Goal: Task Accomplishment & Management: Manage account settings

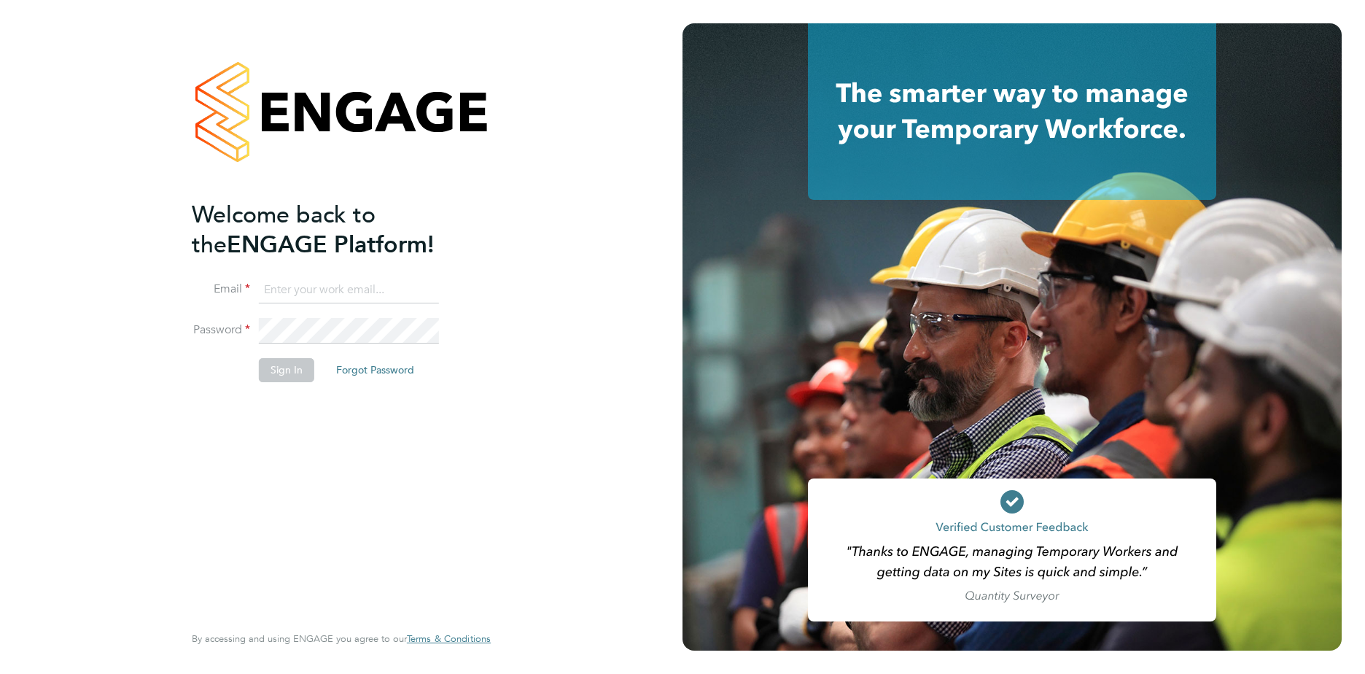
type input "gauri.gautam@vgcgroup.co.uk"
click at [286, 363] on button "Sign In" at bounding box center [286, 369] width 55 height 23
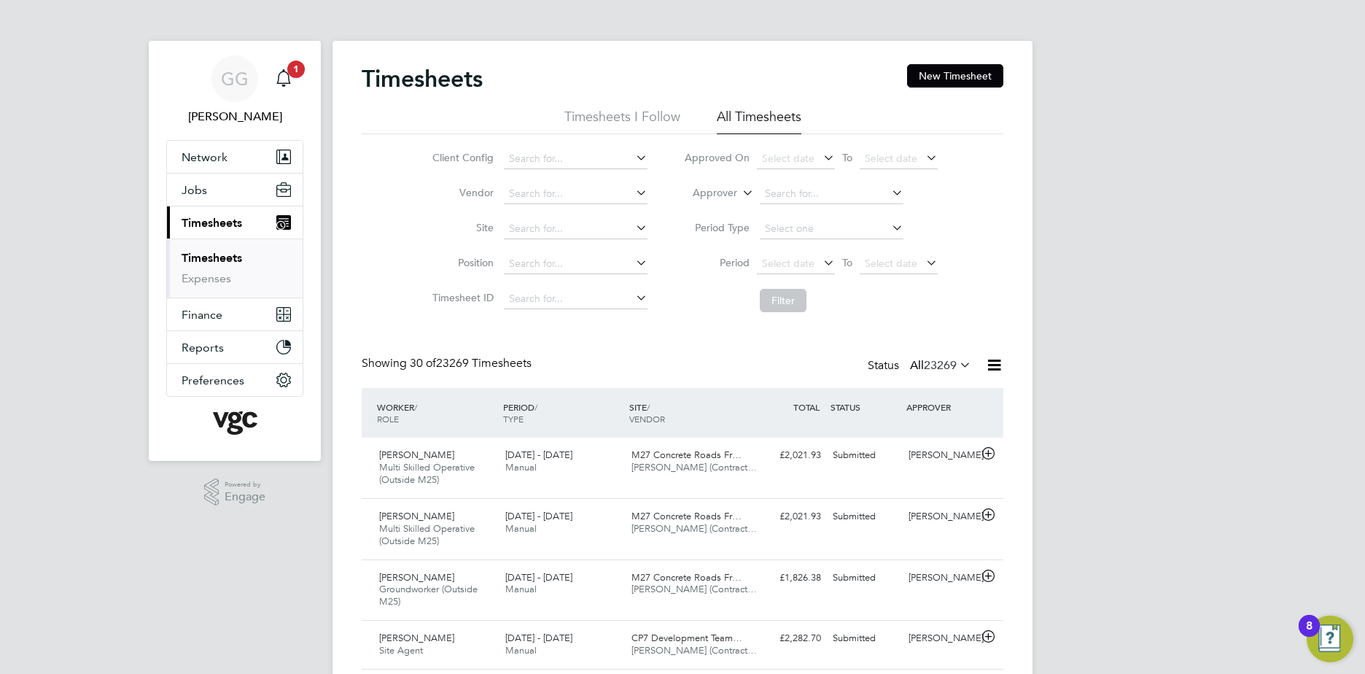
click at [714, 183] on li "Approver" at bounding box center [811, 194] width 290 height 35
click at [727, 195] on label "Approver" at bounding box center [705, 193] width 66 height 15
click at [710, 204] on li "Worker" at bounding box center [701, 210] width 72 height 19
click at [786, 200] on input at bounding box center [832, 194] width 144 height 20
click at [801, 200] on input at bounding box center [832, 194] width 144 height 20
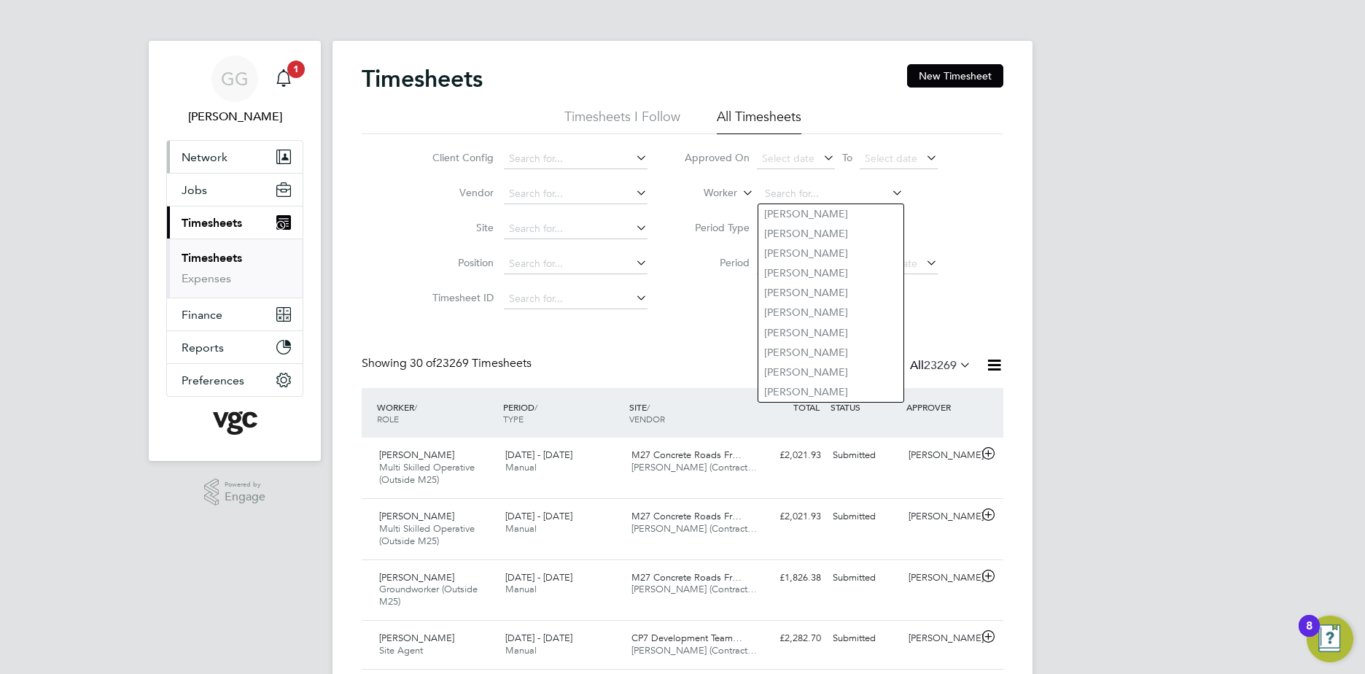
click at [236, 149] on button "Network" at bounding box center [235, 157] width 136 height 32
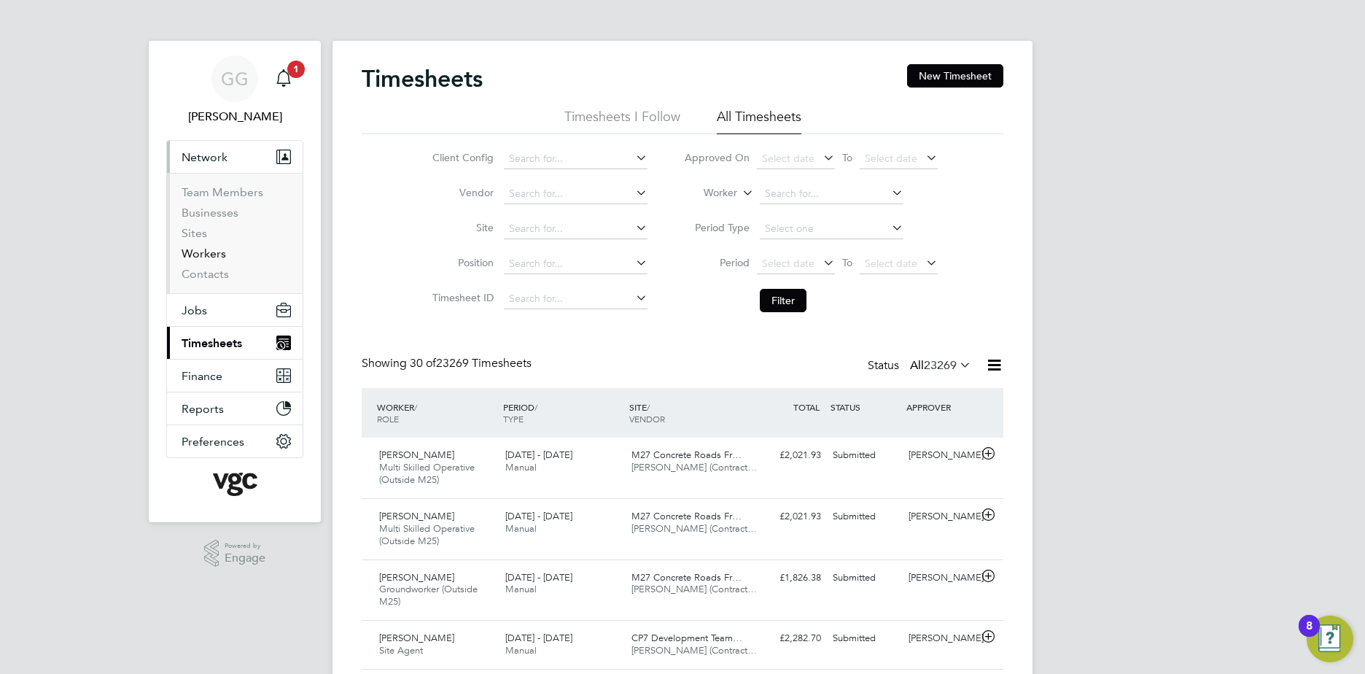
click at [205, 248] on link "Workers" at bounding box center [204, 254] width 44 height 14
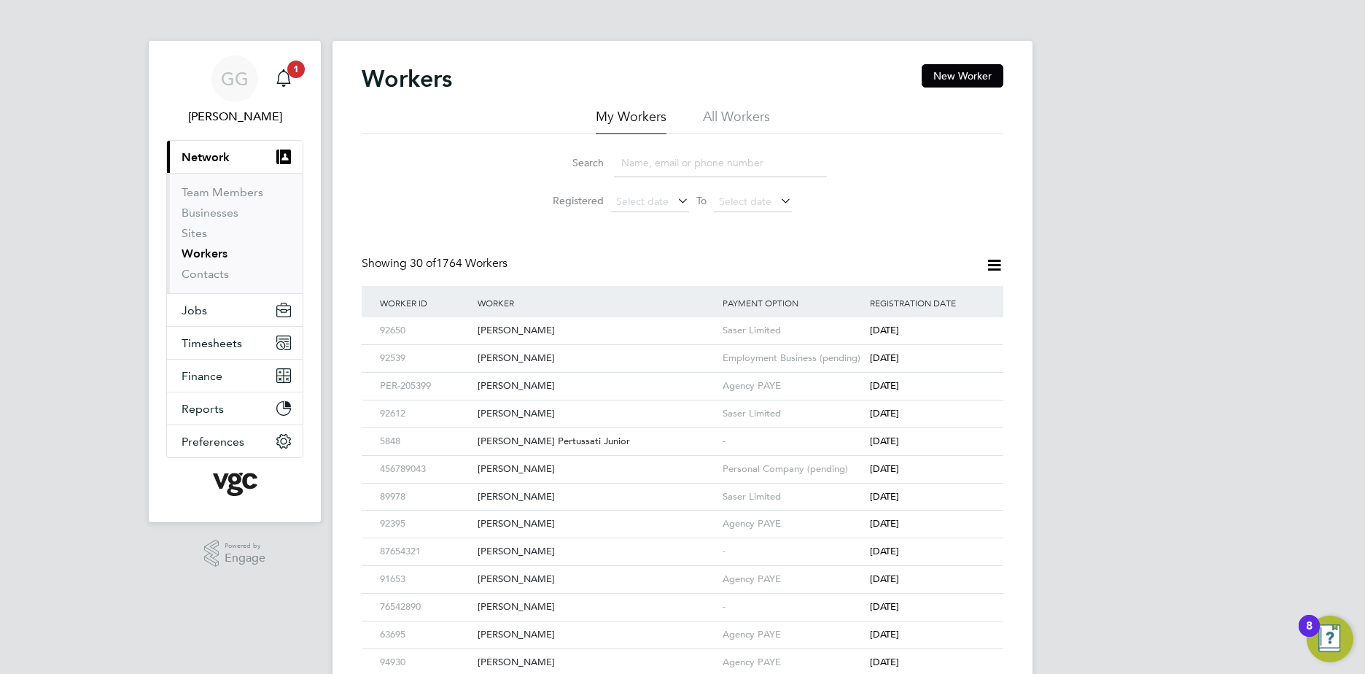
drag, startPoint x: 547, startPoint y: 163, endPoint x: 580, endPoint y: 161, distance: 32.9
click at [548, 163] on label "Search" at bounding box center [571, 162] width 66 height 13
drag, startPoint x: 632, startPoint y: 161, endPoint x: 791, endPoint y: 166, distance: 159.1
click at [643, 163] on input at bounding box center [720, 163] width 213 height 28
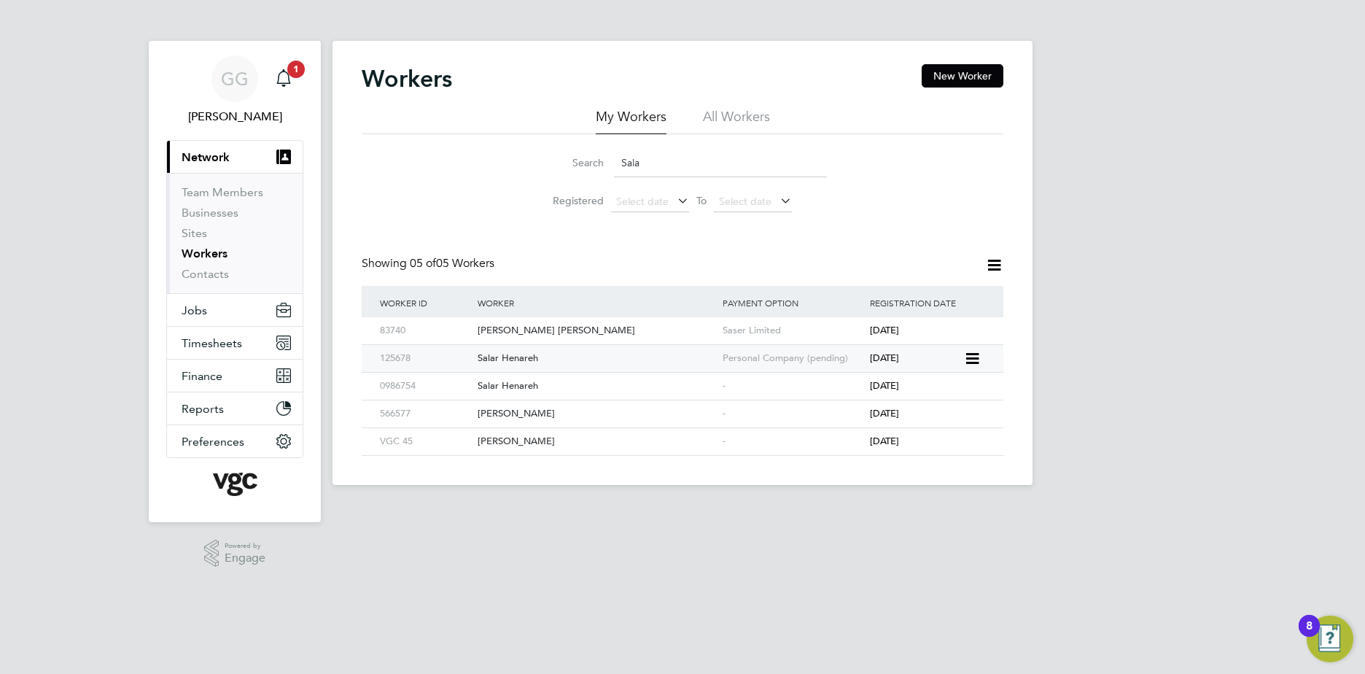
type input "Sala"
click at [519, 361] on div "Salar Henareh" at bounding box center [596, 358] width 245 height 27
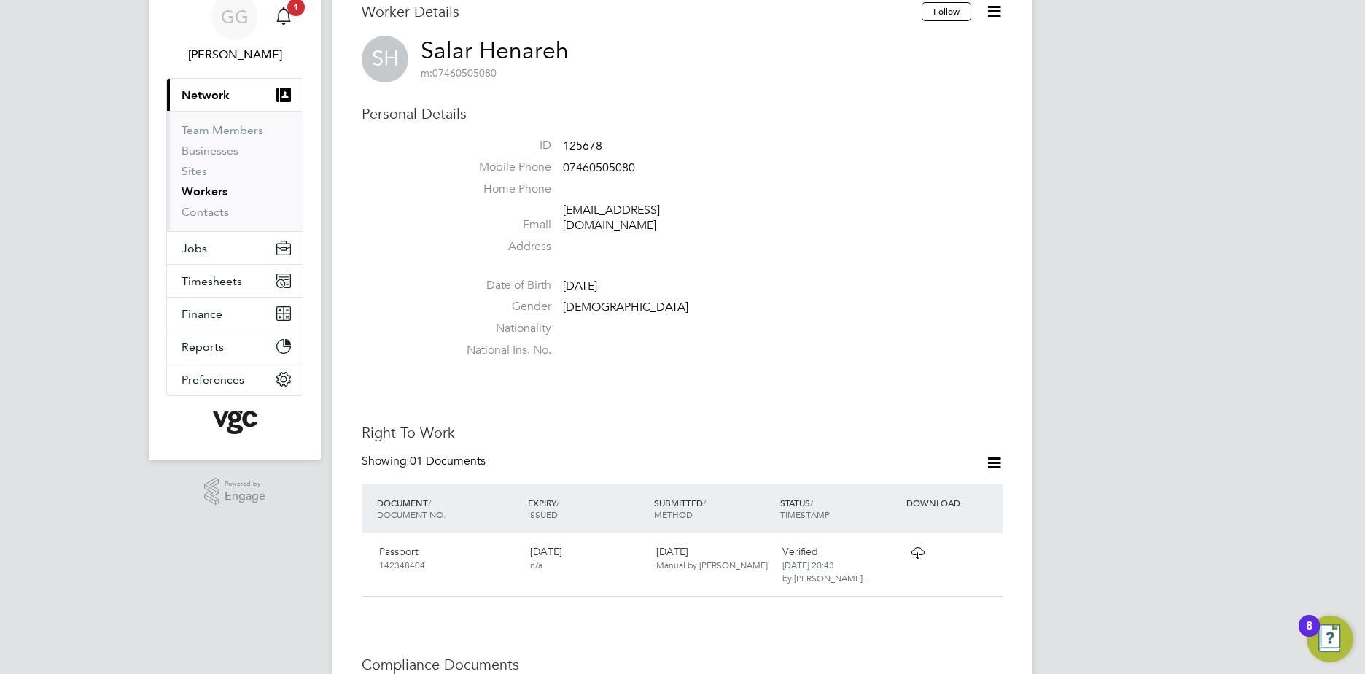
scroll to position [146, 0]
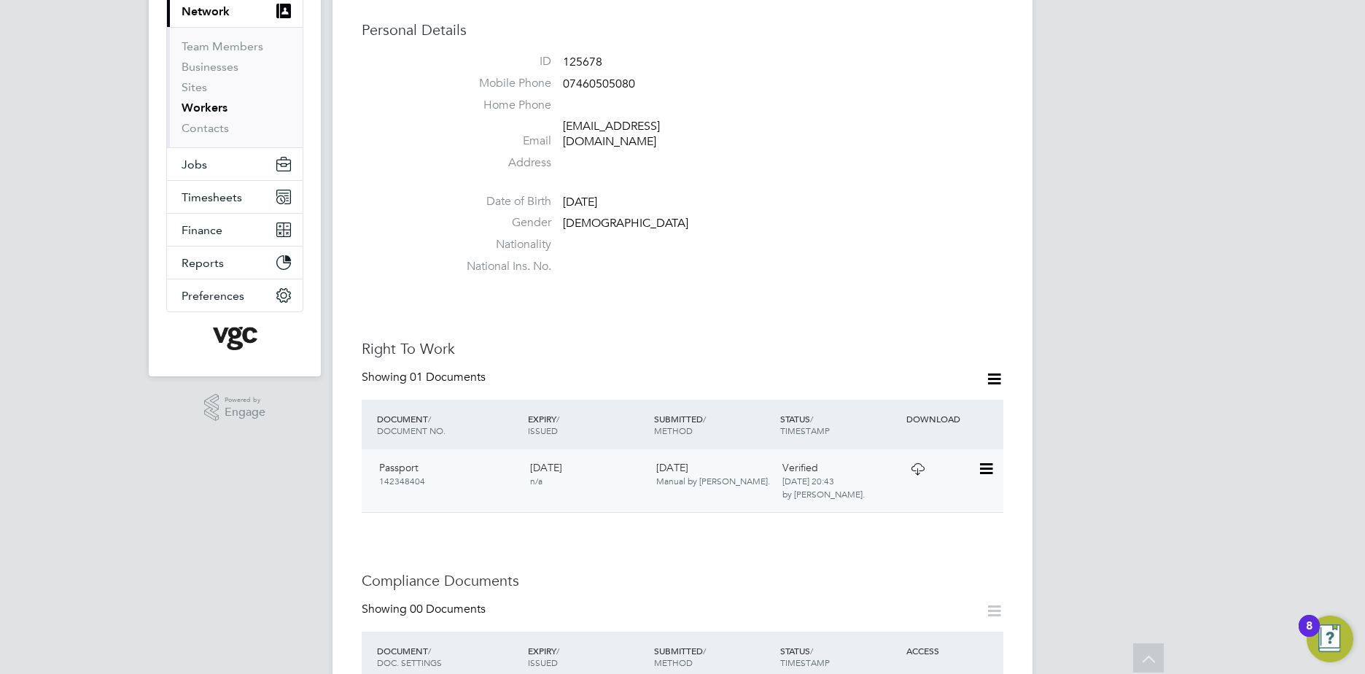
click at [909, 463] on icon at bounding box center [918, 469] width 18 height 12
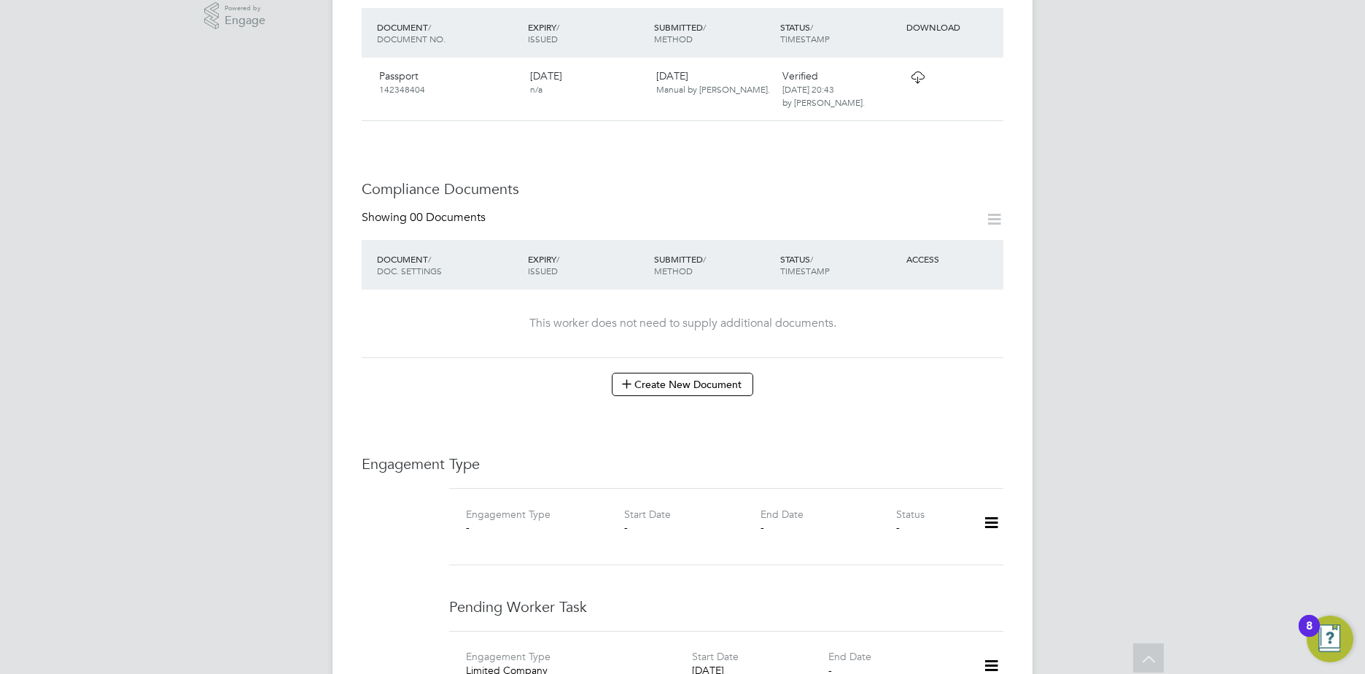
scroll to position [584, 0]
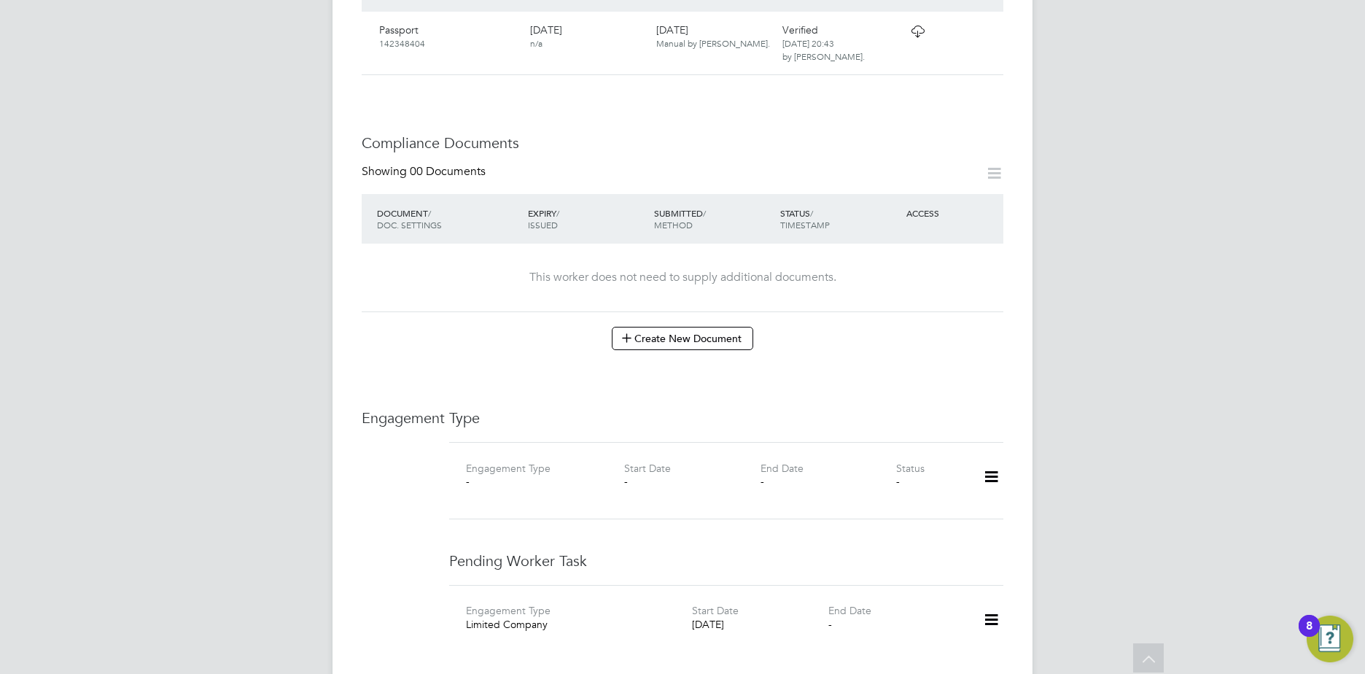
click at [977, 466] on div at bounding box center [986, 480] width 45 height 41
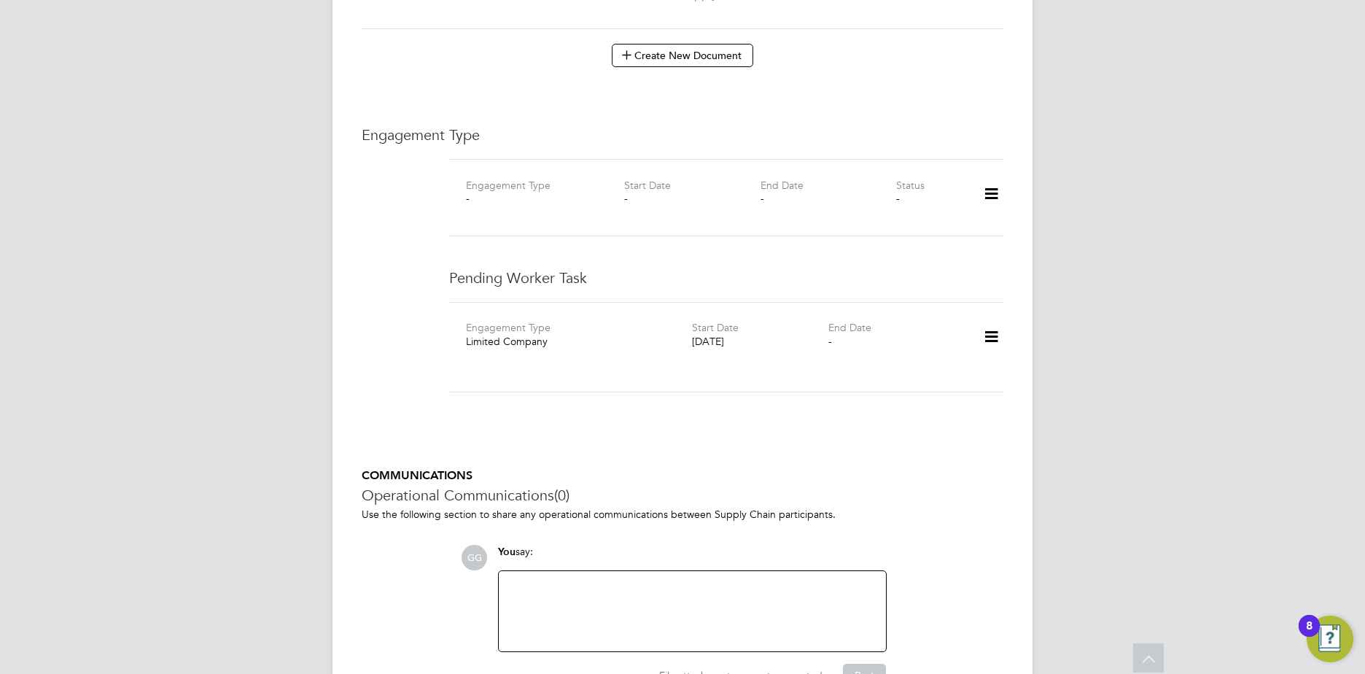
scroll to position [875, 0]
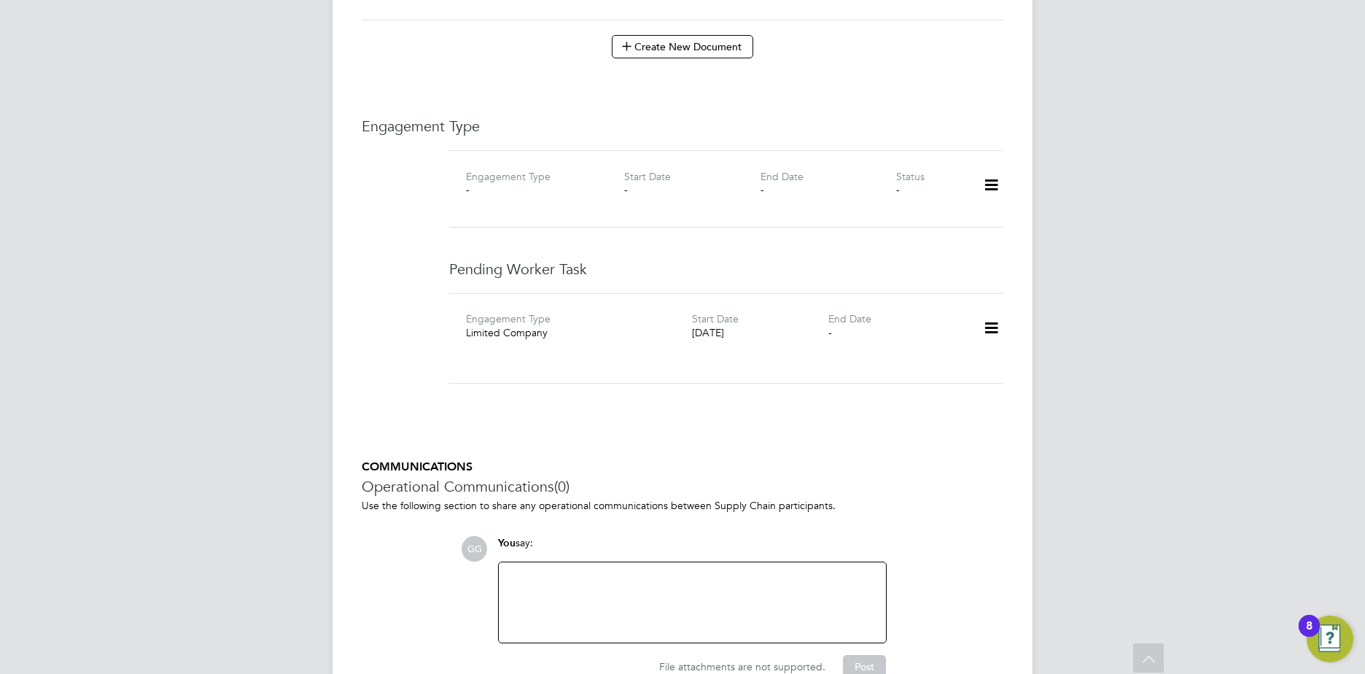
click at [991, 316] on icon at bounding box center [992, 328] width 26 height 34
click at [911, 357] on li "Edit" at bounding box center [946, 356] width 106 height 20
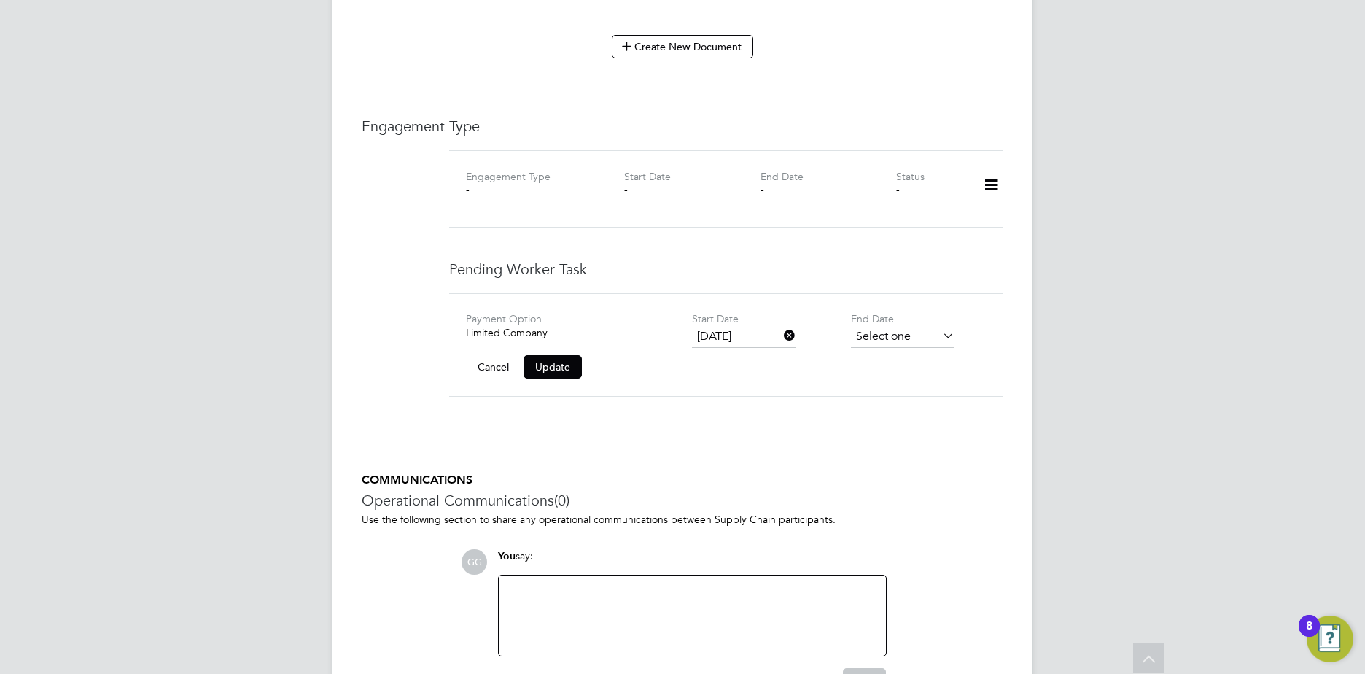
click at [938, 326] on input at bounding box center [903, 337] width 104 height 22
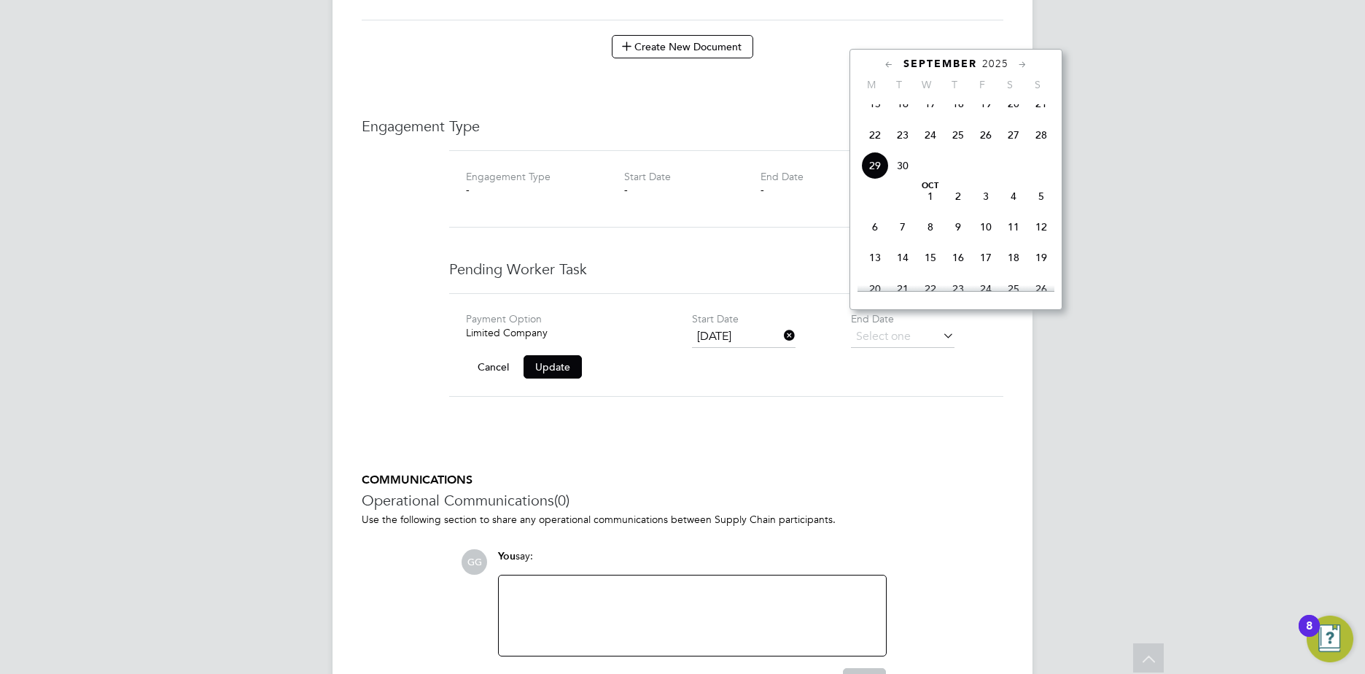
click at [1016, 61] on icon at bounding box center [1023, 65] width 14 height 16
click at [1017, 61] on icon at bounding box center [1023, 65] width 14 height 16
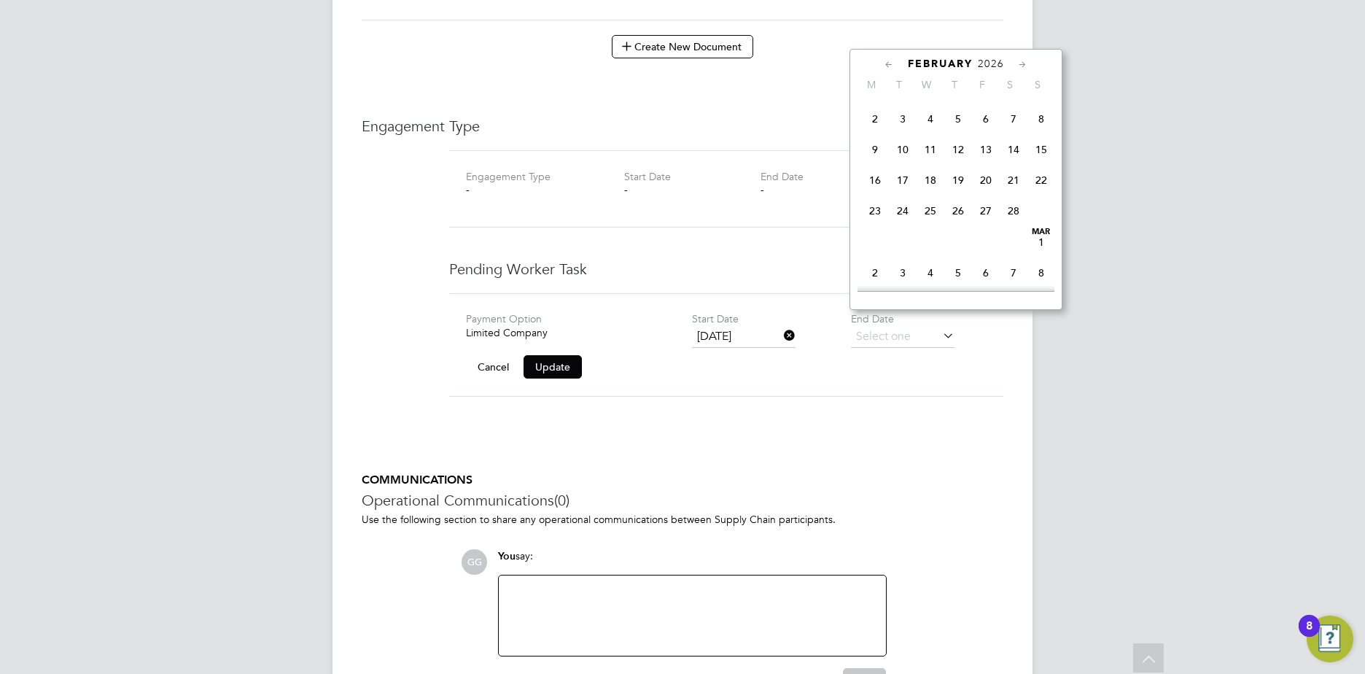
click at [1017, 61] on icon at bounding box center [1023, 65] width 14 height 16
click at [904, 252] on span "31" at bounding box center [903, 239] width 28 height 28
type input "31 Mar 2026"
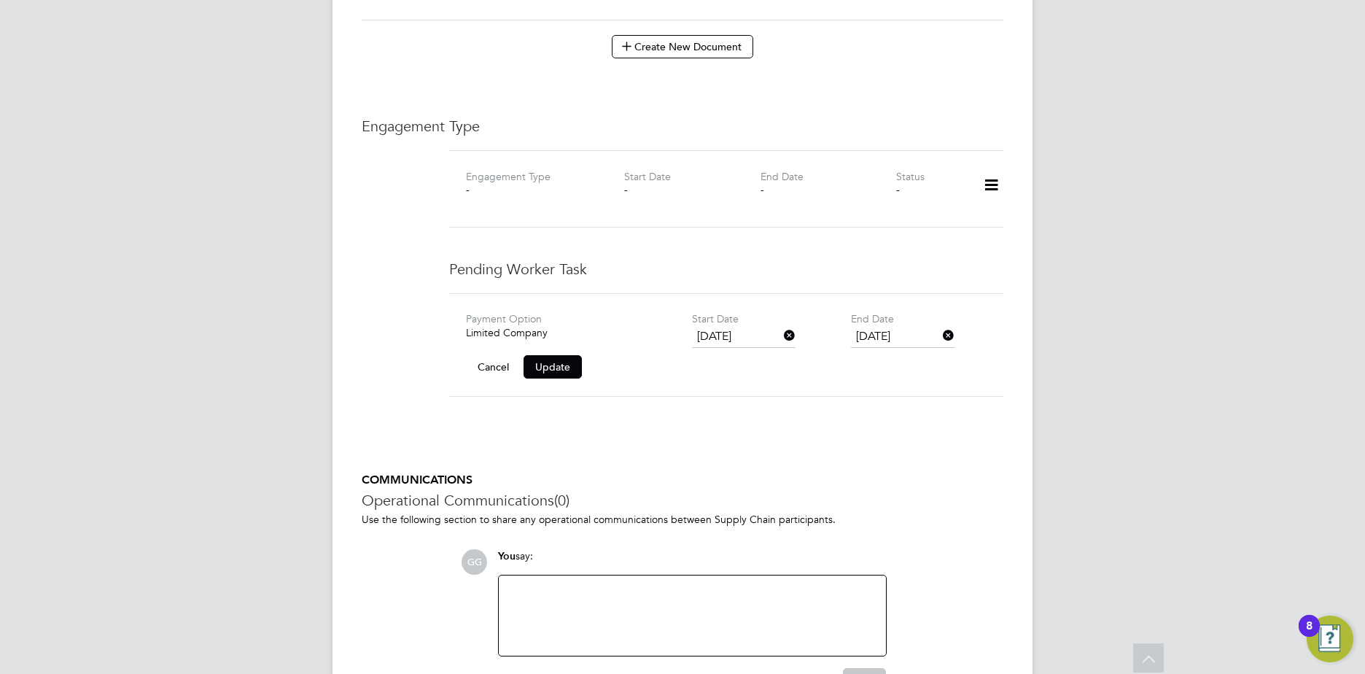
drag, startPoint x: 556, startPoint y: 354, endPoint x: 564, endPoint y: 354, distance: 8.0
click at [556, 355] on button "Update" at bounding box center [553, 366] width 58 height 23
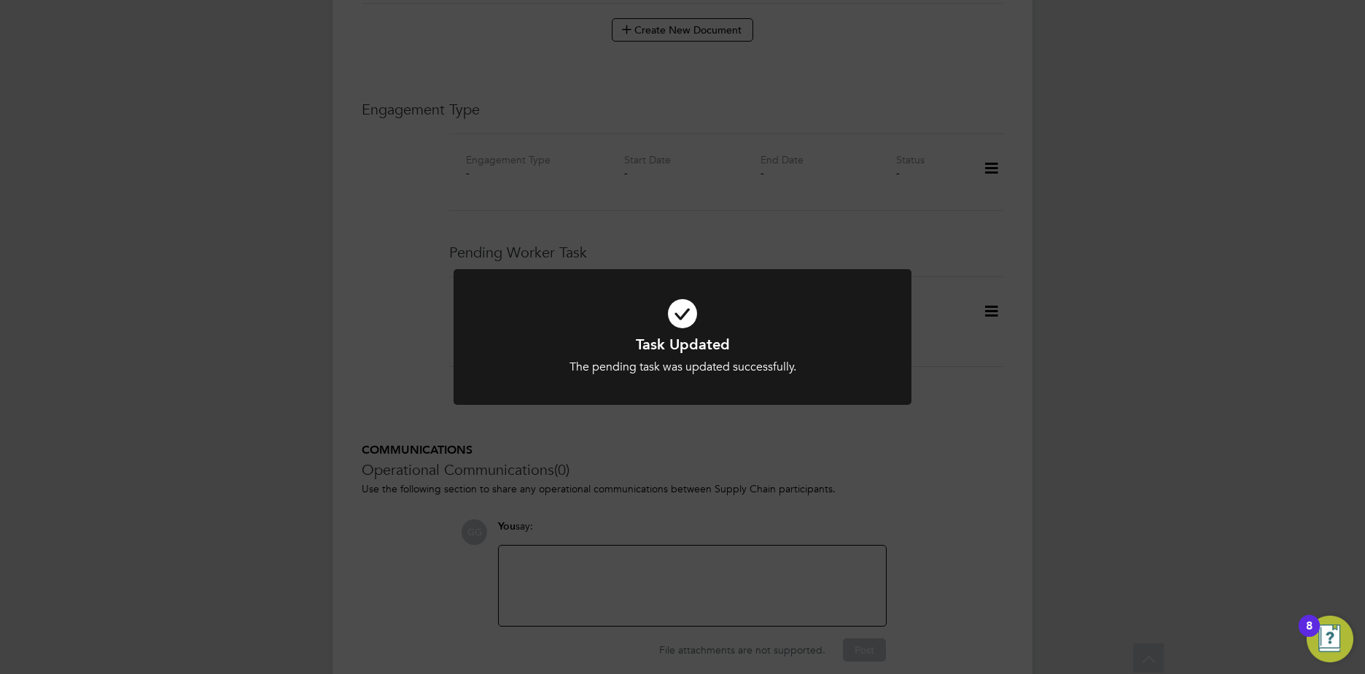
scroll to position [867, 0]
click at [805, 217] on div "Task Updated The pending task was updated successfully. Cancel Okay" at bounding box center [682, 337] width 1365 height 674
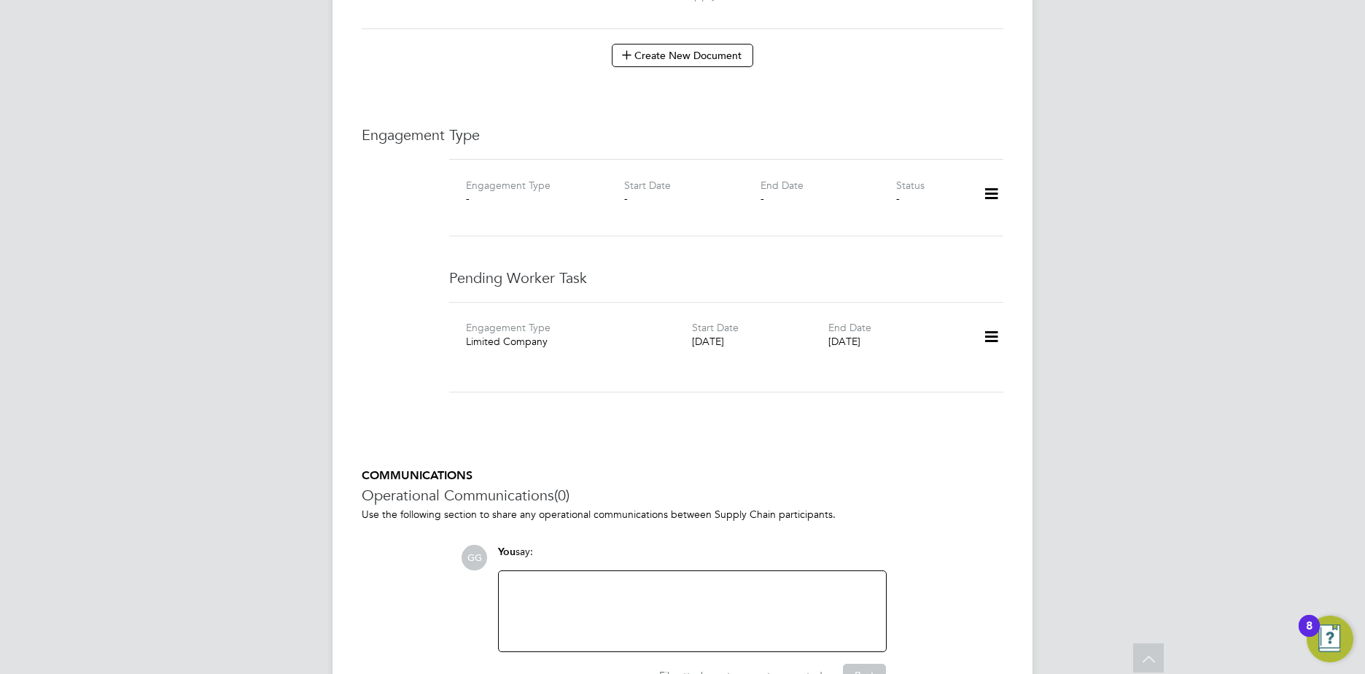
click at [993, 187] on icon at bounding box center [992, 194] width 26 height 34
click at [890, 242] on li "Add Engagement Type" at bounding box center [917, 242] width 166 height 20
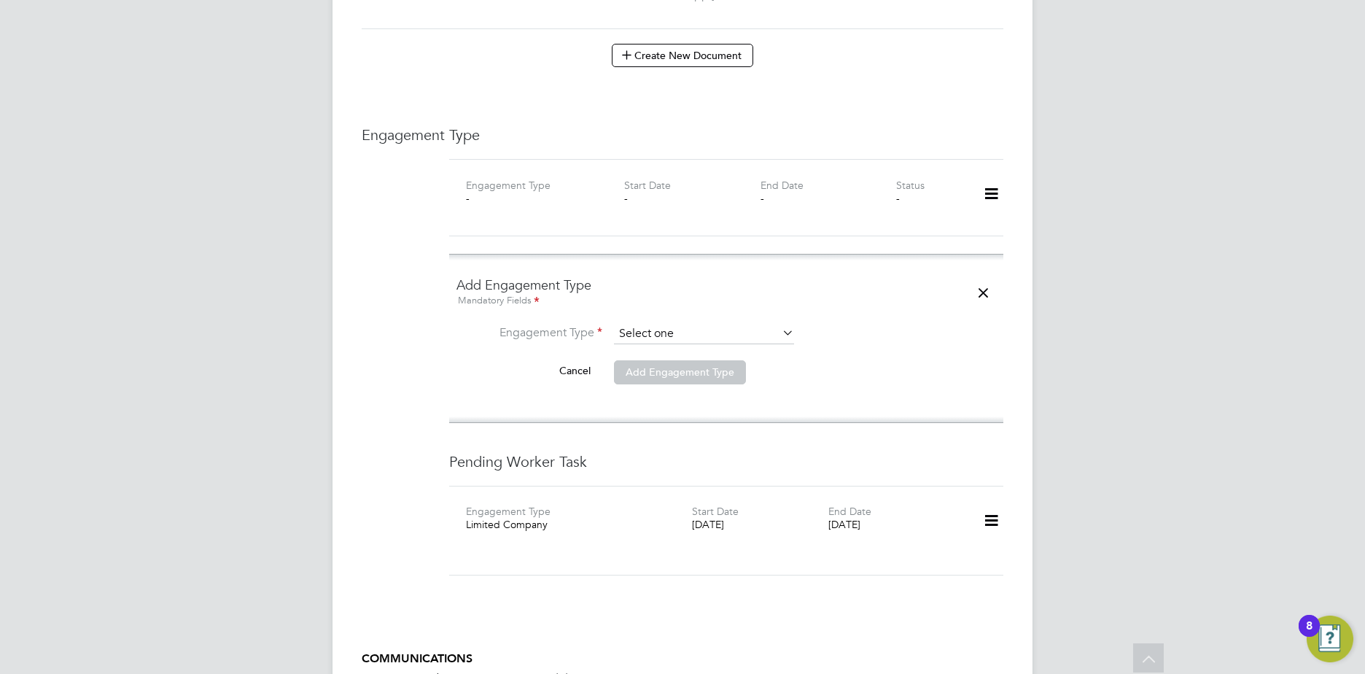
click at [646, 324] on input at bounding box center [704, 334] width 180 height 20
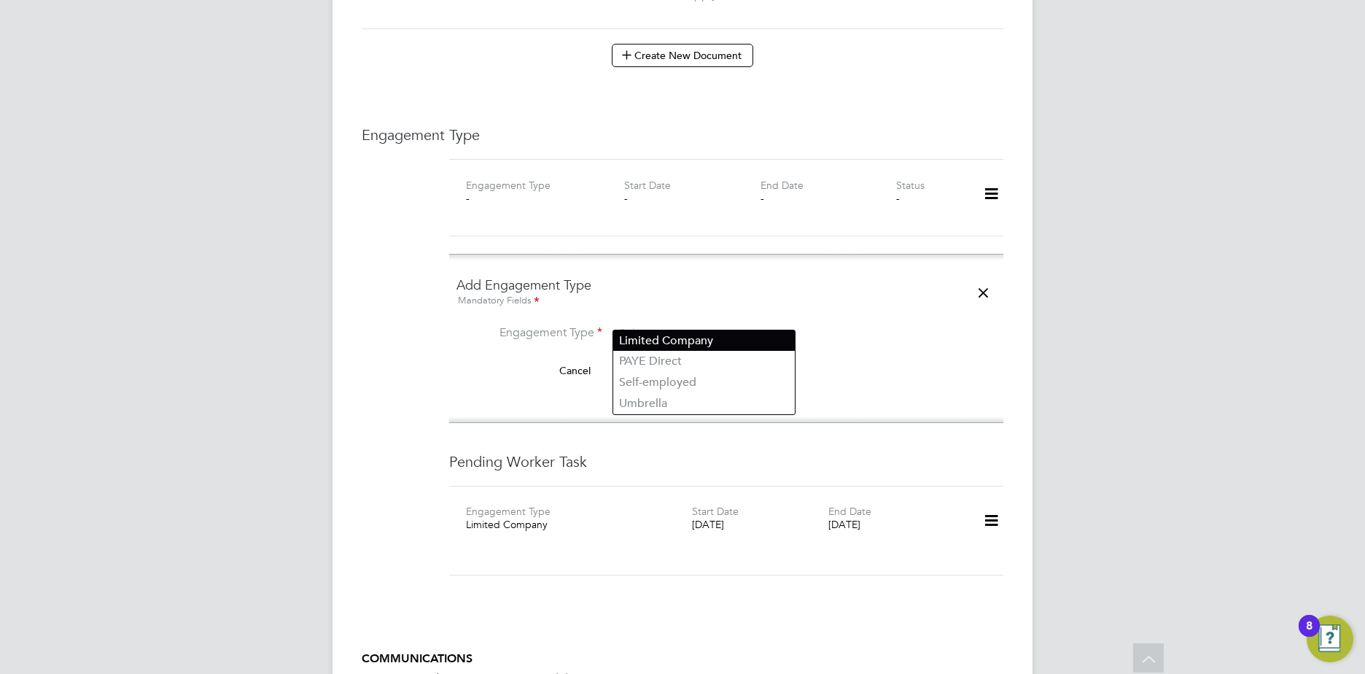
click at [726, 338] on li "Limited Company" at bounding box center [704, 340] width 182 height 21
type input "Limited Company"
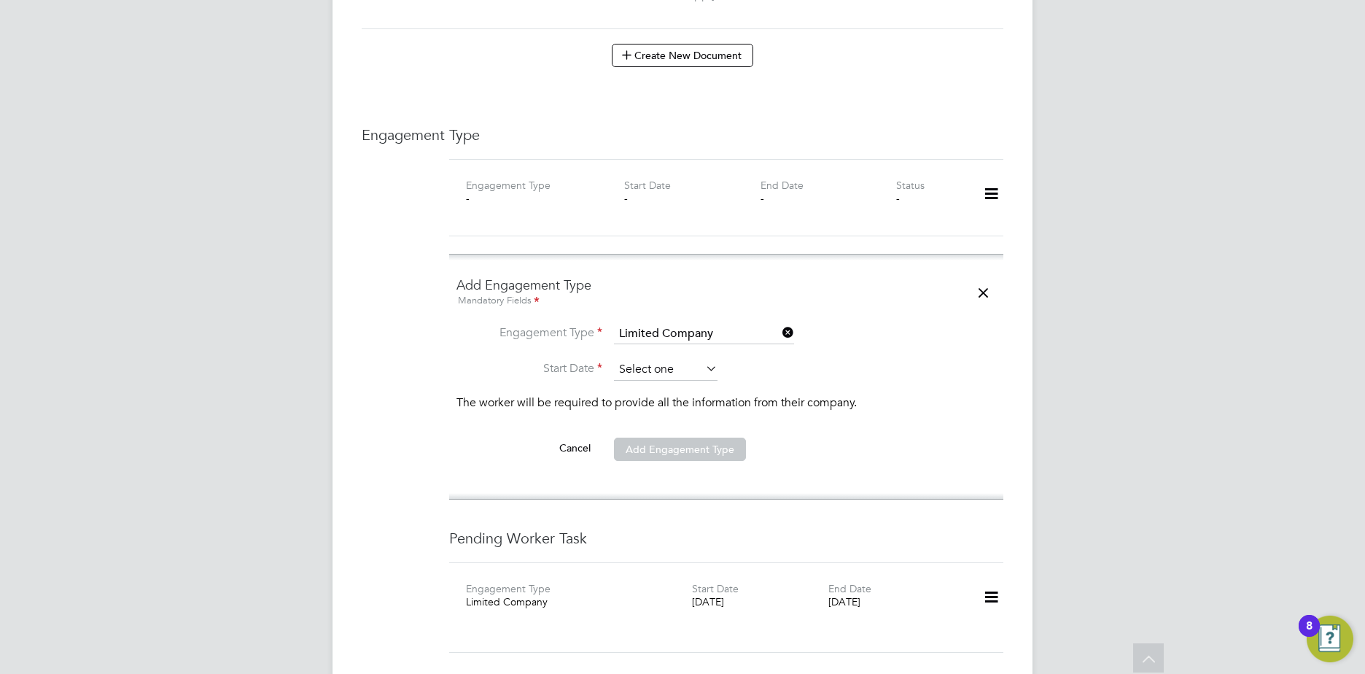
click at [647, 359] on input at bounding box center [666, 370] width 104 height 22
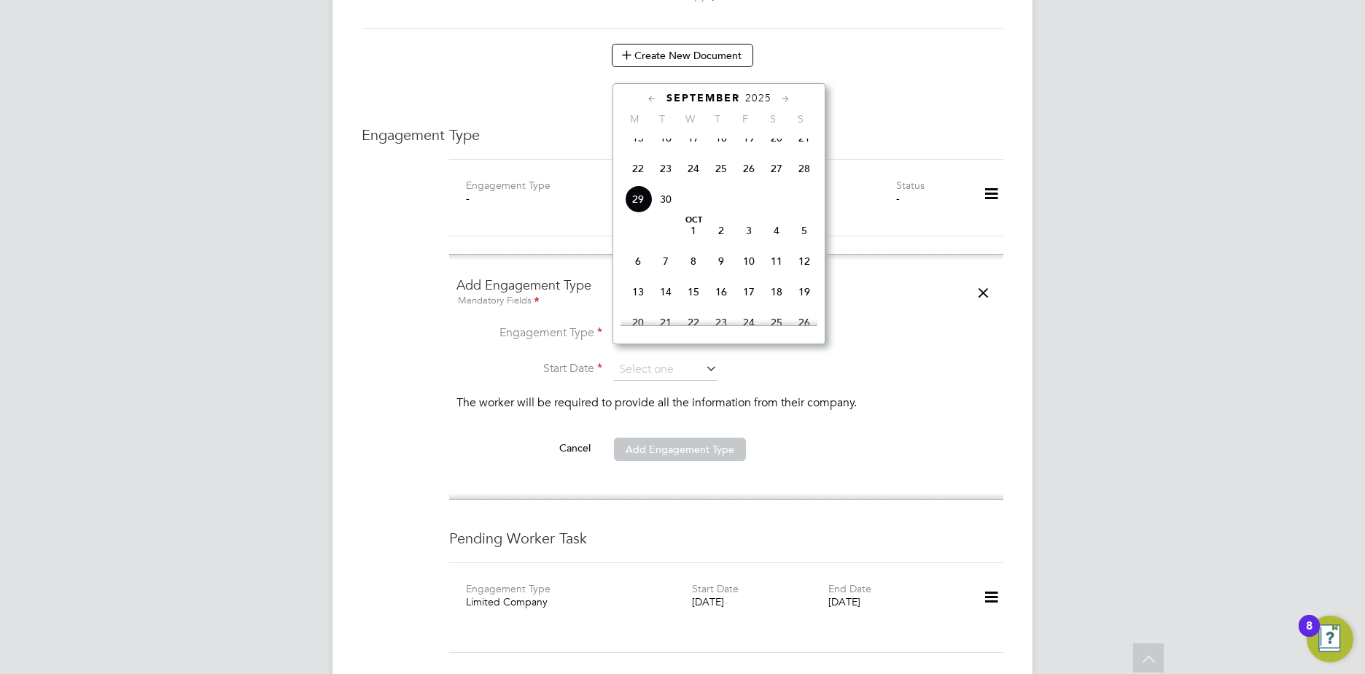
click at [783, 101] on icon at bounding box center [786, 99] width 14 height 16
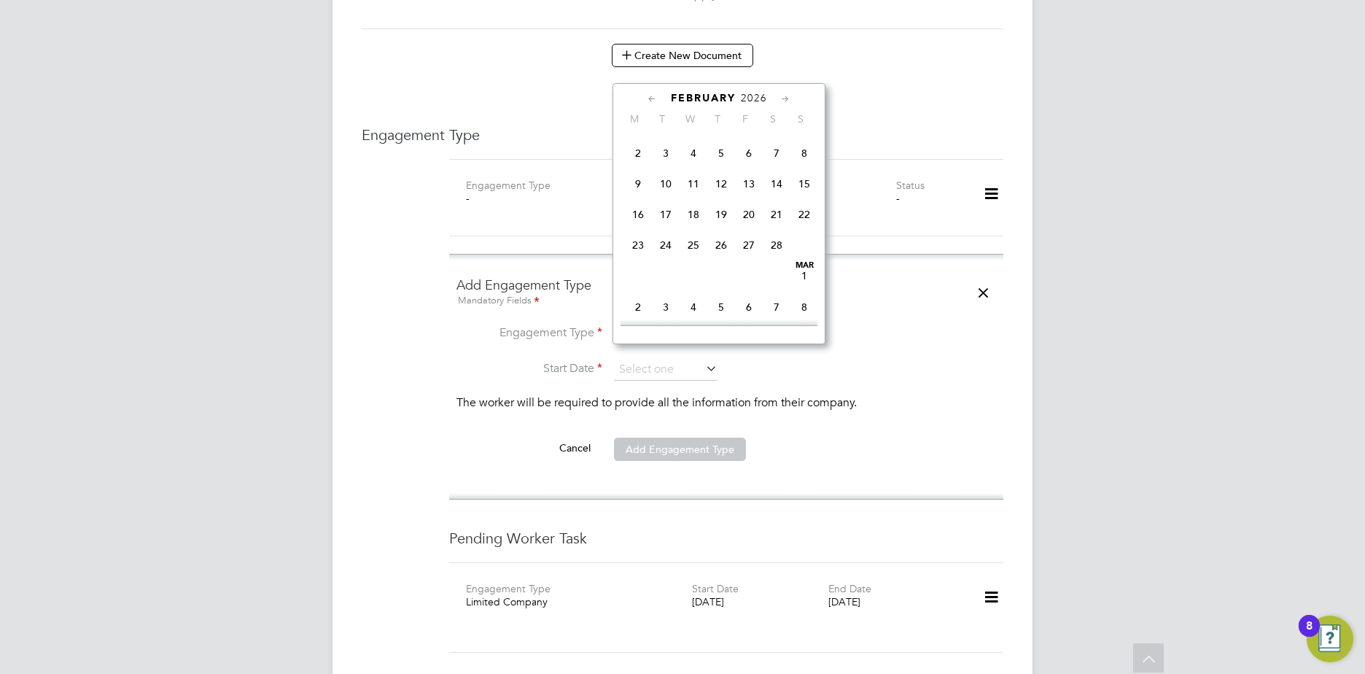
click at [783, 101] on icon at bounding box center [786, 99] width 14 height 16
click at [662, 286] on span "31" at bounding box center [666, 272] width 28 height 28
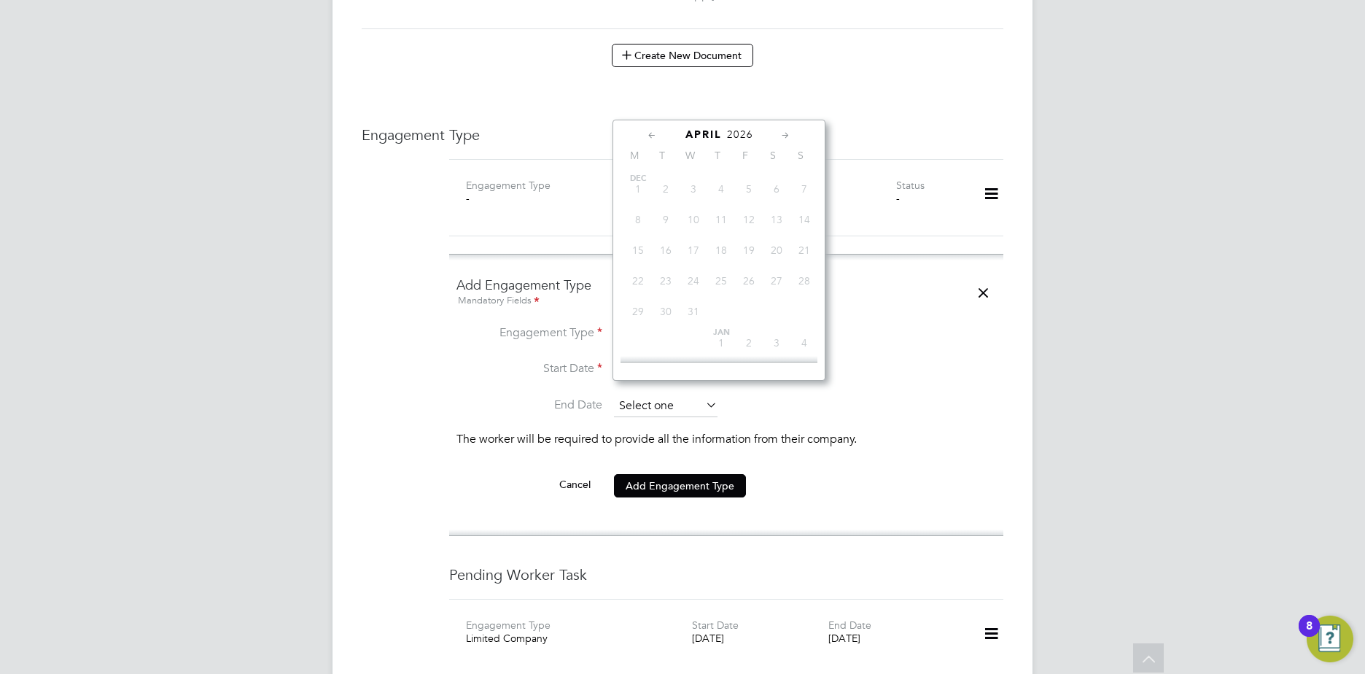
scroll to position [568, 0]
click at [648, 398] on input at bounding box center [666, 406] width 104 height 22
click at [901, 324] on li "Engagement Type Limited Company" at bounding box center [727, 341] width 540 height 35
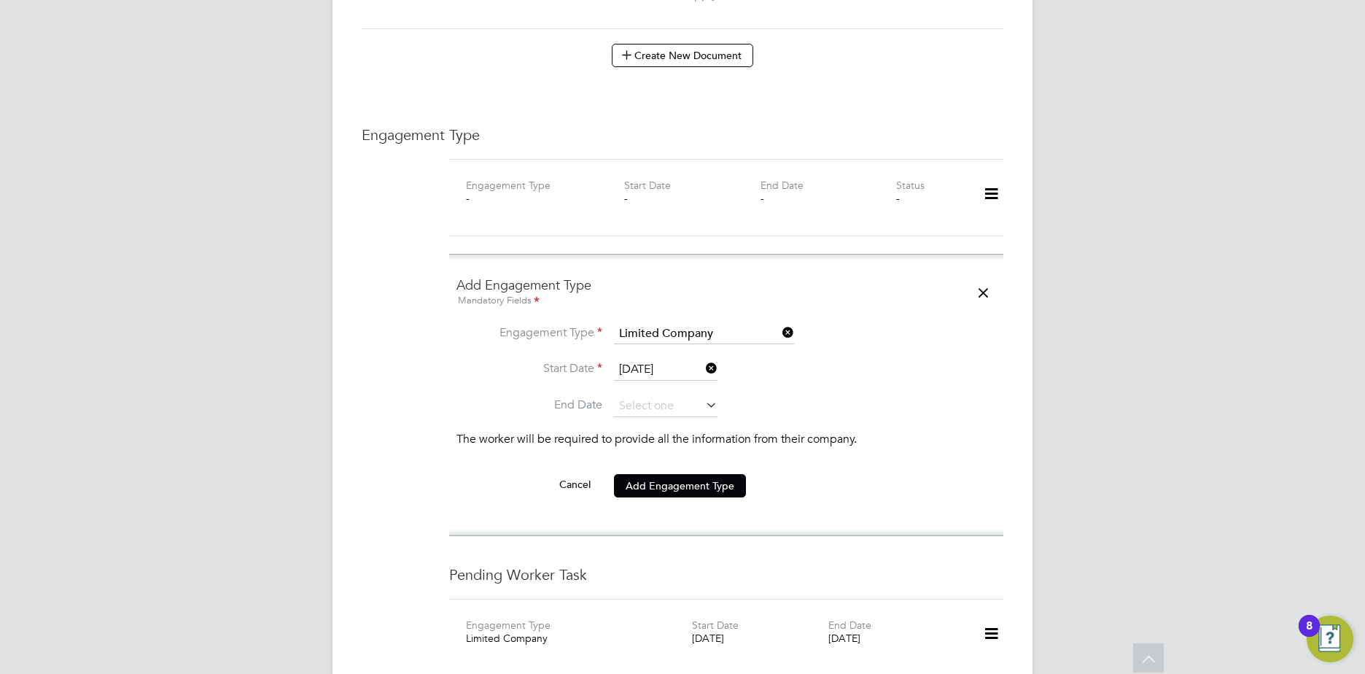
click at [647, 359] on input "[DATE]" at bounding box center [666, 370] width 104 height 22
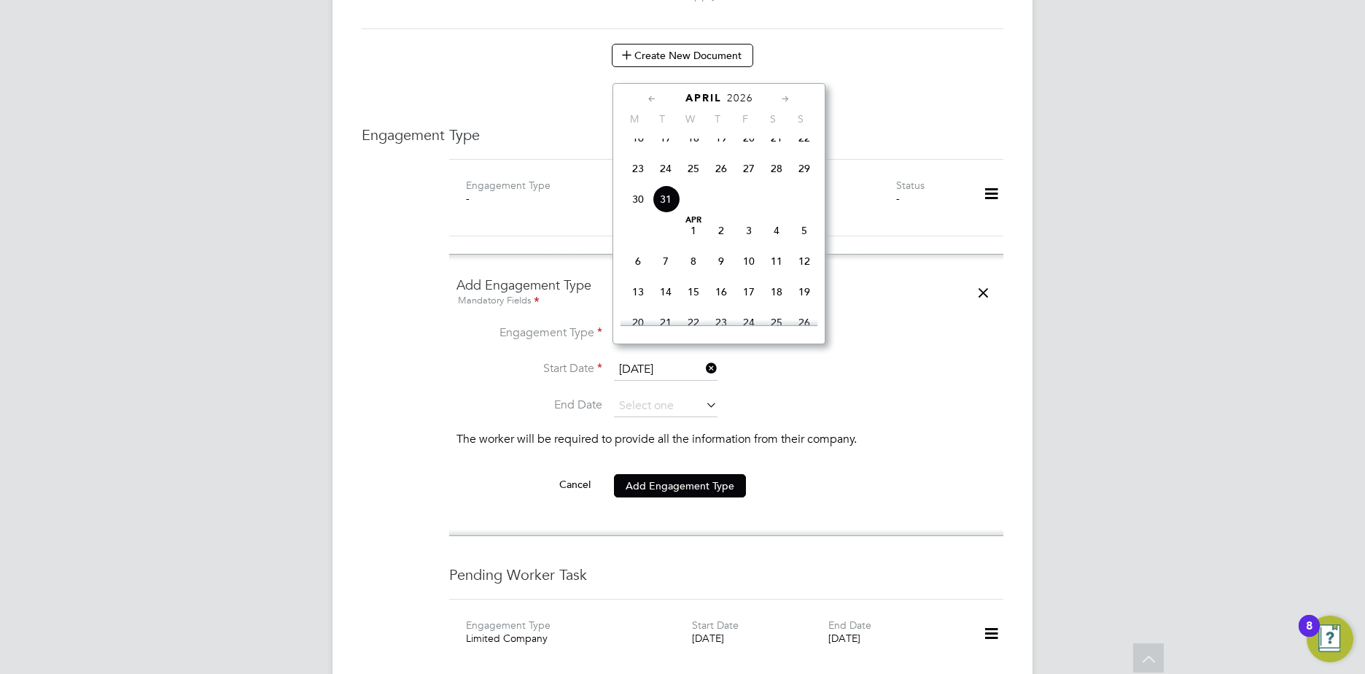
click at [650, 101] on icon at bounding box center [653, 99] width 14 height 16
click at [781, 94] on icon at bounding box center [786, 99] width 14 height 16
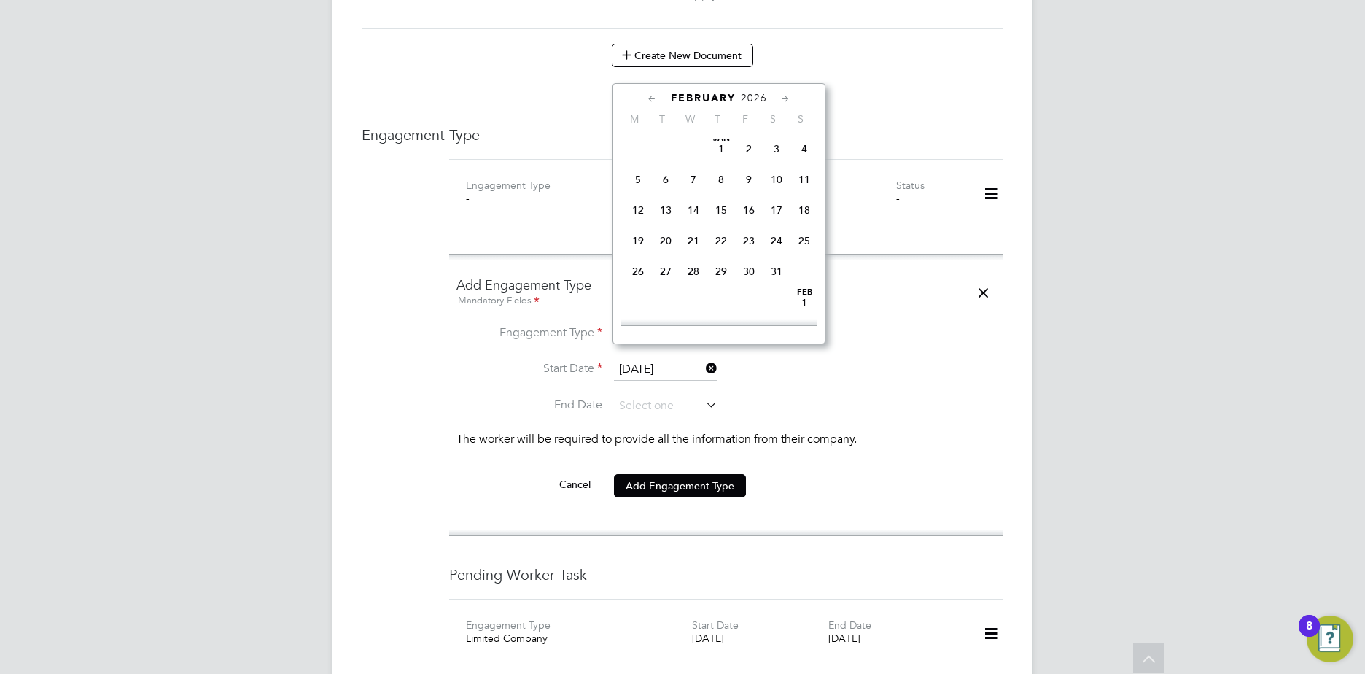
scroll to position [315, 0]
click at [776, 99] on div "February 2026" at bounding box center [719, 98] width 197 height 14
click at [769, 96] on div "February 2026" at bounding box center [719, 98] width 197 height 14
click at [759, 97] on span "2026" at bounding box center [754, 98] width 26 height 12
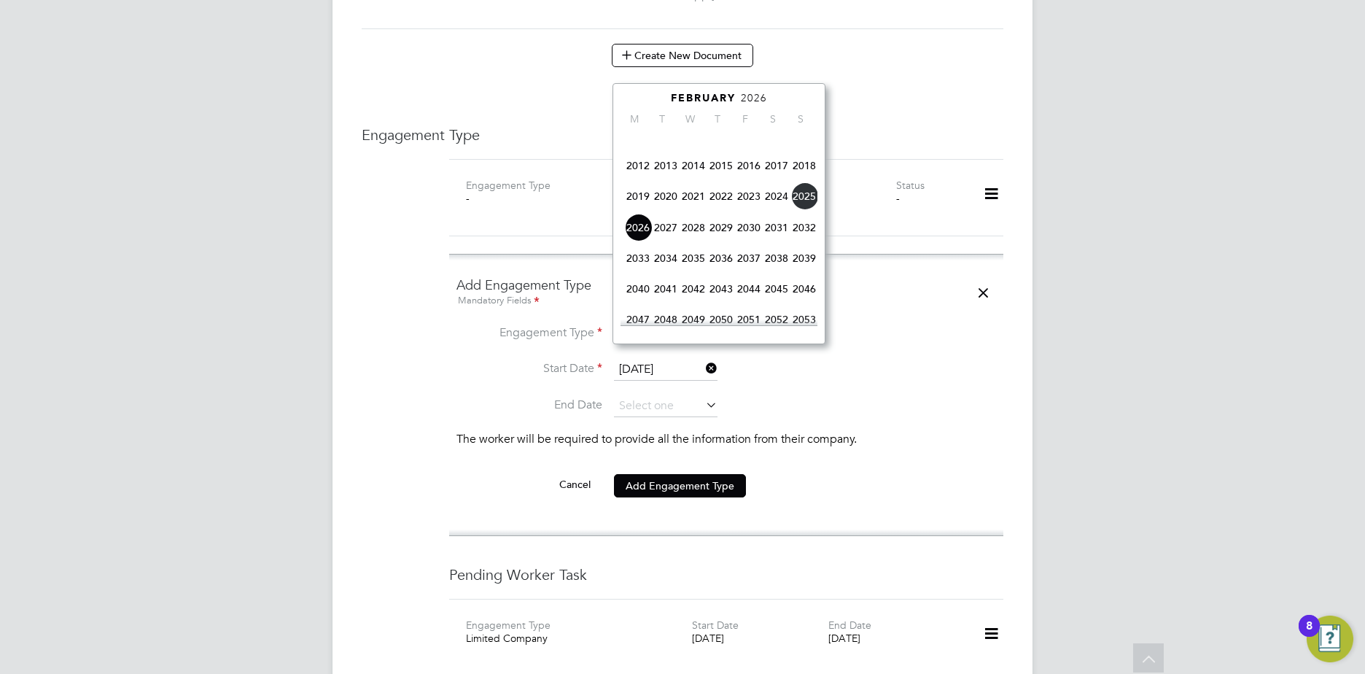
click at [776, 205] on span "2024" at bounding box center [777, 196] width 28 height 28
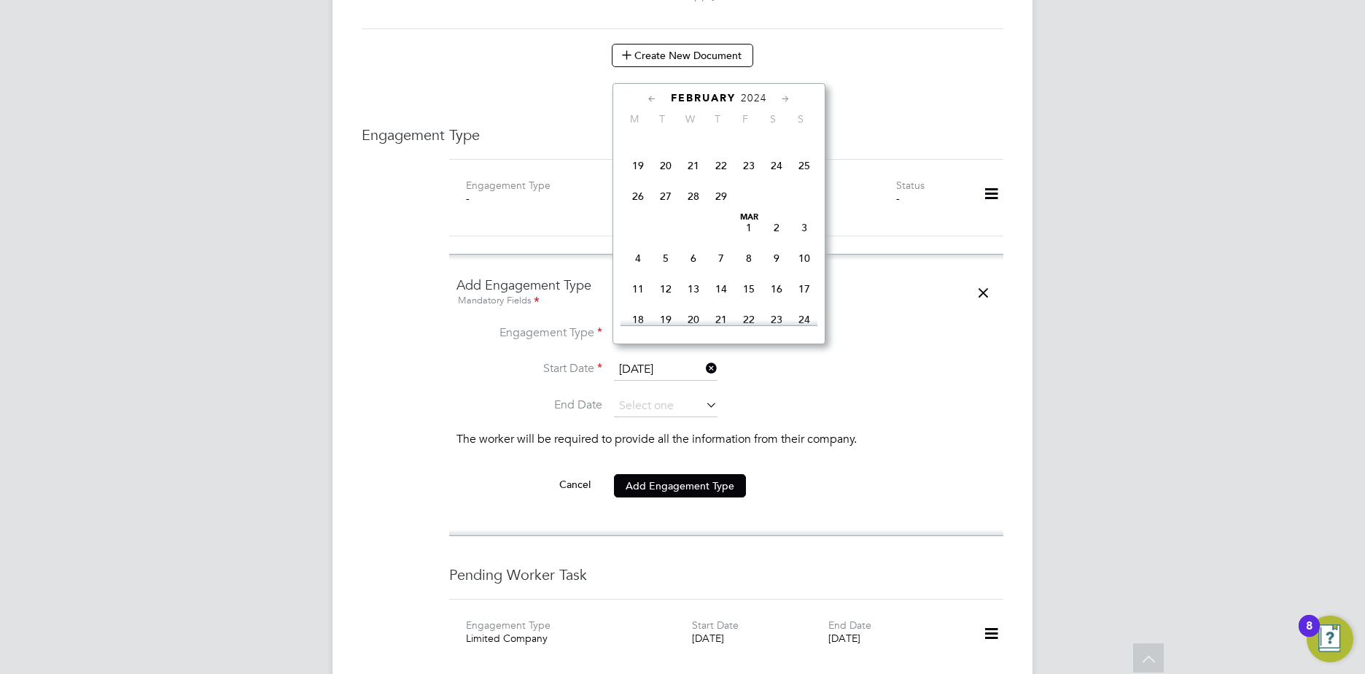
click at [784, 98] on icon at bounding box center [786, 99] width 14 height 16
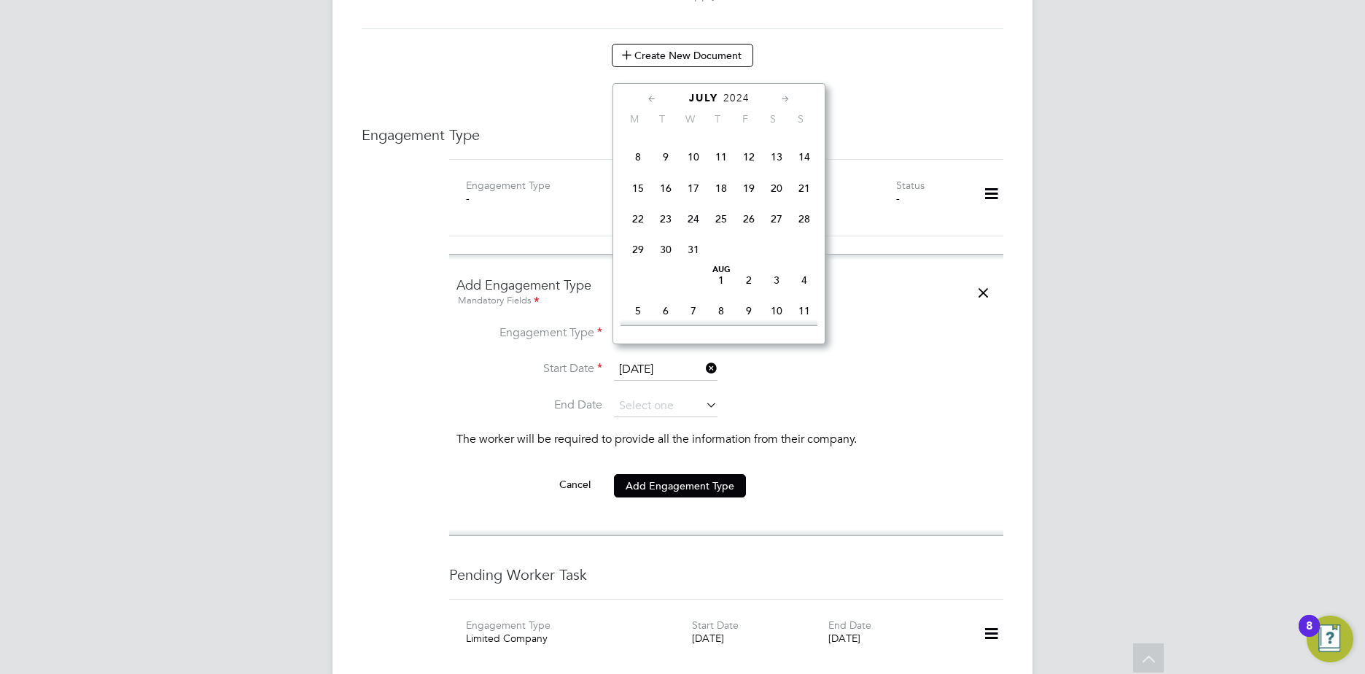
click at [784, 98] on icon at bounding box center [786, 99] width 14 height 16
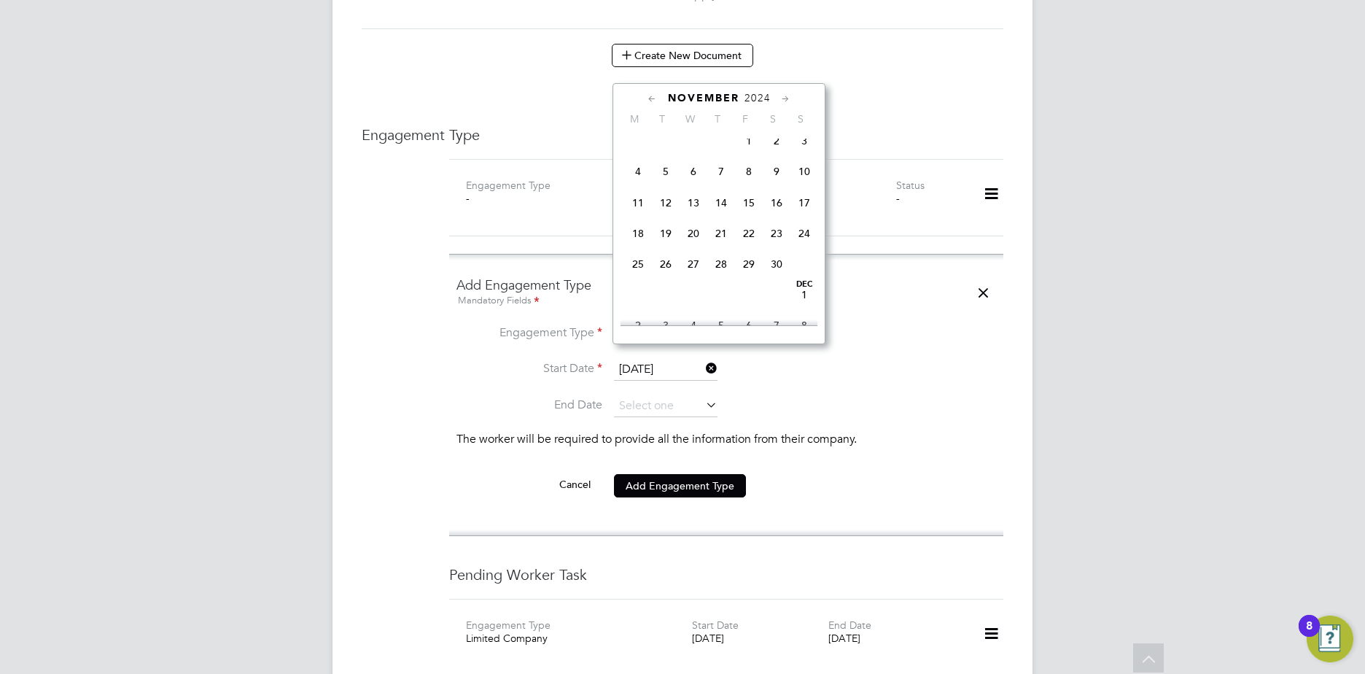
scroll to position [1921, 0]
click at [751, 184] on span "13" at bounding box center [749, 170] width 28 height 28
type input "13 Dec 2024"
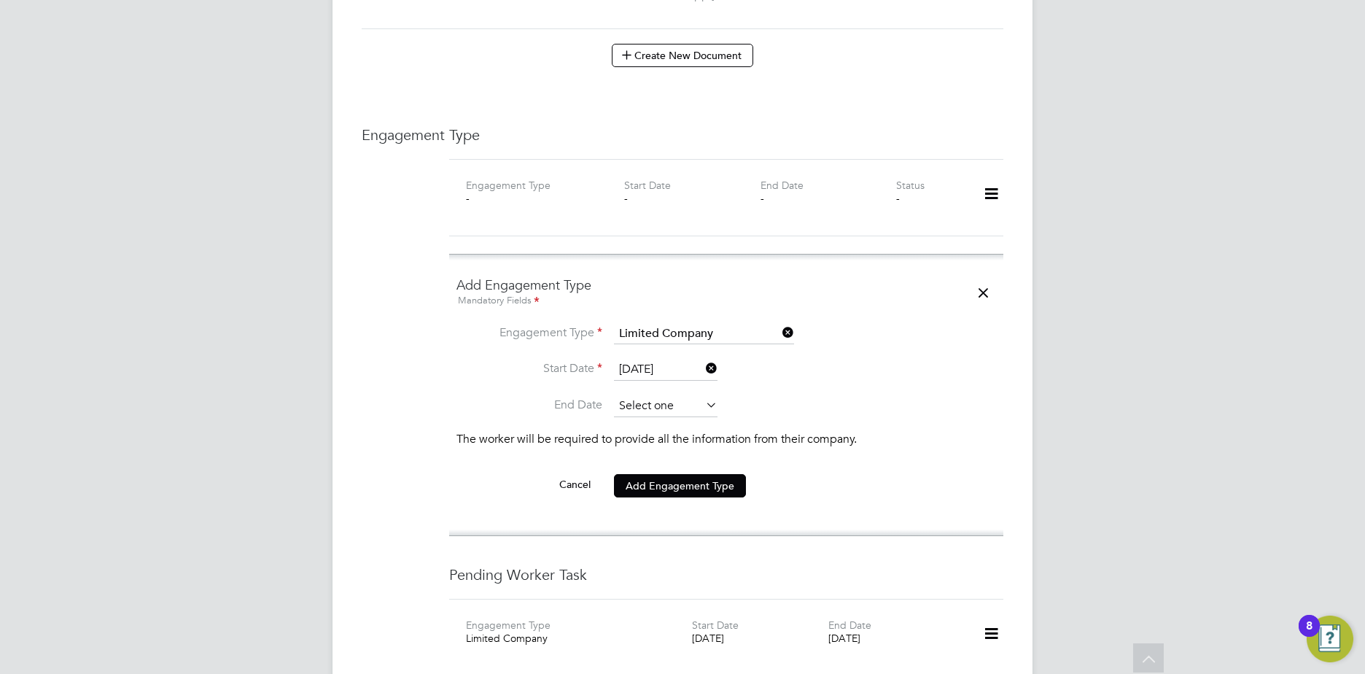
click at [663, 398] on input at bounding box center [666, 406] width 104 height 22
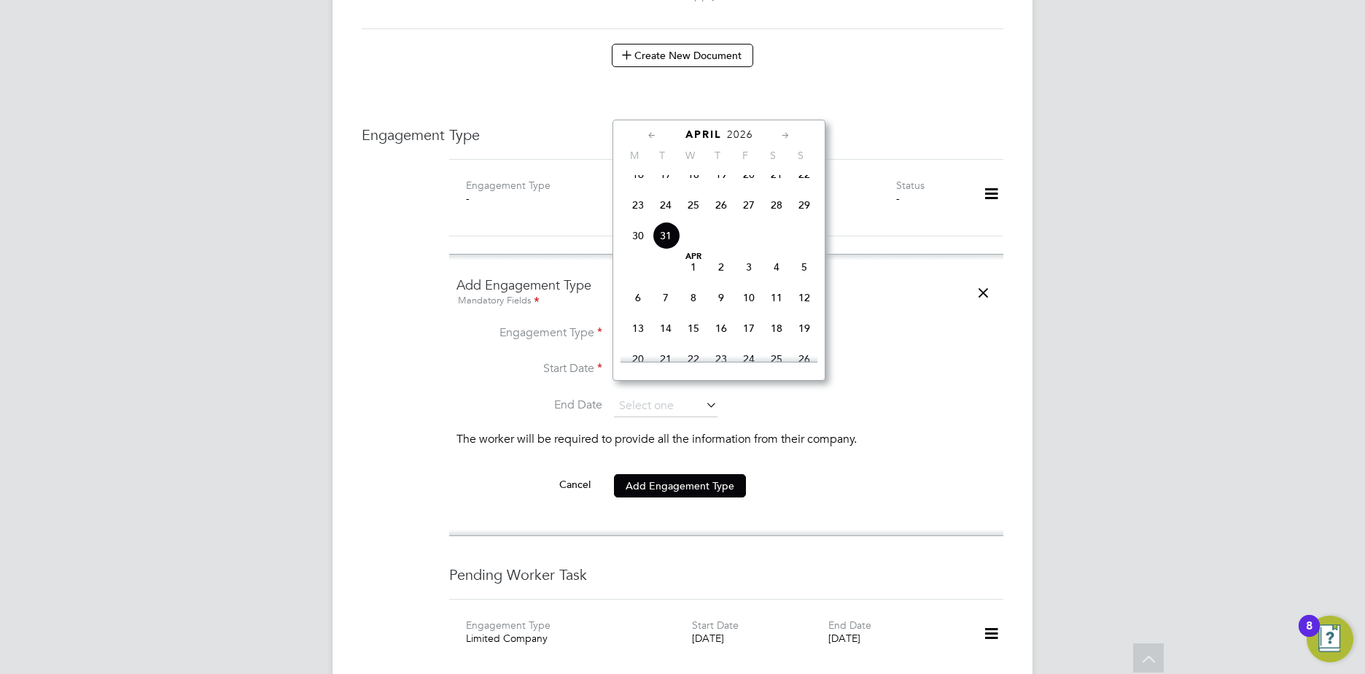
click at [791, 131] on icon at bounding box center [786, 136] width 14 height 16
click at [788, 132] on icon at bounding box center [786, 136] width 14 height 16
click at [786, 132] on icon at bounding box center [786, 136] width 14 height 16
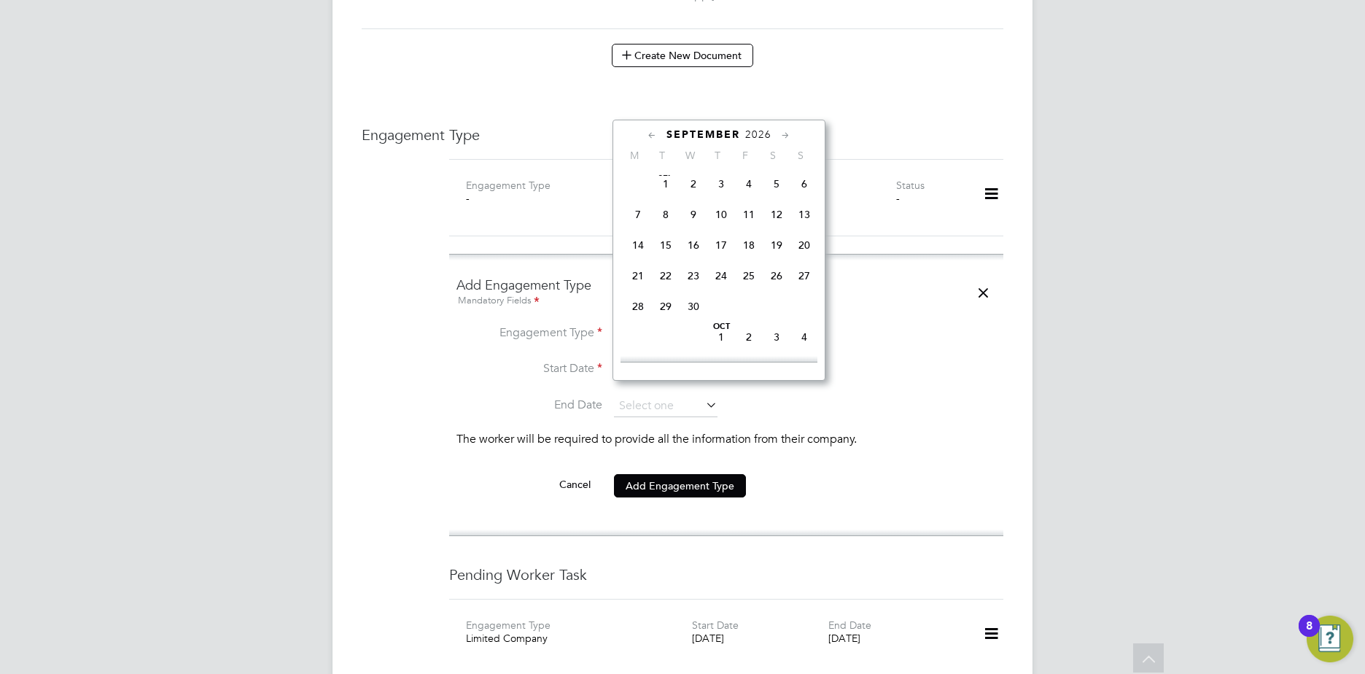
click at [786, 132] on icon at bounding box center [786, 136] width 14 height 16
click at [646, 133] on div "November 2026" at bounding box center [719, 135] width 197 height 14
click at [646, 133] on icon at bounding box center [653, 136] width 14 height 16
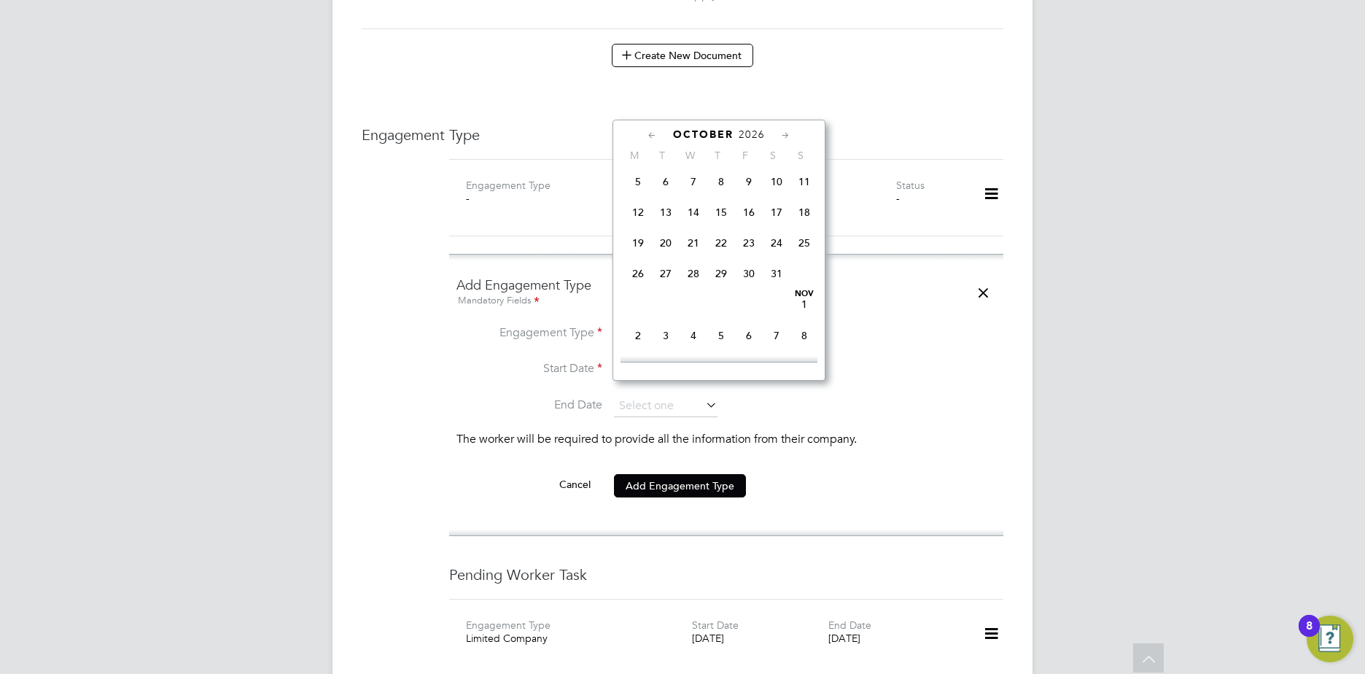
click at [646, 133] on icon at bounding box center [653, 136] width 14 height 16
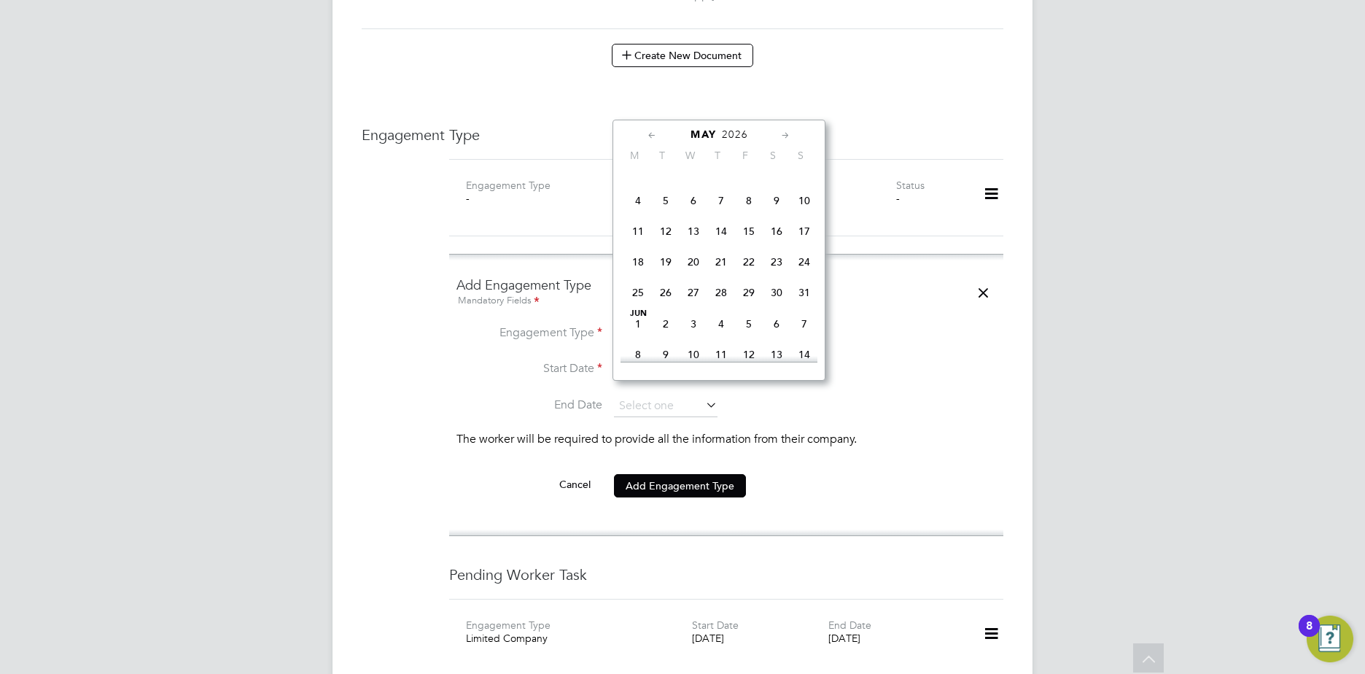
click at [646, 133] on icon at bounding box center [653, 136] width 14 height 16
click at [759, 432] on p "The worker will be required to provide all the information from their company." at bounding box center [727, 439] width 540 height 15
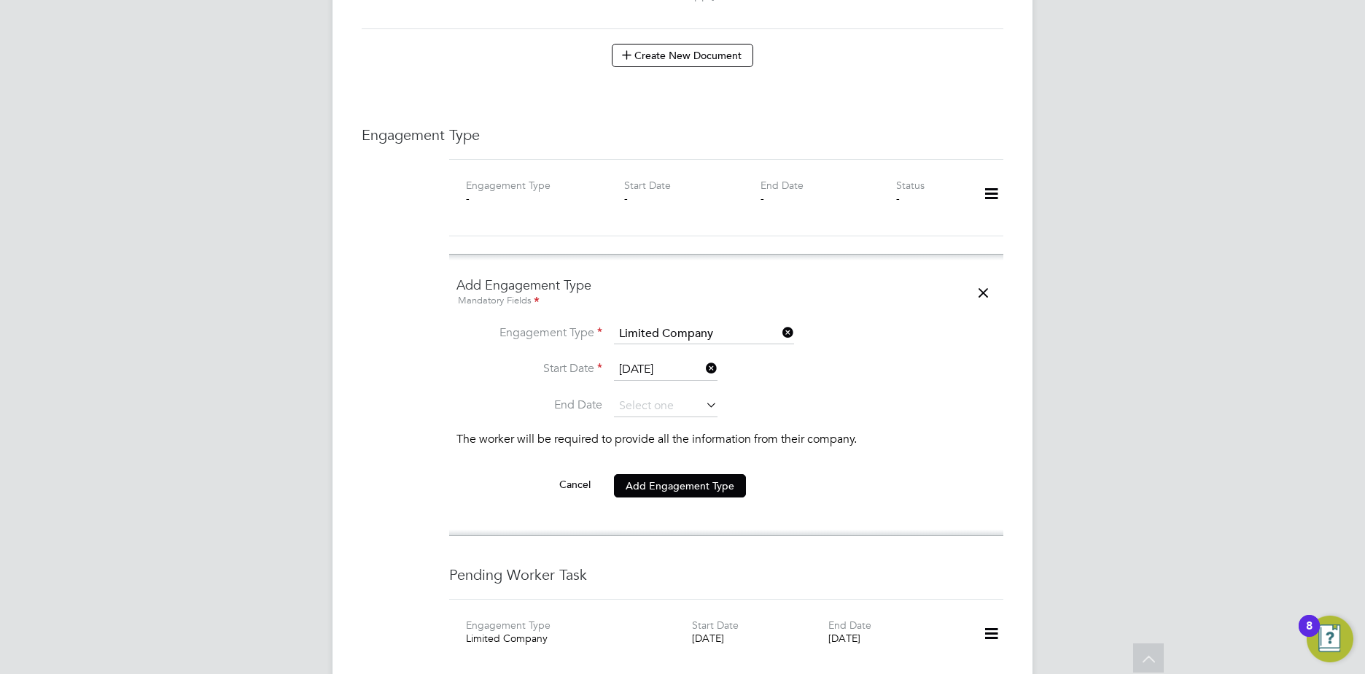
click at [931, 359] on li "Start Date 13 Dec 2024" at bounding box center [727, 377] width 540 height 36
click at [661, 395] on input at bounding box center [666, 406] width 104 height 22
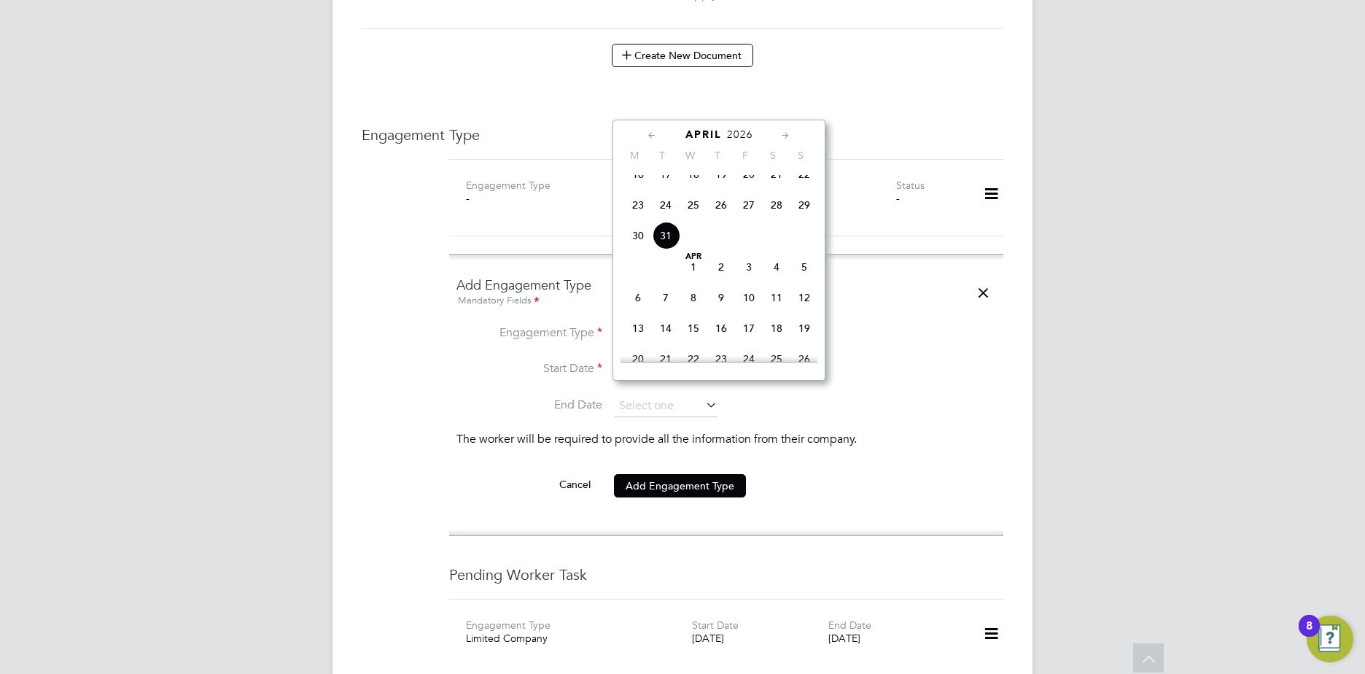
click at [645, 135] on div "April 2026" at bounding box center [719, 135] width 197 height 14
click at [667, 244] on span "31" at bounding box center [666, 236] width 28 height 28
type input "[DATE]"
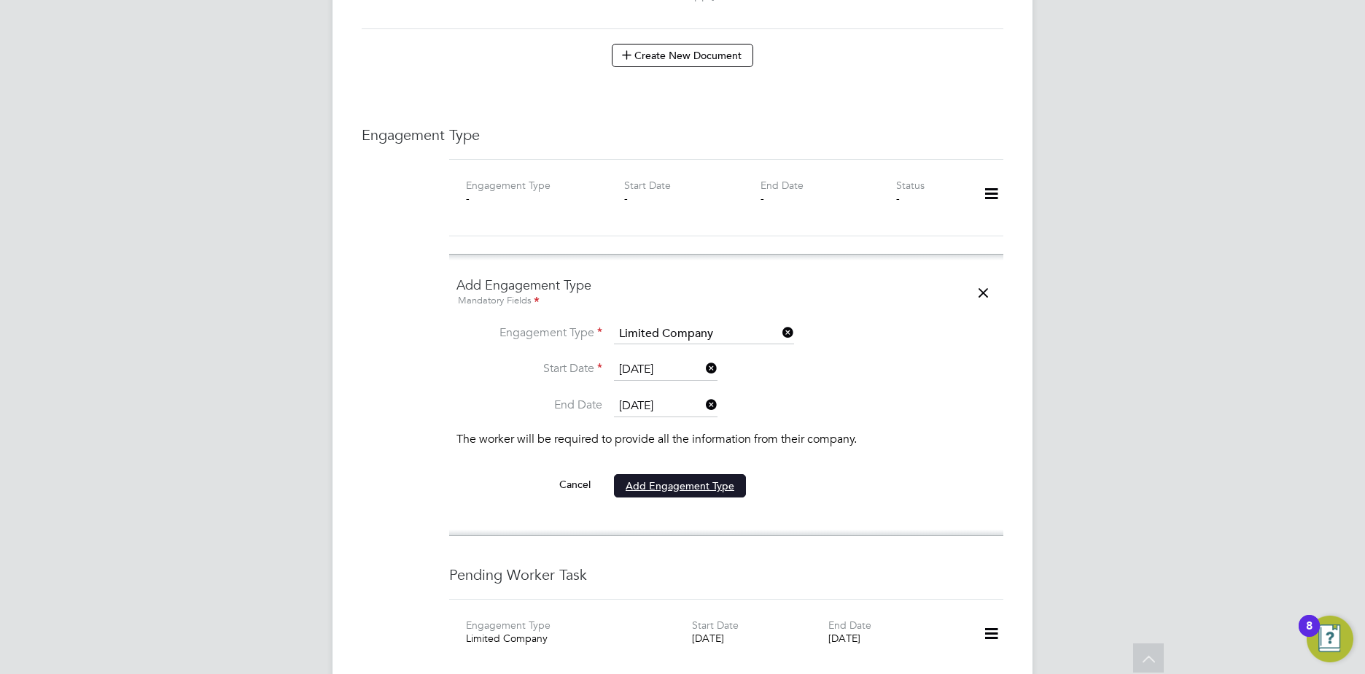
click at [670, 474] on button "Add Engagement Type" at bounding box center [680, 485] width 132 height 23
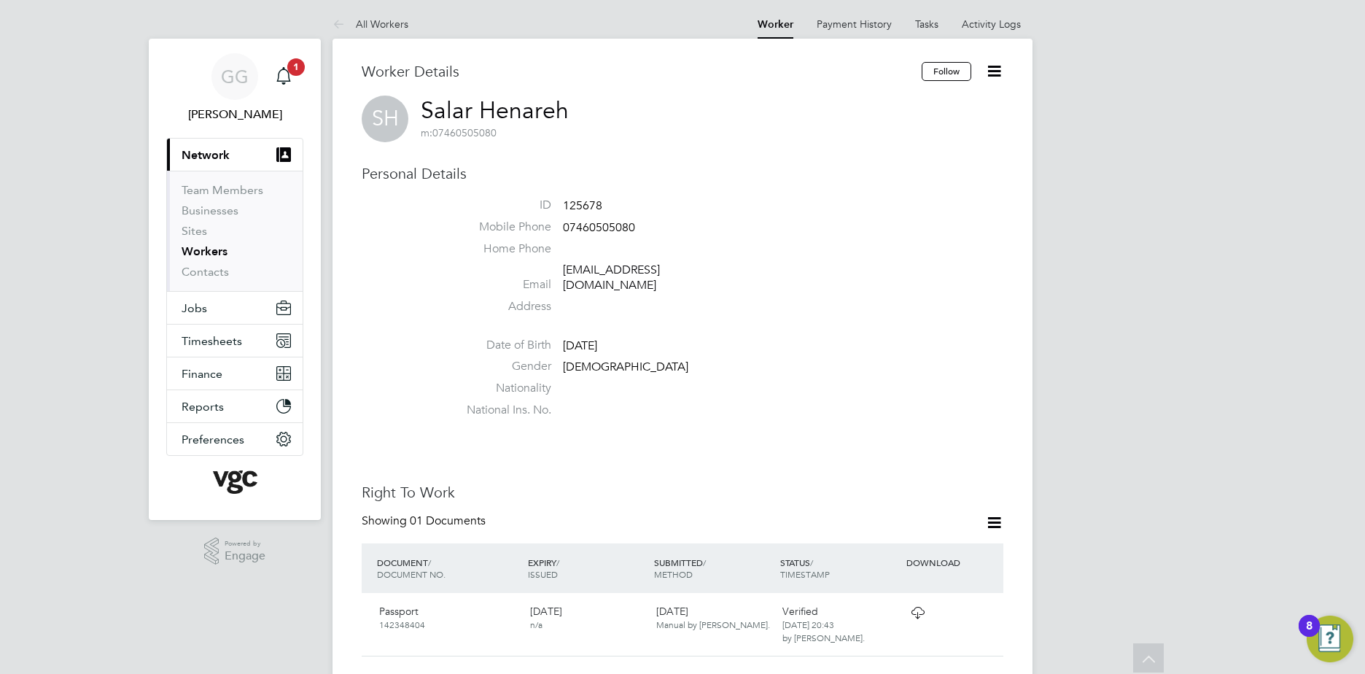
scroll to position [0, 0]
click at [209, 254] on link "Workers" at bounding box center [205, 254] width 46 height 14
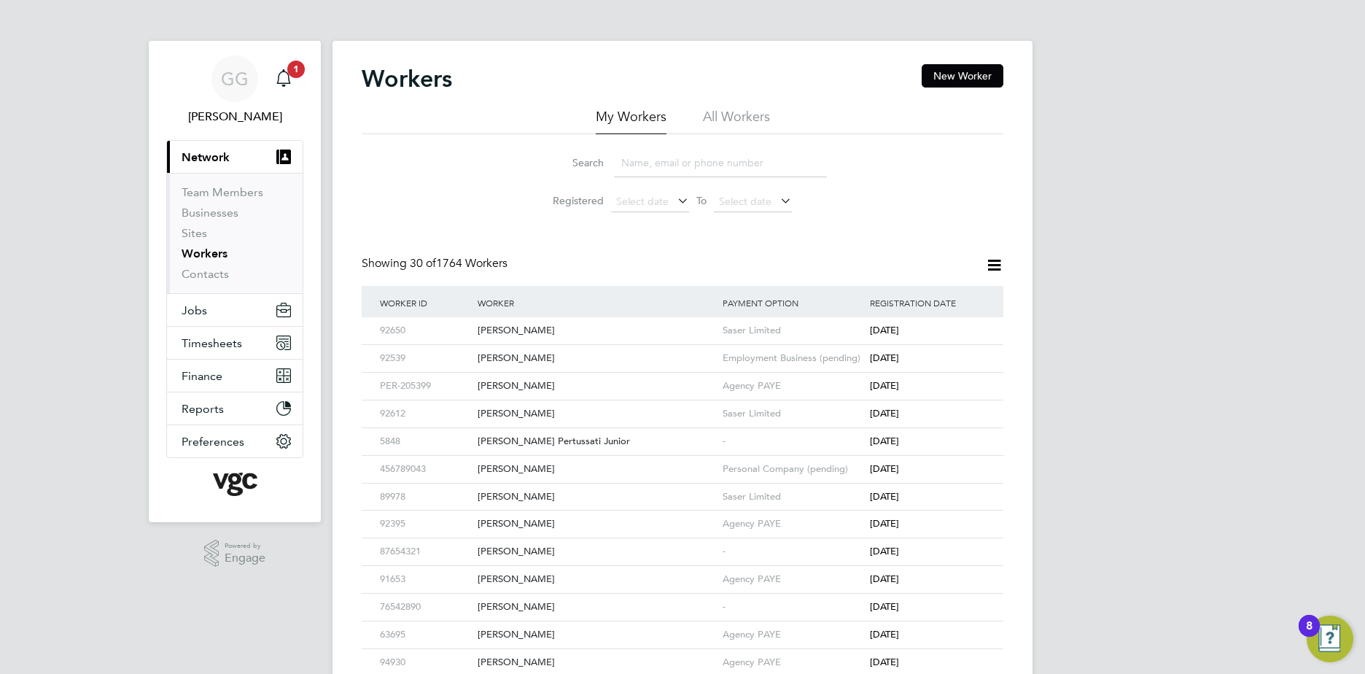
click at [738, 161] on input at bounding box center [720, 163] width 213 height 28
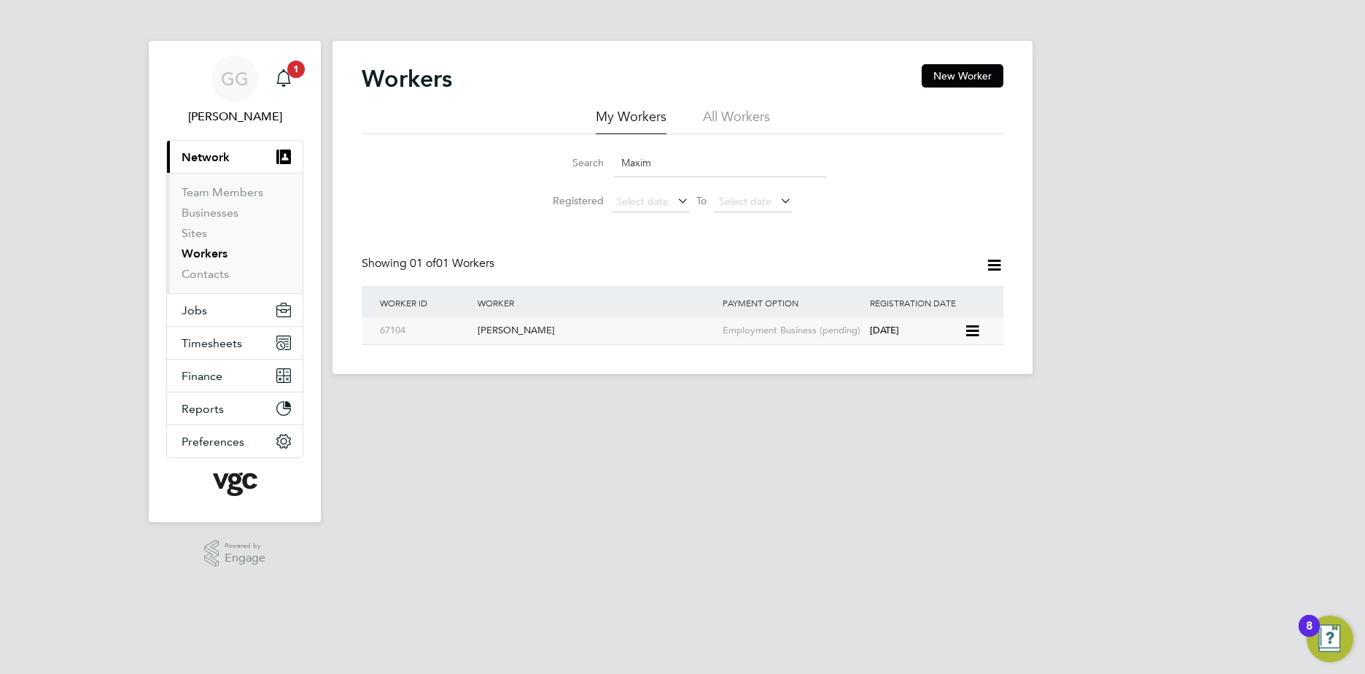
type input "Maxim"
click at [539, 338] on div "[PERSON_NAME]" at bounding box center [596, 330] width 245 height 27
click at [487, 338] on div "[PERSON_NAME]" at bounding box center [596, 330] width 245 height 27
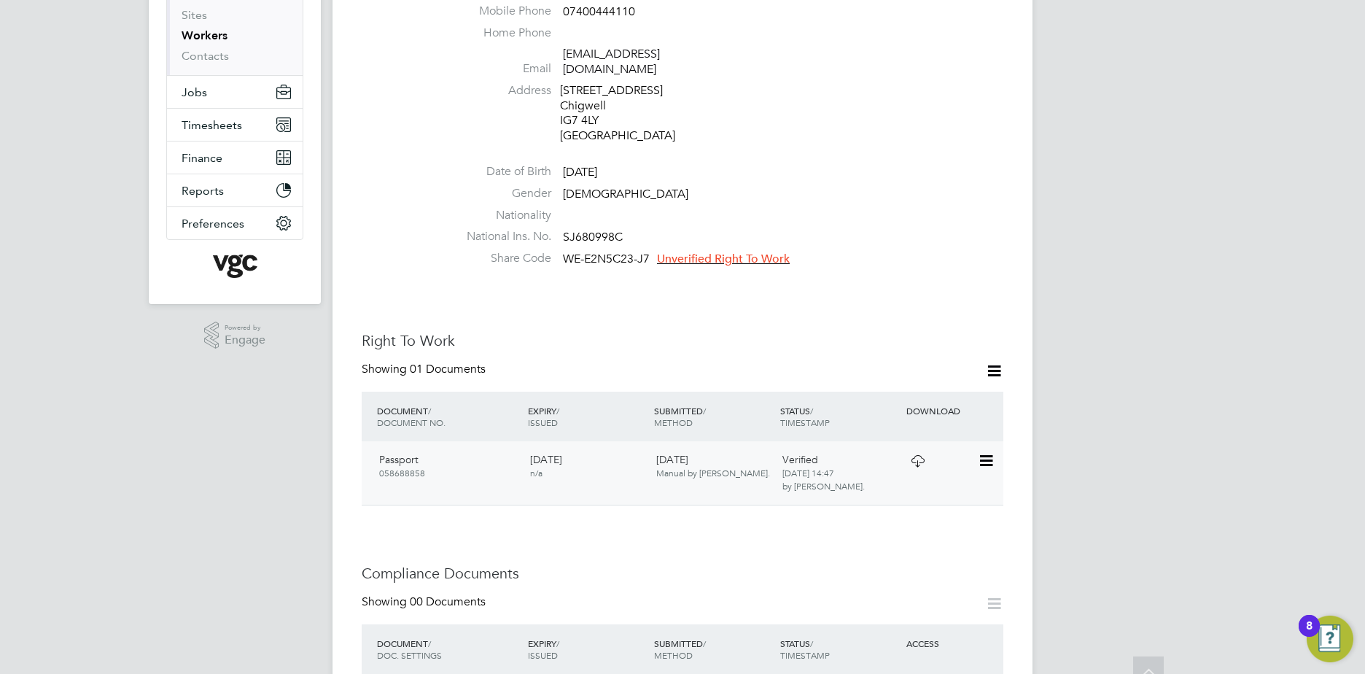
scroll to position [219, 0]
click at [733, 251] on span "Unverified Right To Work" at bounding box center [723, 258] width 133 height 15
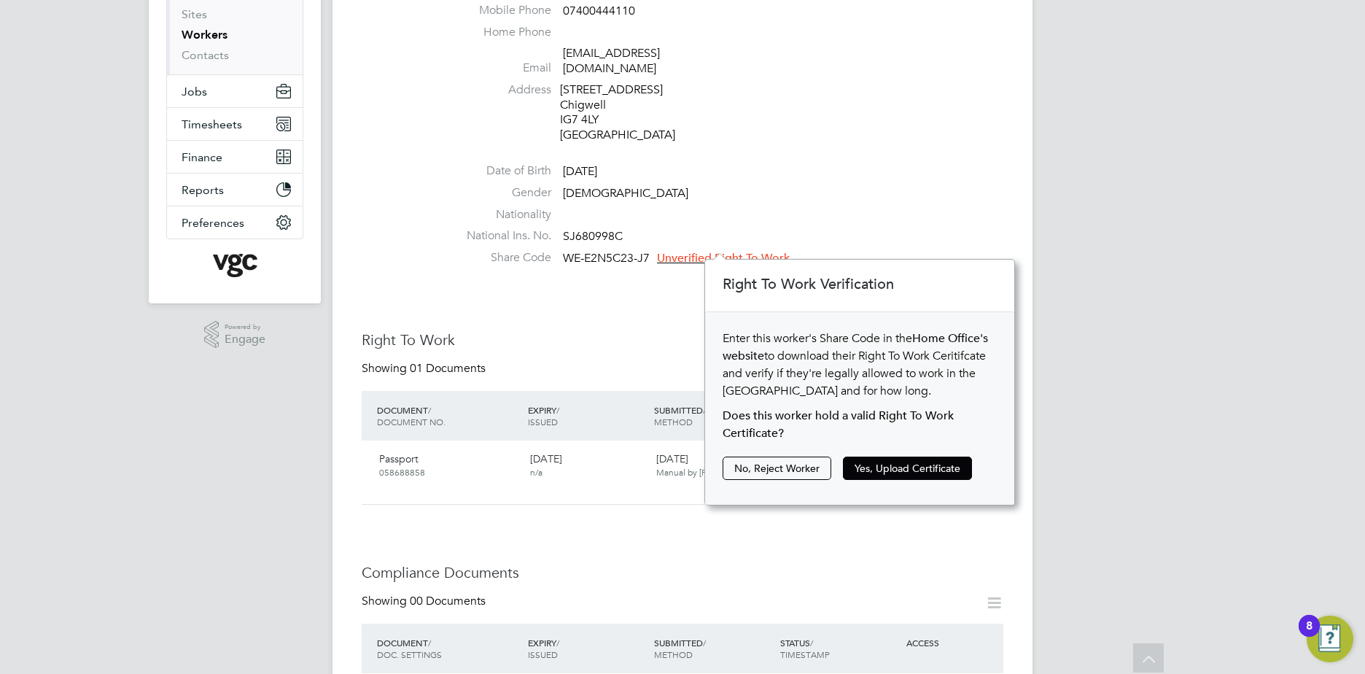
scroll to position [246, 310]
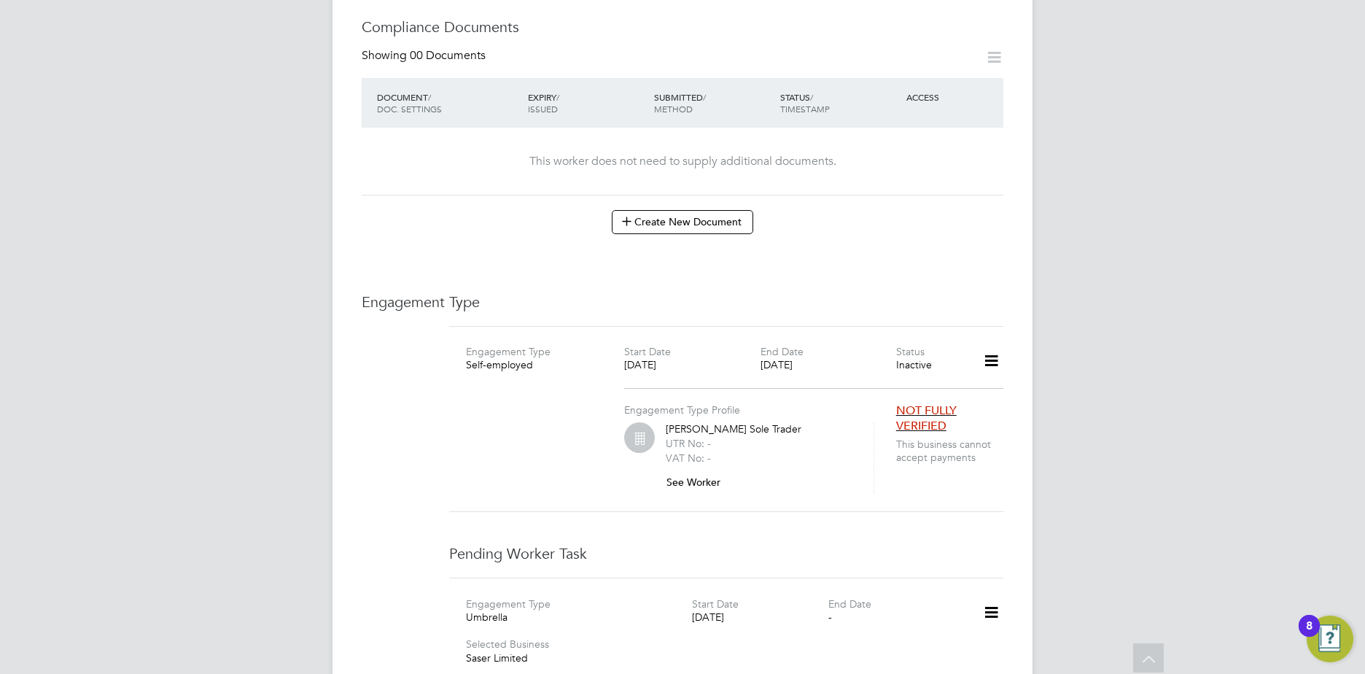
scroll to position [802, 0]
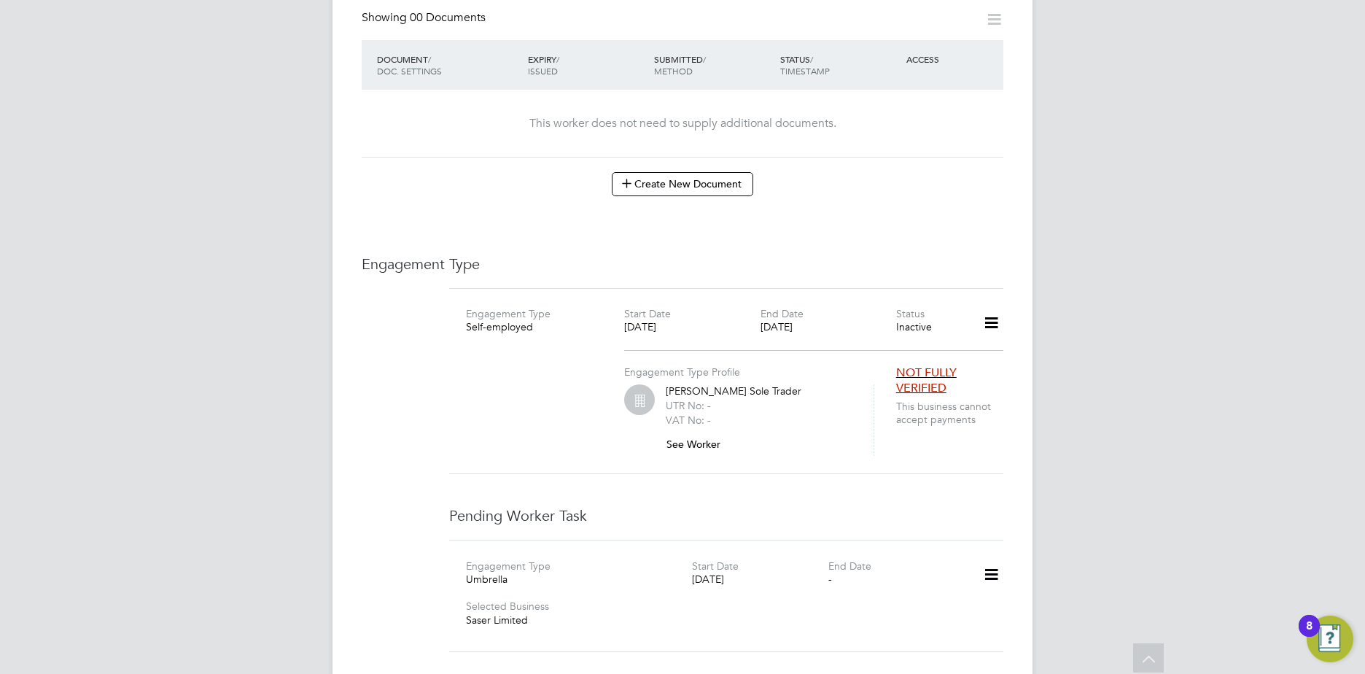
click at [908, 368] on span "NOT FULLY VERIFIED" at bounding box center [926, 380] width 61 height 30
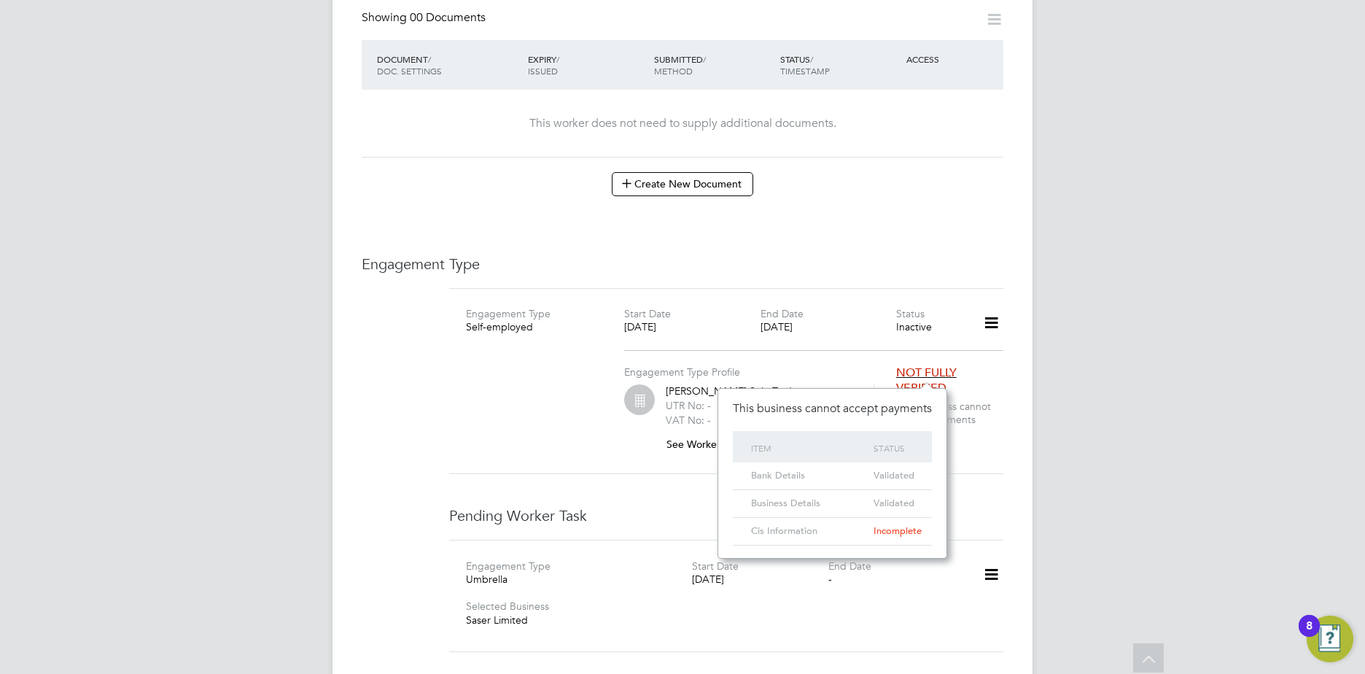
scroll to position [170, 229]
click at [992, 311] on icon at bounding box center [992, 323] width 26 height 34
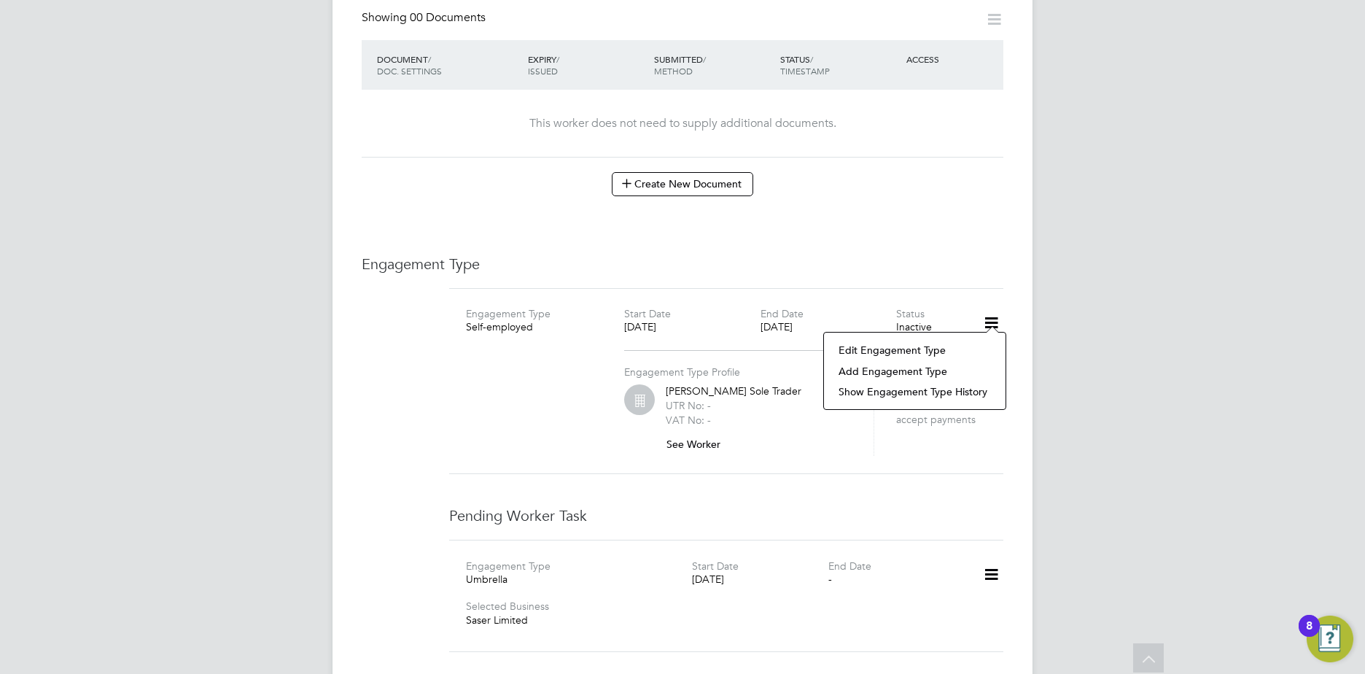
click at [879, 447] on div "Engagement Type Self-employed Start Date 13 Feb 2023 End Date 31 Aug 2024 Statu…" at bounding box center [726, 381] width 554 height 187
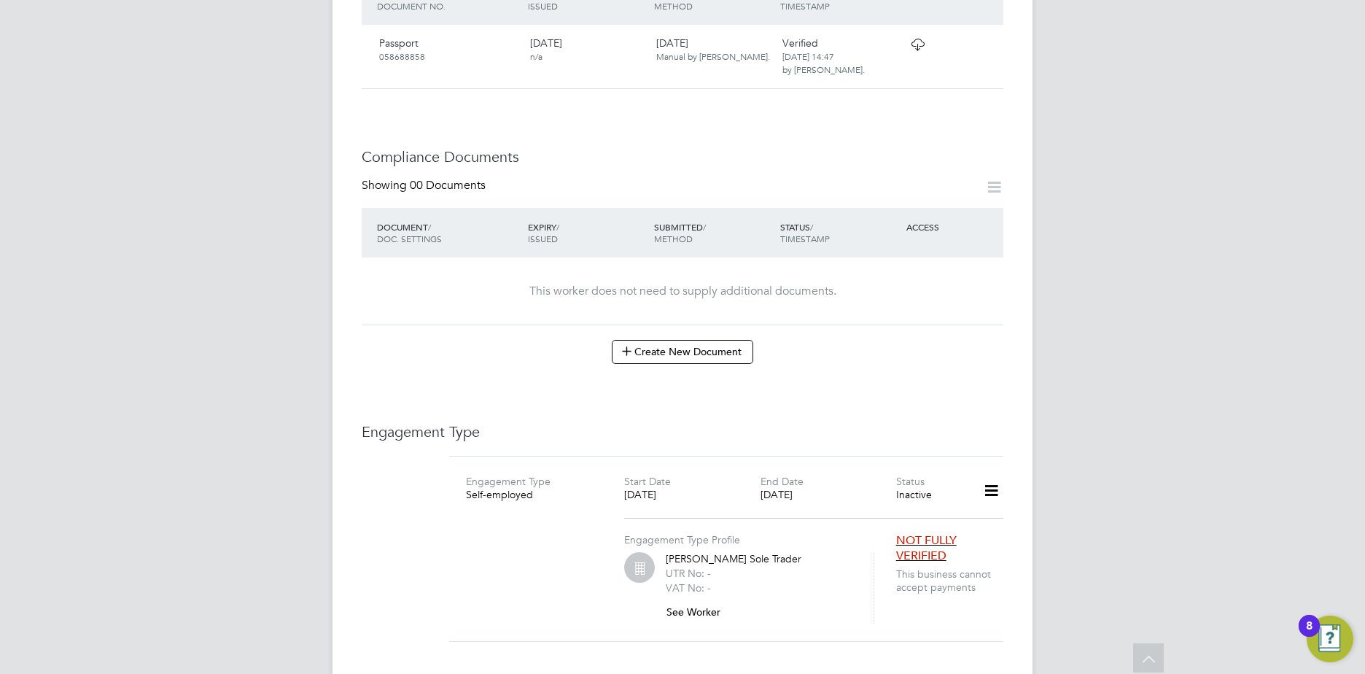
scroll to position [656, 0]
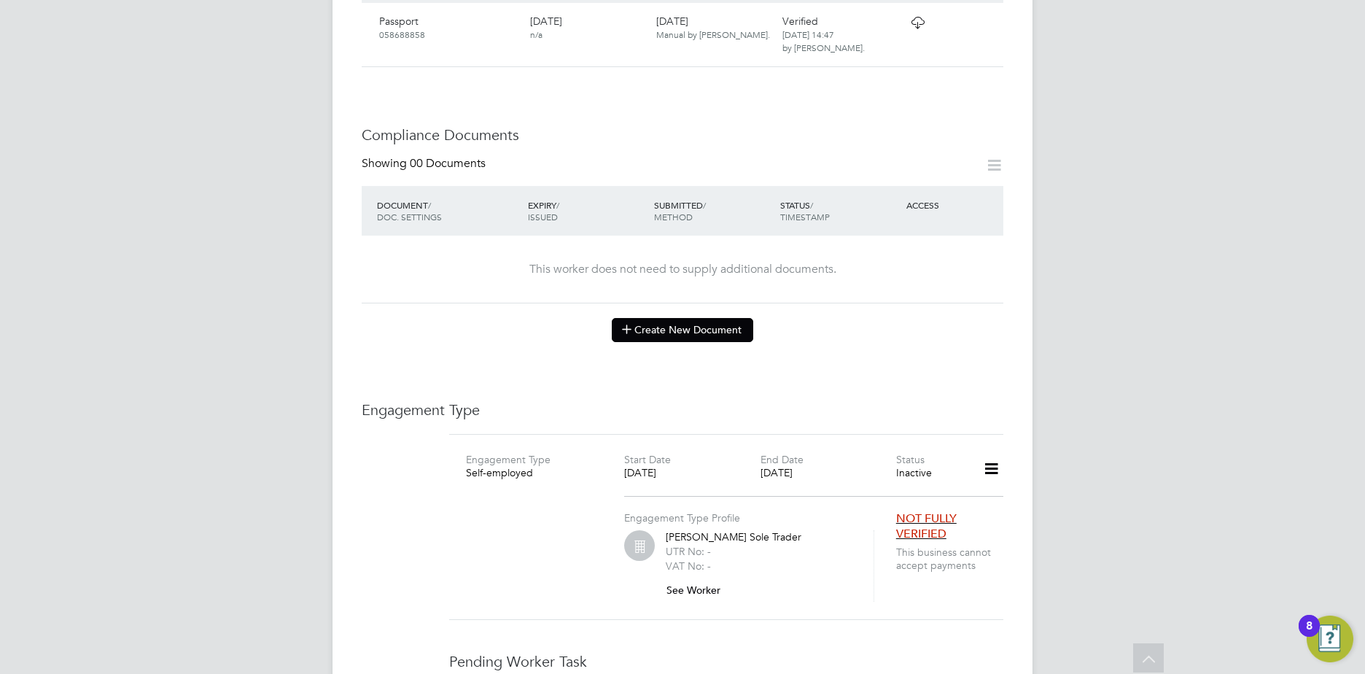
click at [686, 321] on button "Create New Document" at bounding box center [683, 329] width 142 height 23
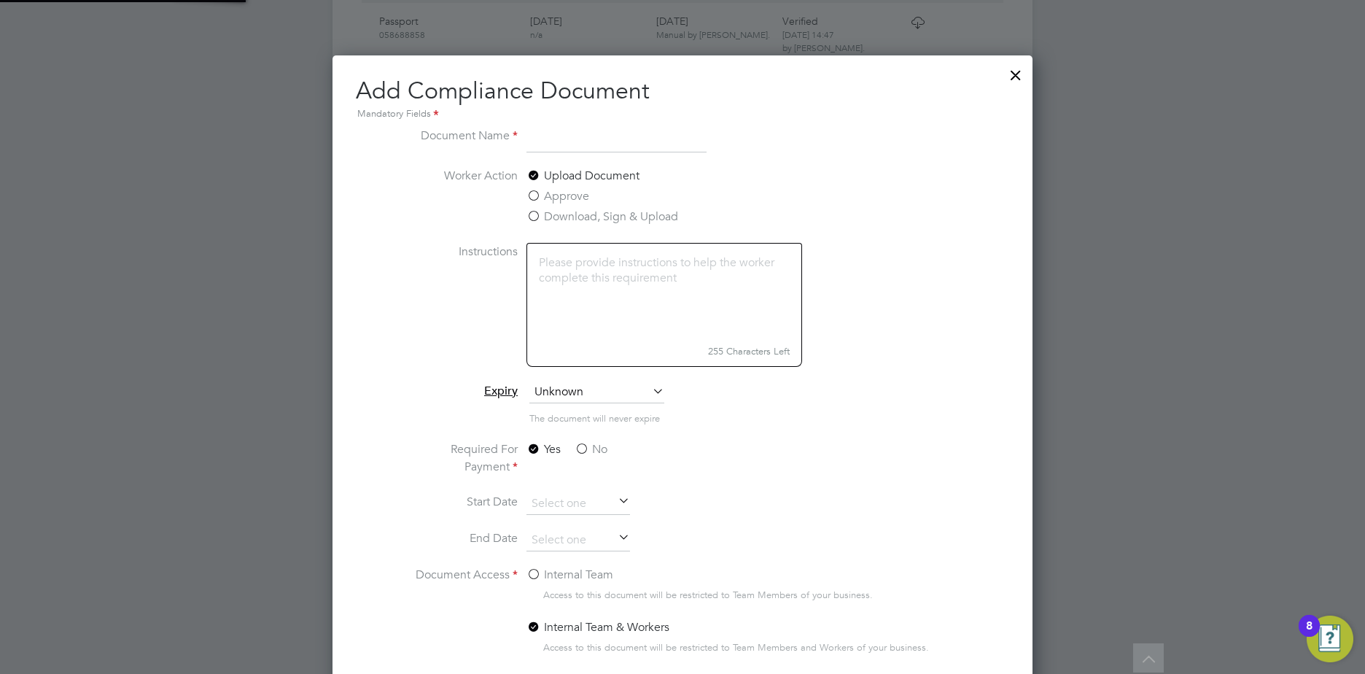
scroll to position [766, 701]
type input "Passport"
click at [564, 172] on label "Upload Document" at bounding box center [583, 176] width 113 height 18
click at [0, 0] on input "Upload Document" at bounding box center [0, 0] width 0 height 0
click at [605, 272] on textarea at bounding box center [665, 291] width 276 height 97
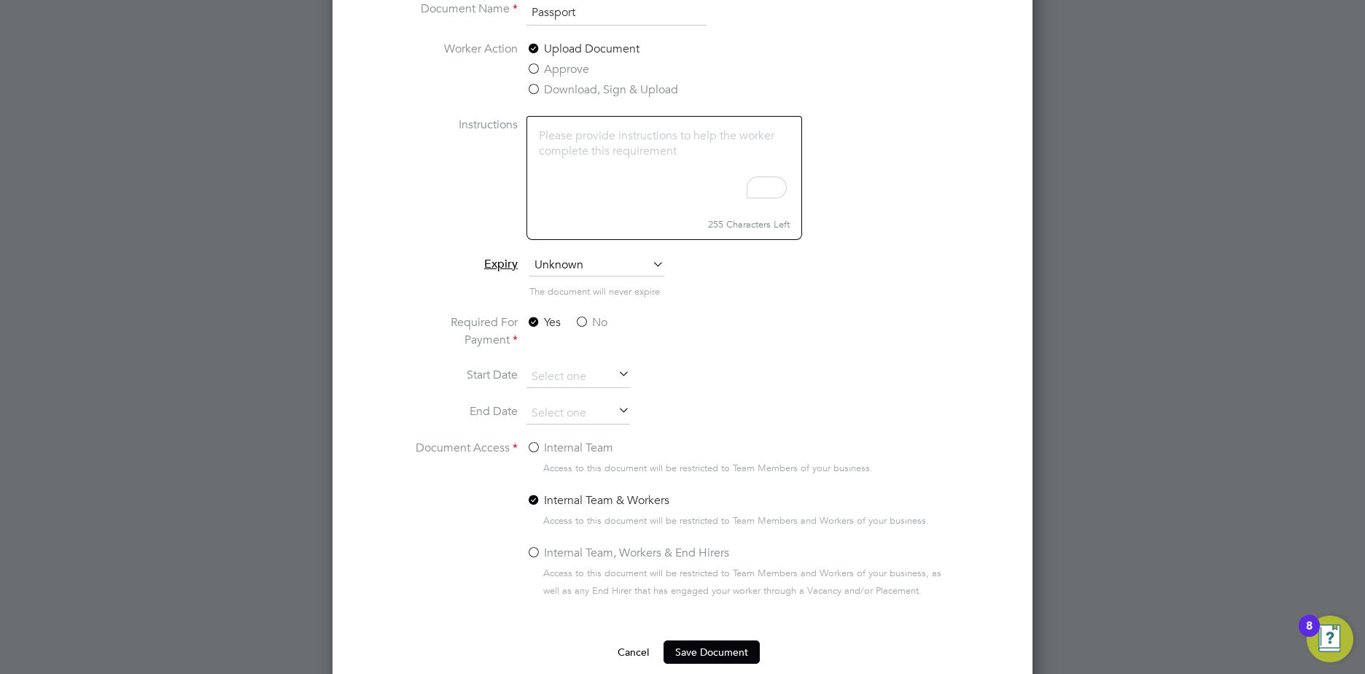
scroll to position [875, 0]
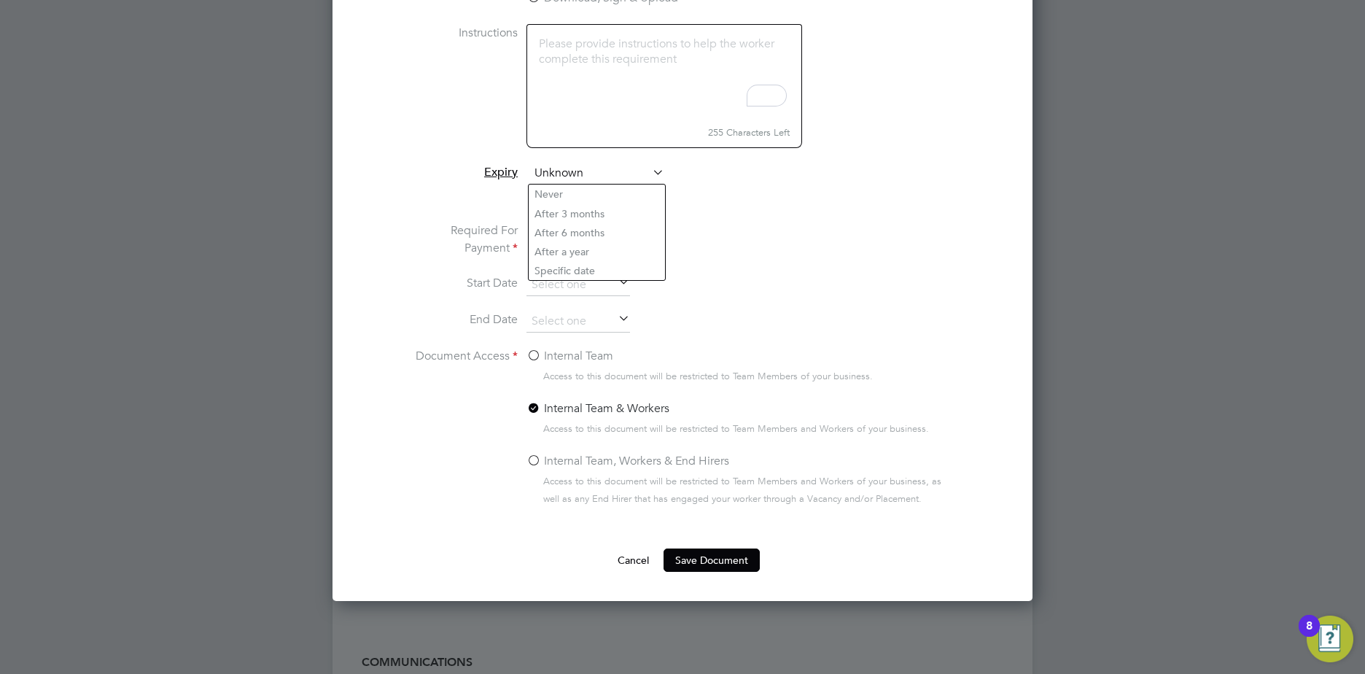
click at [595, 175] on span "Unknown" at bounding box center [597, 174] width 135 height 22
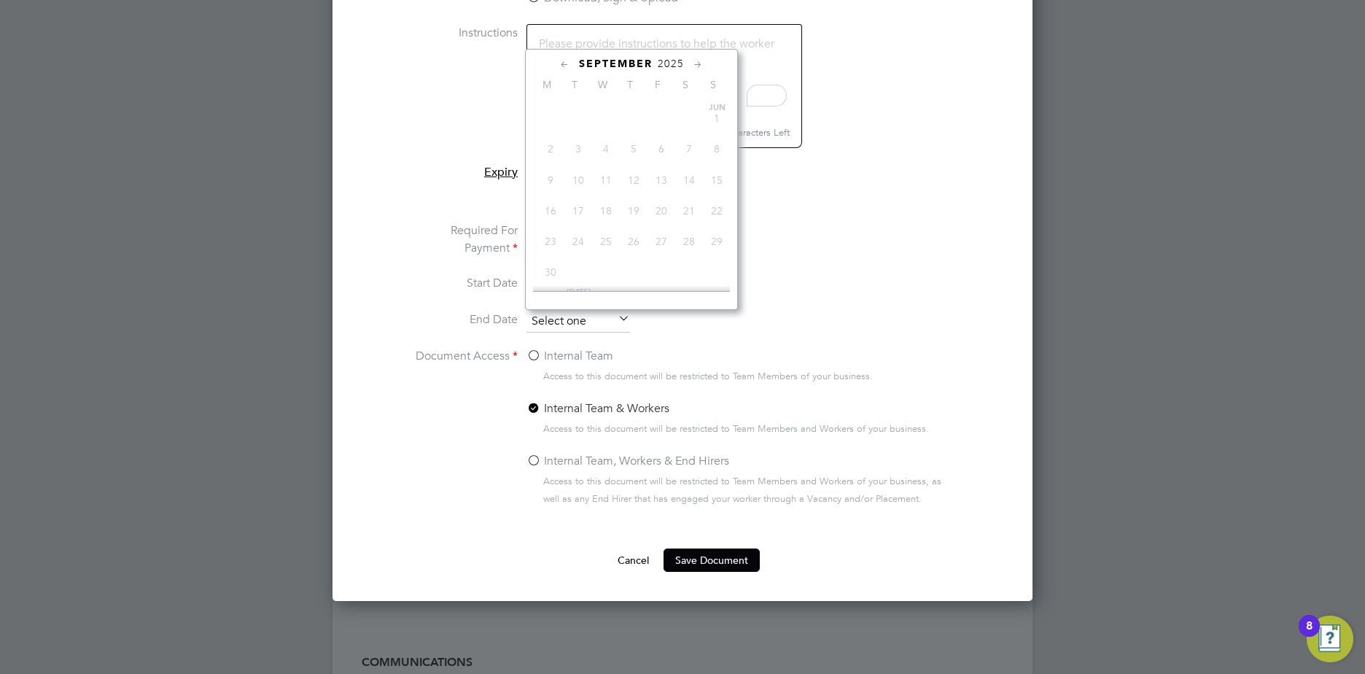
scroll to position [568, 0]
click at [572, 320] on input at bounding box center [579, 322] width 104 height 22
click at [707, 58] on div "September 2025" at bounding box center [631, 64] width 197 height 14
click at [690, 70] on div "[DATE]" at bounding box center [631, 64] width 197 height 14
click at [694, 66] on icon at bounding box center [698, 65] width 14 height 16
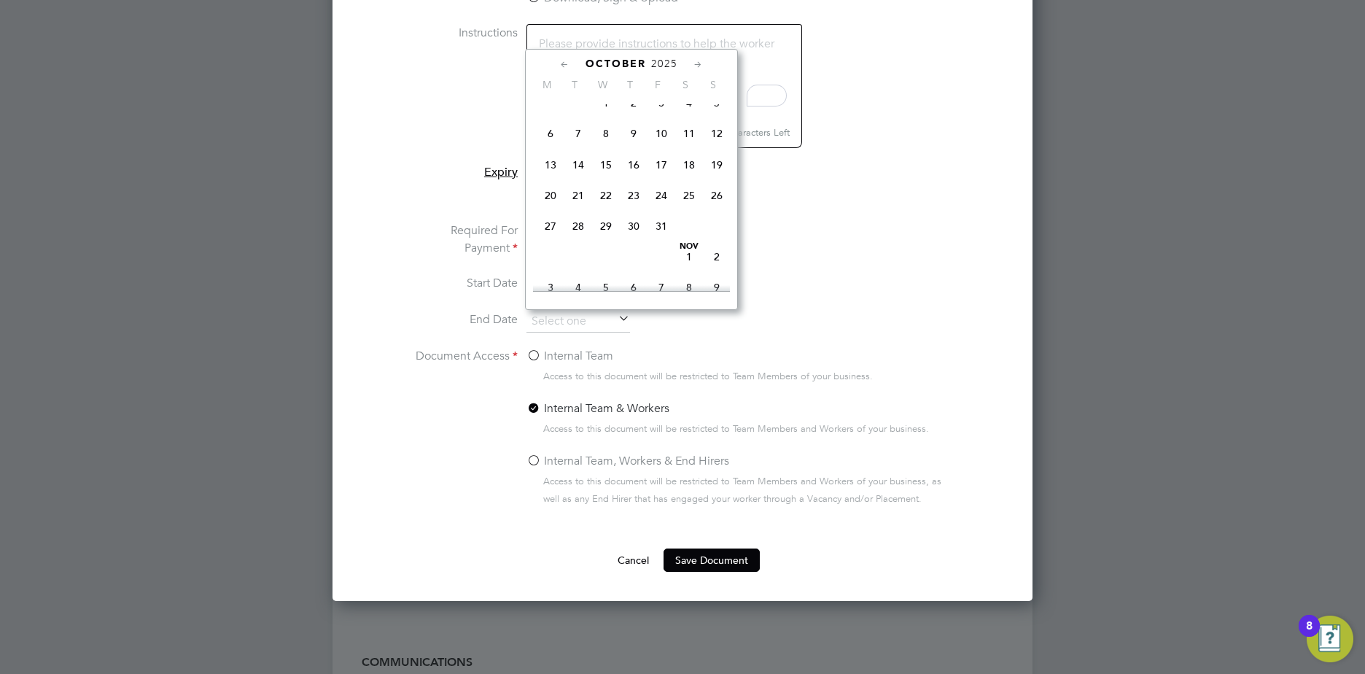
click at [694, 66] on icon at bounding box center [698, 65] width 14 height 16
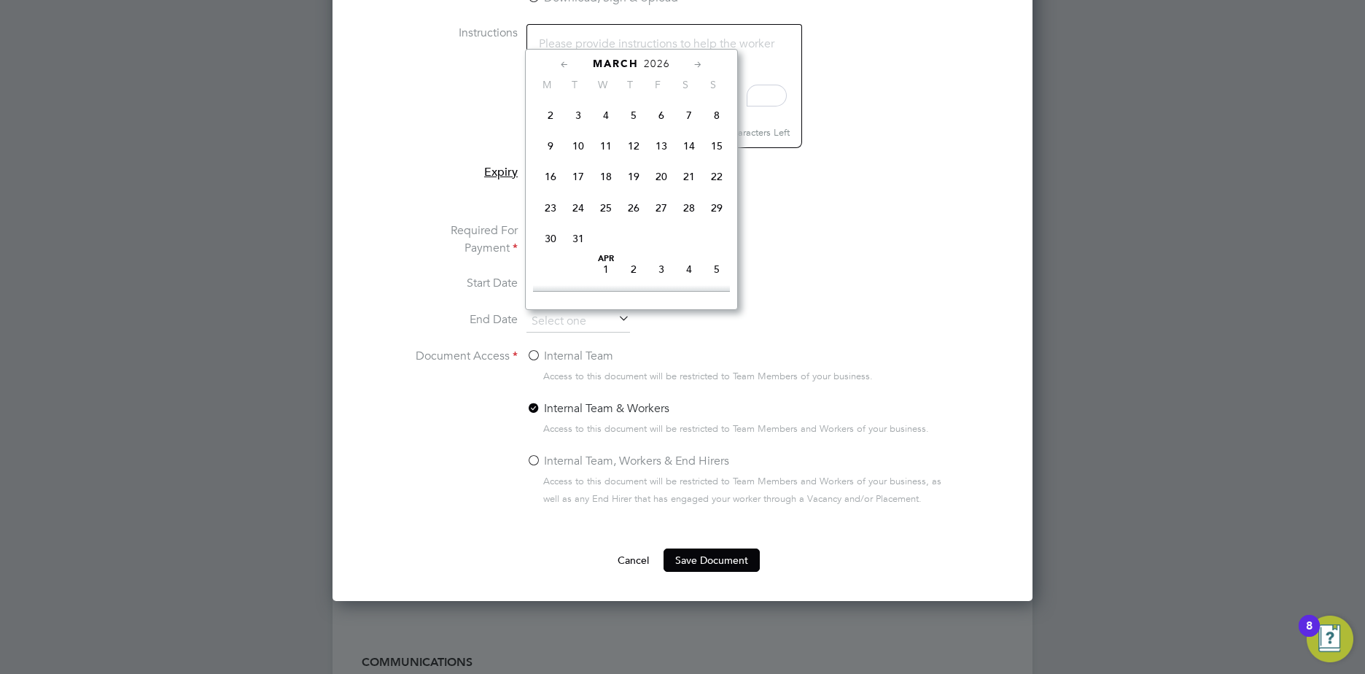
click at [694, 66] on icon at bounding box center [698, 65] width 14 height 16
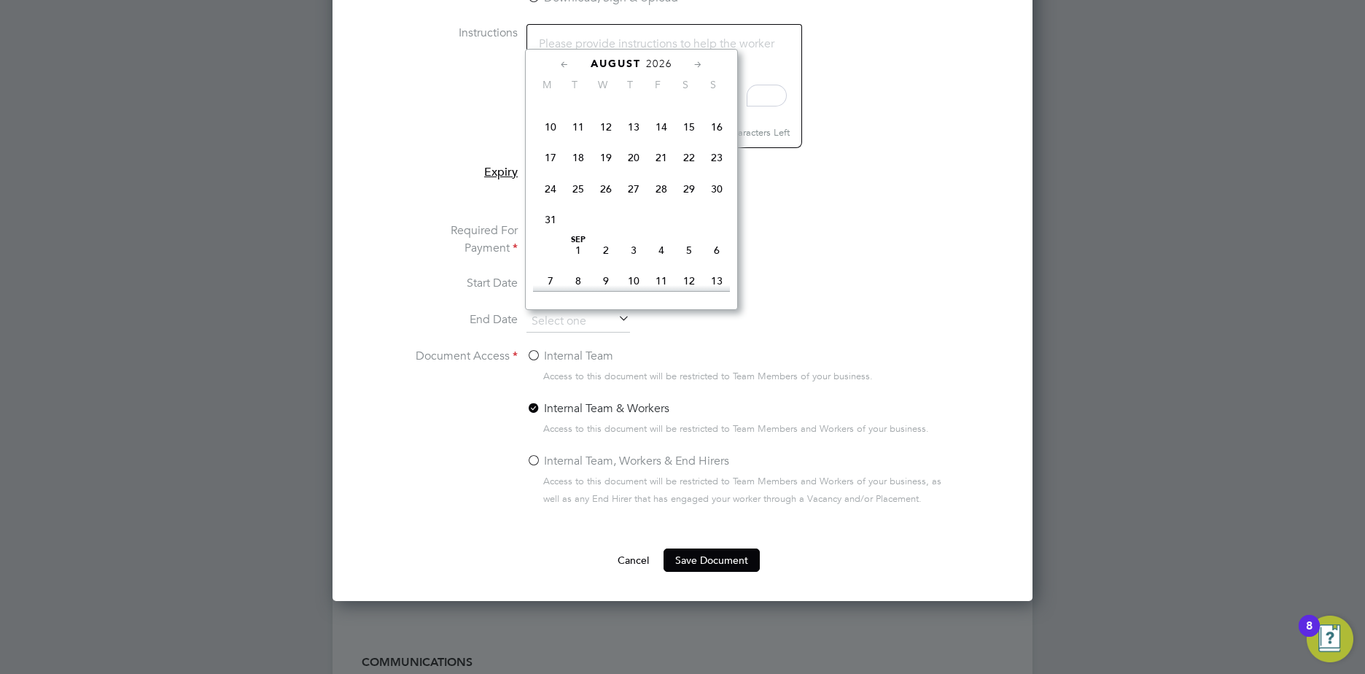
click at [694, 66] on icon at bounding box center [698, 65] width 14 height 16
click at [662, 61] on span "2026" at bounding box center [671, 64] width 26 height 12
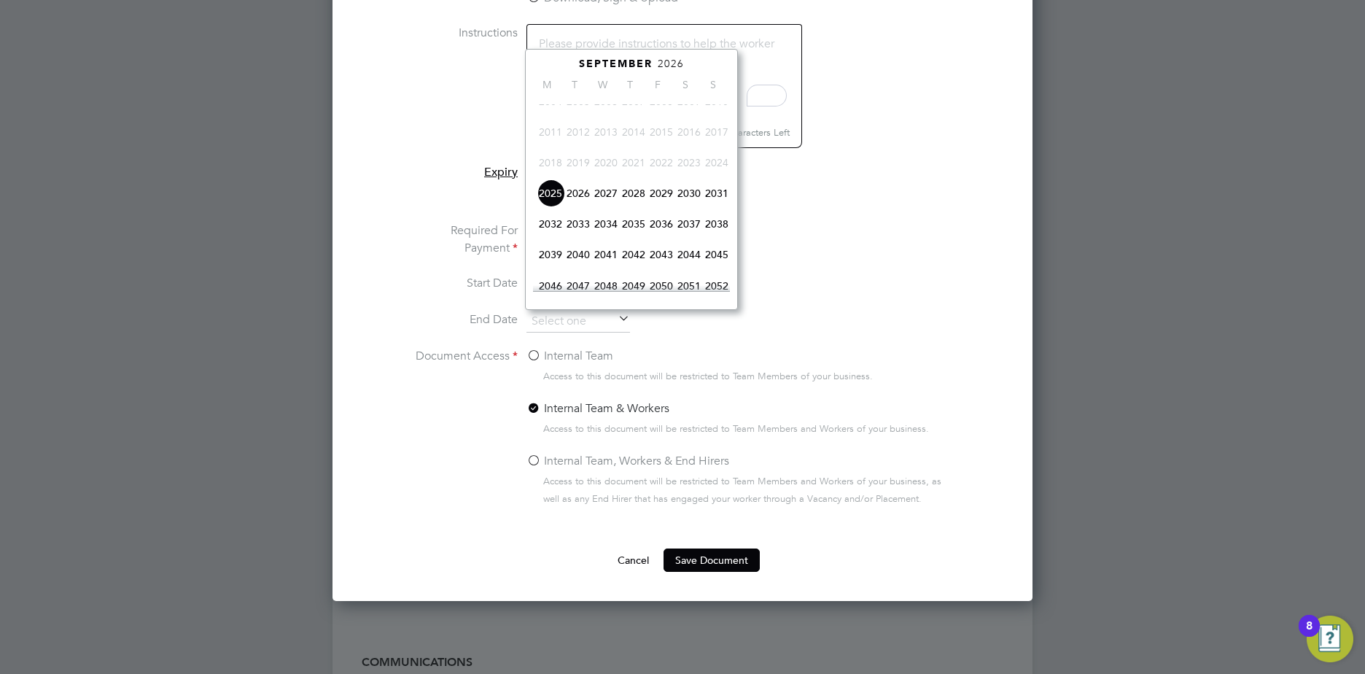
click at [660, 204] on span "2029" at bounding box center [662, 193] width 28 height 28
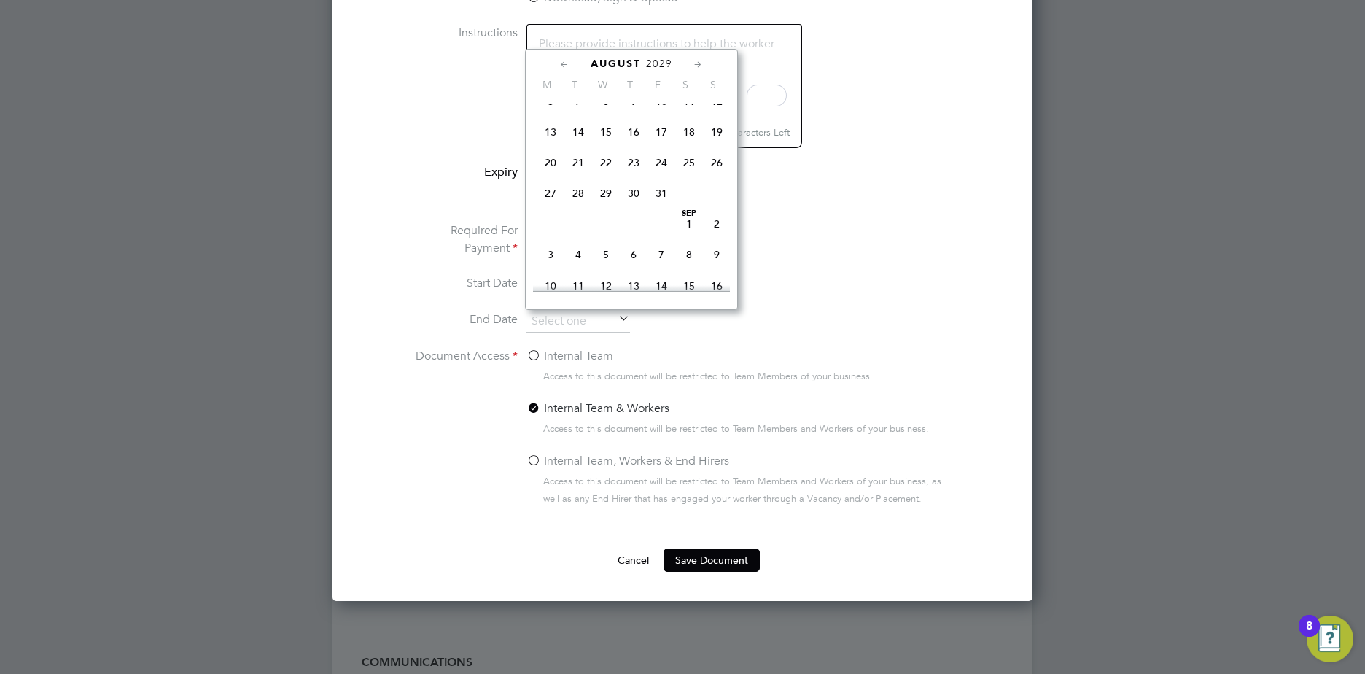
click at [562, 61] on icon at bounding box center [565, 65] width 14 height 16
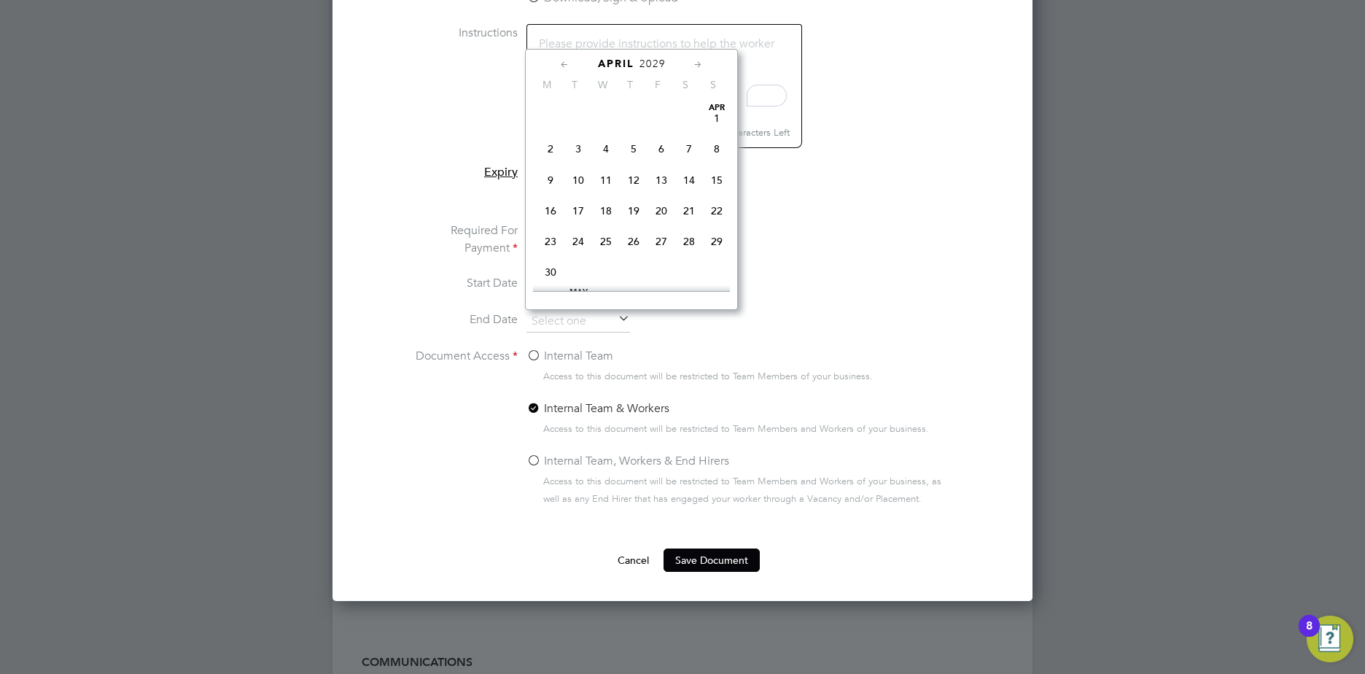
click at [562, 61] on icon at bounding box center [565, 65] width 14 height 16
click at [667, 63] on span "2029" at bounding box center [657, 64] width 26 height 12
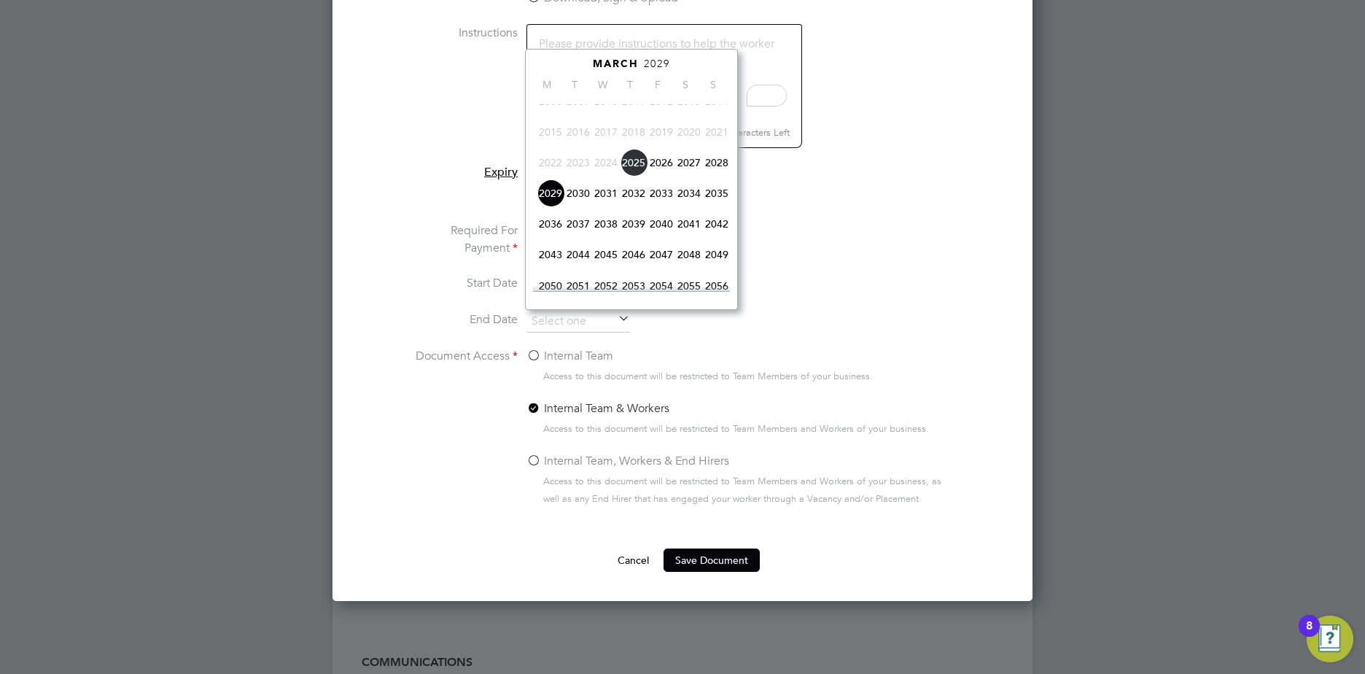
click at [584, 205] on span "2030" at bounding box center [579, 193] width 28 height 28
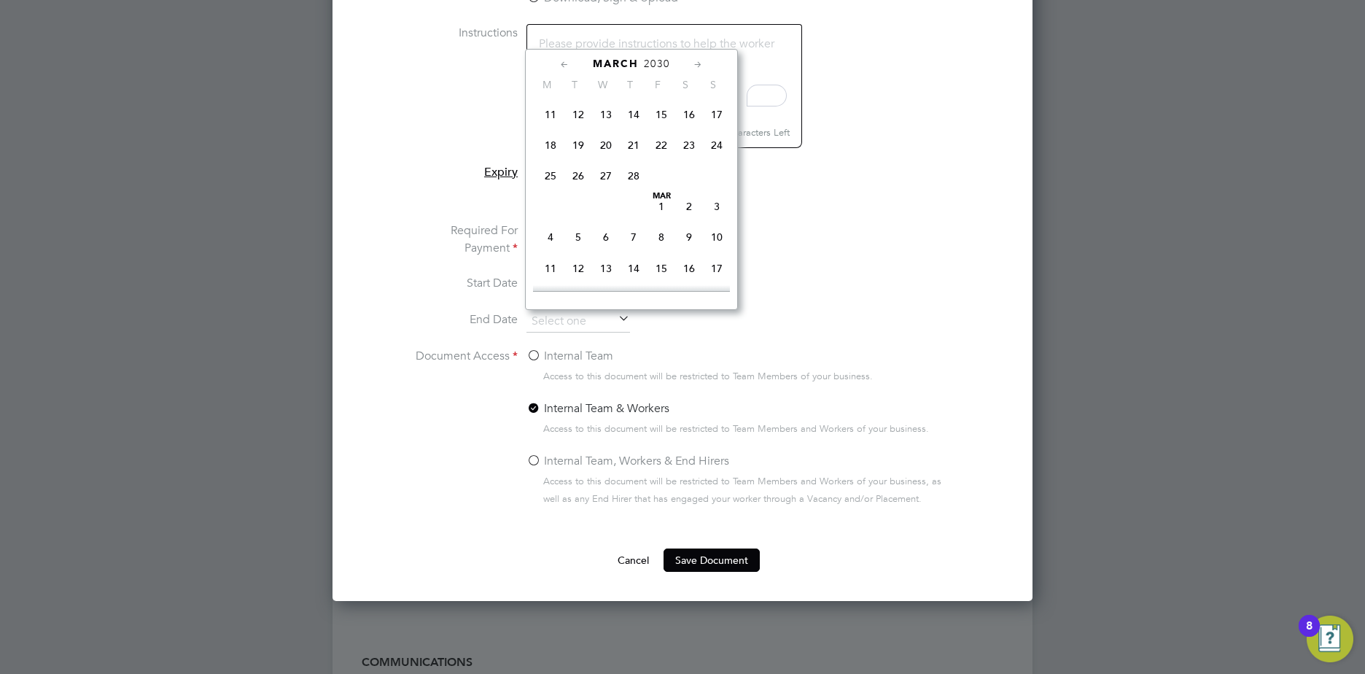
scroll to position [303, 0]
click at [683, 163] on span "9" at bounding box center [689, 153] width 28 height 28
type input "[DATE]"
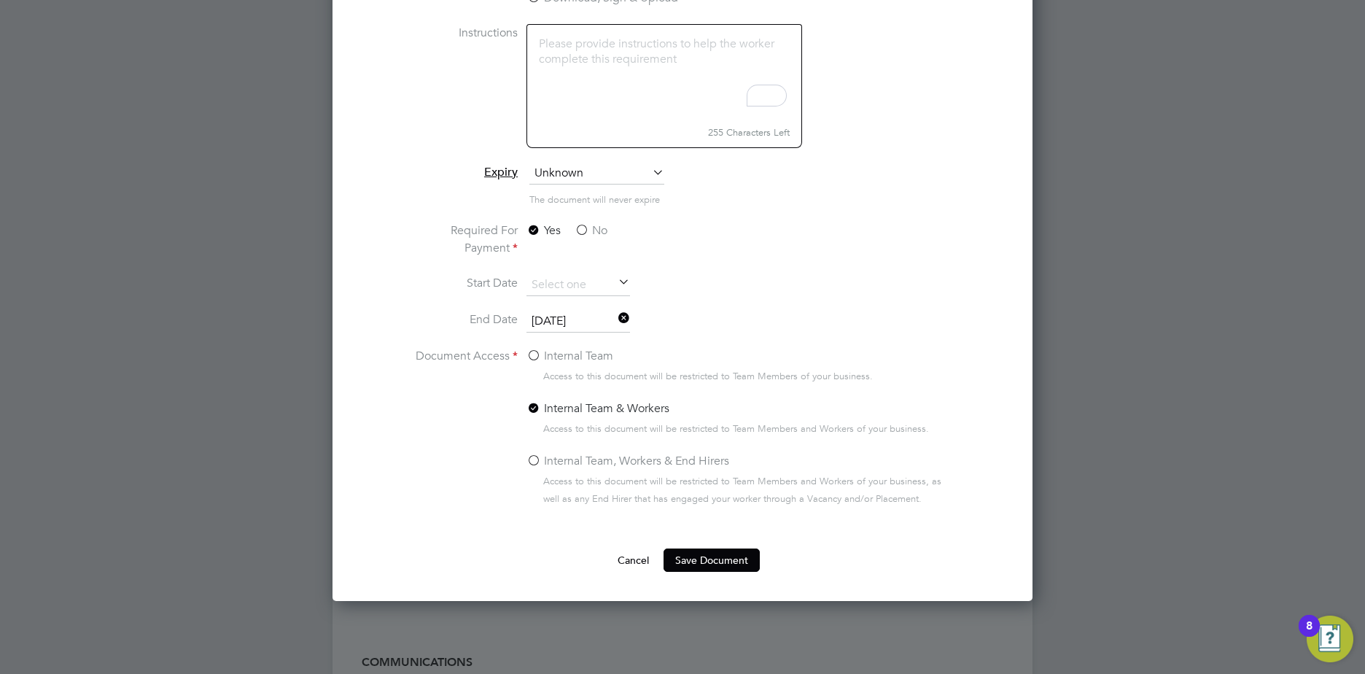
click at [591, 171] on span "Unknown" at bounding box center [597, 174] width 135 height 22
click at [609, 270] on li "Specific date" at bounding box center [597, 270] width 136 height 19
click at [583, 290] on input at bounding box center [579, 285] width 104 height 22
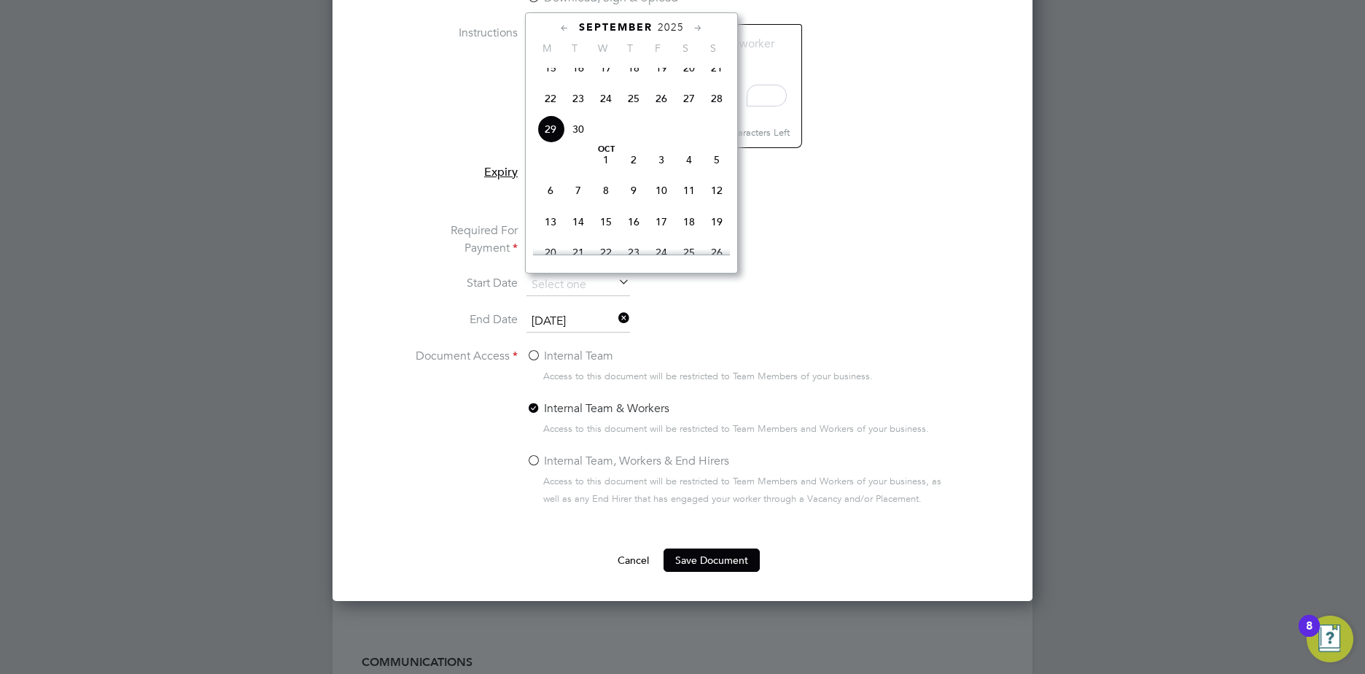
click at [667, 29] on span "2025" at bounding box center [671, 27] width 26 height 12
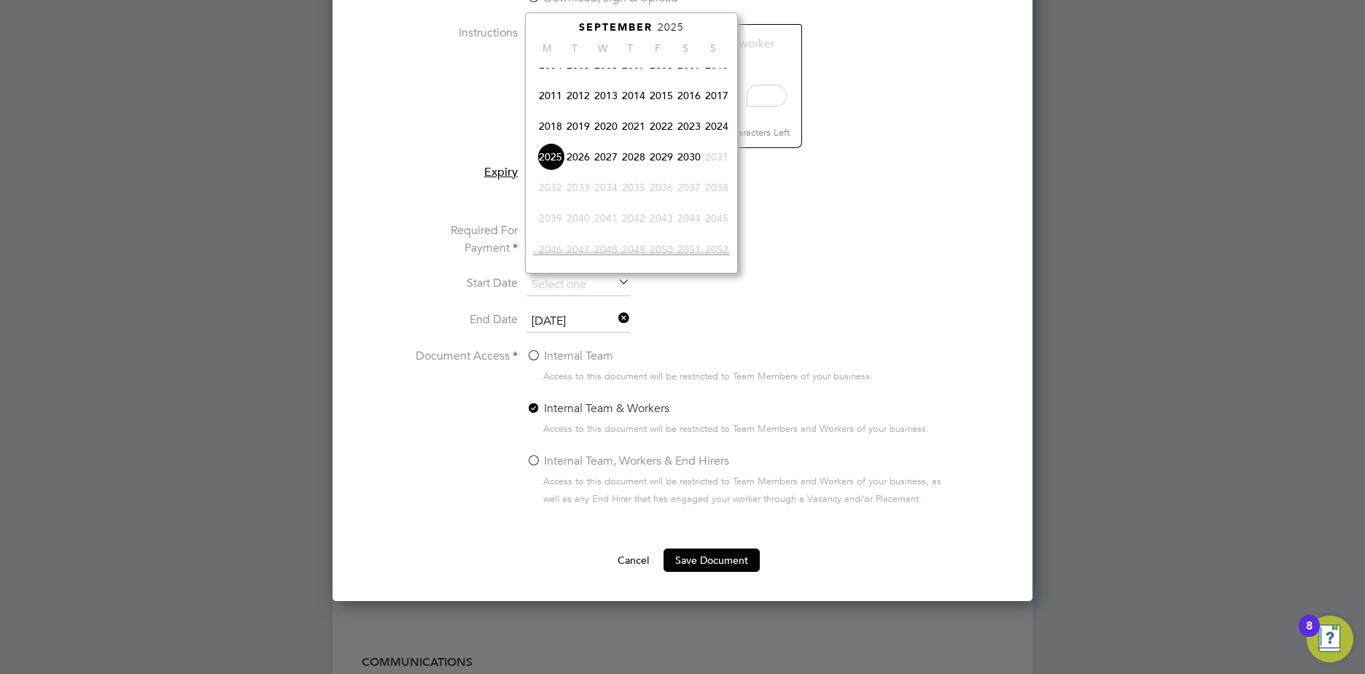
click at [611, 135] on span "2020" at bounding box center [606, 126] width 28 height 28
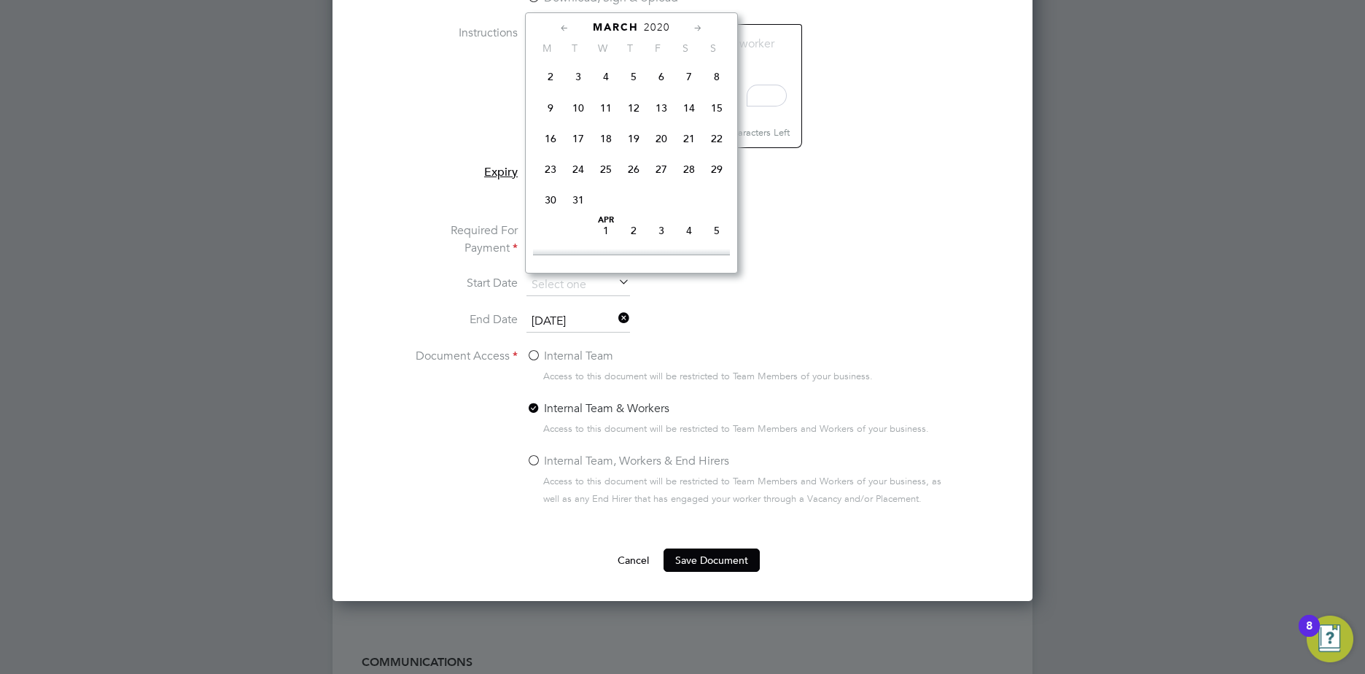
scroll to position [158, 0]
click at [553, 139] on span "9" at bounding box center [551, 140] width 28 height 28
type input "[DATE]"
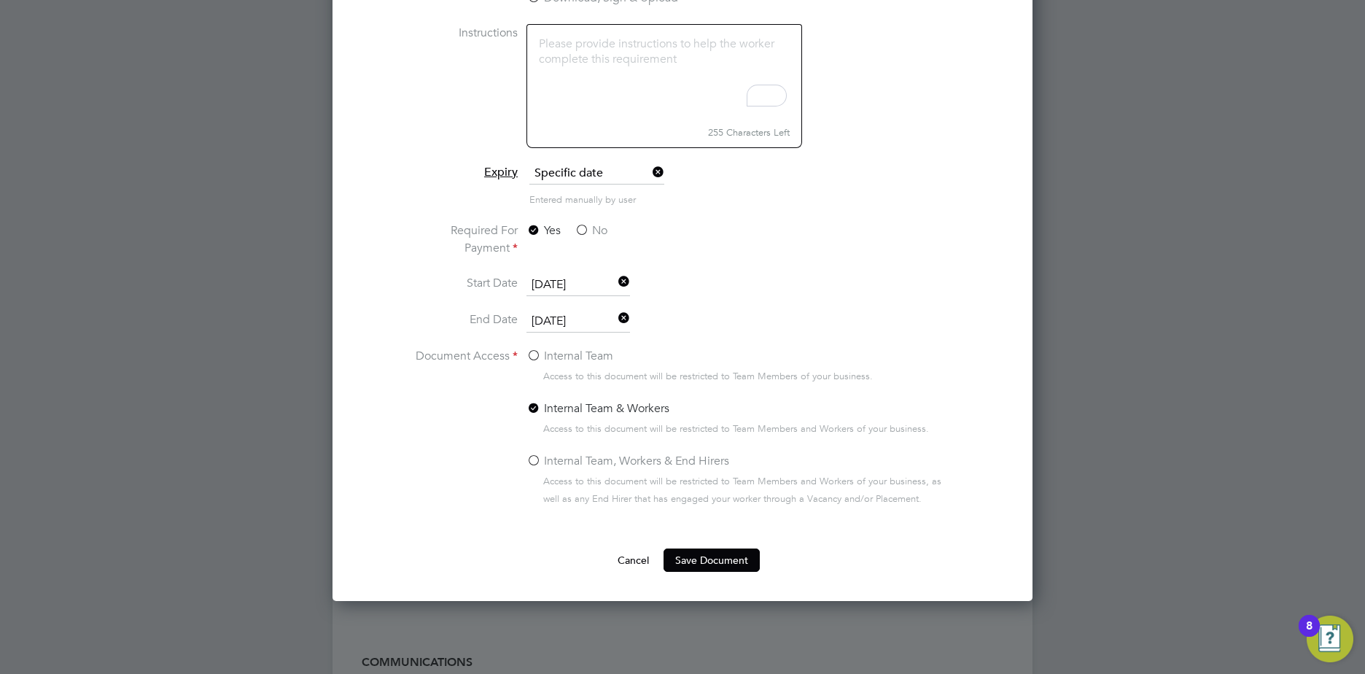
click at [742, 292] on li "Start Date 09 Mar 2020" at bounding box center [682, 292] width 549 height 36
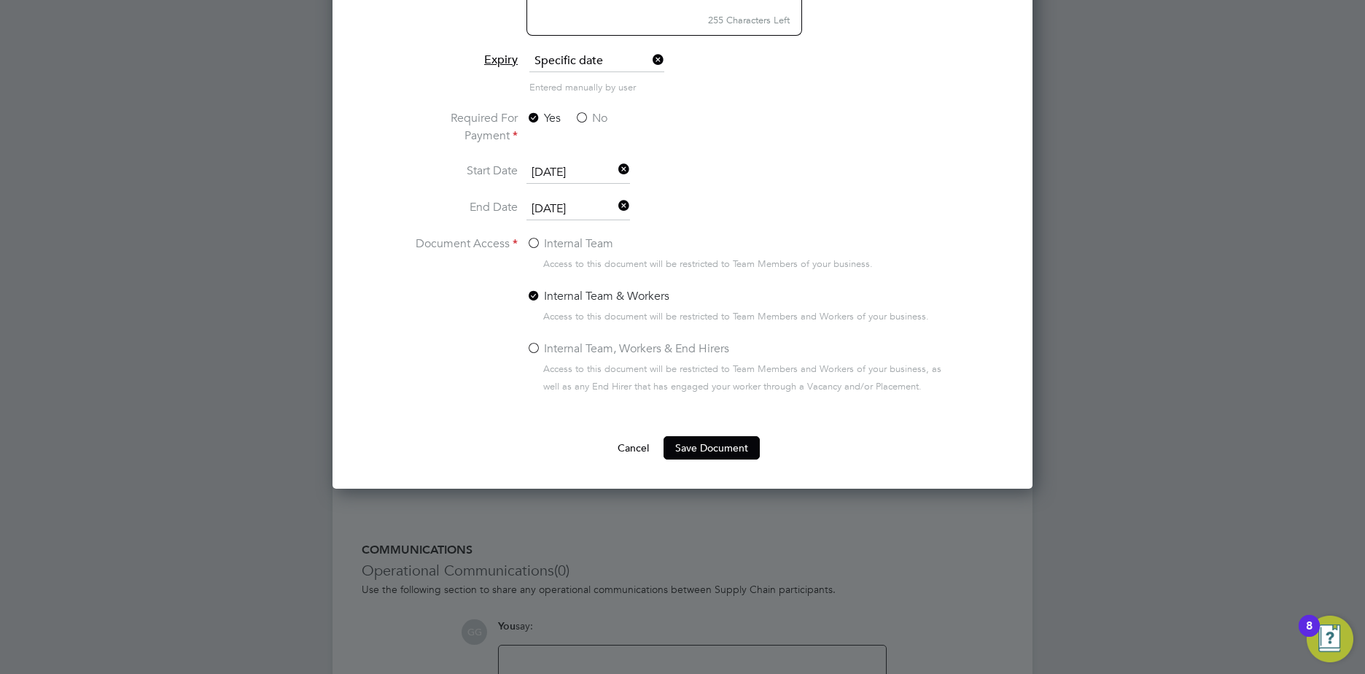
scroll to position [1021, 0]
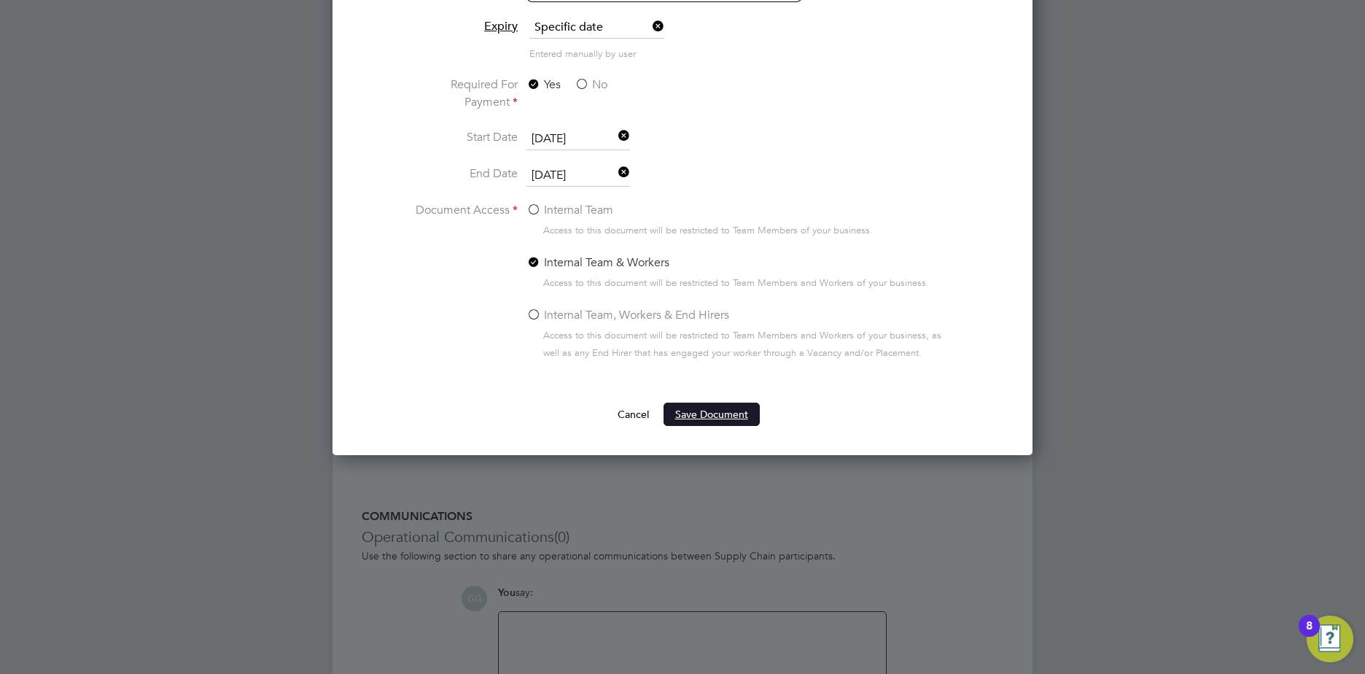
click at [713, 416] on button "Save Document" at bounding box center [712, 414] width 96 height 23
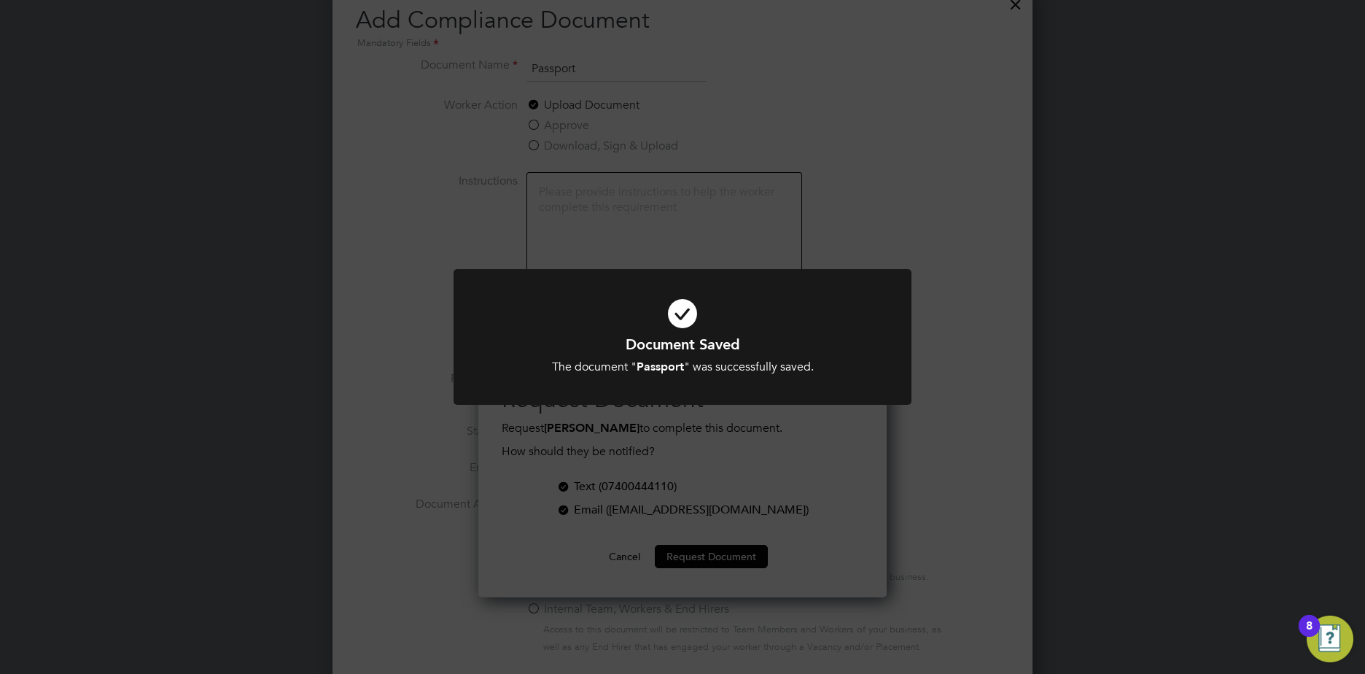
scroll to position [729, 0]
click at [672, 372] on b "Passport" at bounding box center [660, 367] width 47 height 14
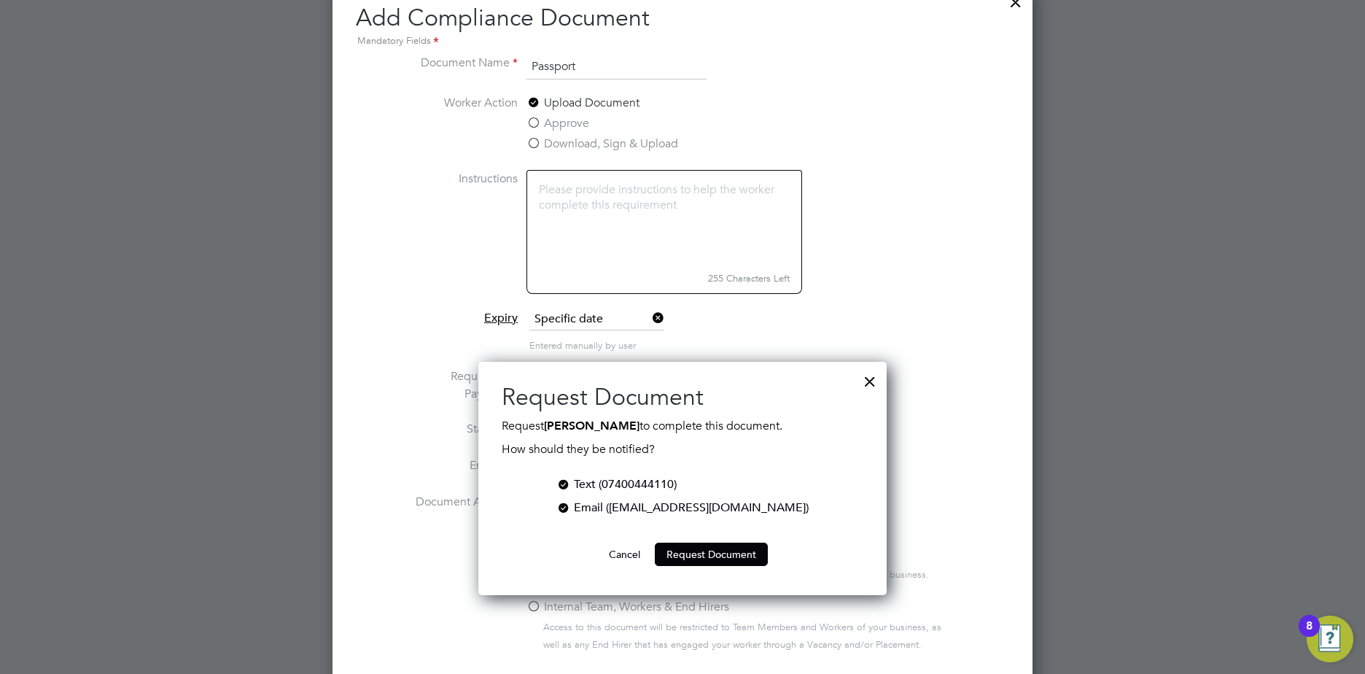
click at [864, 382] on div at bounding box center [870, 378] width 26 height 26
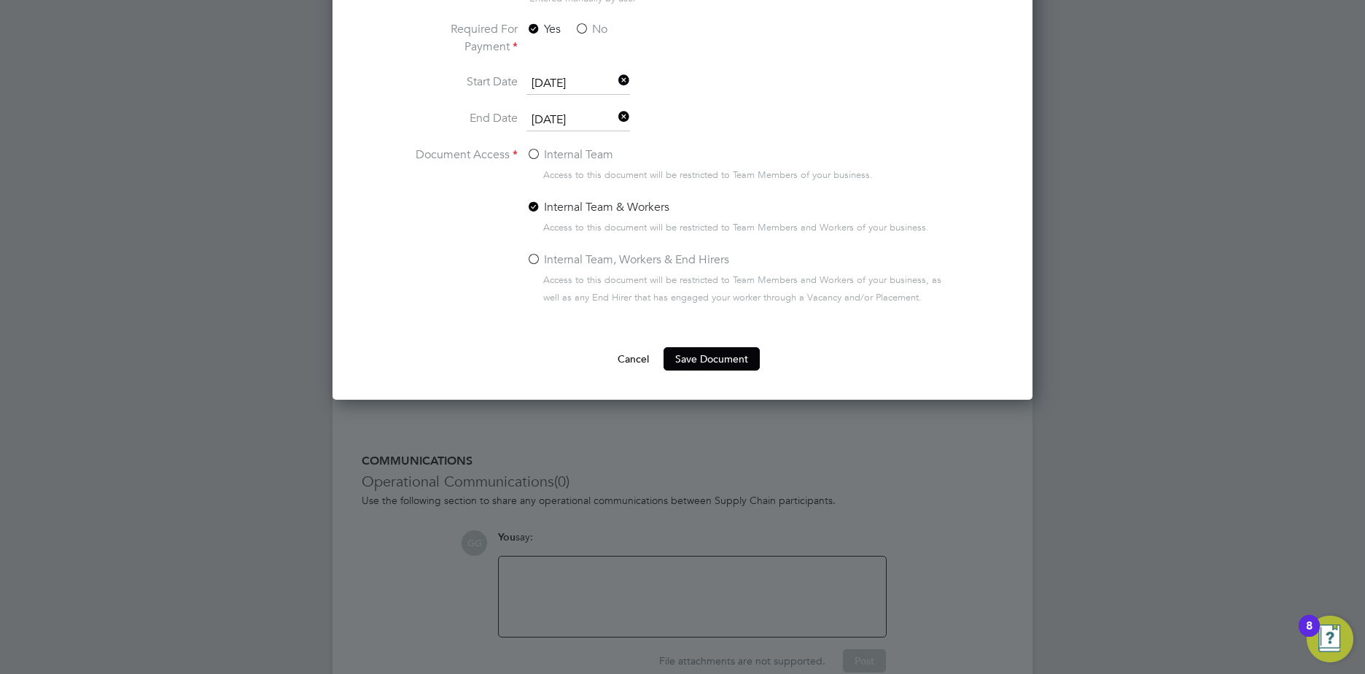
scroll to position [1133, 0]
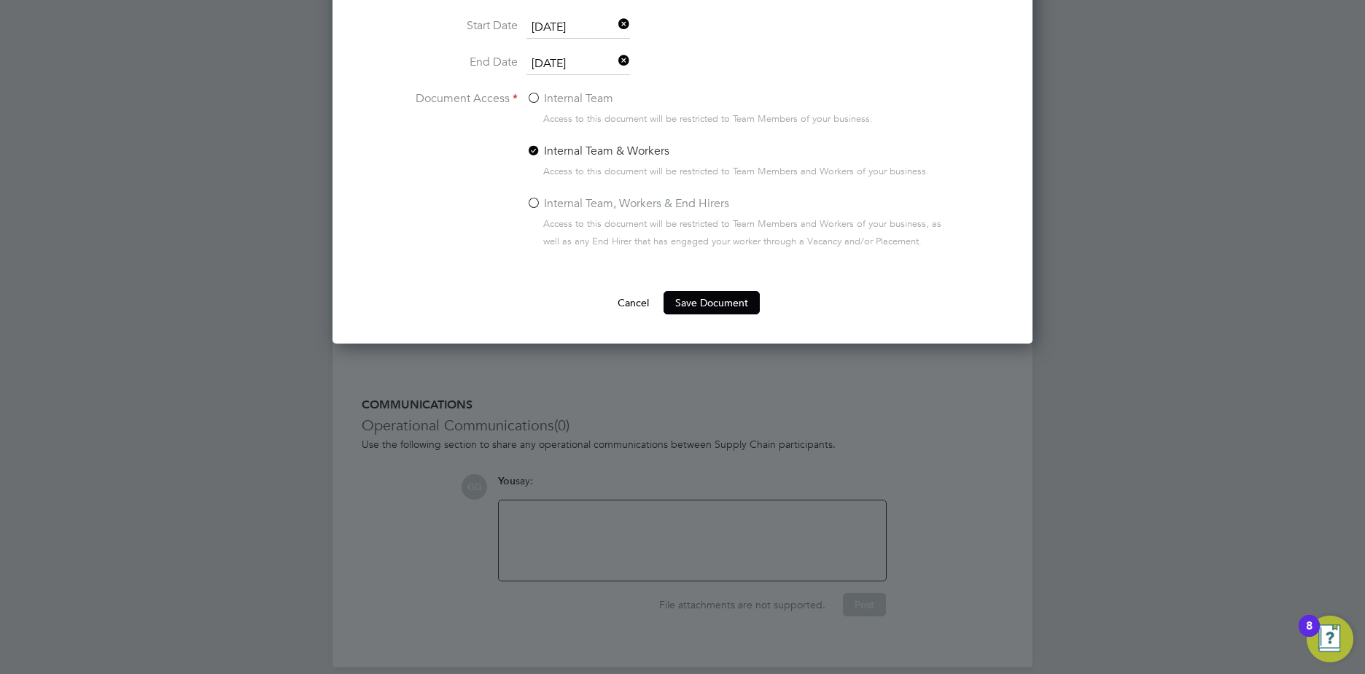
click at [651, 400] on div at bounding box center [682, 337] width 1365 height 674
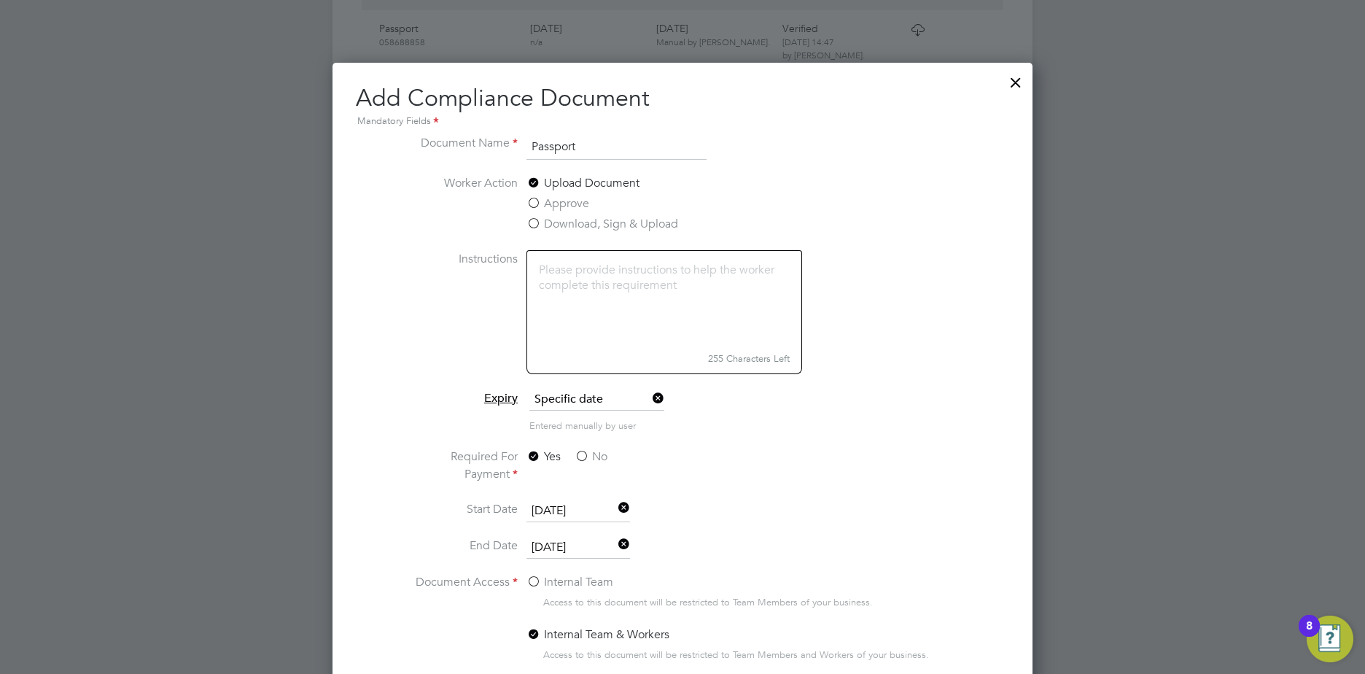
scroll to position [695, 0]
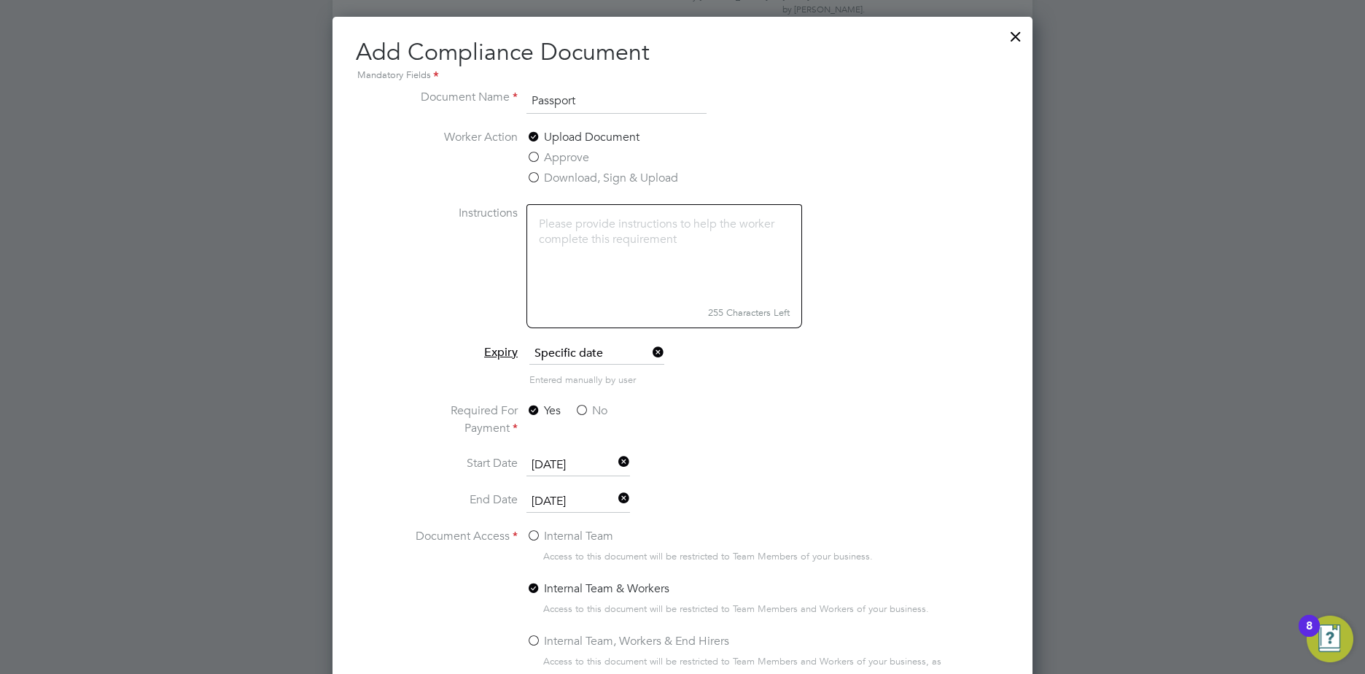
click at [457, 96] on label "Document Name" at bounding box center [462, 99] width 109 height 23
click at [1014, 39] on div at bounding box center [1016, 33] width 26 height 26
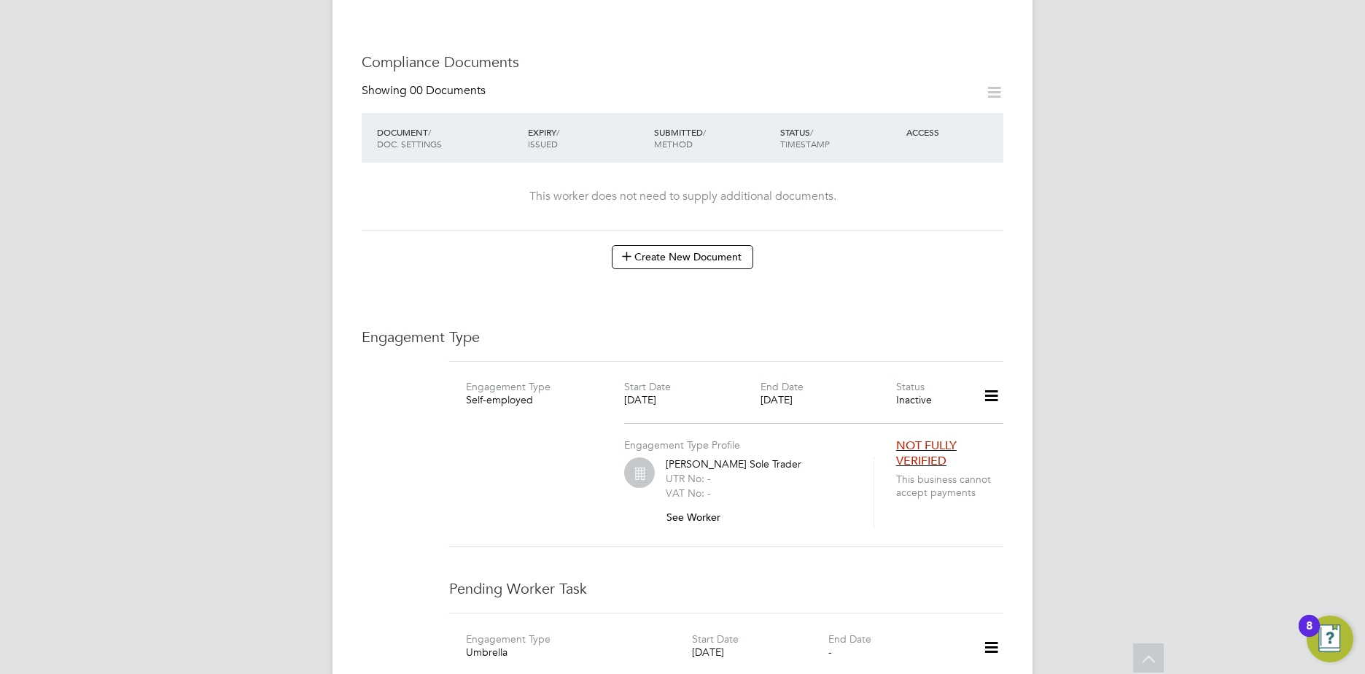
scroll to position [438, 0]
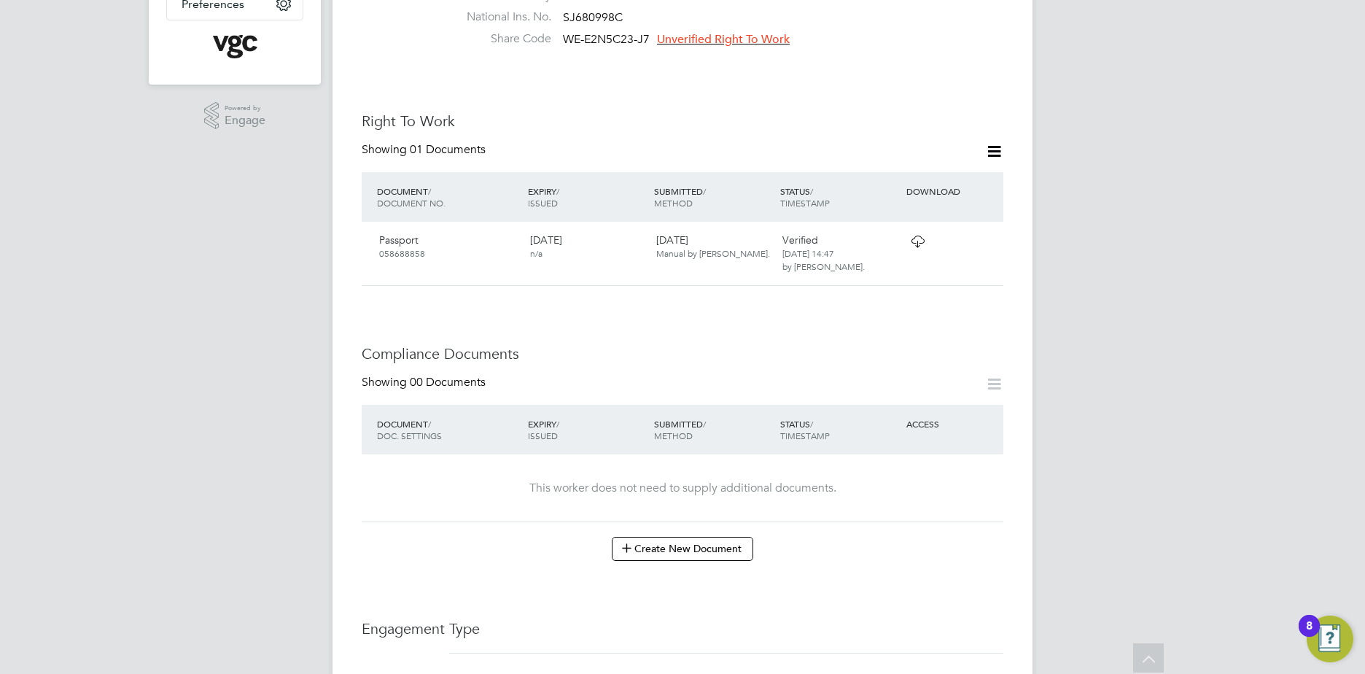
click at [918, 414] on div "ACCESS" at bounding box center [953, 424] width 101 height 26
click at [985, 375] on icon at bounding box center [994, 384] width 18 height 18
click at [1000, 375] on icon at bounding box center [994, 384] width 18 height 18
drag, startPoint x: 985, startPoint y: 366, endPoint x: 930, endPoint y: 365, distance: 55.4
click at [986, 375] on icon at bounding box center [994, 384] width 18 height 18
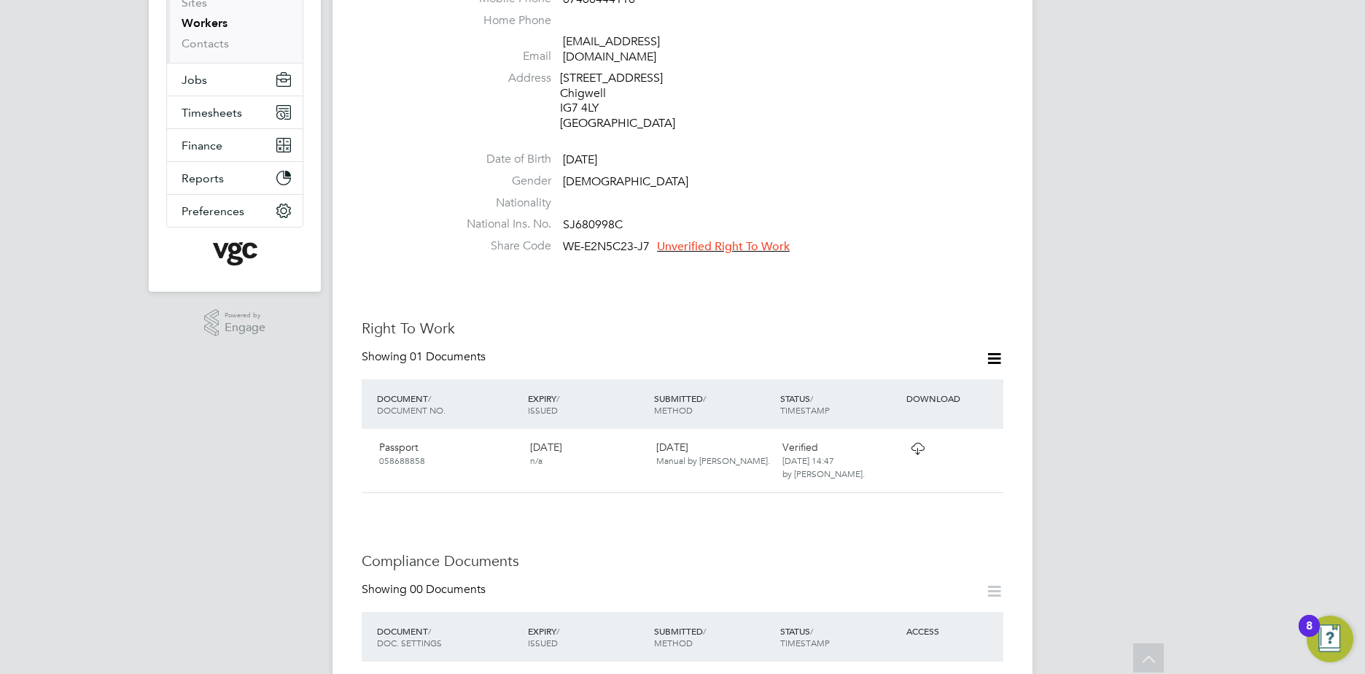
scroll to position [219, 0]
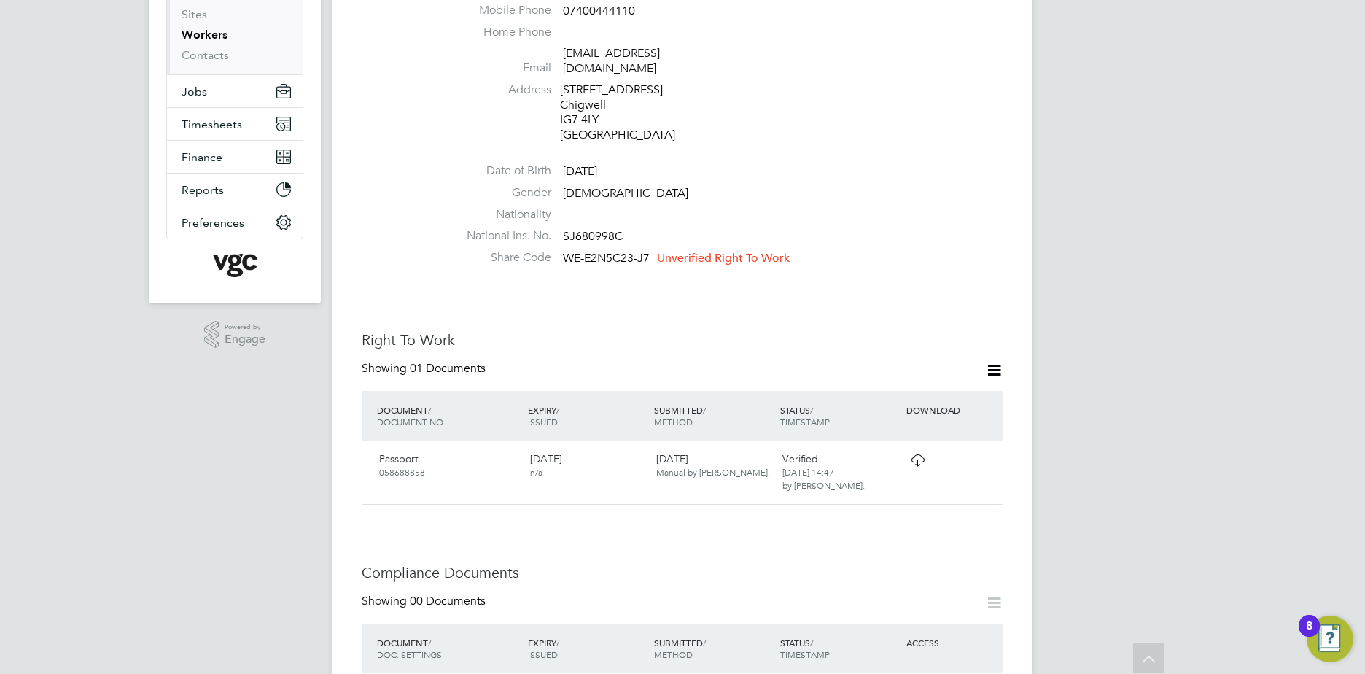
click at [996, 363] on icon at bounding box center [994, 370] width 18 height 18
click at [909, 390] on li "Add Right To Work Document" at bounding box center [914, 390] width 176 height 20
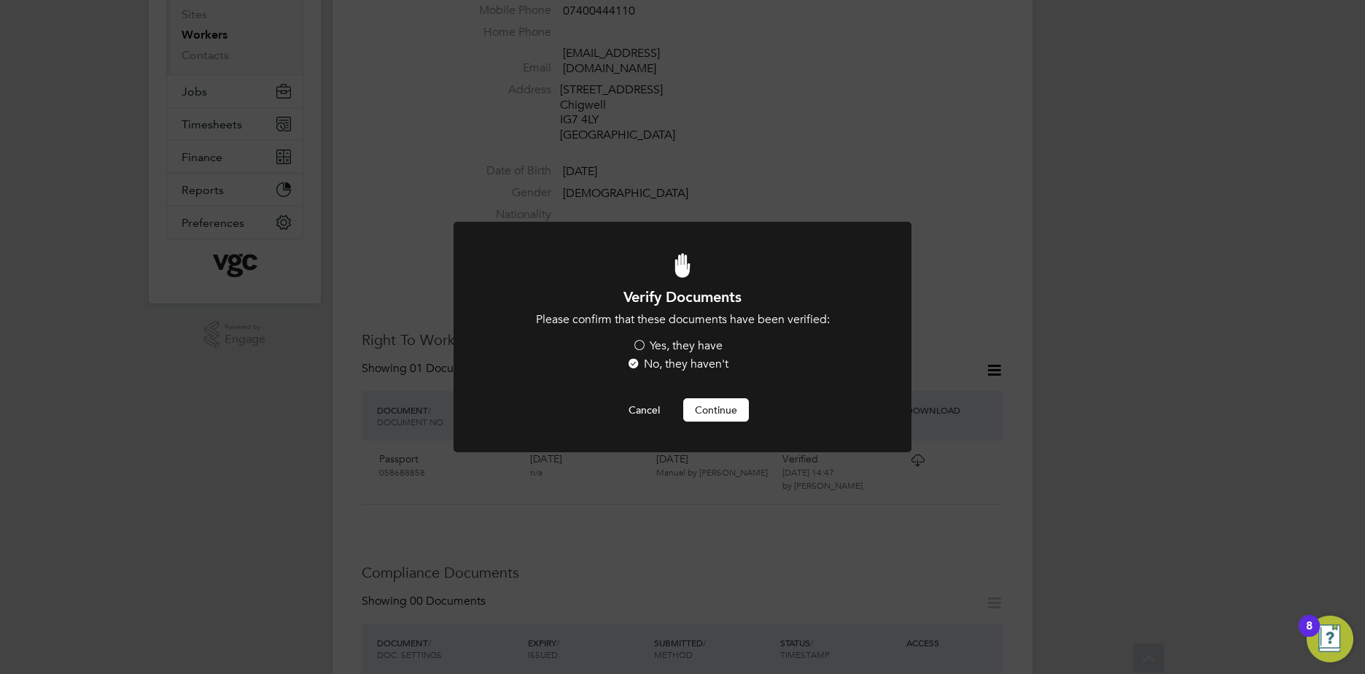
scroll to position [0, 0]
click at [632, 338] on label "Yes, they have" at bounding box center [677, 345] width 90 height 15
click at [0, 0] on input "Yes, they have" at bounding box center [0, 0] width 0 height 0
click at [716, 406] on button "Continue" at bounding box center [716, 409] width 66 height 23
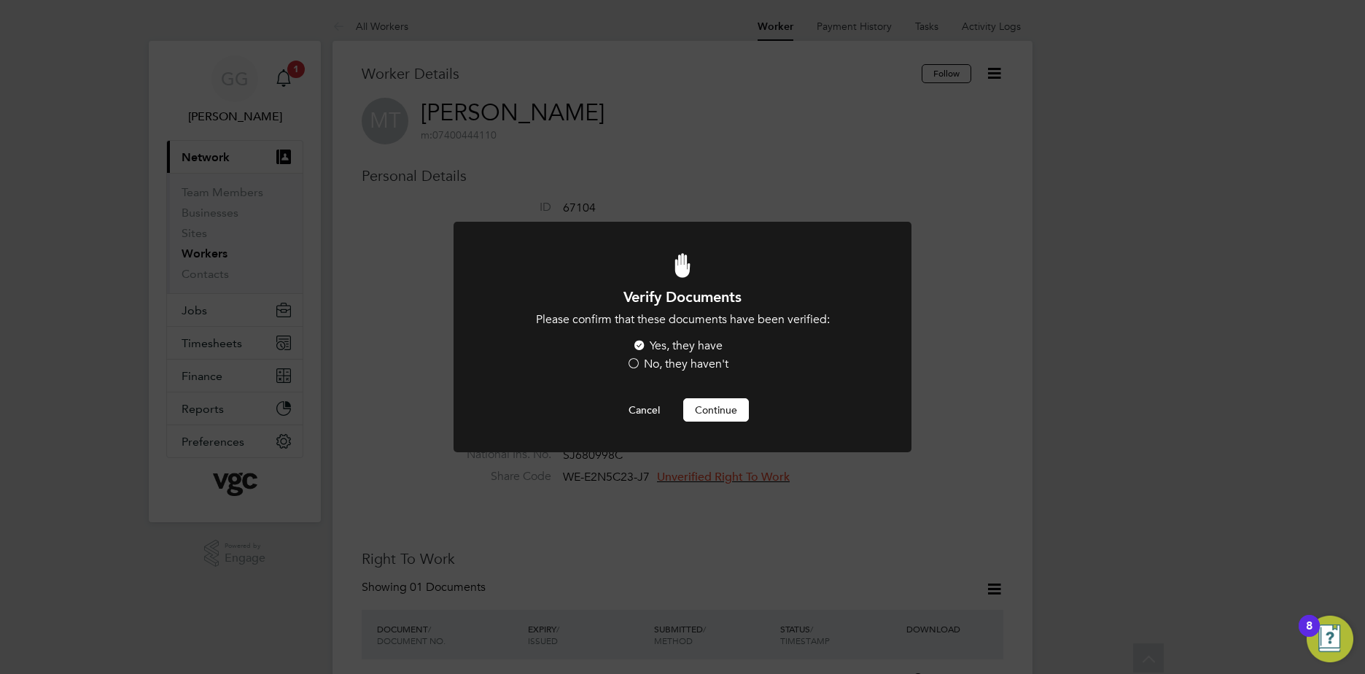
scroll to position [219, 0]
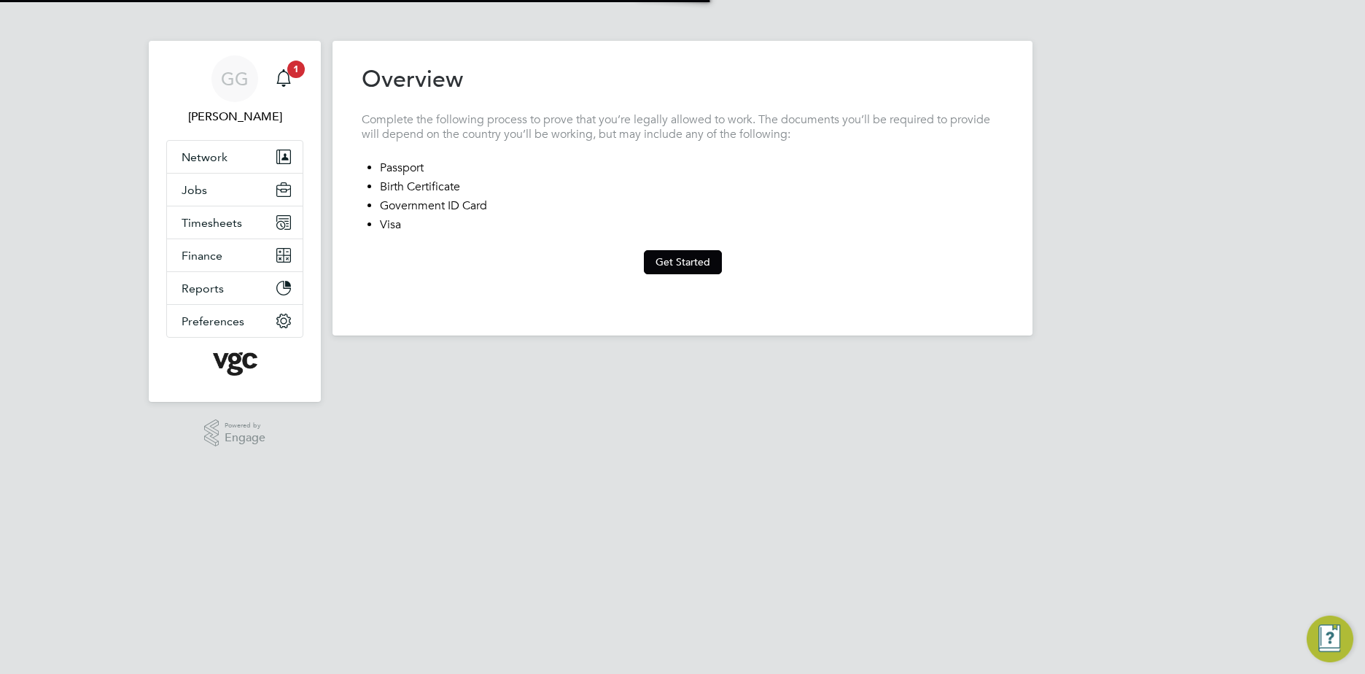
type input "[GEOGRAPHIC_DATA]"
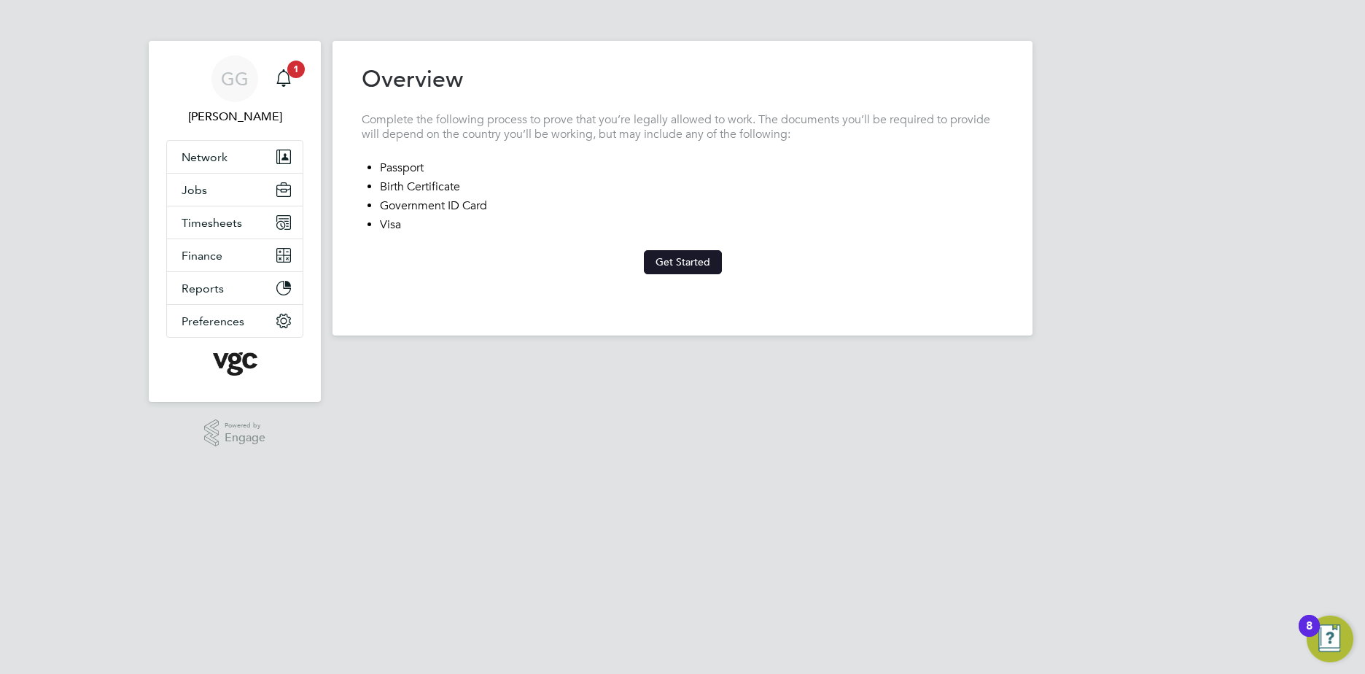
click at [686, 263] on button "Get Started" at bounding box center [683, 261] width 78 height 23
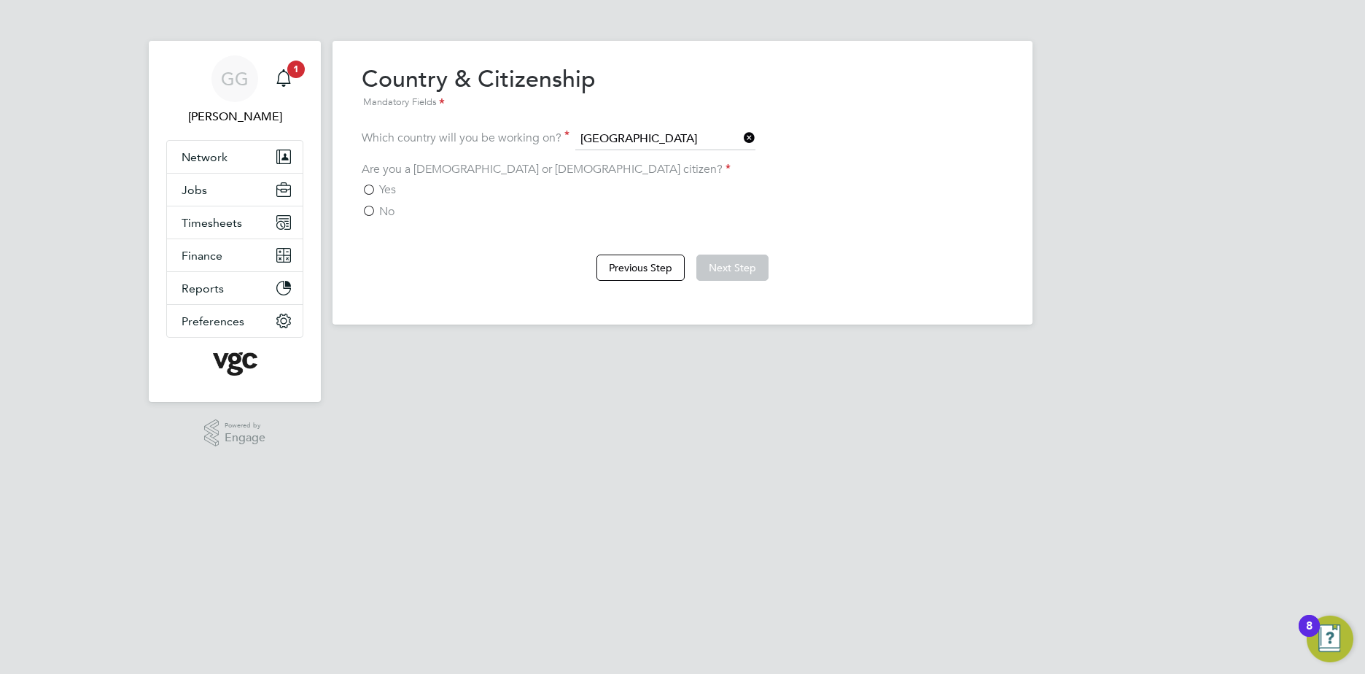
drag, startPoint x: 727, startPoint y: 266, endPoint x: 718, endPoint y: 266, distance: 9.5
click at [728, 266] on button "Next Step" at bounding box center [733, 268] width 72 height 26
click at [373, 212] on label "No" at bounding box center [378, 211] width 33 height 15
click at [0, 0] on input "No" at bounding box center [0, 0] width 0 height 0
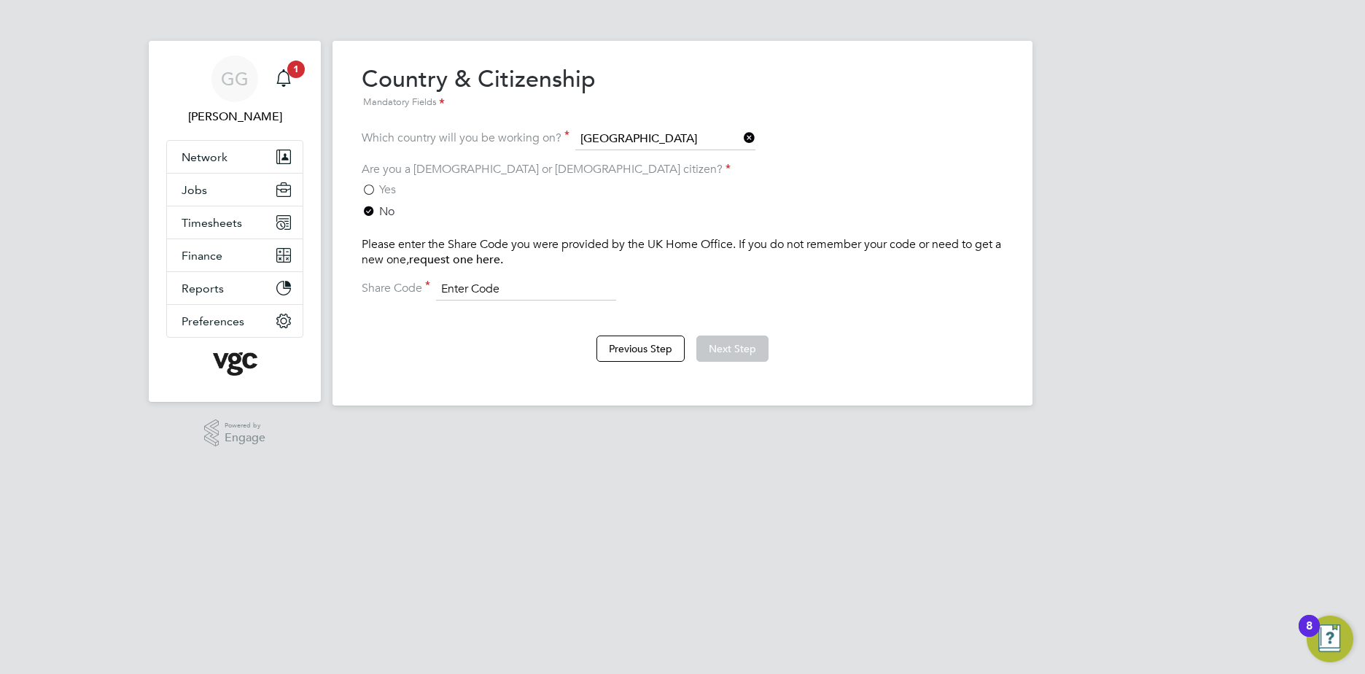
click at [501, 286] on input at bounding box center [526, 290] width 180 height 22
click at [509, 282] on input at bounding box center [526, 290] width 180 height 22
paste input "WA7 M5C 22F"
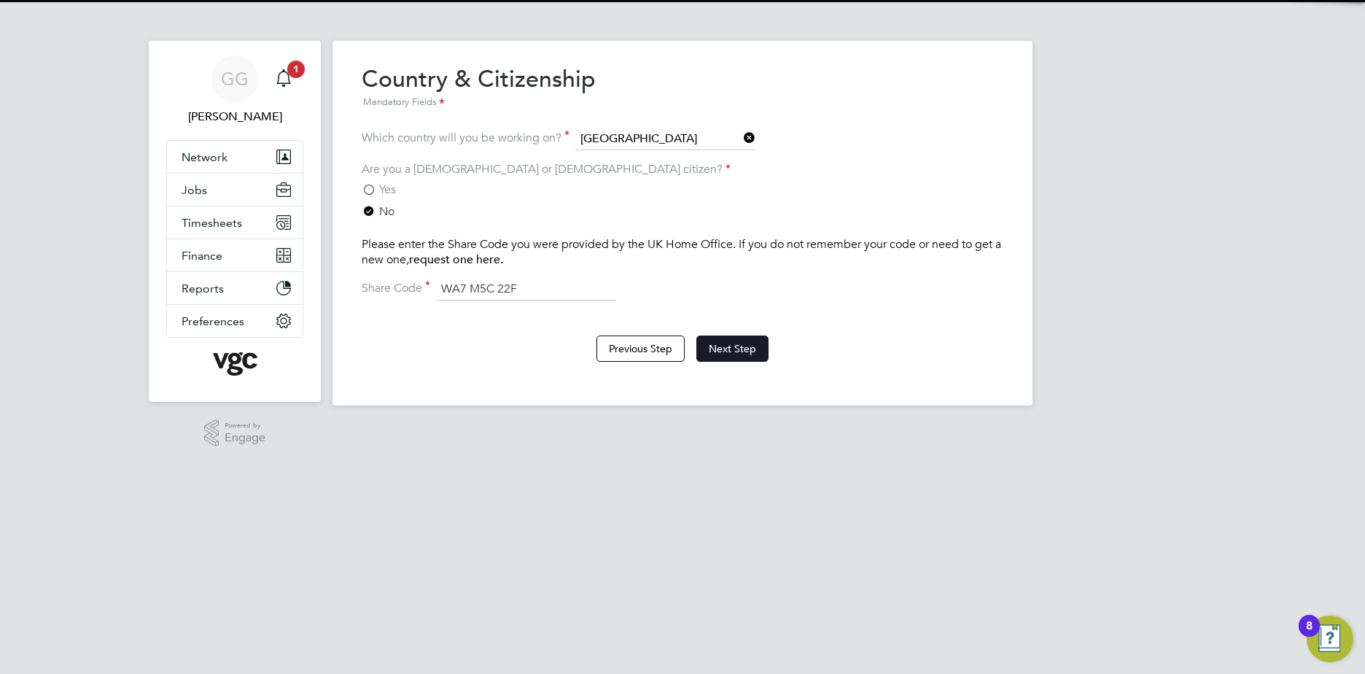
type input "WA7 M5C 22F"
click at [721, 348] on button "Next Step" at bounding box center [733, 349] width 72 height 26
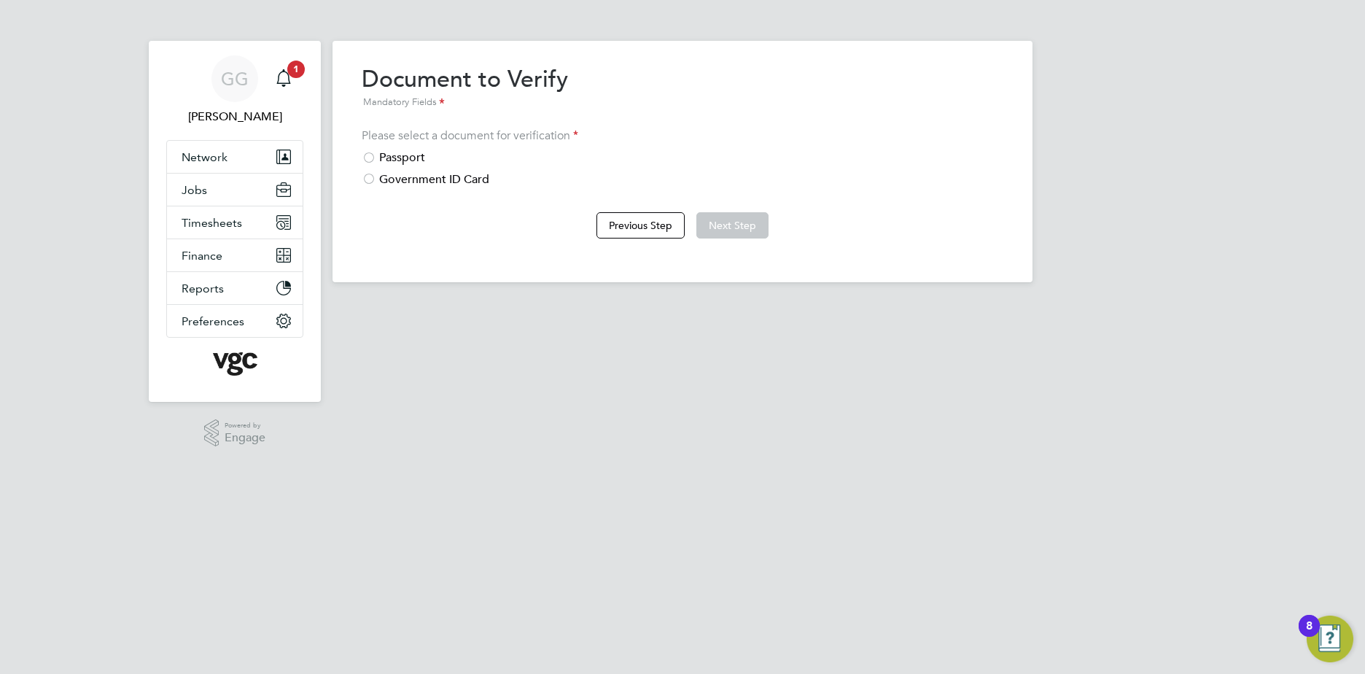
click at [389, 160] on div "Passport" at bounding box center [683, 157] width 642 height 15
click at [738, 228] on button "Next Step" at bounding box center [733, 225] width 72 height 26
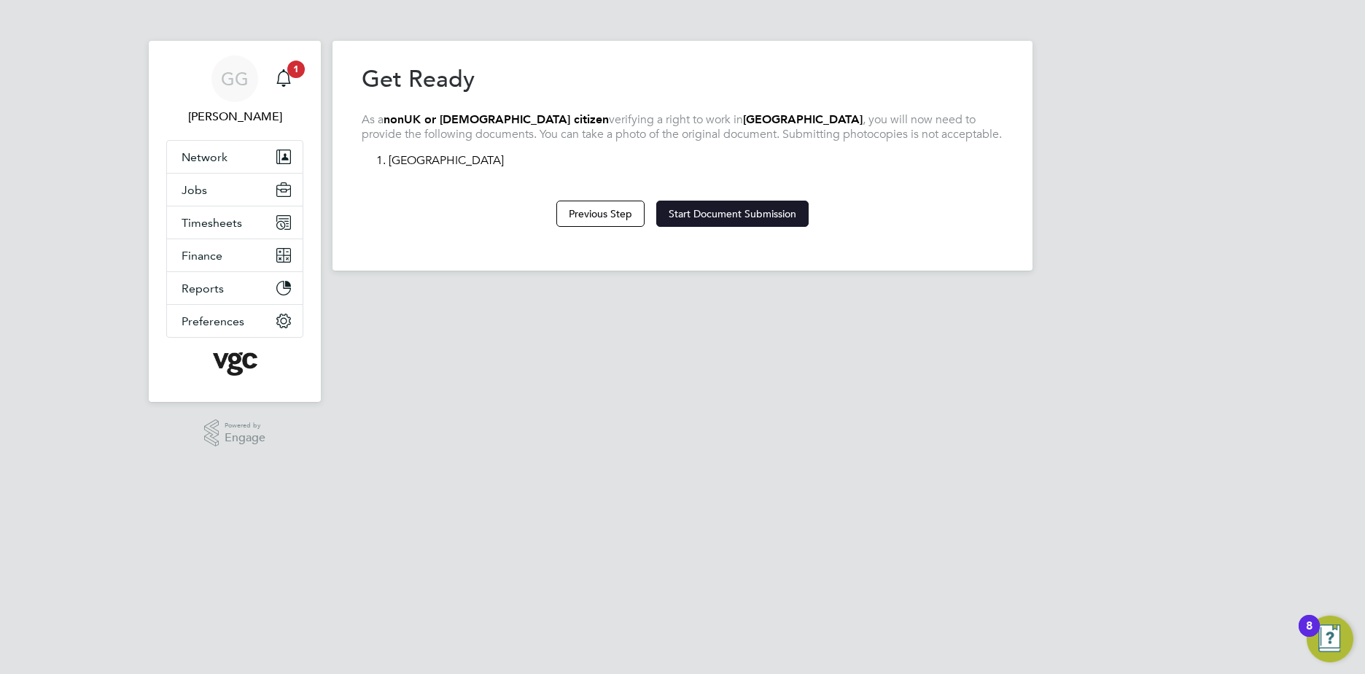
click at [719, 214] on button "Start Document Submission" at bounding box center [732, 214] width 152 height 26
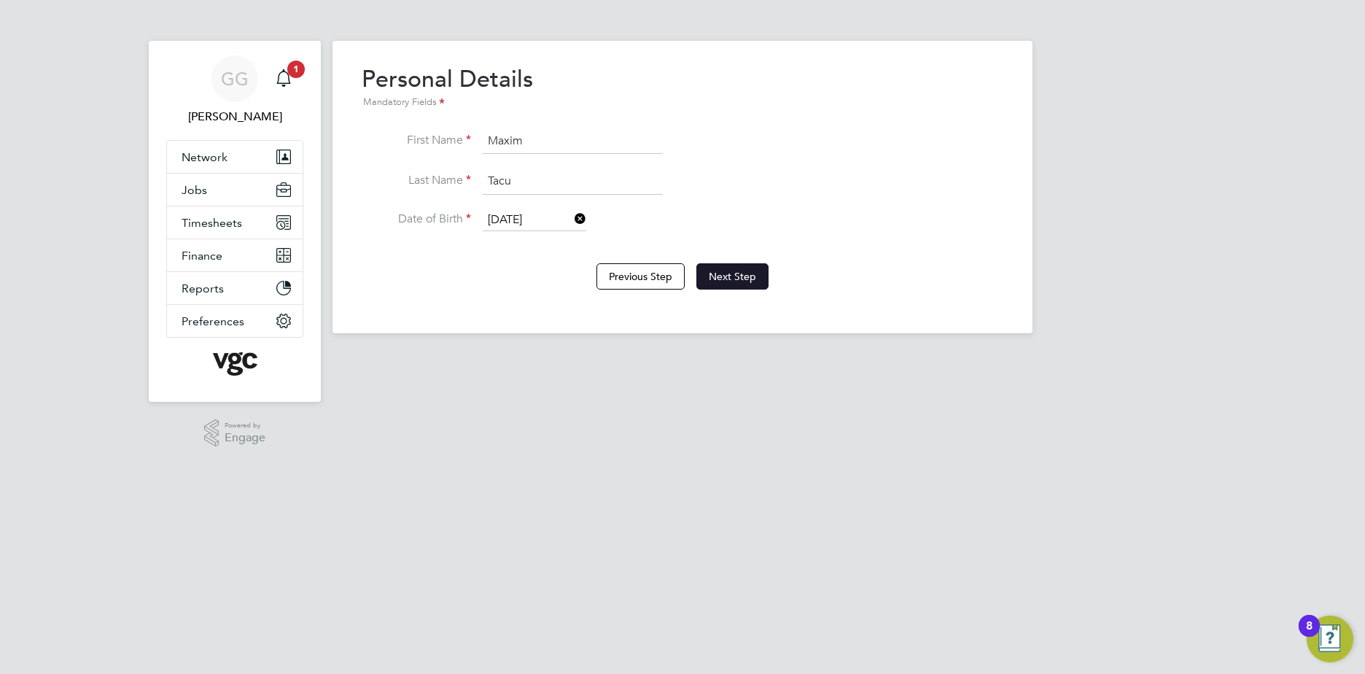
click at [741, 271] on button "Next Step" at bounding box center [733, 276] width 72 height 26
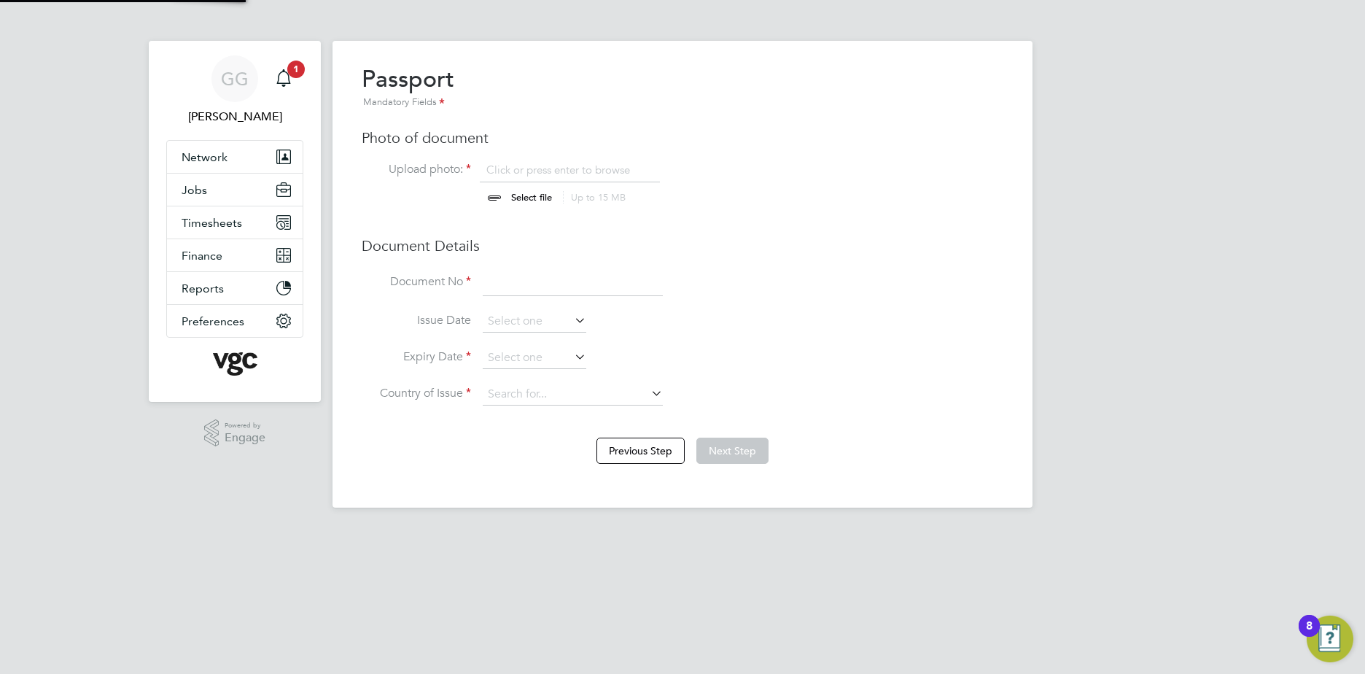
scroll to position [20, 181]
click at [518, 191] on input "file" at bounding box center [545, 185] width 229 height 44
type input "C:\fakepath\Maxim Tacu Passport.pdf"
click at [516, 199] on input "file" at bounding box center [545, 185] width 229 height 44
type input "C:\fakepath\MAXIM TACU RTW SHARECODE.pdf"
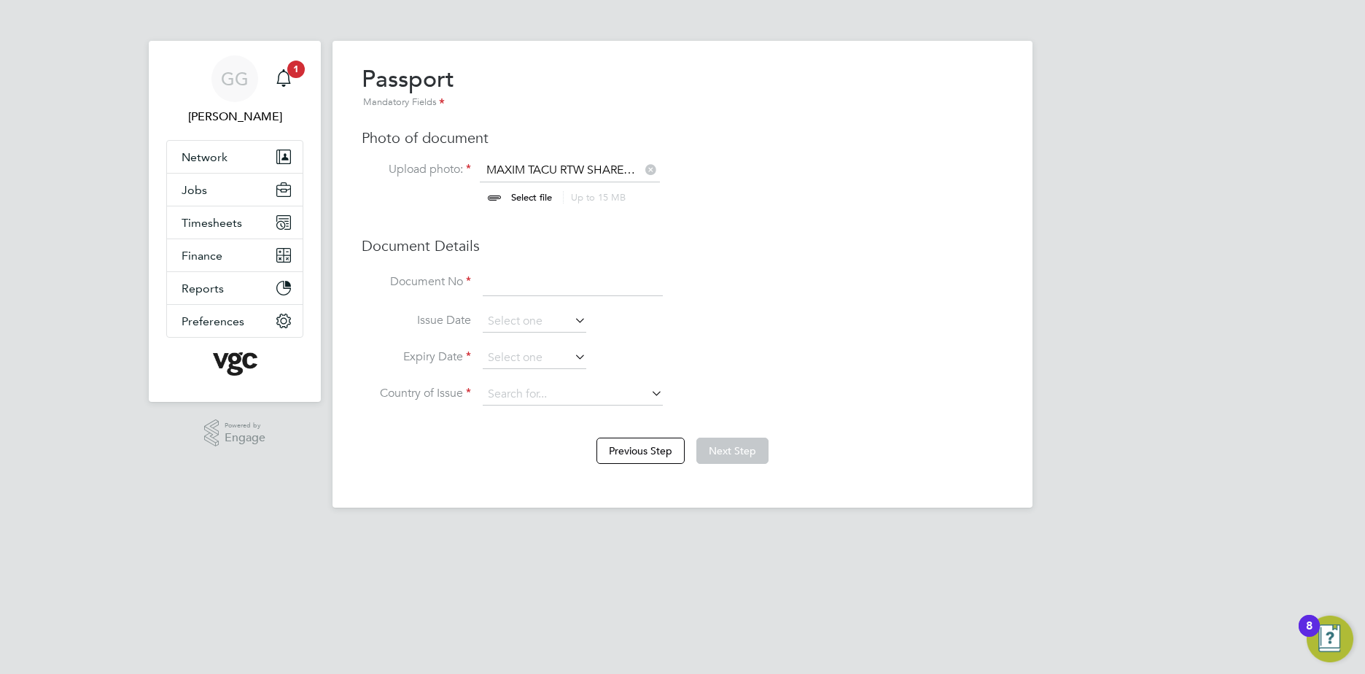
click at [502, 201] on input "file" at bounding box center [545, 185] width 229 height 44
click at [592, 174] on input "file" at bounding box center [545, 185] width 229 height 44
type input "C:\fakepath\Maxim Tacu Passport.pdf"
click at [535, 288] on input at bounding box center [573, 283] width 180 height 26
click at [520, 296] on input at bounding box center [573, 283] width 180 height 26
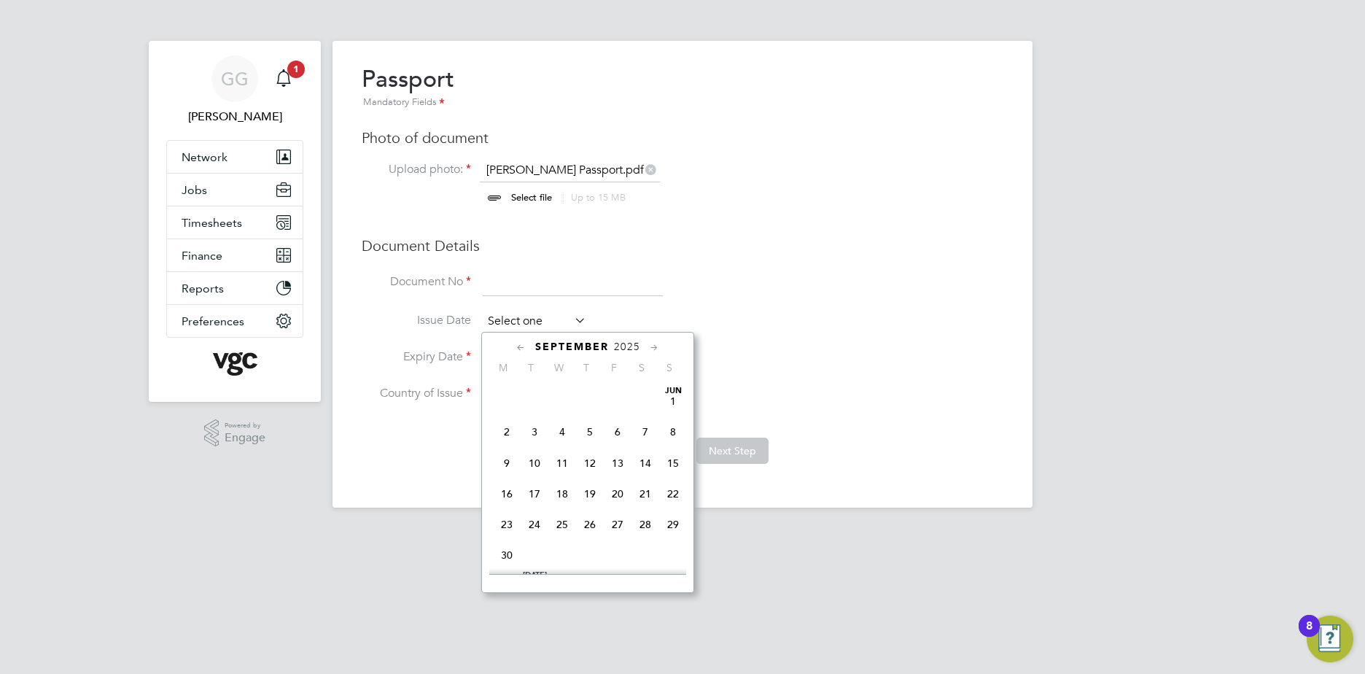
click at [519, 320] on input at bounding box center [535, 322] width 104 height 22
click at [622, 349] on span "2025" at bounding box center [627, 347] width 26 height 12
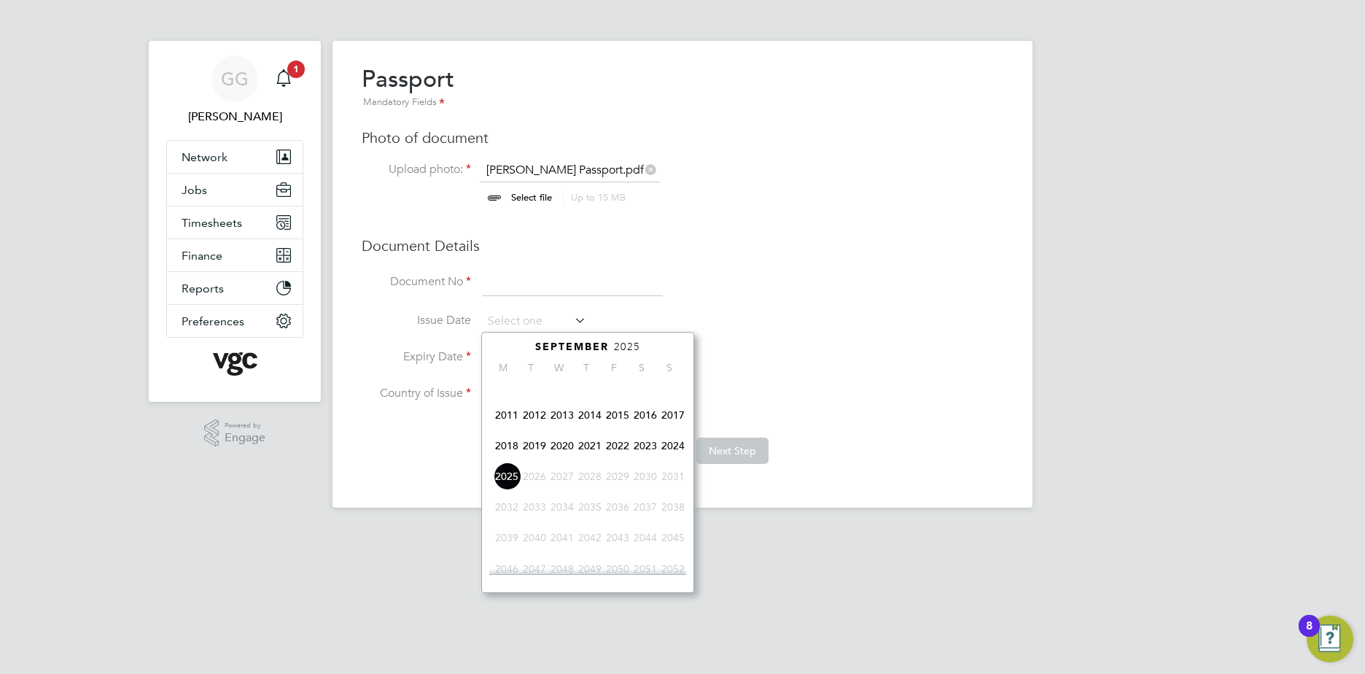
click at [564, 449] on span "2020" at bounding box center [563, 446] width 28 height 28
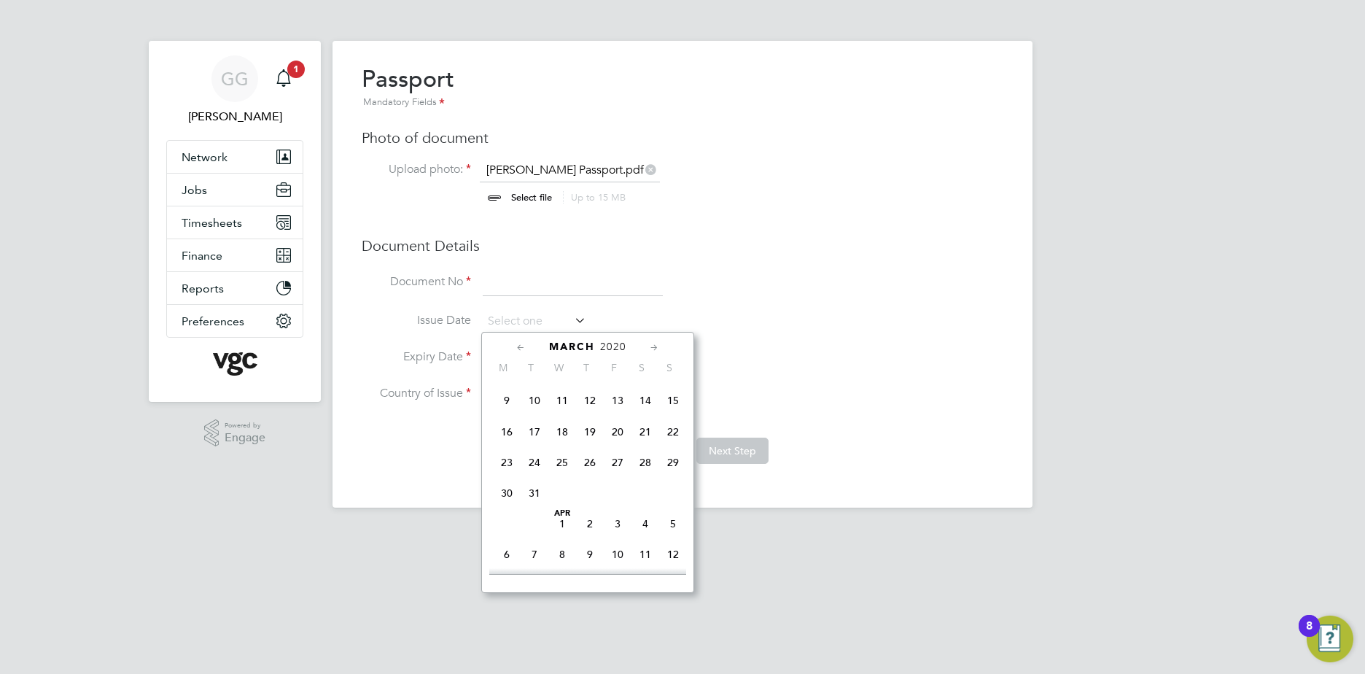
click at [513, 409] on span "9" at bounding box center [507, 401] width 28 height 28
type input "09 Mar 2020"
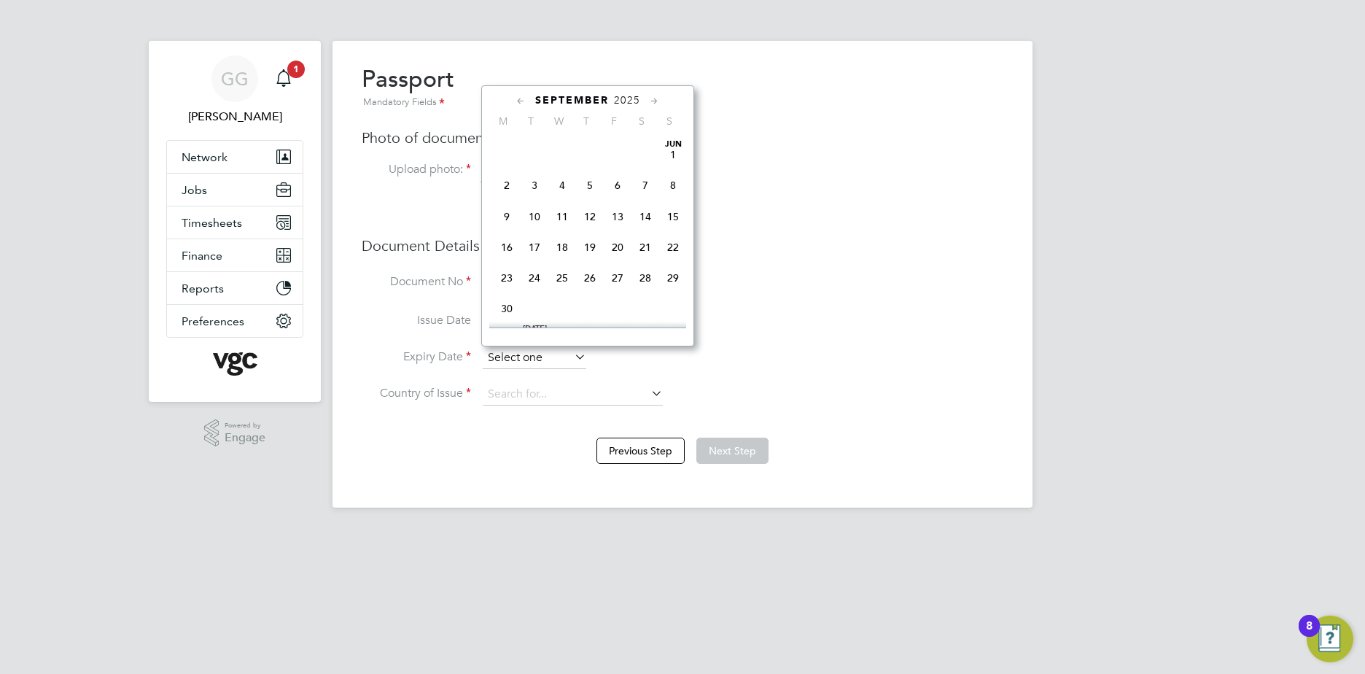
click at [506, 359] on input at bounding box center [535, 358] width 104 height 22
click at [638, 96] on span "2025" at bounding box center [627, 100] width 26 height 12
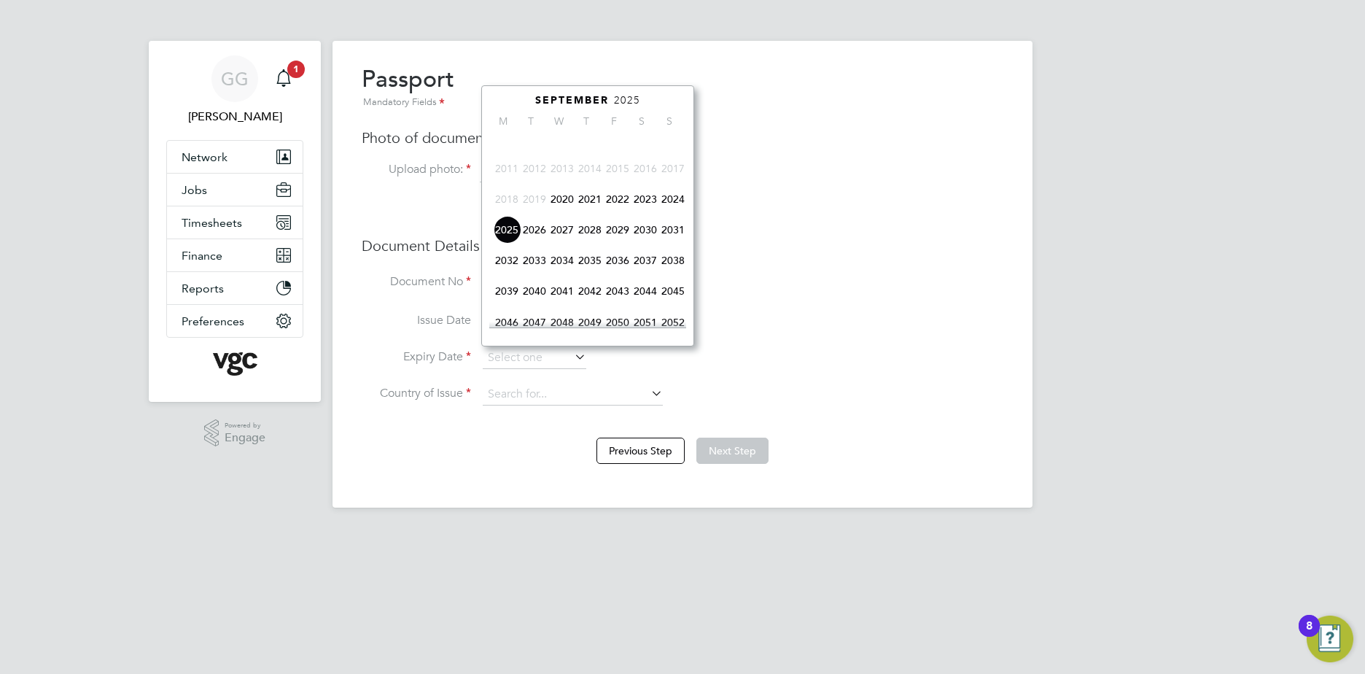
click at [650, 238] on span "2030" at bounding box center [646, 230] width 28 height 28
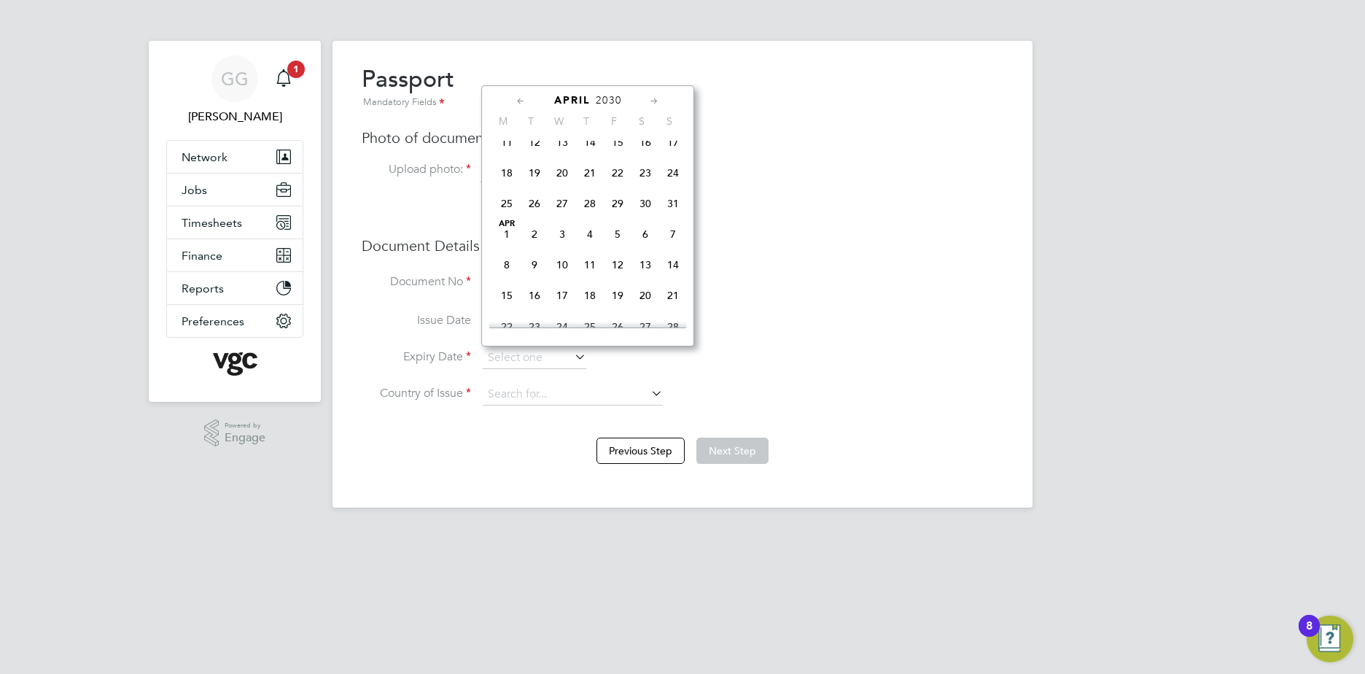
scroll to position [254, 0]
click at [527, 243] on span "9" at bounding box center [535, 239] width 28 height 28
type input "09 Apr 2030"
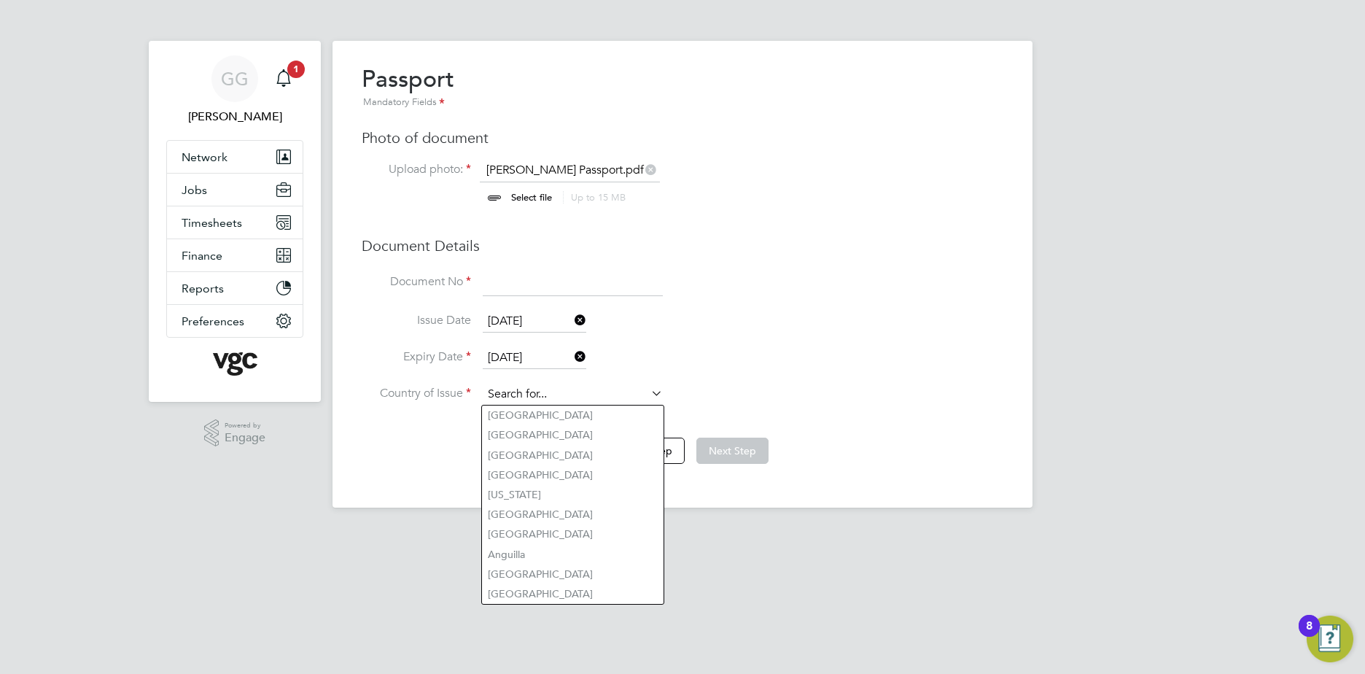
click at [533, 403] on input at bounding box center [573, 395] width 180 height 22
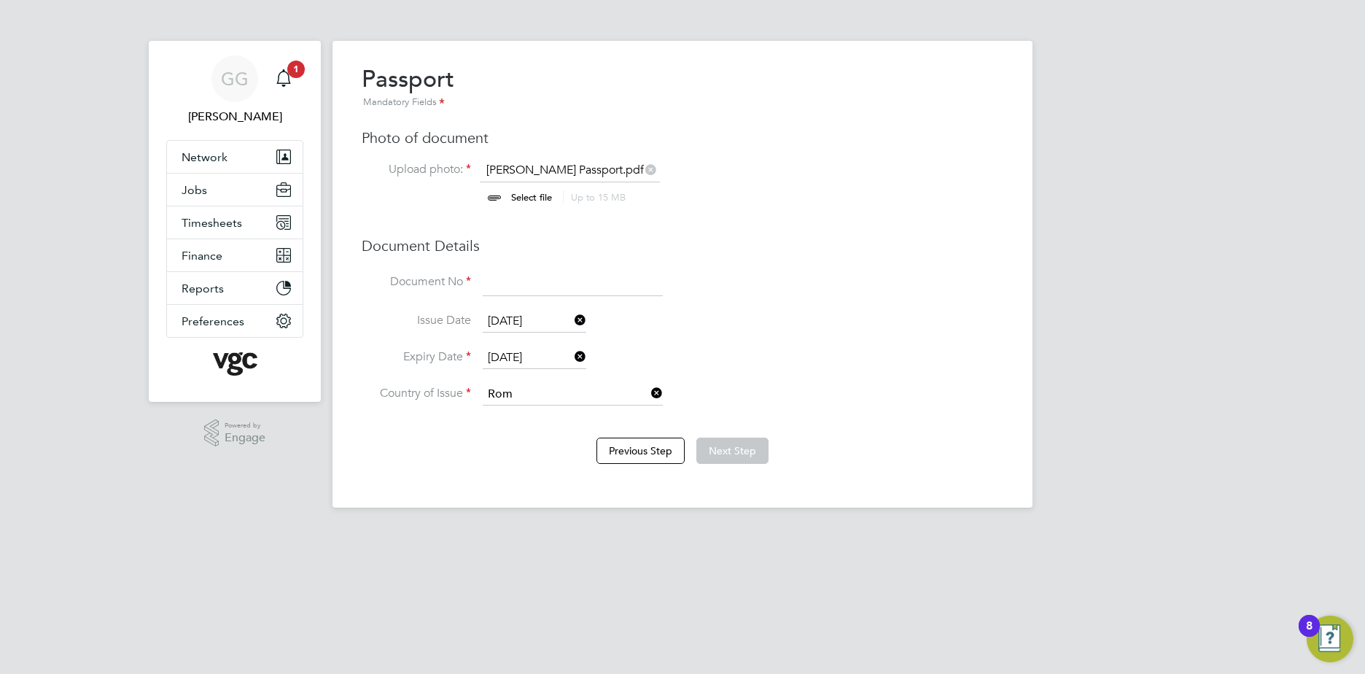
click at [549, 413] on li "Rom ania" at bounding box center [573, 416] width 182 height 20
type input "Romania"
click at [508, 276] on input at bounding box center [573, 283] width 180 height 26
drag, startPoint x: 477, startPoint y: 282, endPoint x: 748, endPoint y: 360, distance: 281.4
click at [805, 364] on li "Expiry Date 09 Apr 2030" at bounding box center [683, 365] width 642 height 36
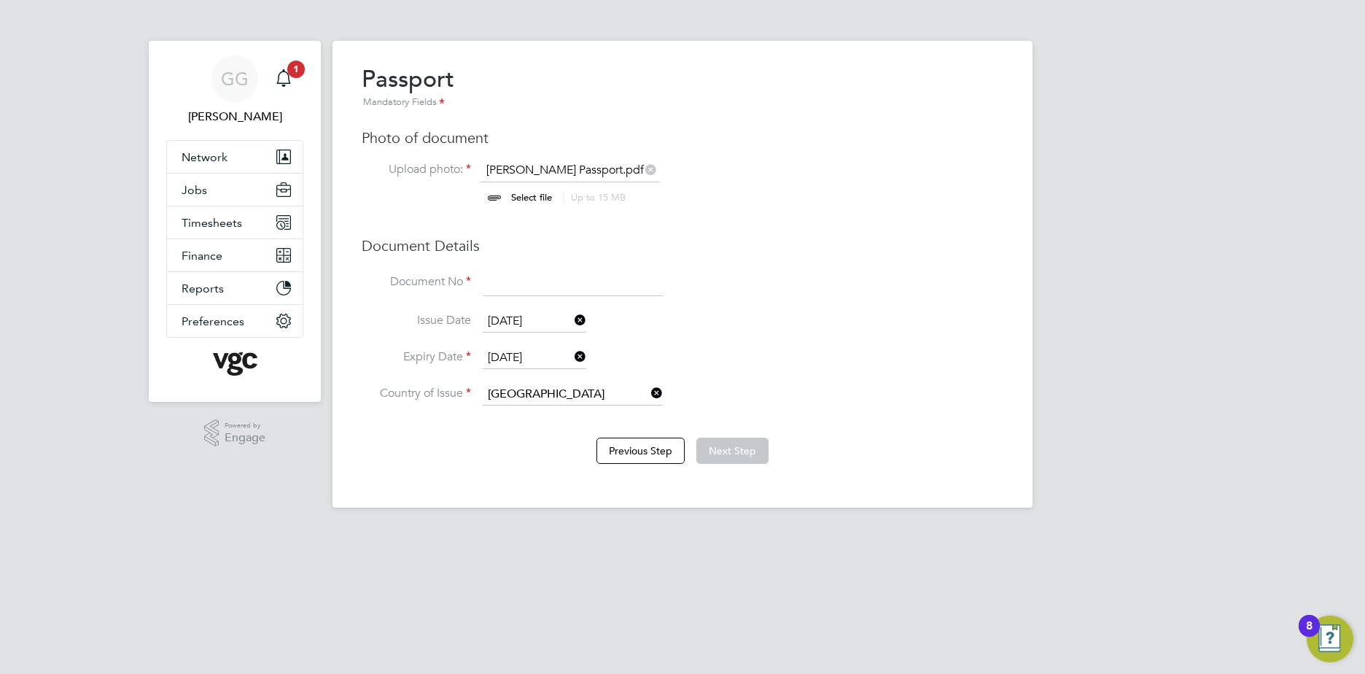
click at [520, 274] on input at bounding box center [573, 283] width 180 height 26
paste input "058688858"
type input "058688858"
click at [755, 451] on button "Next Step" at bounding box center [733, 451] width 72 height 26
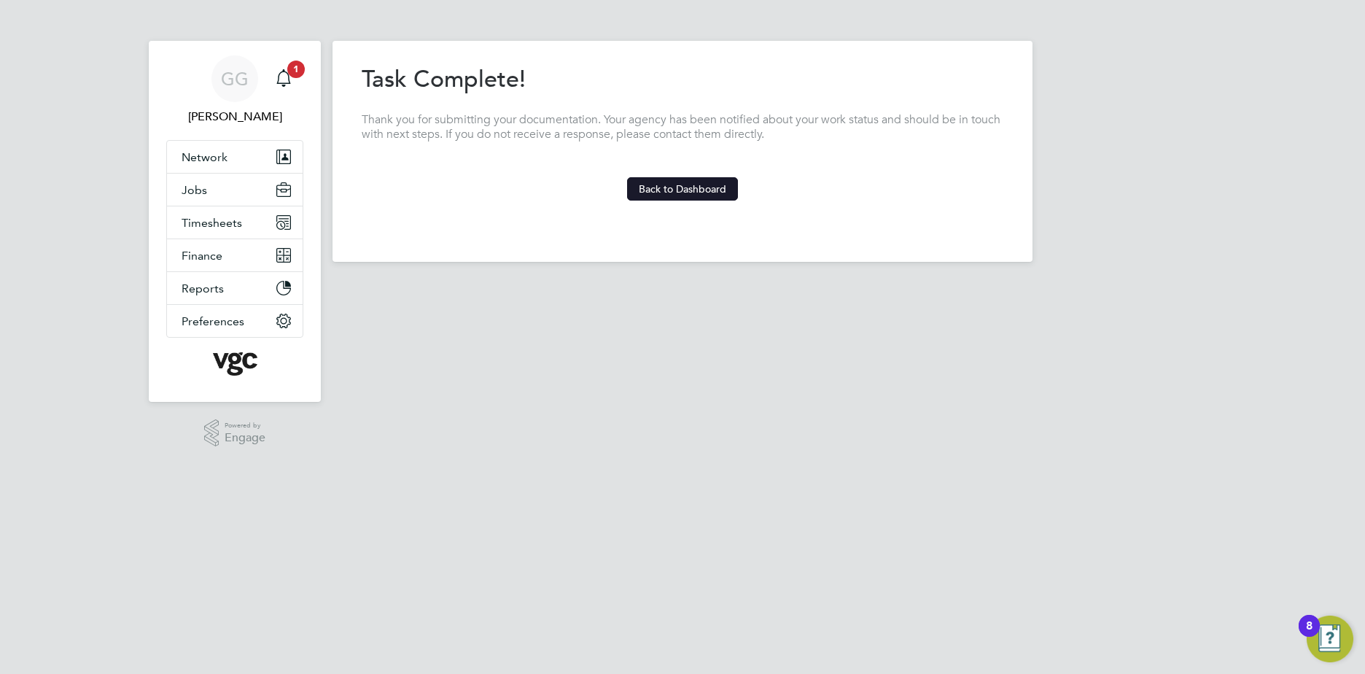
click at [689, 188] on button "Back to Dashboard" at bounding box center [682, 188] width 111 height 23
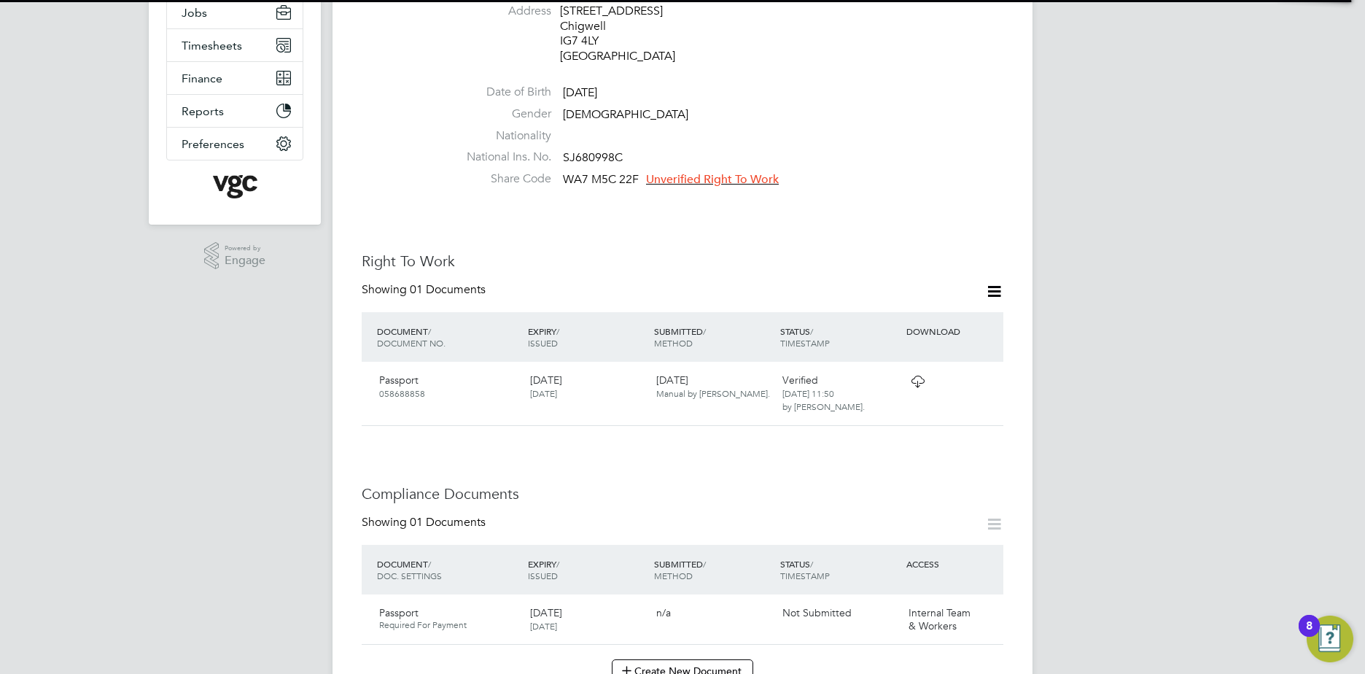
scroll to position [365, 0]
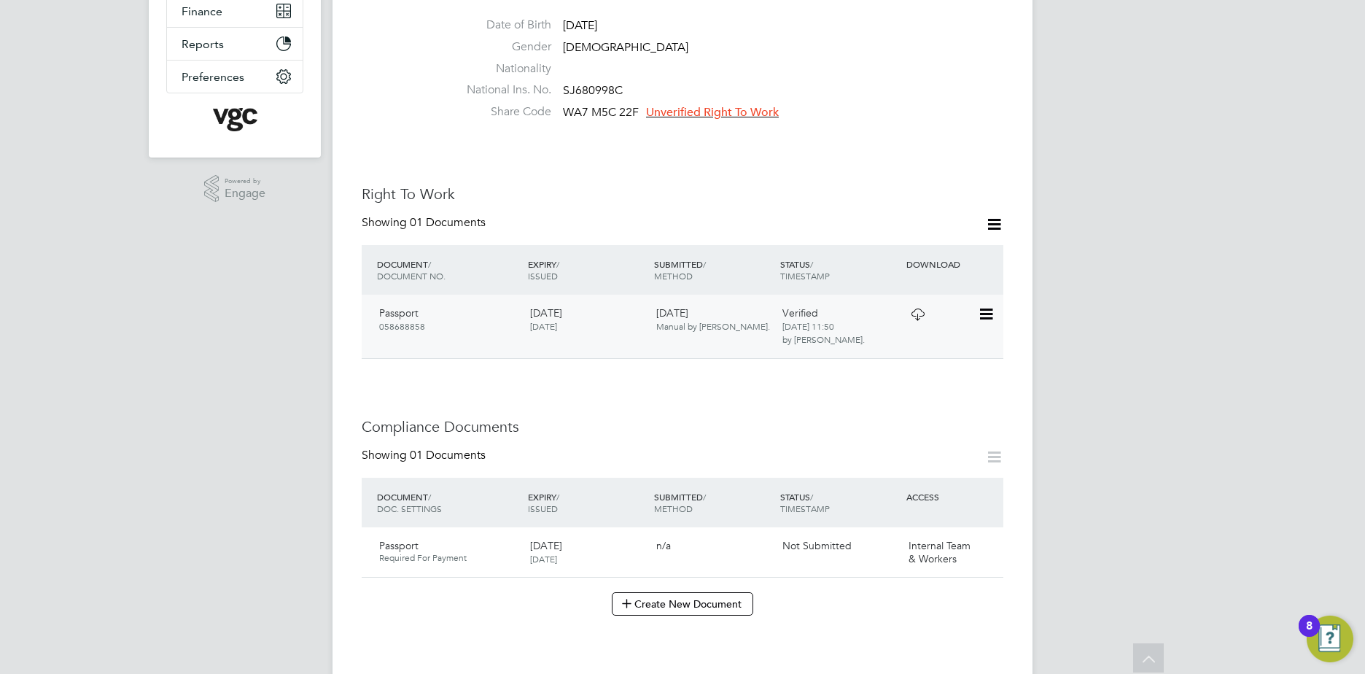
click at [983, 306] on icon at bounding box center [985, 315] width 15 height 18
click at [681, 325] on div "Passport 058688858 09 Apr 2030 09 Mar 2020 29 Sep 2025 Manual by Gauri Gautam. …" at bounding box center [683, 326] width 642 height 63
click at [794, 306] on span "Verified" at bounding box center [801, 312] width 36 height 13
click at [888, 301] on div "Verified 29 Sep 2025, 11:50 by Gauri Gautam." at bounding box center [840, 327] width 126 height 52
click at [916, 309] on icon at bounding box center [918, 315] width 18 height 12
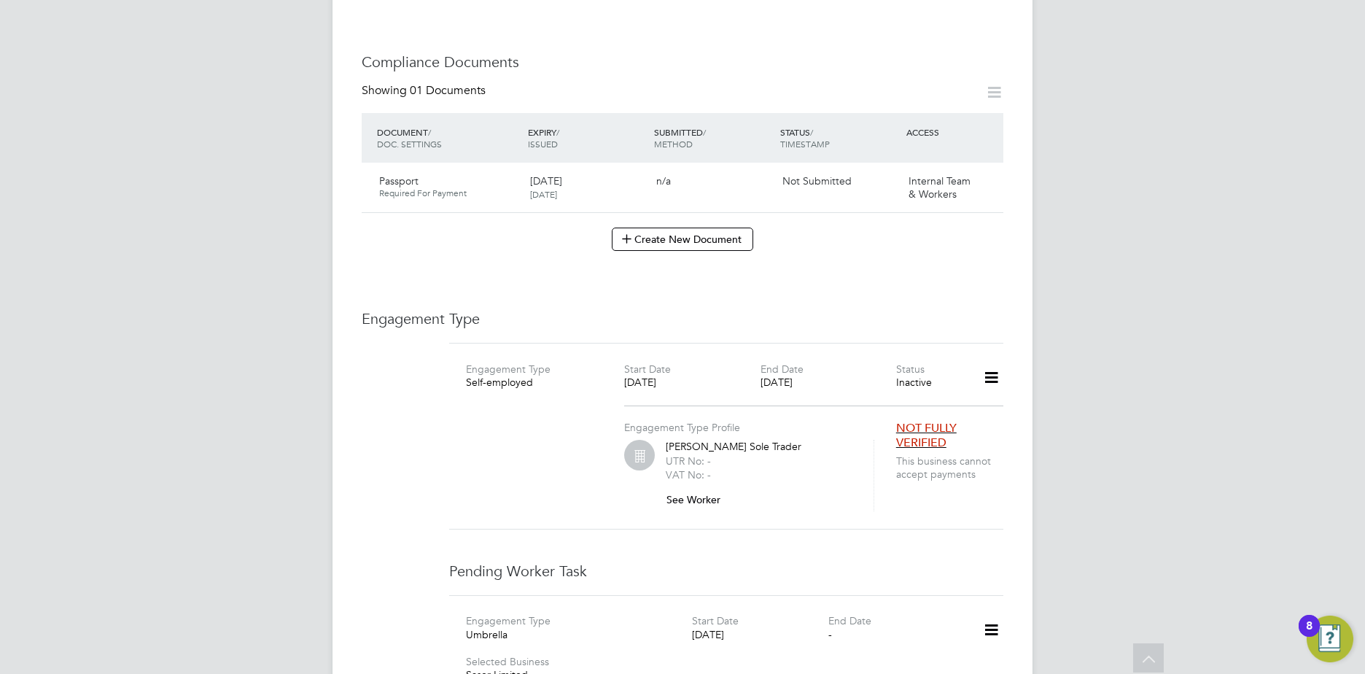
scroll to position [1021, 0]
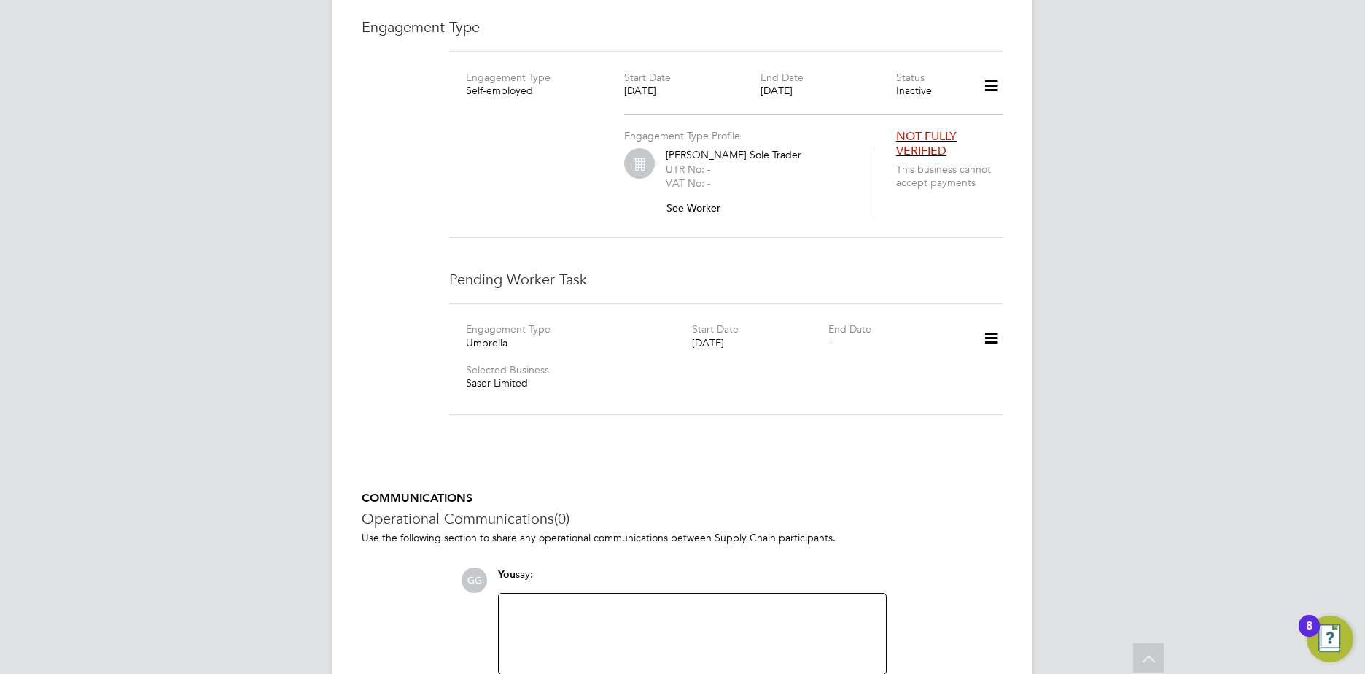
click at [916, 136] on span "NOT FULLY VERIFIED" at bounding box center [926, 144] width 61 height 30
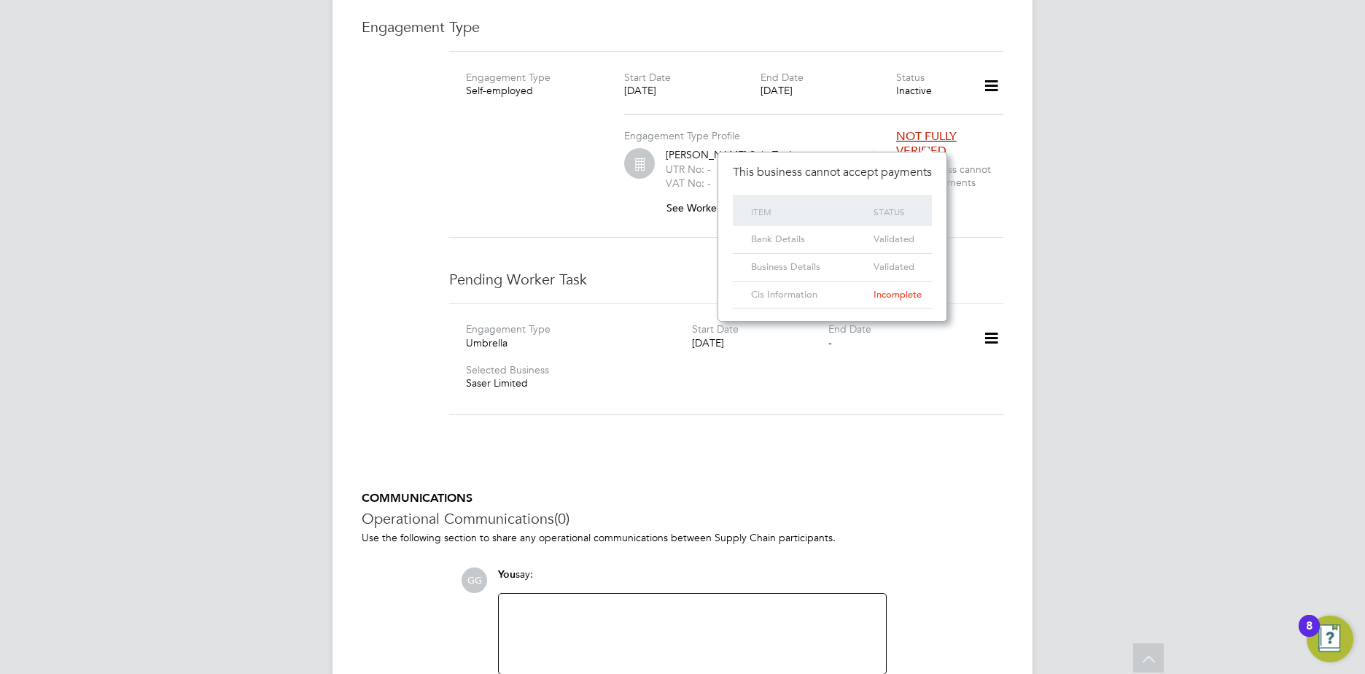
scroll to position [31, 52]
click at [902, 211] on div "Status" at bounding box center [893, 212] width 47 height 34
click at [798, 285] on div "Cis Information" at bounding box center [809, 295] width 123 height 27
drag, startPoint x: 798, startPoint y: 285, endPoint x: 872, endPoint y: 292, distance: 74.7
click at [871, 291] on div "Incomplete" at bounding box center [893, 295] width 47 height 27
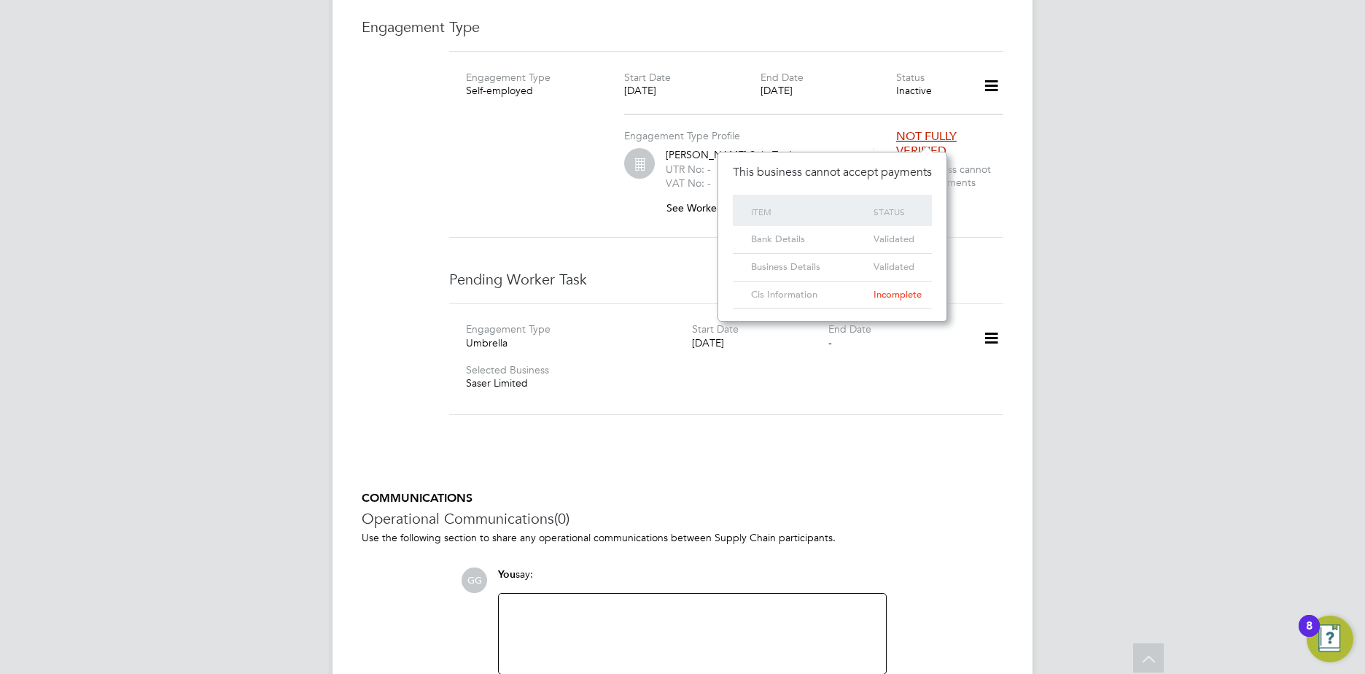
click at [896, 298] on span "Incomplete" at bounding box center [898, 294] width 48 height 12
click at [995, 325] on icon at bounding box center [992, 339] width 26 height 34
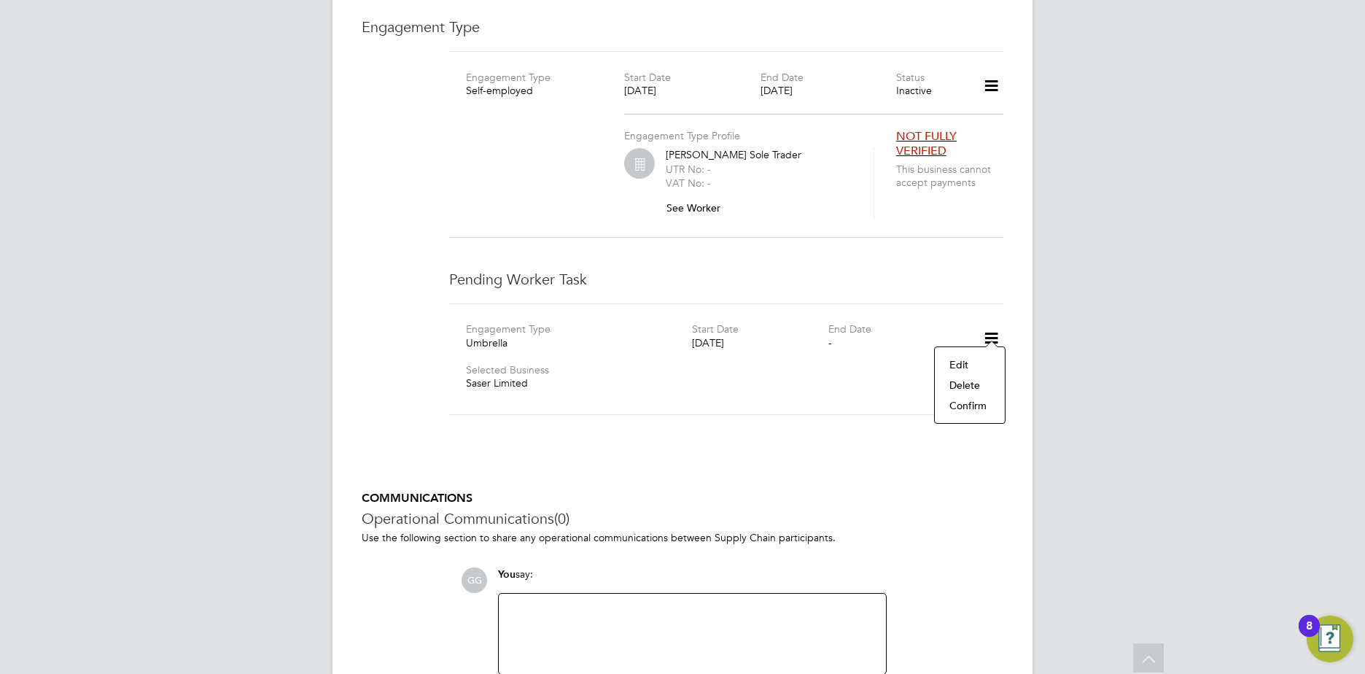
click at [885, 363] on div "Engagement Type Umbrella Start Date 31 Mar 2026 End Date - Selected Business Sa…" at bounding box center [726, 360] width 566 height 76
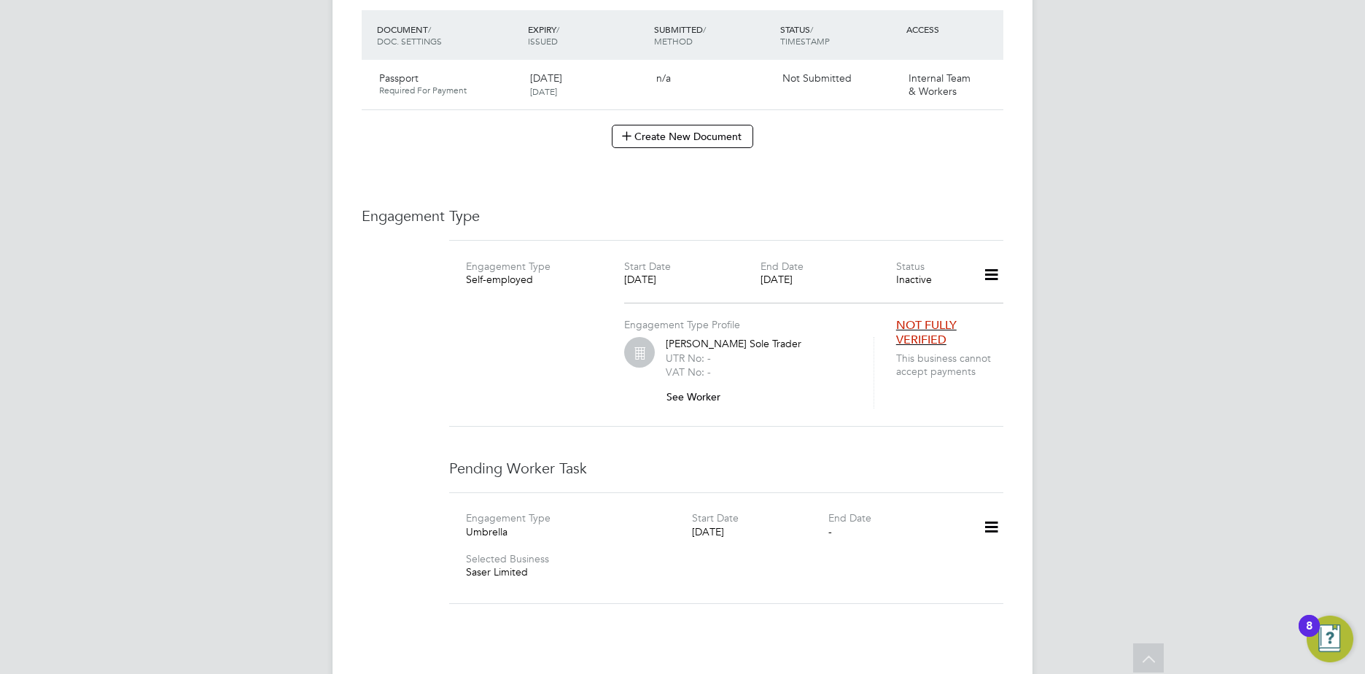
scroll to position [802, 0]
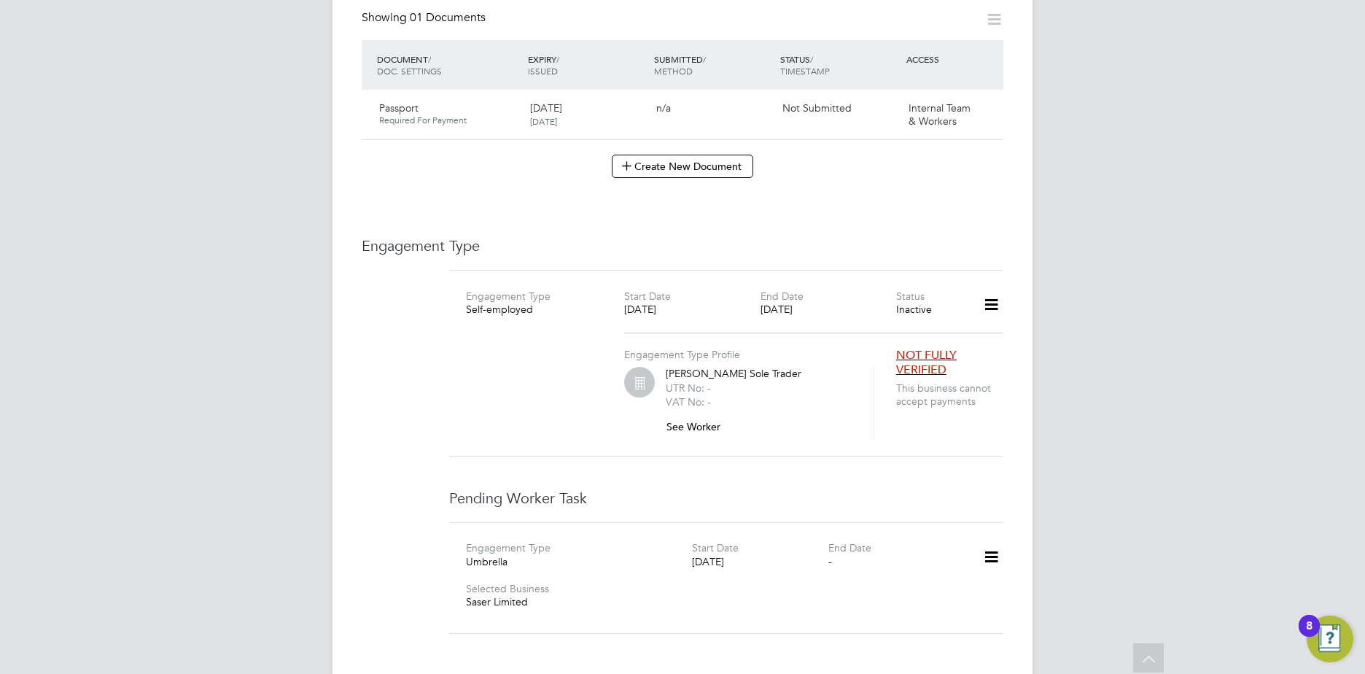
click at [983, 301] on icon at bounding box center [992, 305] width 26 height 34
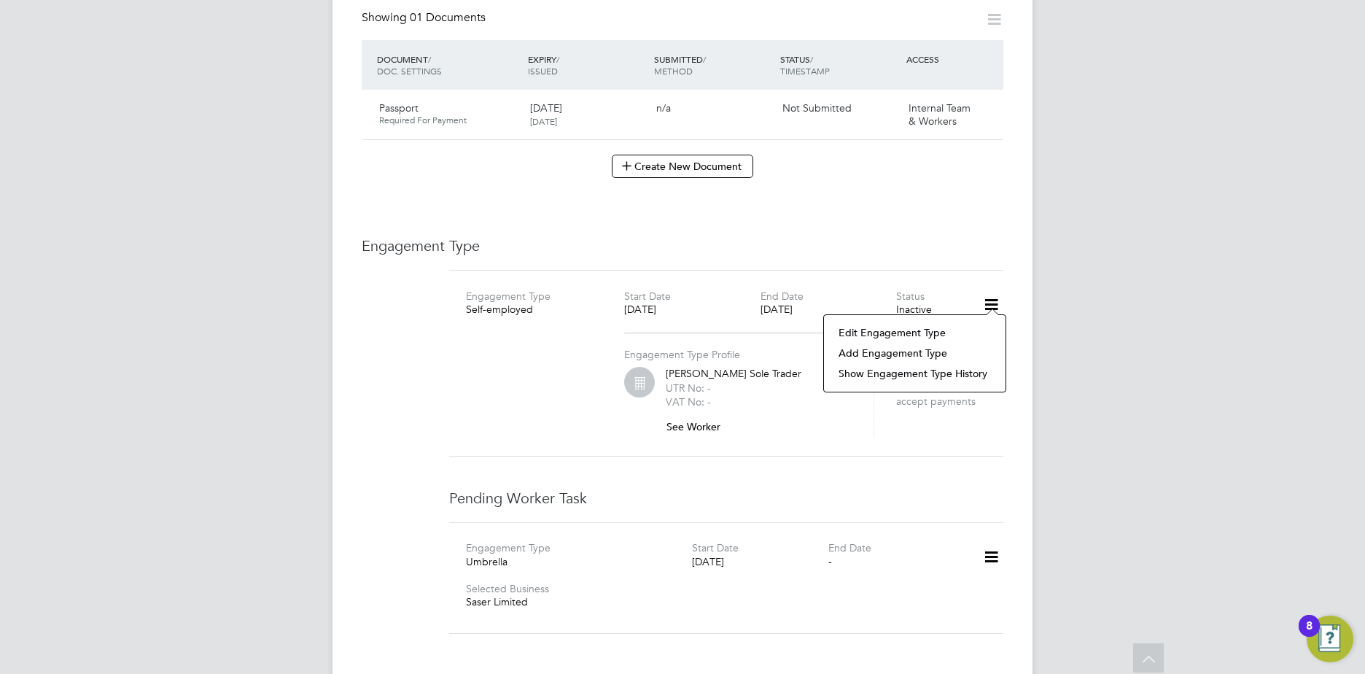
click at [886, 335] on li "Edit Engagement Type" at bounding box center [915, 332] width 167 height 20
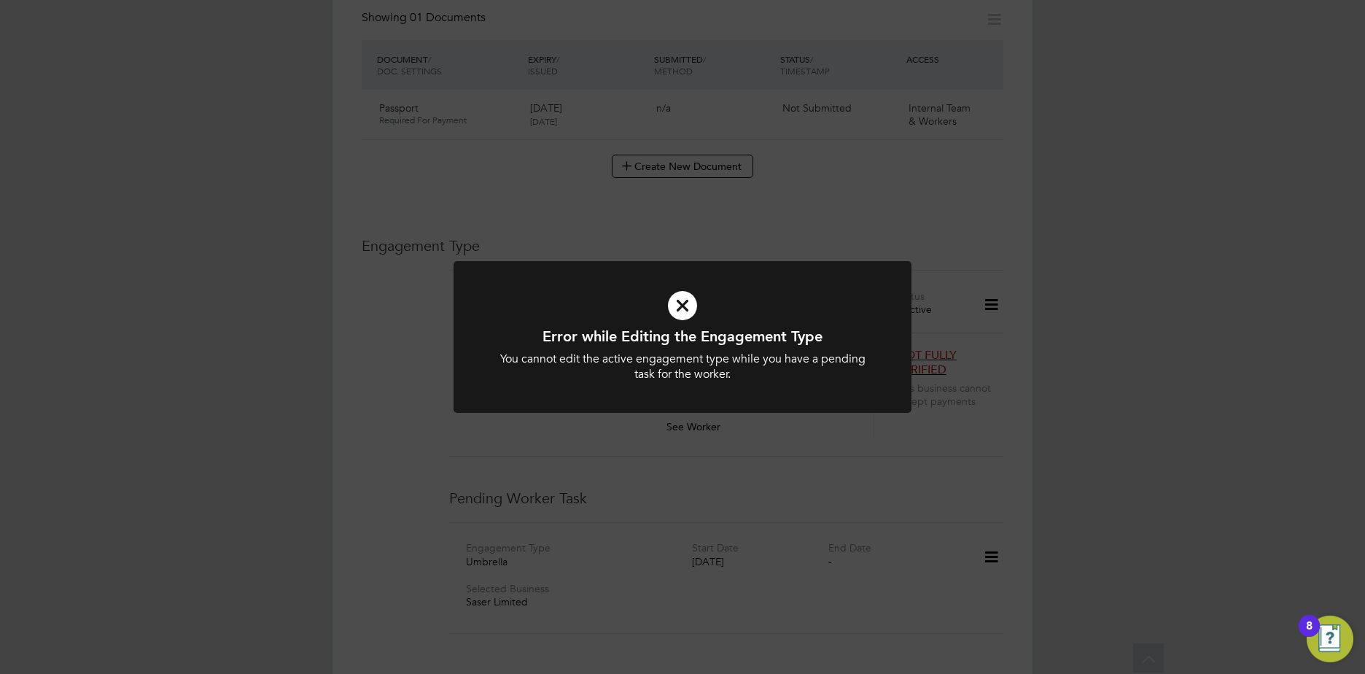
click at [656, 315] on icon at bounding box center [682, 305] width 379 height 57
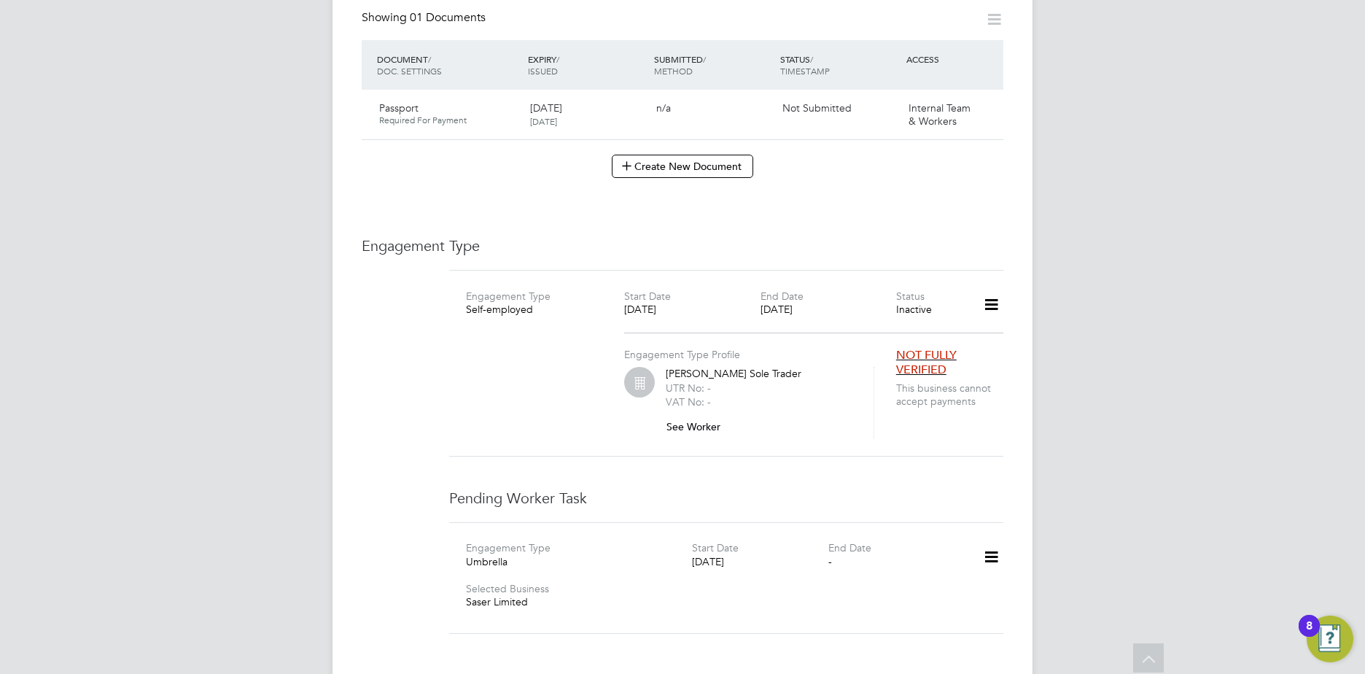
click at [981, 295] on icon at bounding box center [992, 305] width 26 height 34
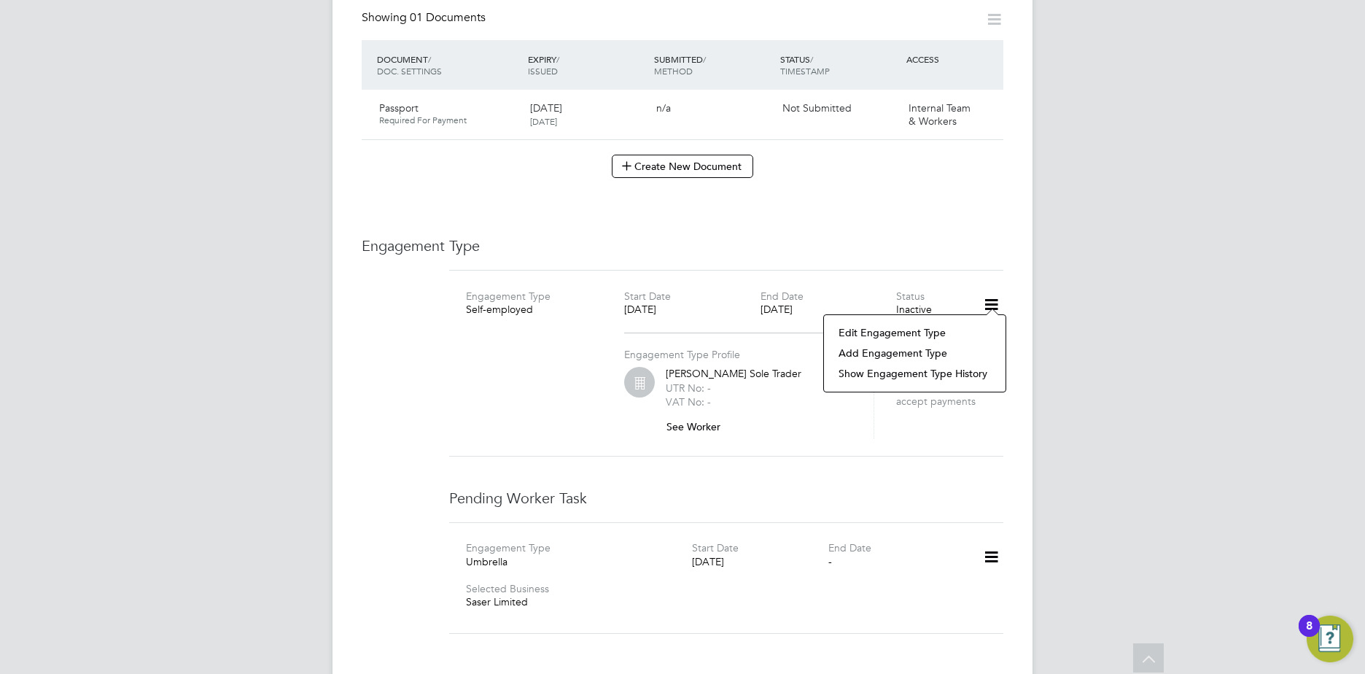
click at [903, 355] on li "Add Engagement Type" at bounding box center [915, 353] width 167 height 20
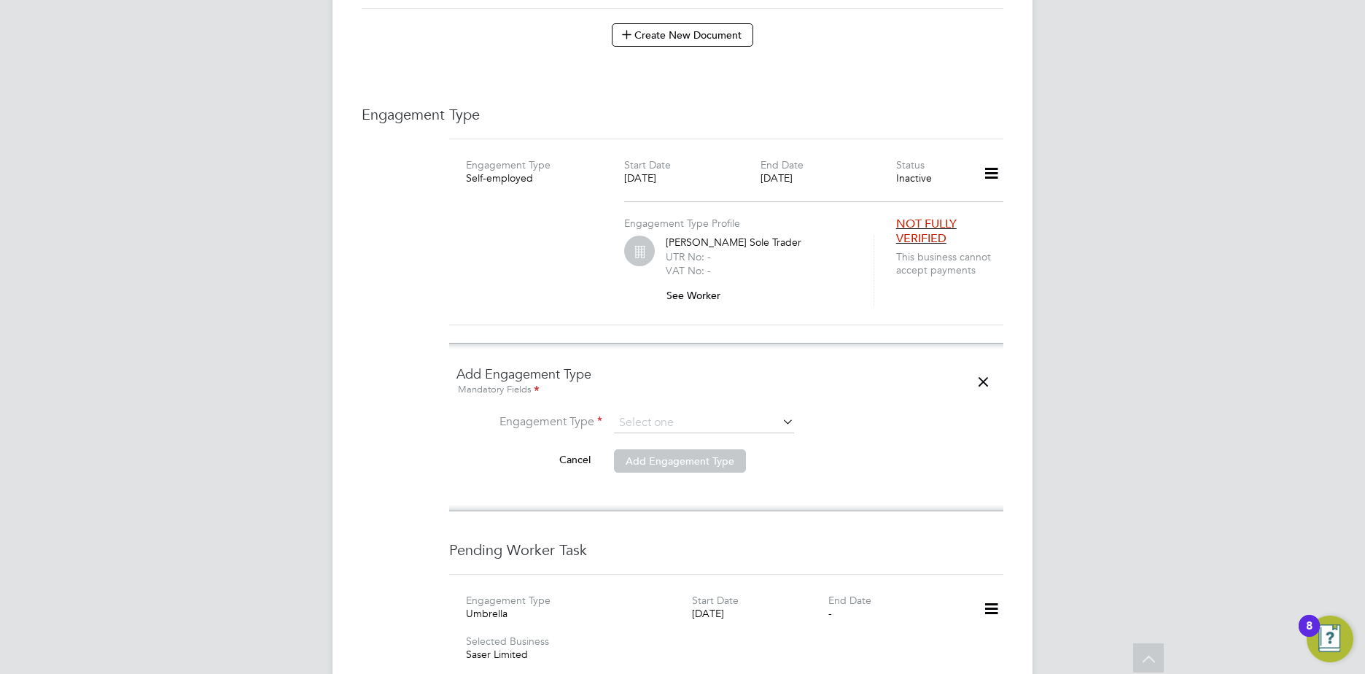
scroll to position [1021, 0]
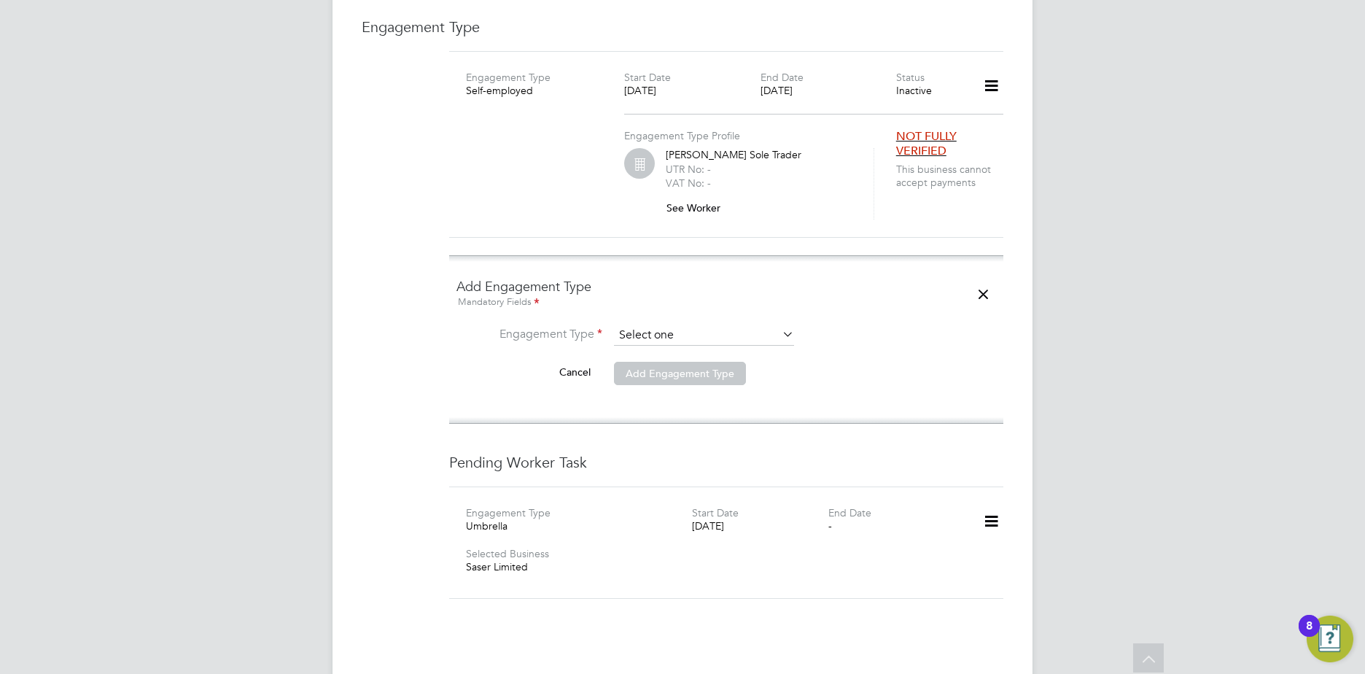
click at [673, 325] on input at bounding box center [704, 335] width 180 height 20
click at [692, 406] on li "Umbrella" at bounding box center [704, 403] width 182 height 21
type input "Umbrella"
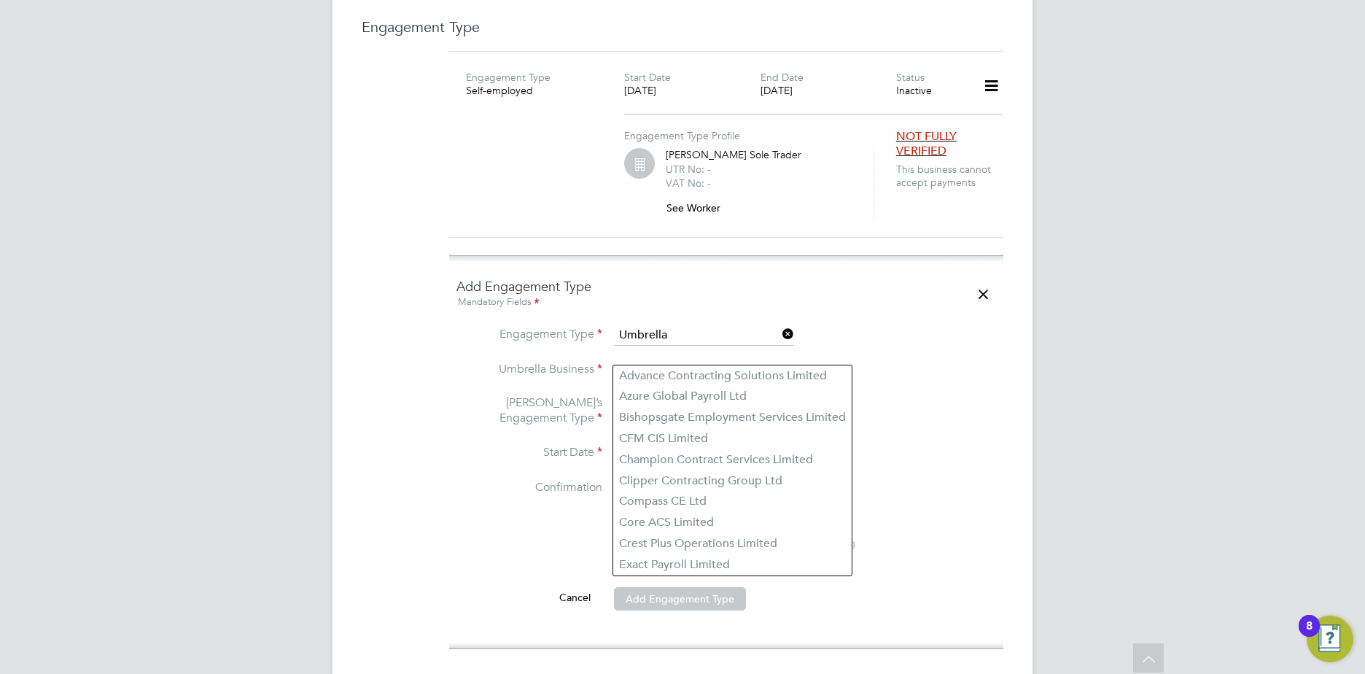
click at [654, 360] on input at bounding box center [704, 370] width 180 height 20
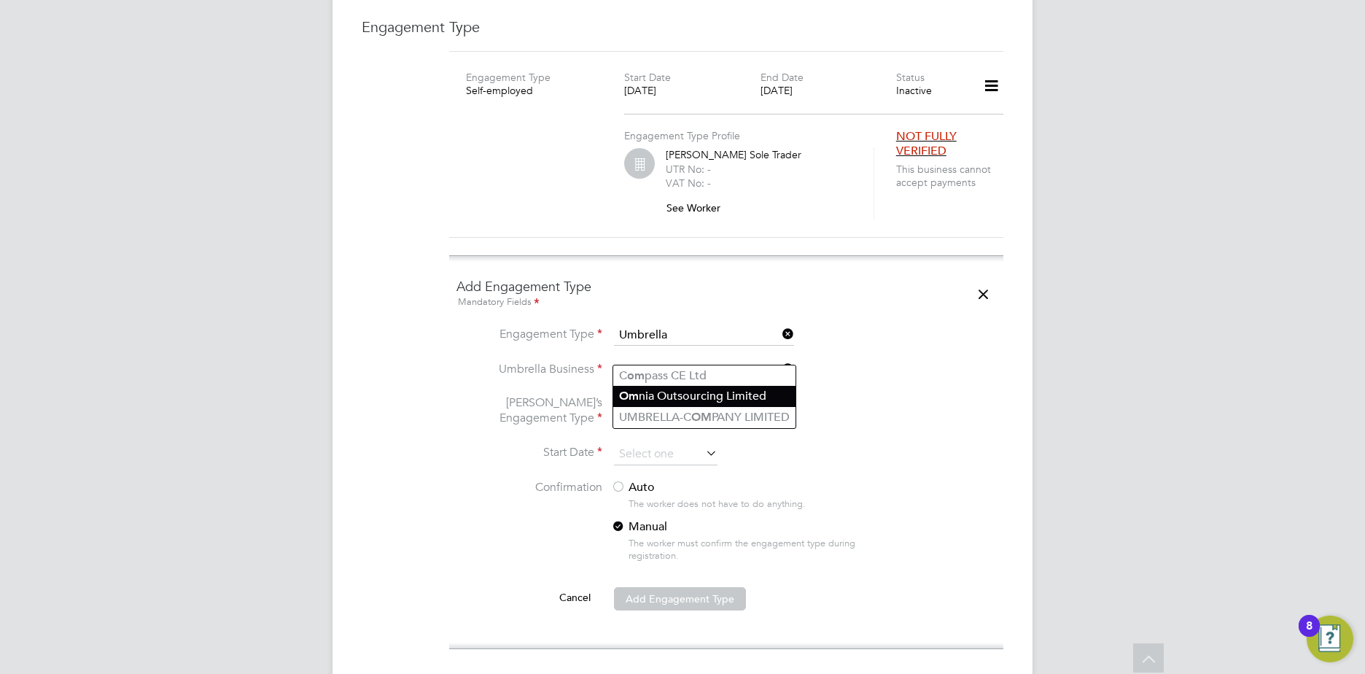
click at [712, 400] on li "Om nia Outsourcing Limited" at bounding box center [704, 396] width 182 height 21
type input "Omnia Outsourcing Limited"
click at [688, 402] on input at bounding box center [704, 412] width 180 height 20
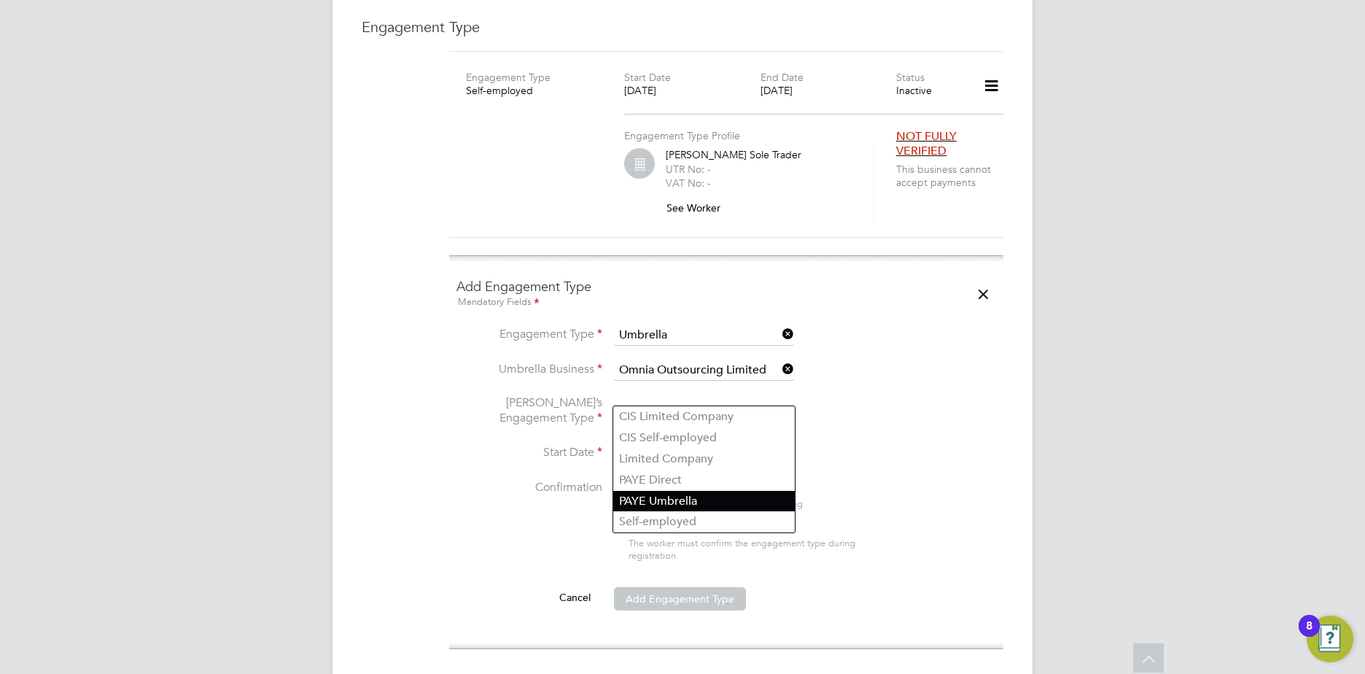
click at [725, 495] on li "PAYE Umbrella" at bounding box center [704, 501] width 182 height 21
type input "PAYE Umbrella"
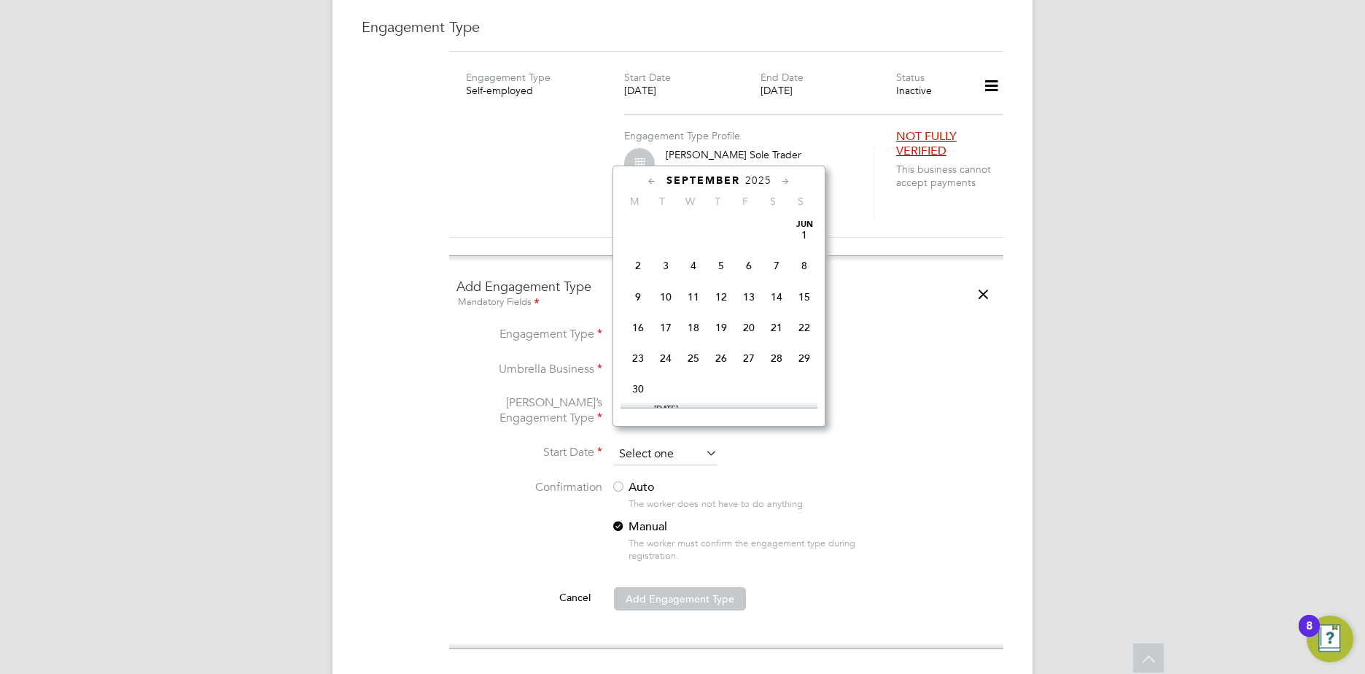
click at [660, 443] on input at bounding box center [666, 454] width 104 height 22
click at [775, 177] on div "September 2025" at bounding box center [719, 181] width 197 height 14
click at [753, 349] on span "30" at bounding box center [749, 339] width 28 height 28
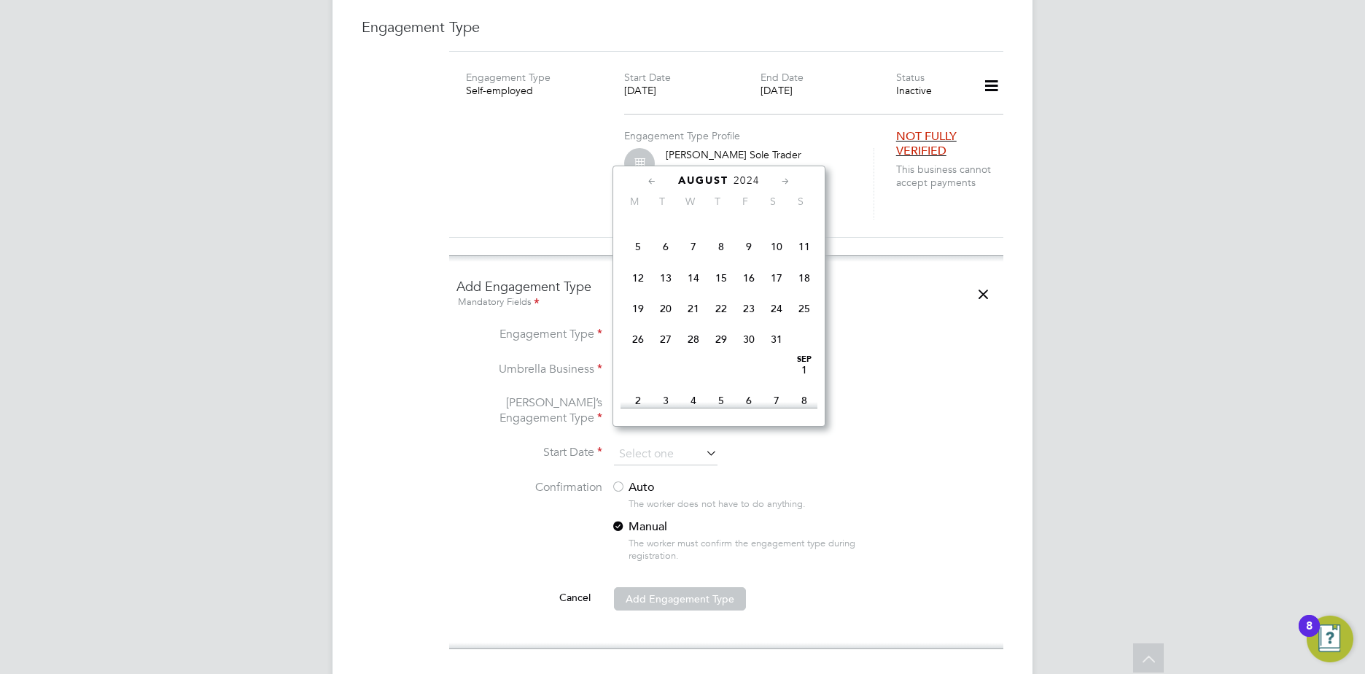
type input "30 Aug 2024"
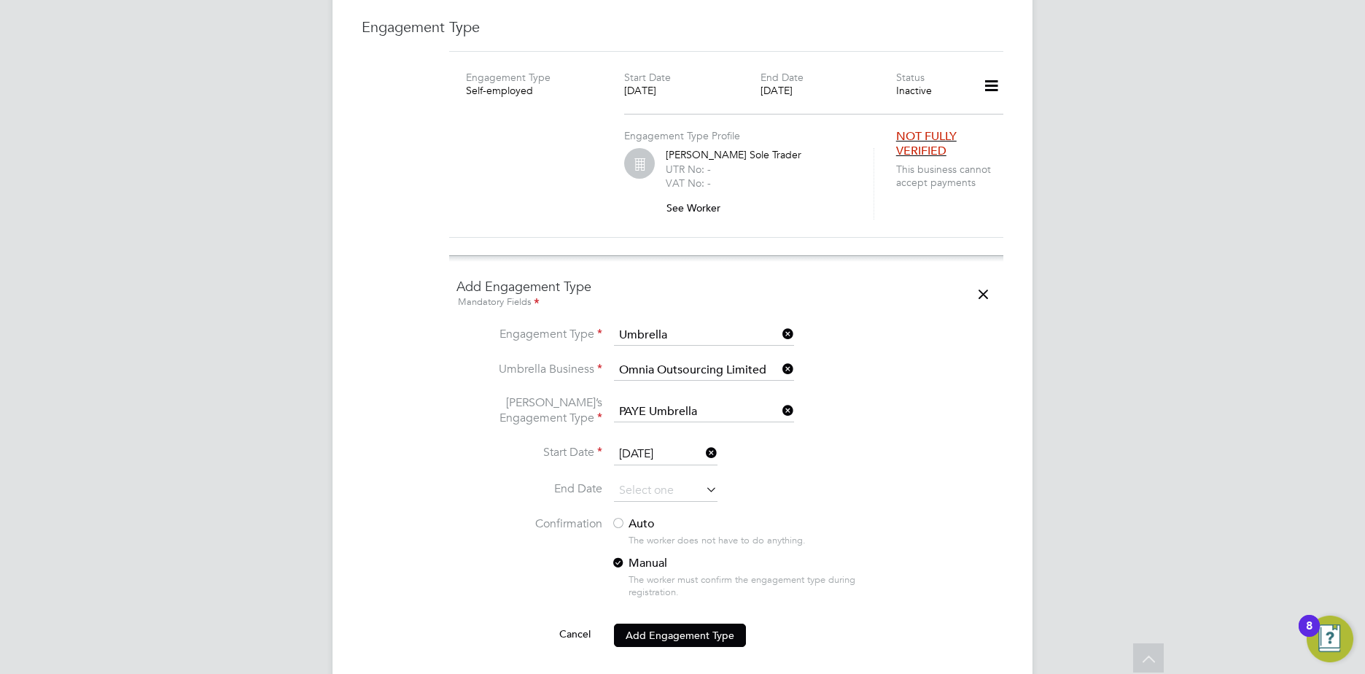
click at [640, 452] on li "Start Date 30 Aug 2024" at bounding box center [727, 461] width 540 height 36
click at [664, 480] on input at bounding box center [666, 491] width 104 height 22
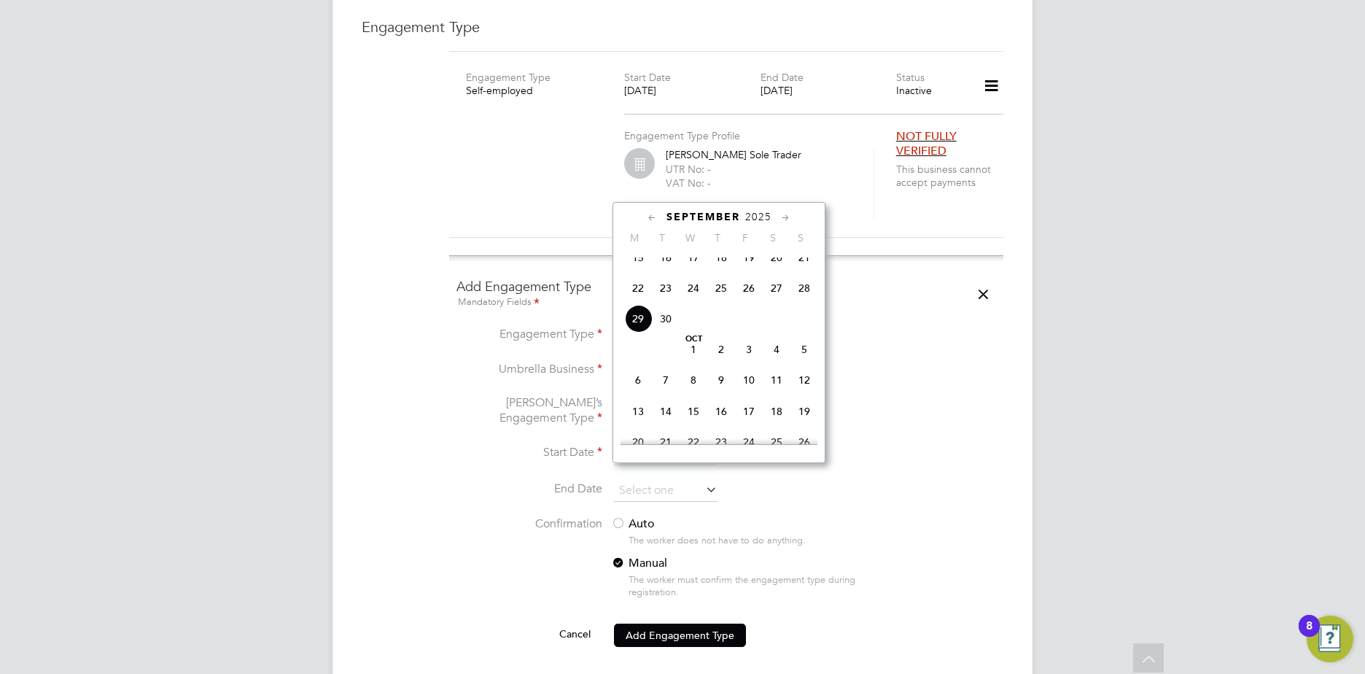
click at [872, 480] on li "End Date" at bounding box center [727, 498] width 540 height 36
click at [662, 482] on input at bounding box center [666, 491] width 104 height 22
click at [786, 218] on icon at bounding box center [786, 218] width 14 height 16
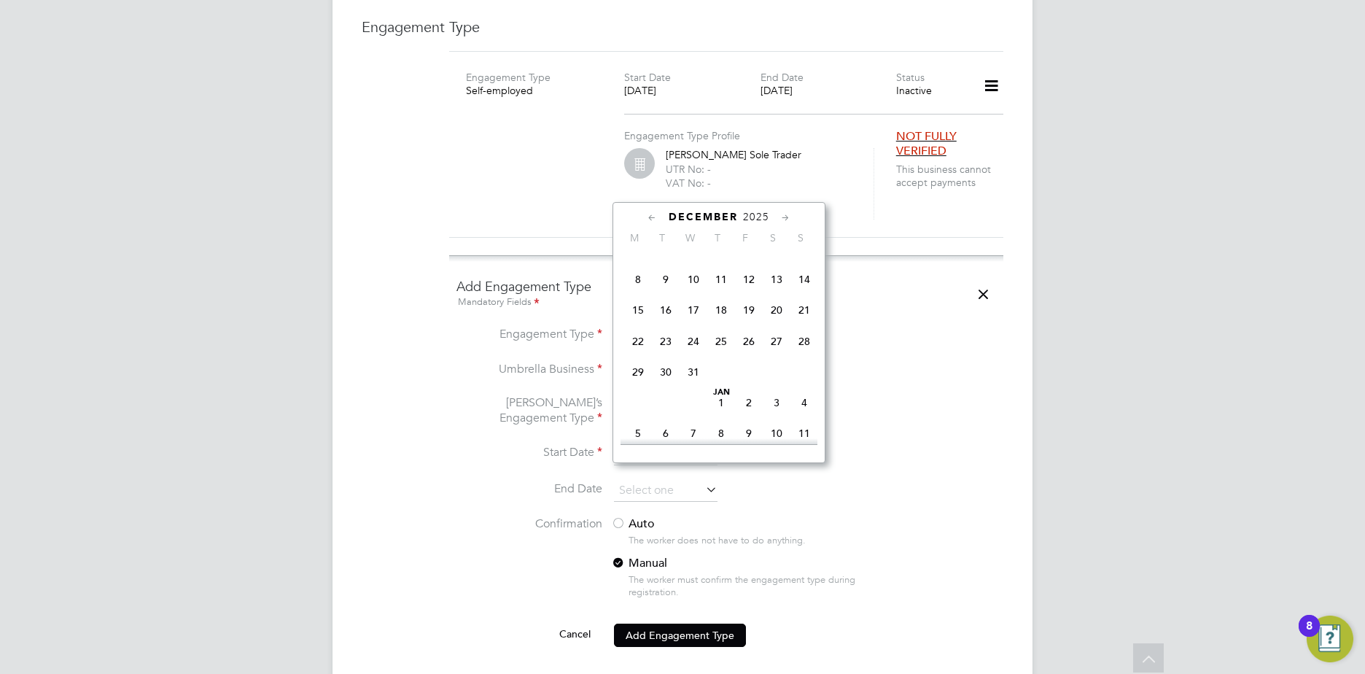
click at [786, 218] on icon at bounding box center [786, 218] width 14 height 16
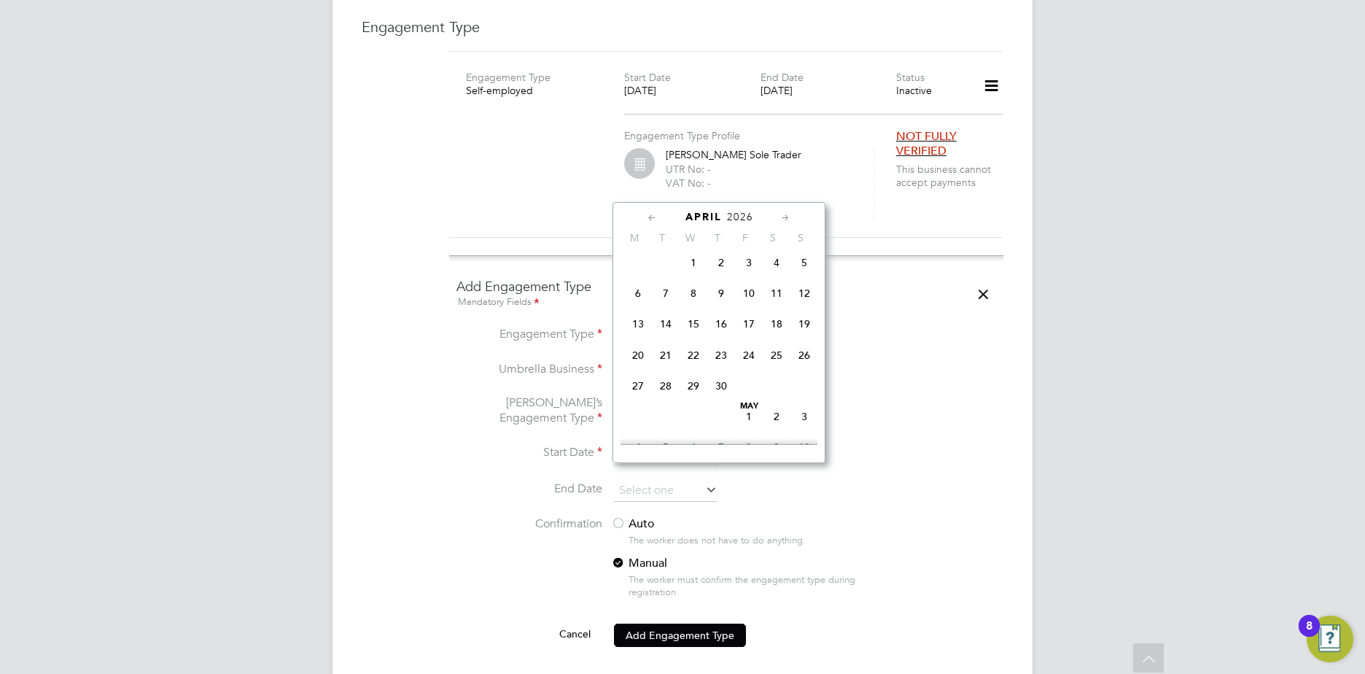
click at [648, 218] on icon at bounding box center [653, 218] width 14 height 16
click at [670, 406] on span "31" at bounding box center [666, 392] width 28 height 28
type input "[DATE]"
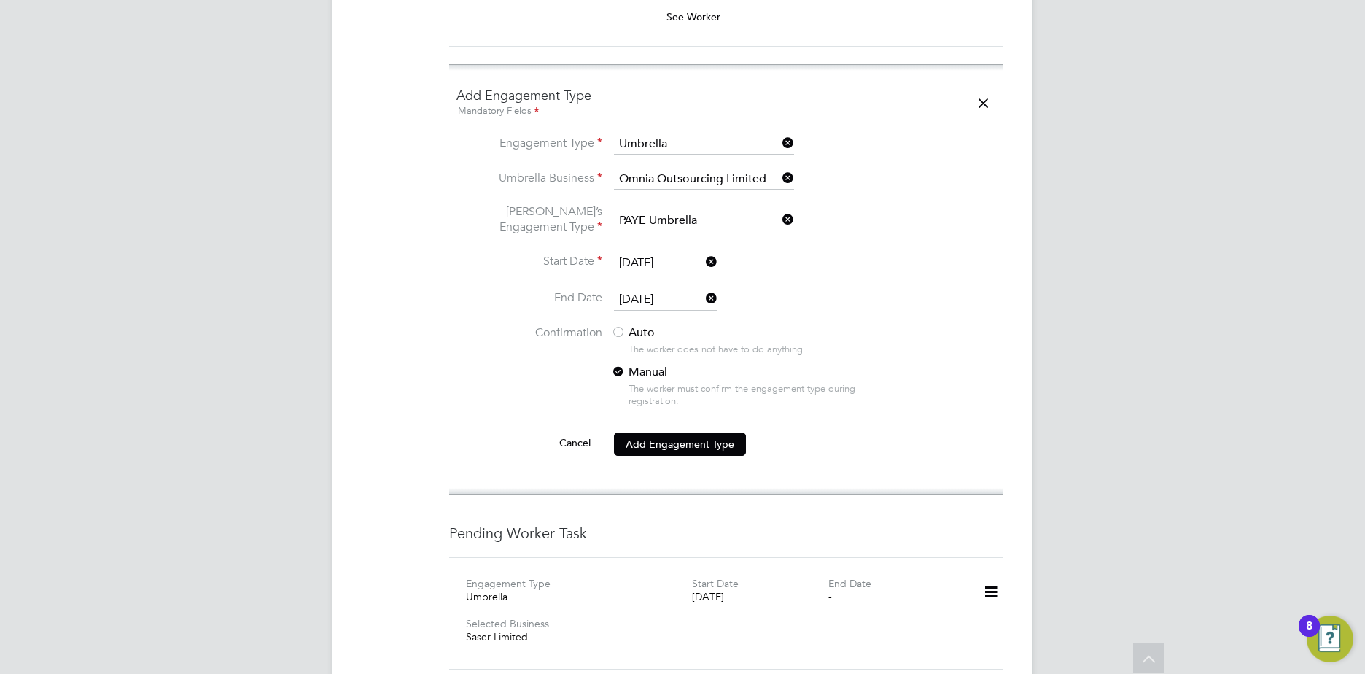
scroll to position [1196, 0]
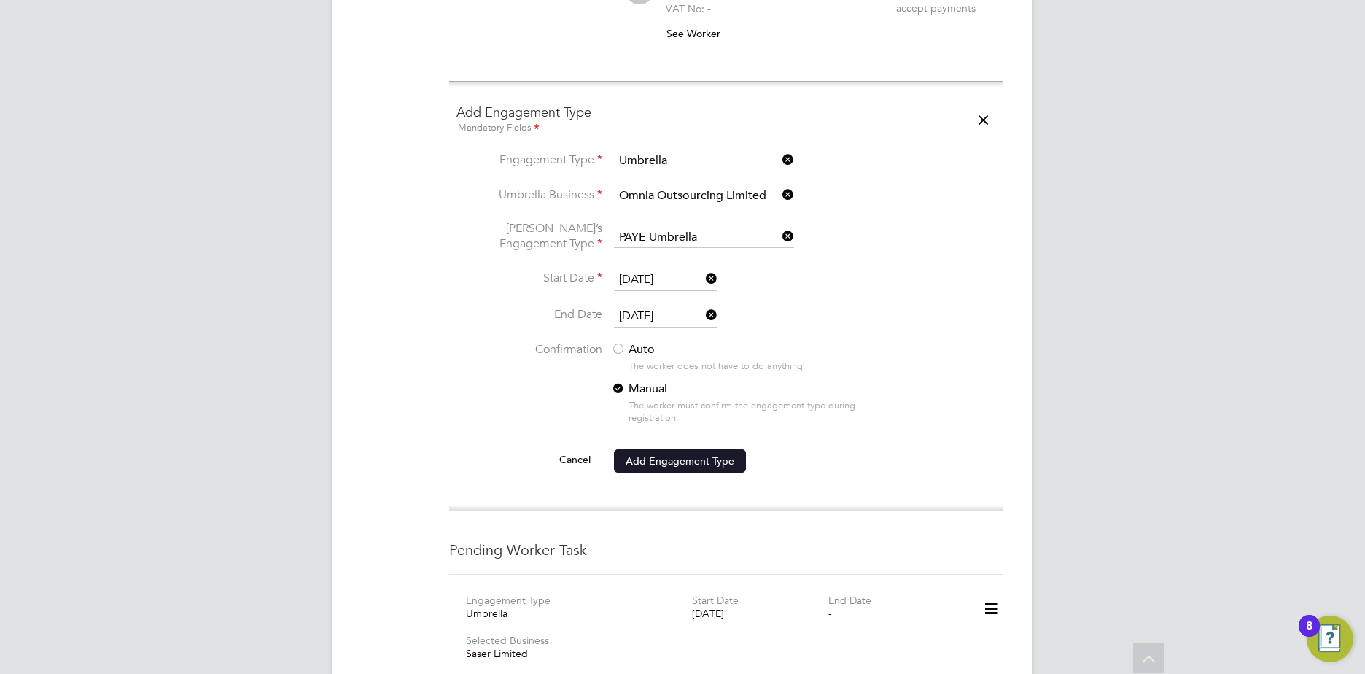
click at [681, 449] on button "Add Engagement Type" at bounding box center [680, 460] width 132 height 23
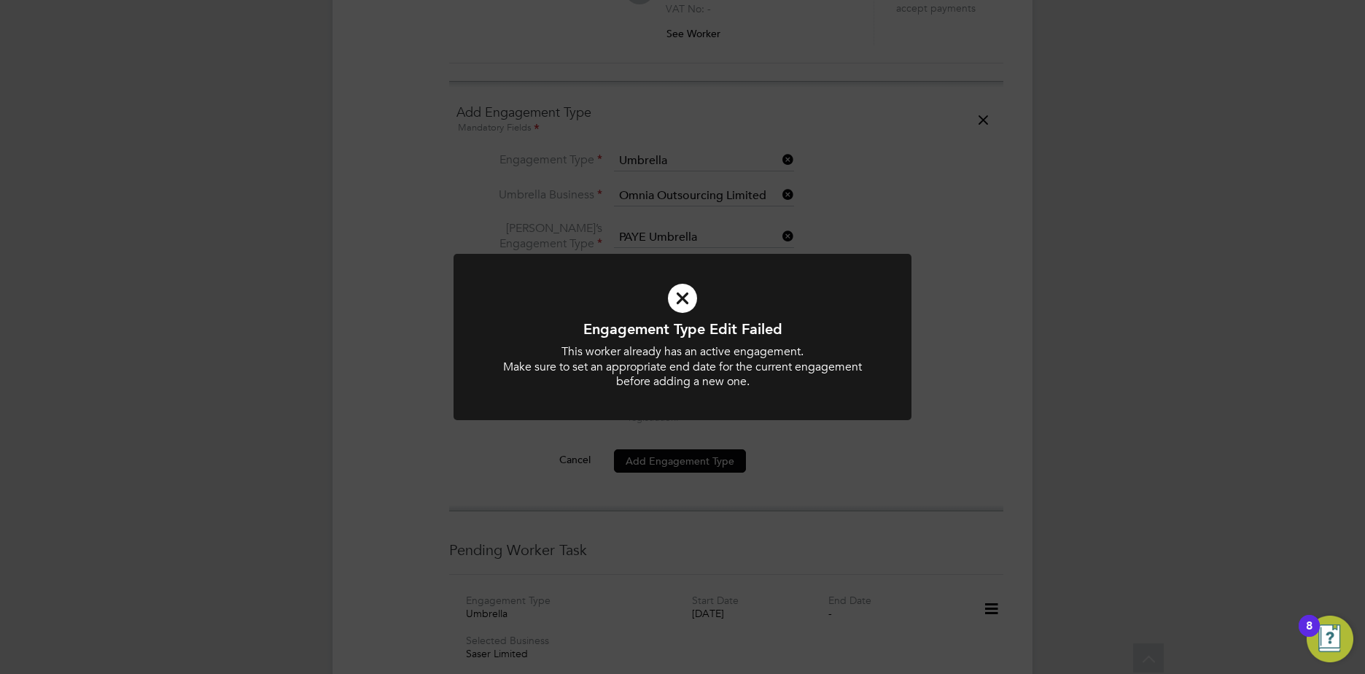
click at [757, 452] on div "Engagement Type Edit Failed This worker already has an active engagement. Make …" at bounding box center [682, 337] width 1365 height 674
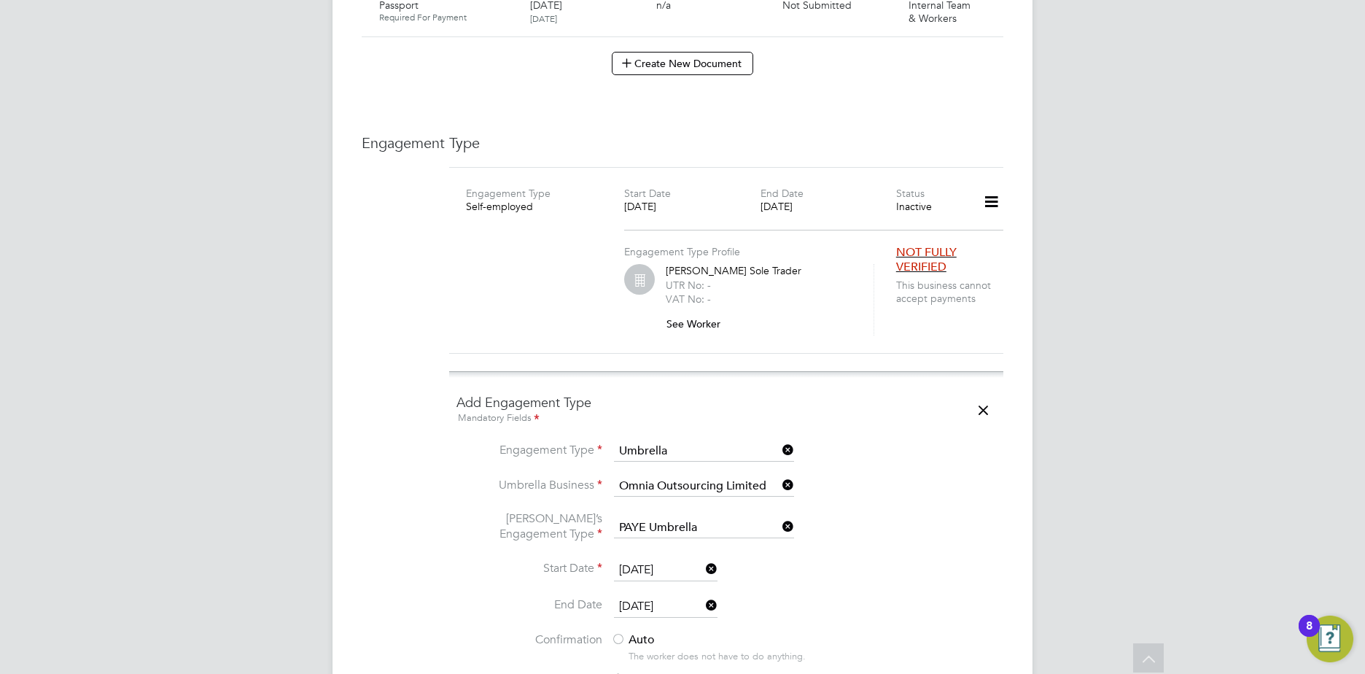
scroll to position [904, 0]
click at [944, 247] on span "NOT FULLY VERIFIED" at bounding box center [926, 262] width 61 height 30
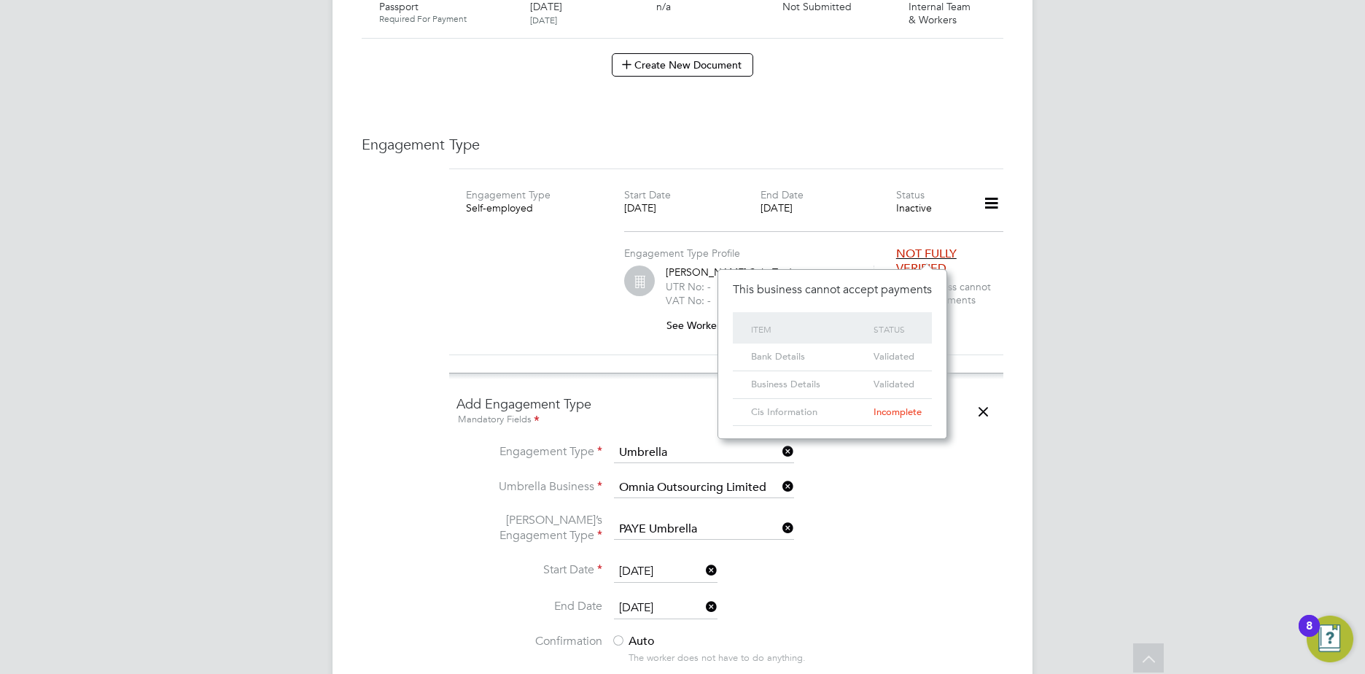
click at [895, 417] on span "Incomplete" at bounding box center [898, 412] width 48 height 12
click at [765, 416] on div "Cis Information" at bounding box center [809, 412] width 123 height 27
click at [893, 338] on div "Status" at bounding box center [893, 329] width 47 height 34
click at [923, 360] on div "Bank Details Validated" at bounding box center [832, 357] width 199 height 27
click at [780, 287] on h5 "This business cannot accept payments" at bounding box center [832, 289] width 199 height 15
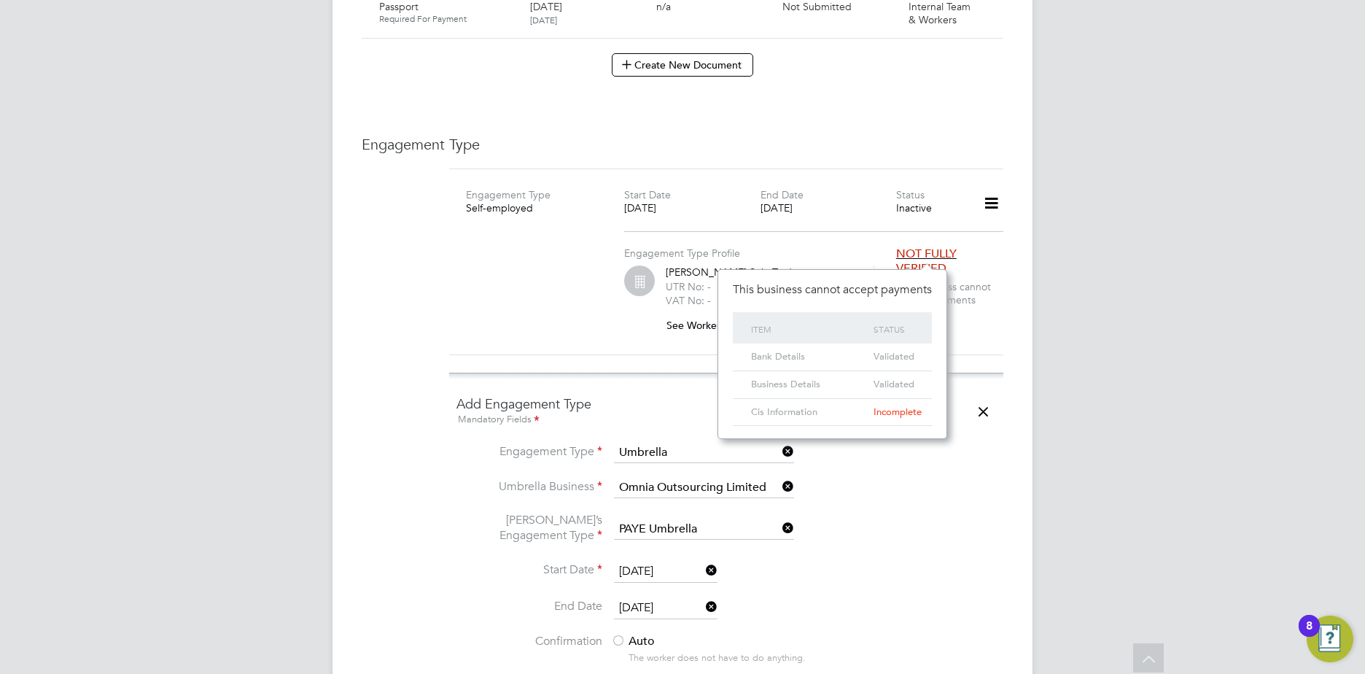
click at [985, 395] on icon at bounding box center [984, 412] width 26 height 34
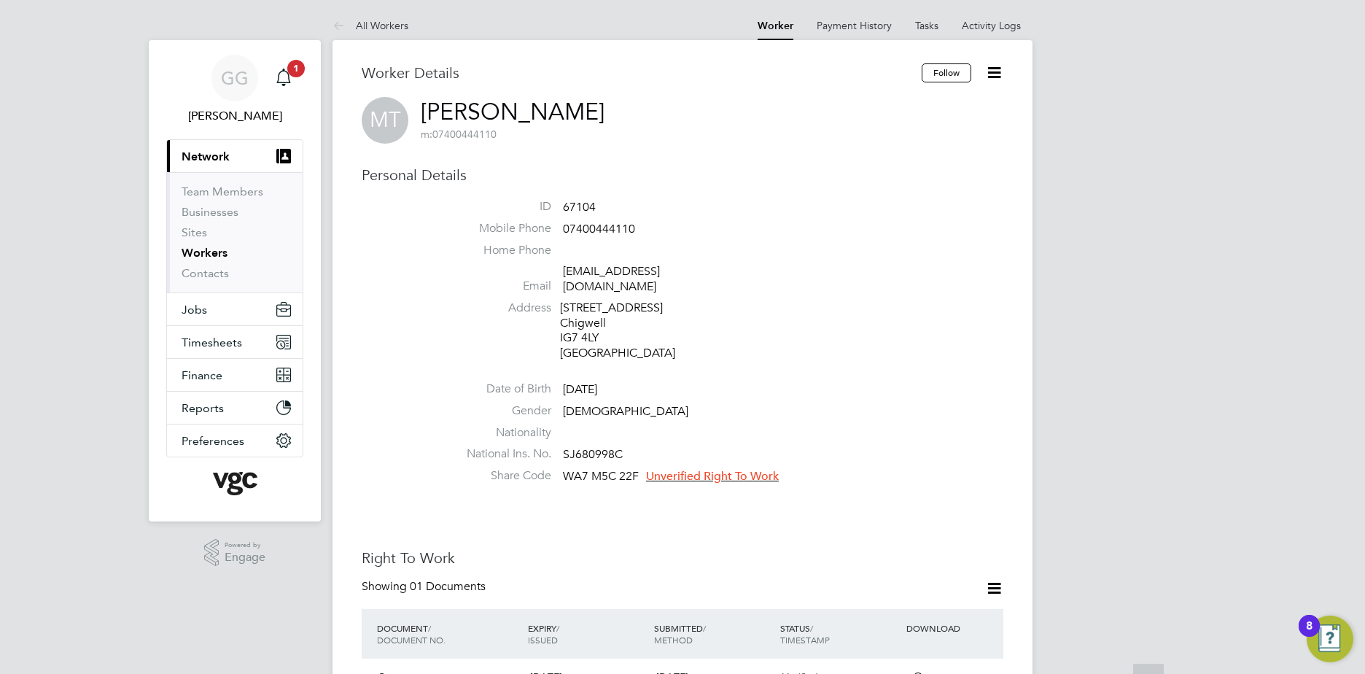
scroll to position [0, 0]
click at [721, 470] on span "Unverified Right To Work" at bounding box center [712, 477] width 133 height 15
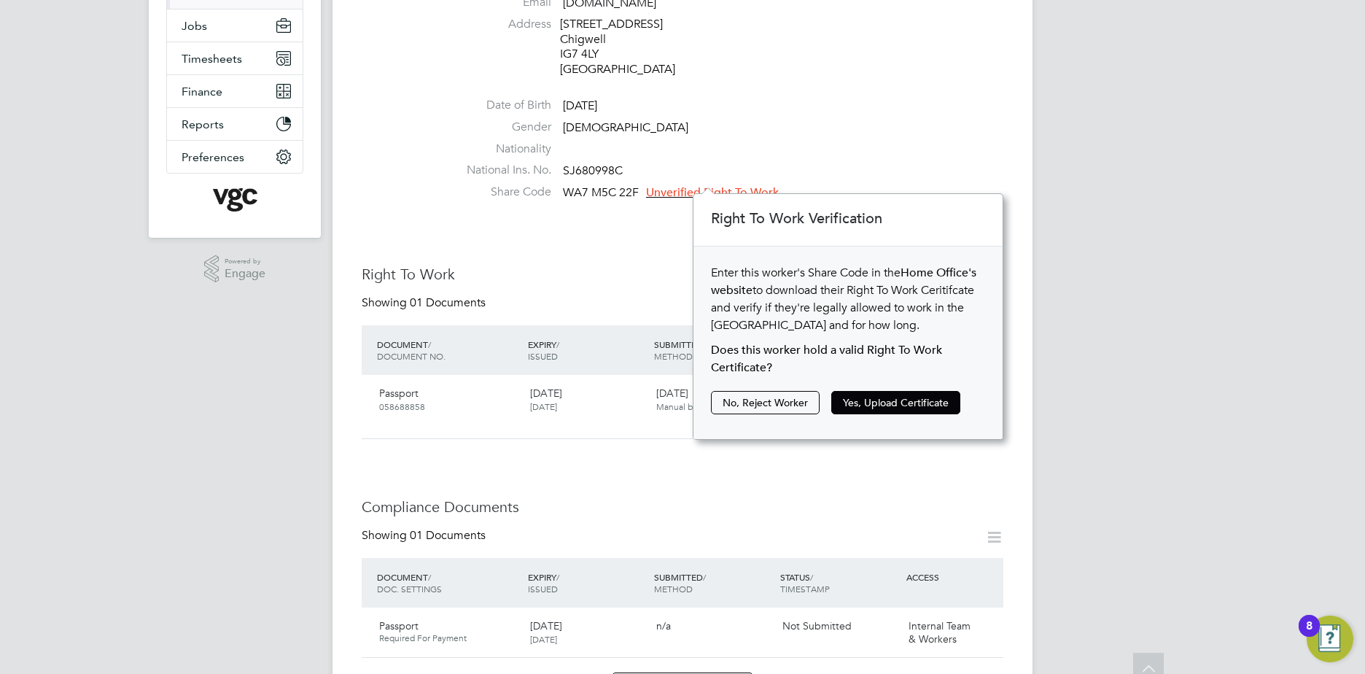
scroll to position [292, 0]
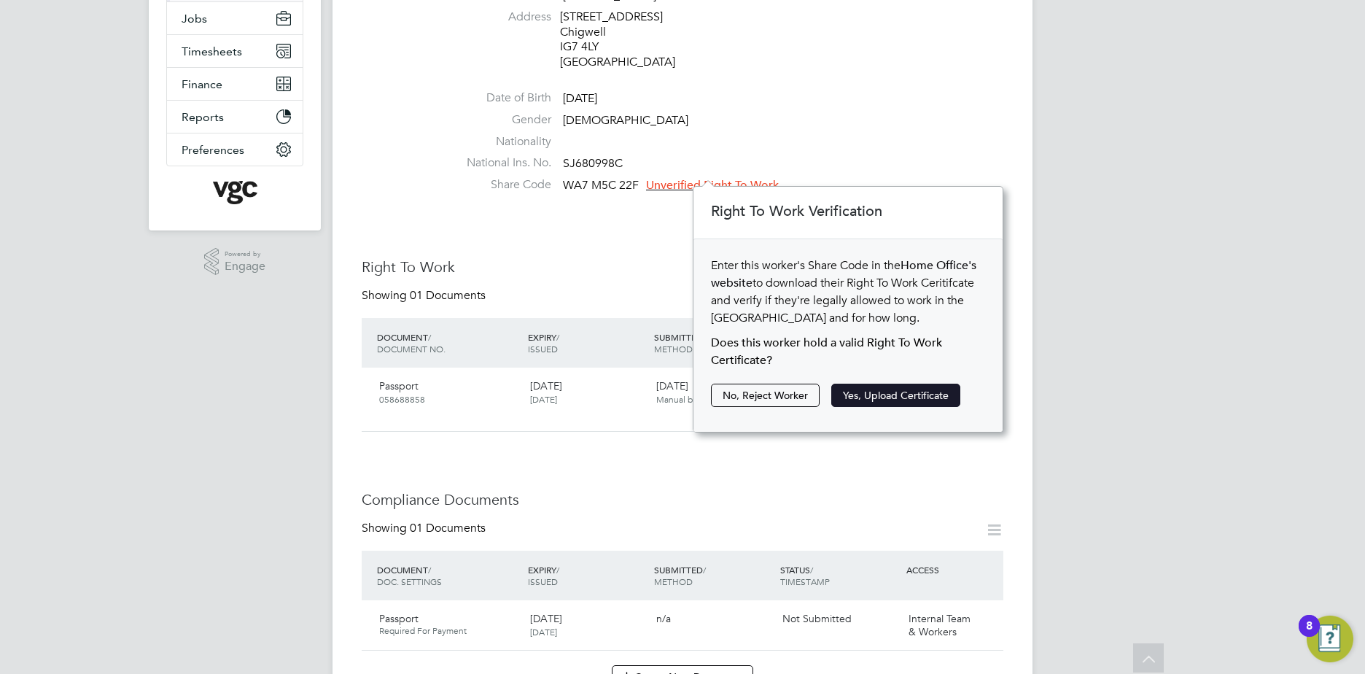
click at [888, 392] on button "Yes, Upload Certificate" at bounding box center [896, 395] width 129 height 23
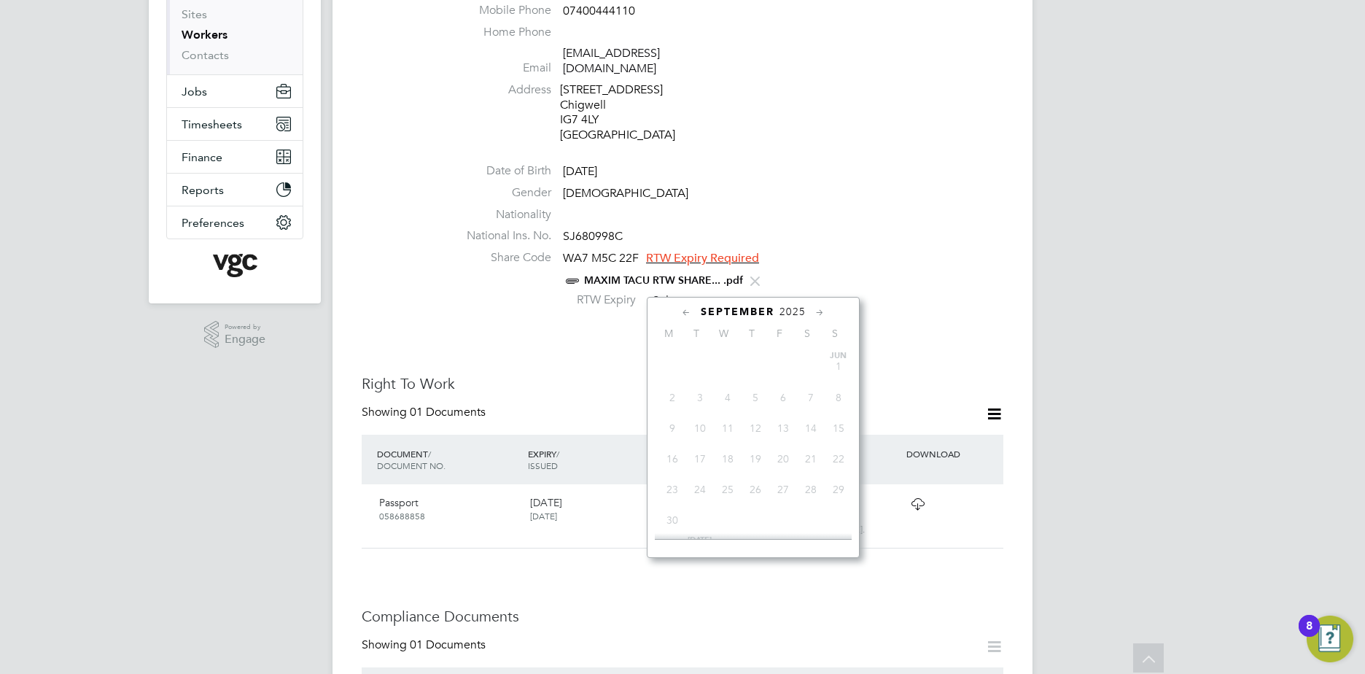
scroll to position [568, 0]
click at [686, 290] on input at bounding box center [700, 301] width 104 height 22
click at [818, 185] on li "Gender Male" at bounding box center [726, 196] width 554 height 22
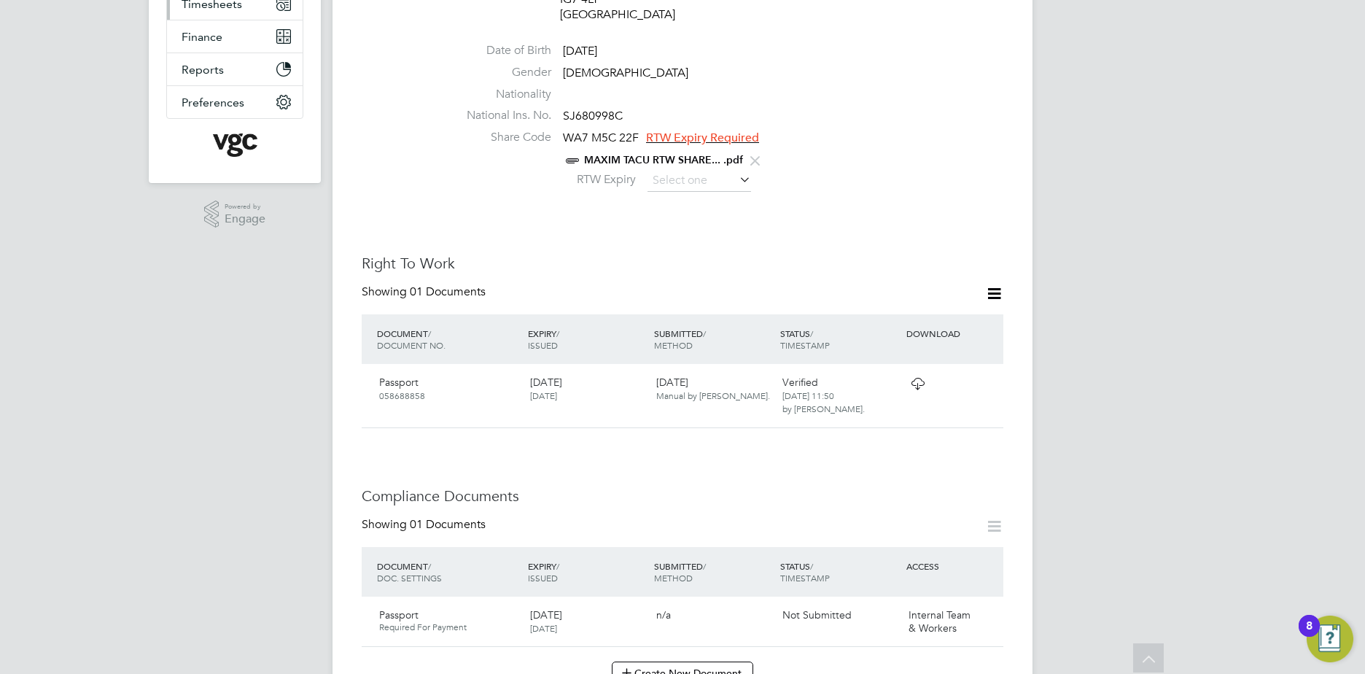
scroll to position [73, 0]
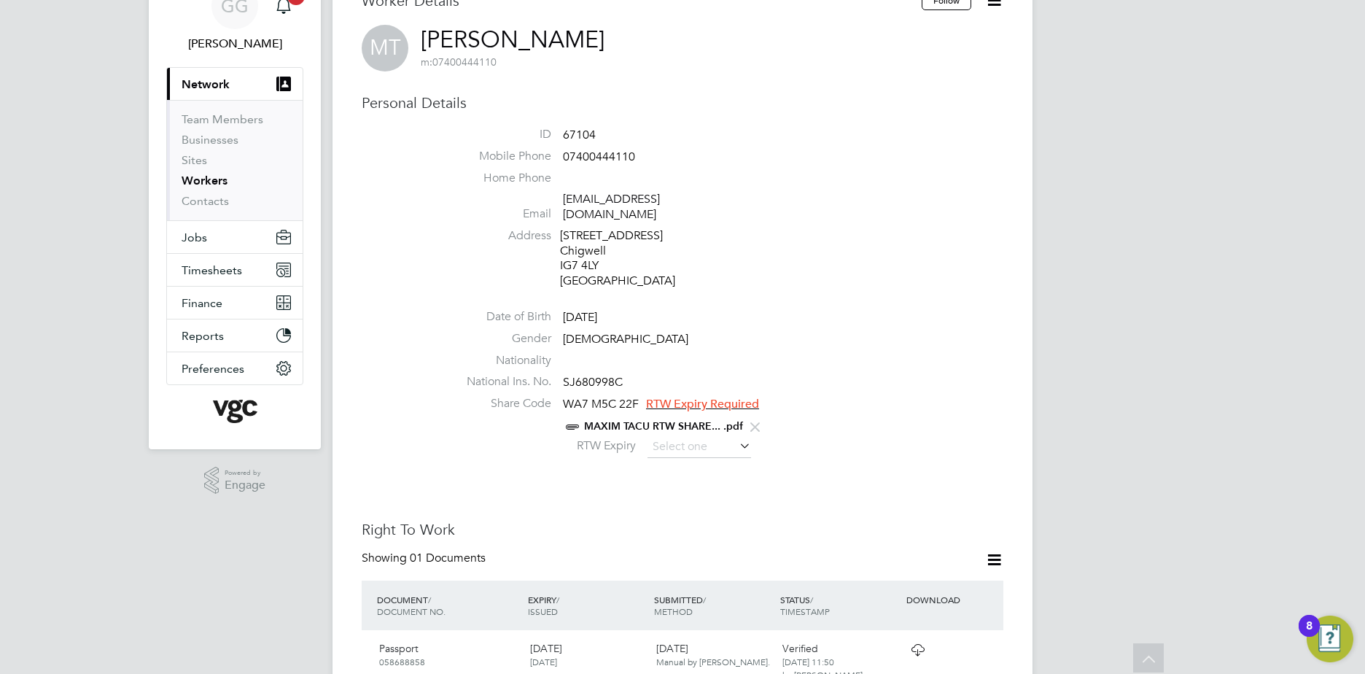
click at [732, 397] on span "RTW Expiry Required" at bounding box center [702, 404] width 113 height 15
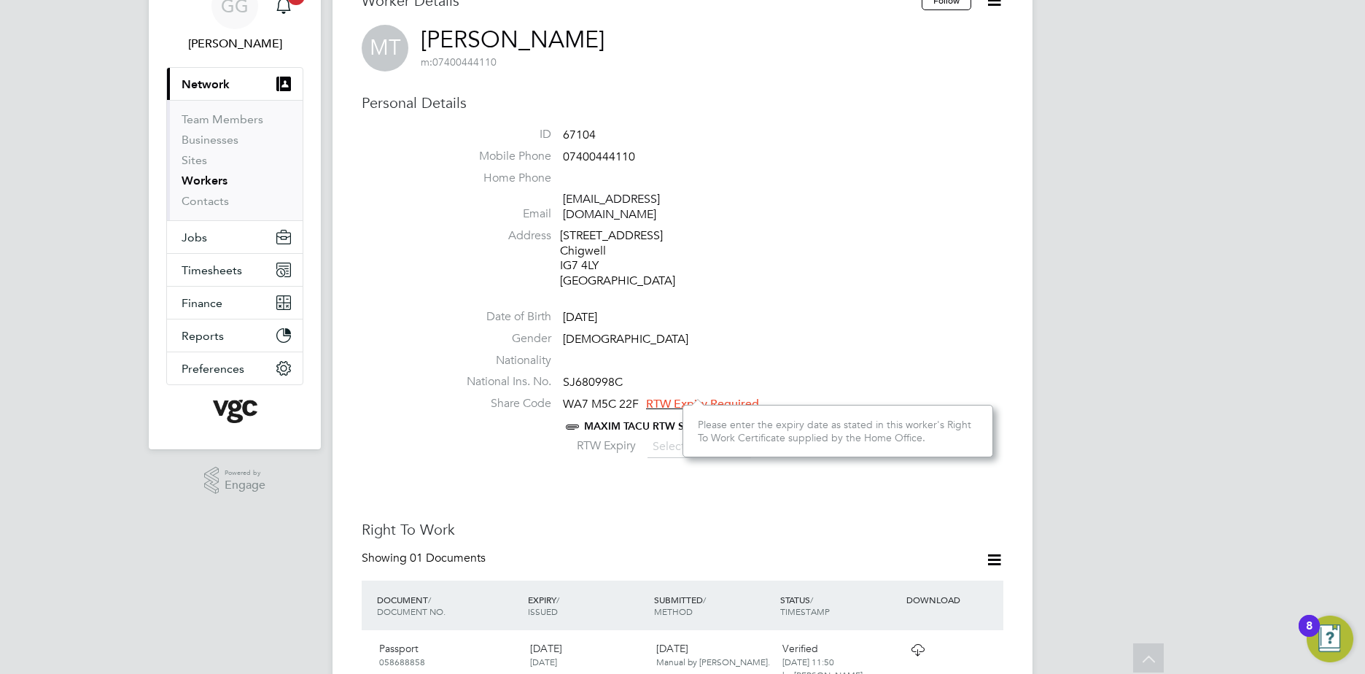
drag, startPoint x: 478, startPoint y: 443, endPoint x: 511, endPoint y: 442, distance: 33.6
click at [479, 443] on div "RTW Expiry" at bounding box center [726, 447] width 554 height 22
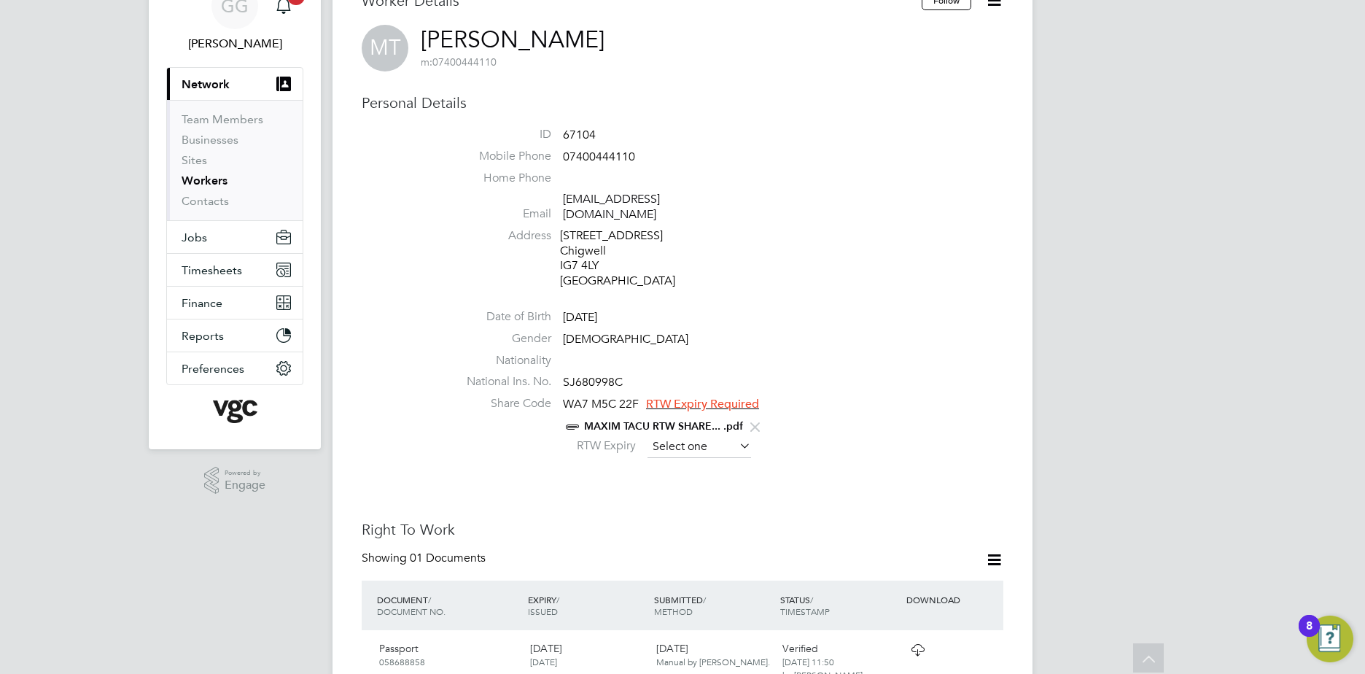
click at [725, 436] on input at bounding box center [700, 447] width 104 height 22
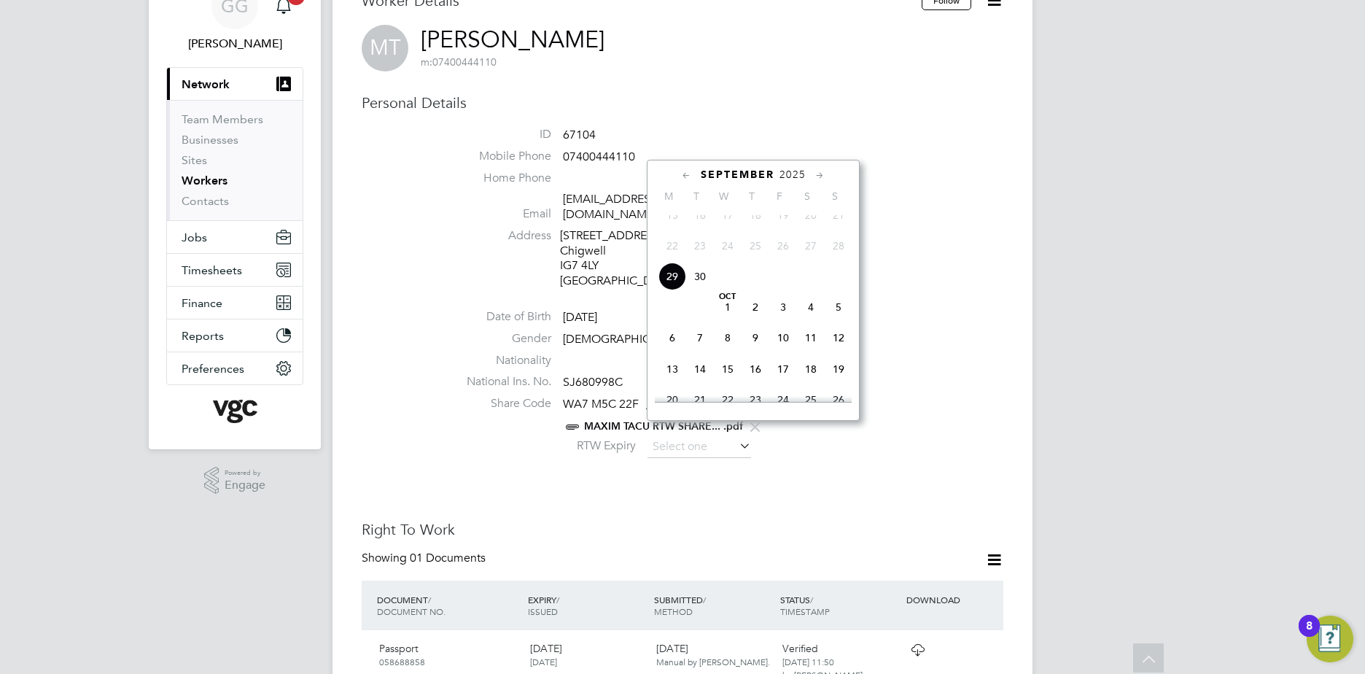
click at [818, 176] on icon at bounding box center [820, 176] width 14 height 16
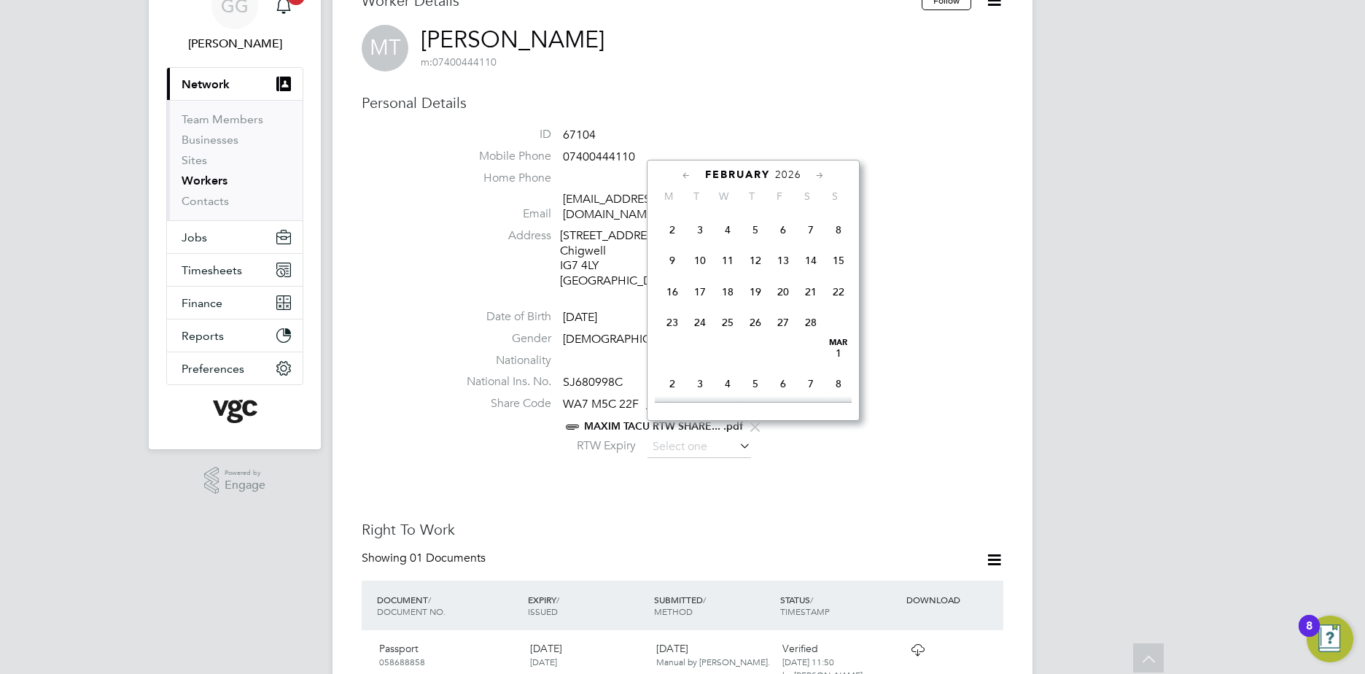
click at [818, 176] on icon at bounding box center [820, 176] width 14 height 16
click at [833, 354] on span "31" at bounding box center [839, 340] width 28 height 28
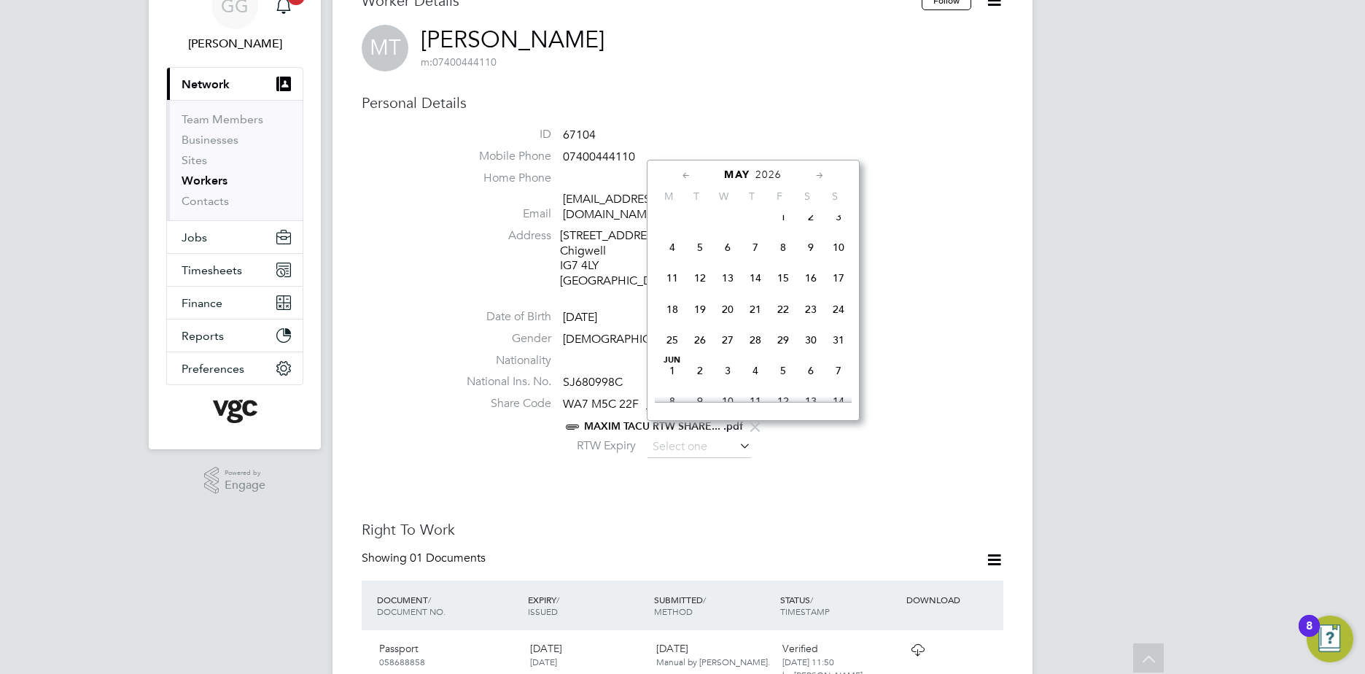
type input "31 May 2026"
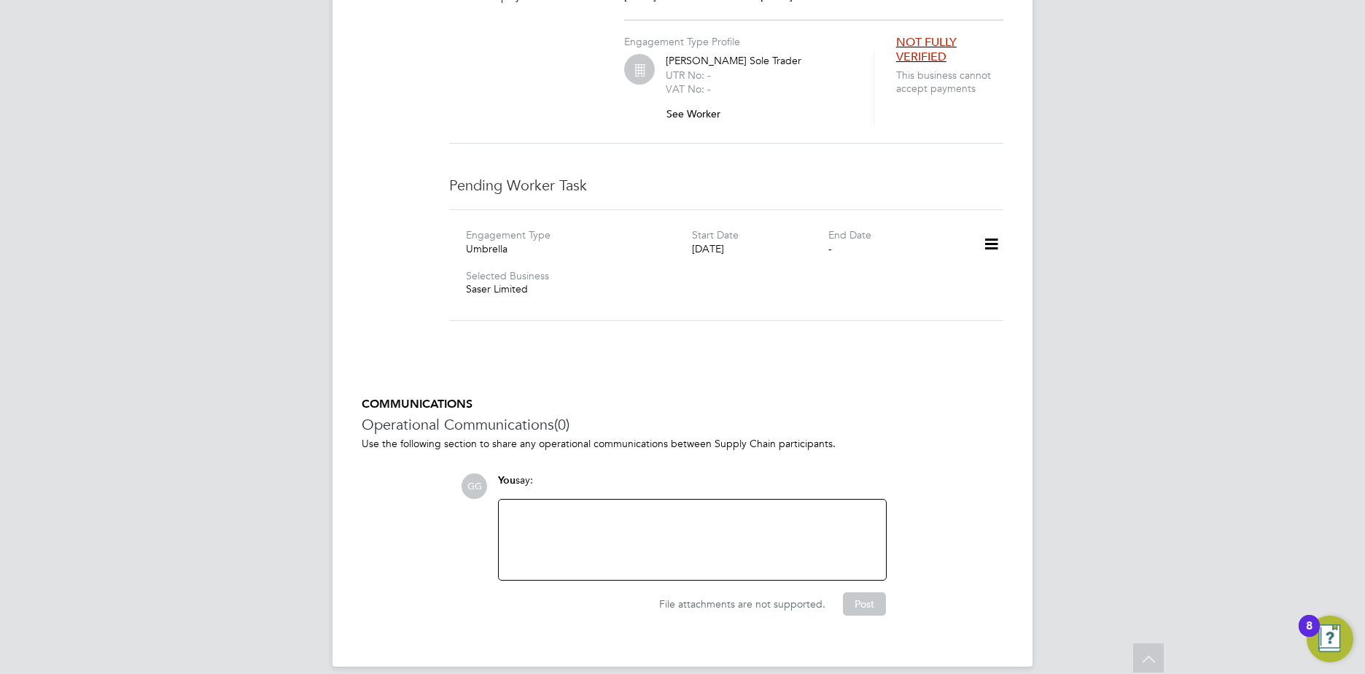
scroll to position [794, 0]
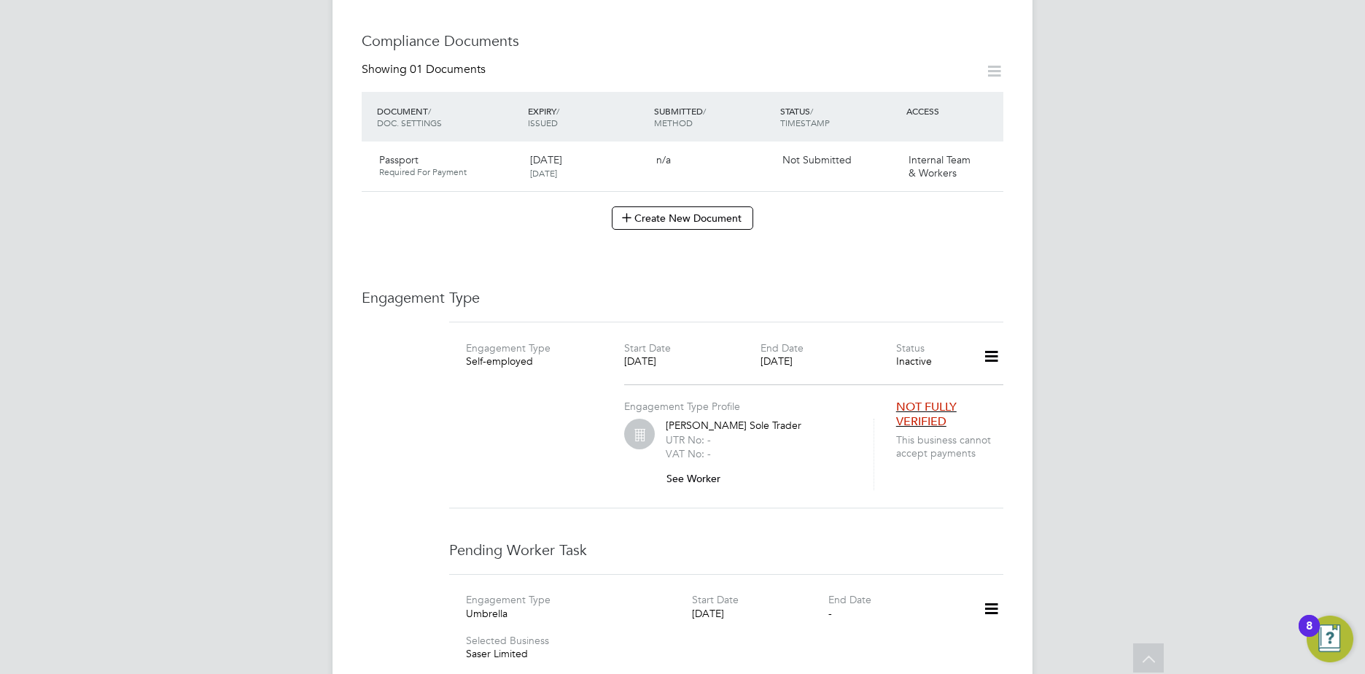
click at [919, 407] on span "NOT FULLY VERIFIED" at bounding box center [926, 415] width 61 height 30
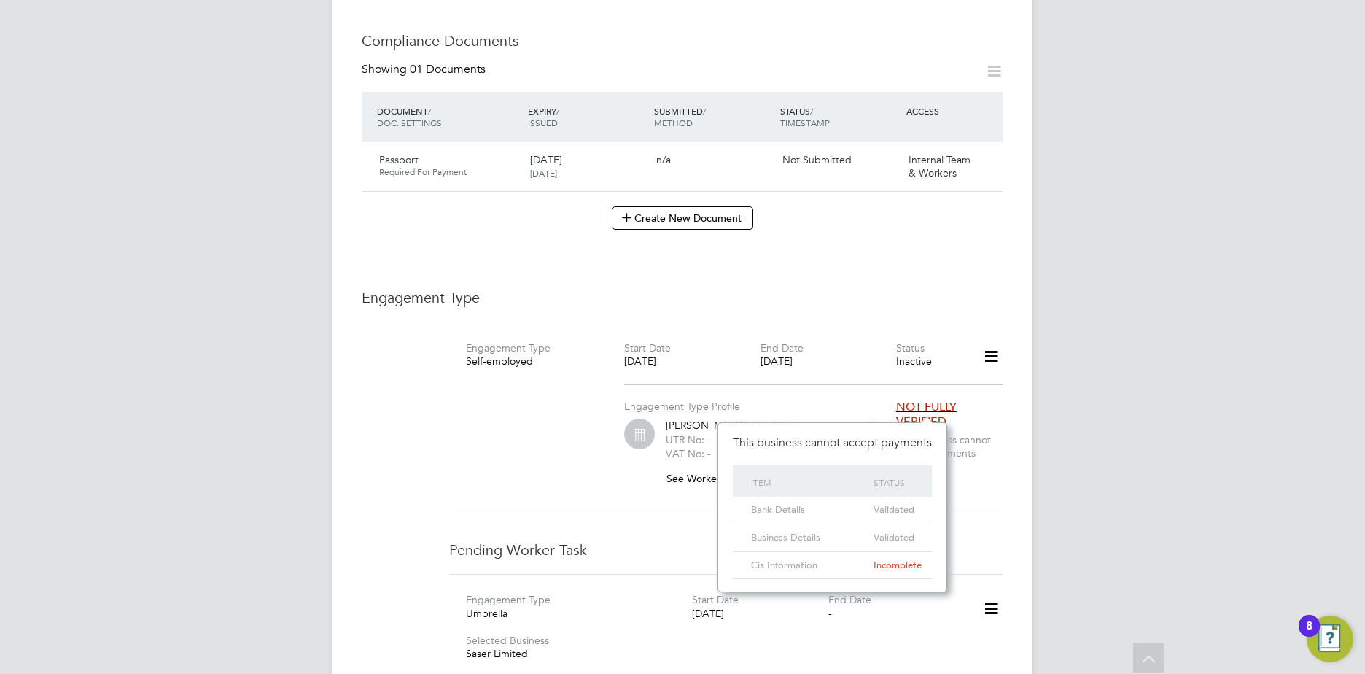
drag, startPoint x: 538, startPoint y: 489, endPoint x: 557, endPoint y: 486, distance: 19.9
click at [551, 487] on div "Engagement Type Self-employed Start Date 13 Feb 2023 End Date 31 Aug 2024 Statu…" at bounding box center [726, 415] width 554 height 187
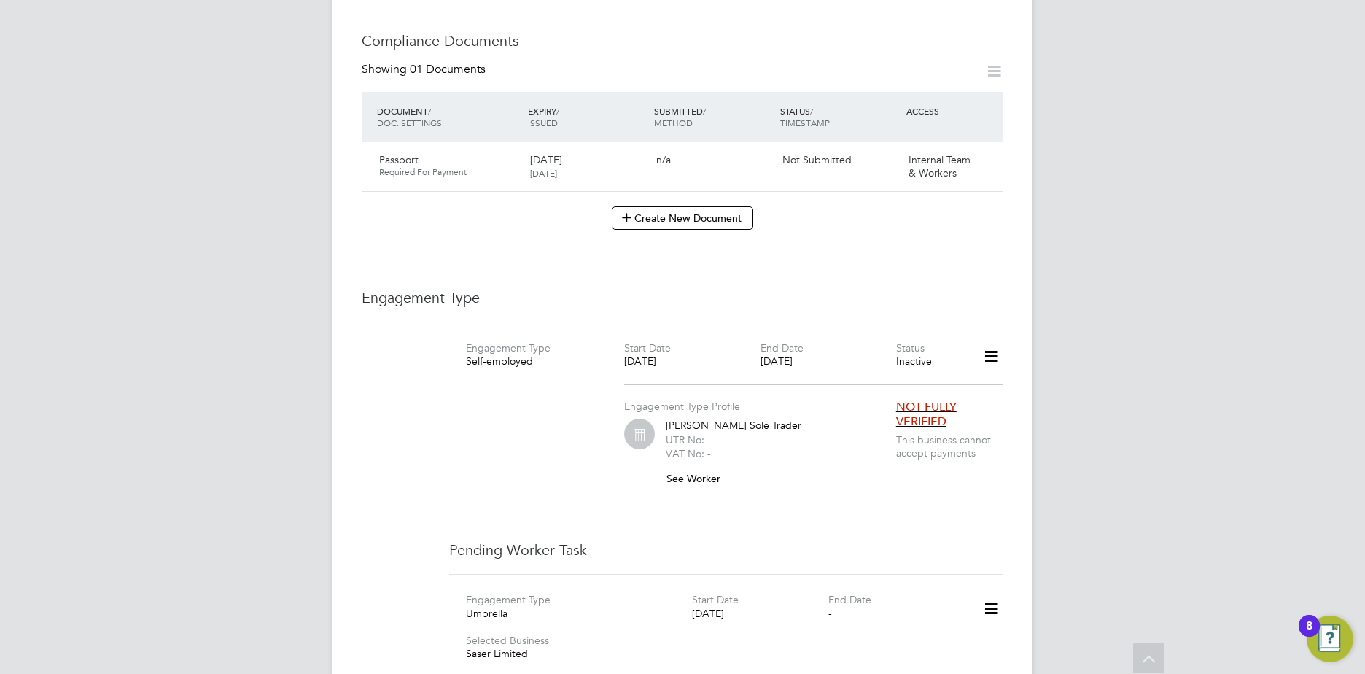
click at [981, 345] on icon at bounding box center [992, 357] width 26 height 34
click at [904, 387] on li "Edit Engagement Type" at bounding box center [915, 384] width 167 height 20
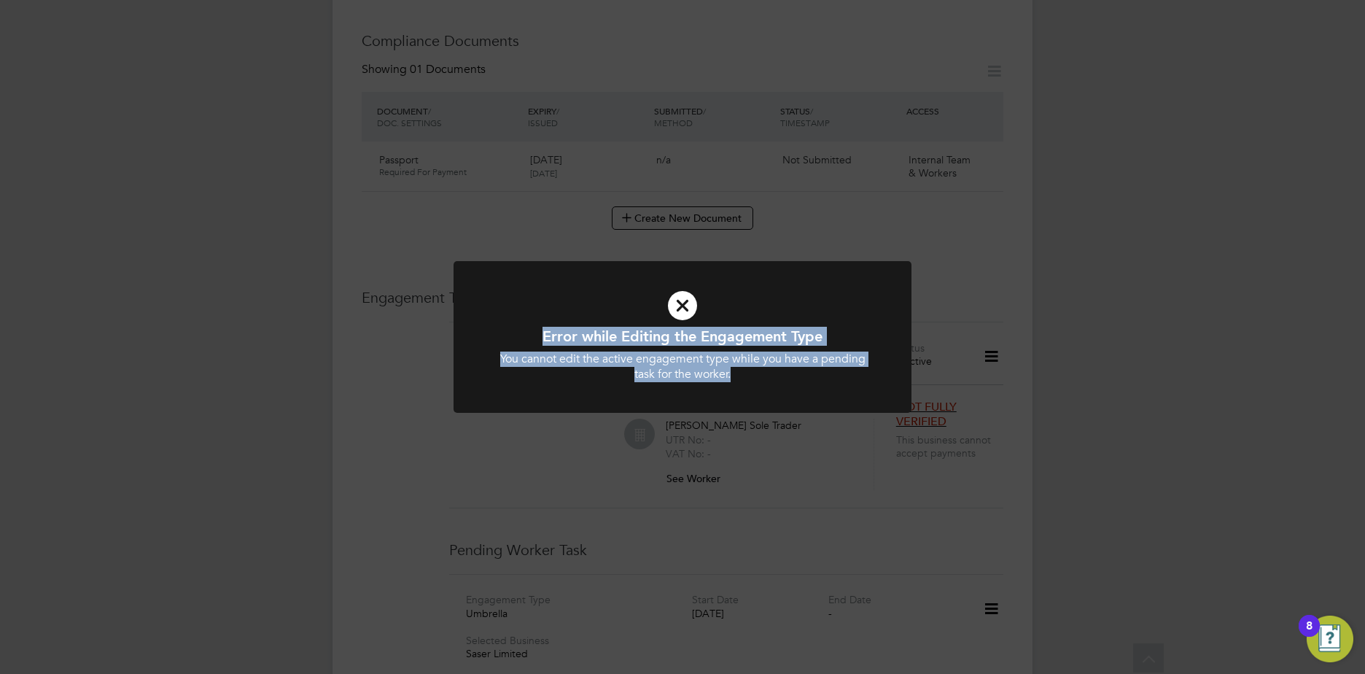
click at [908, 415] on div "Error while Editing the Engagement Type You cannot edit the active engagement t…" at bounding box center [683, 345] width 458 height 169
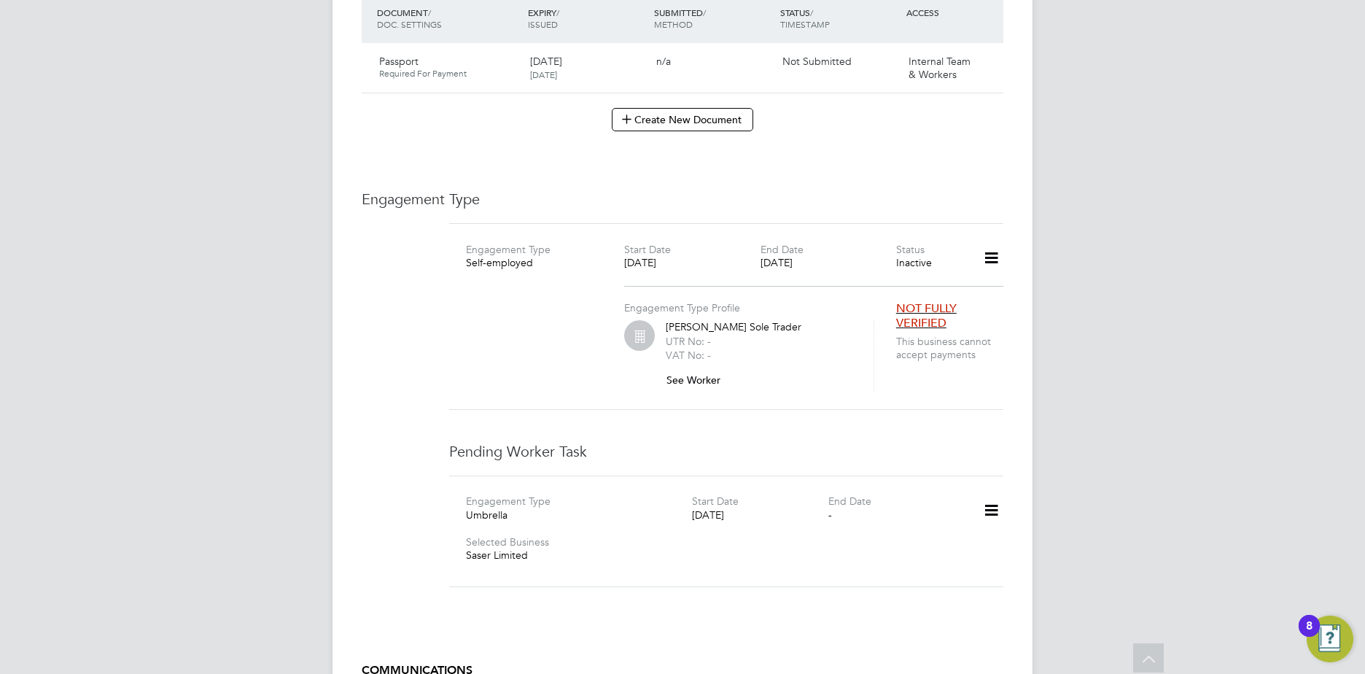
scroll to position [867, 0]
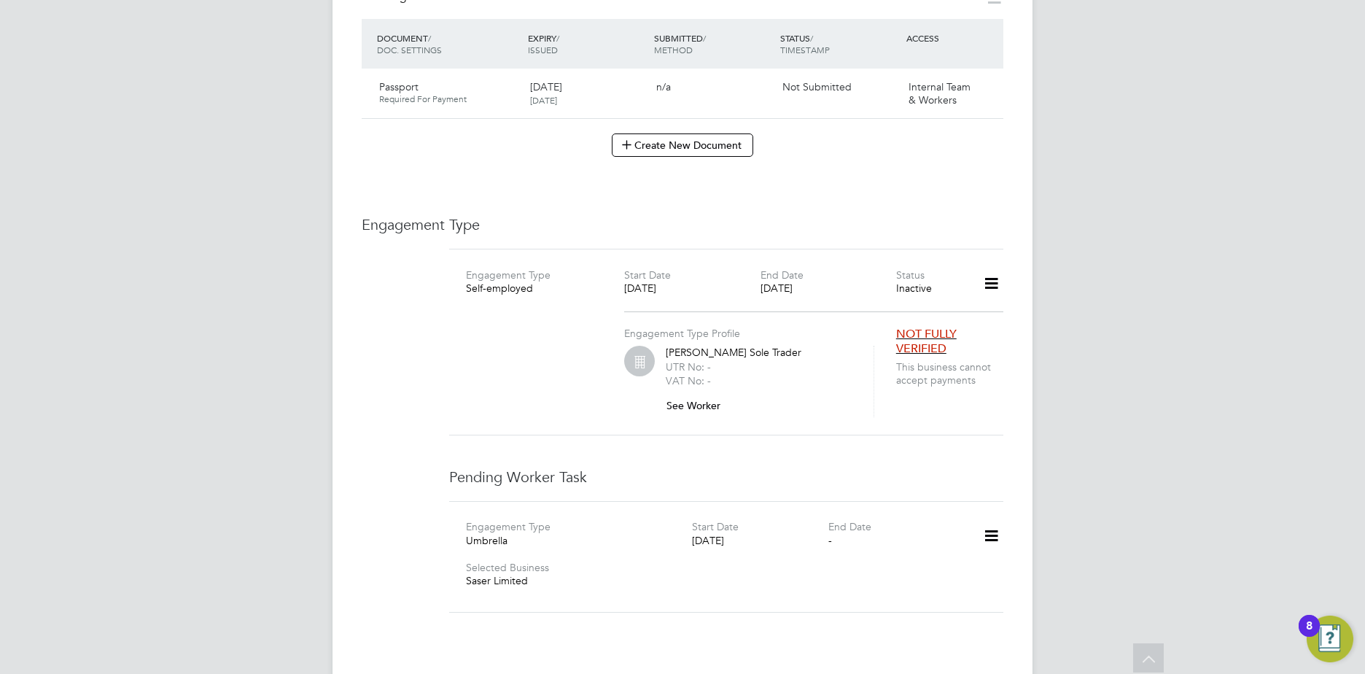
click at [694, 394] on button "See Worker" at bounding box center [699, 405] width 66 height 23
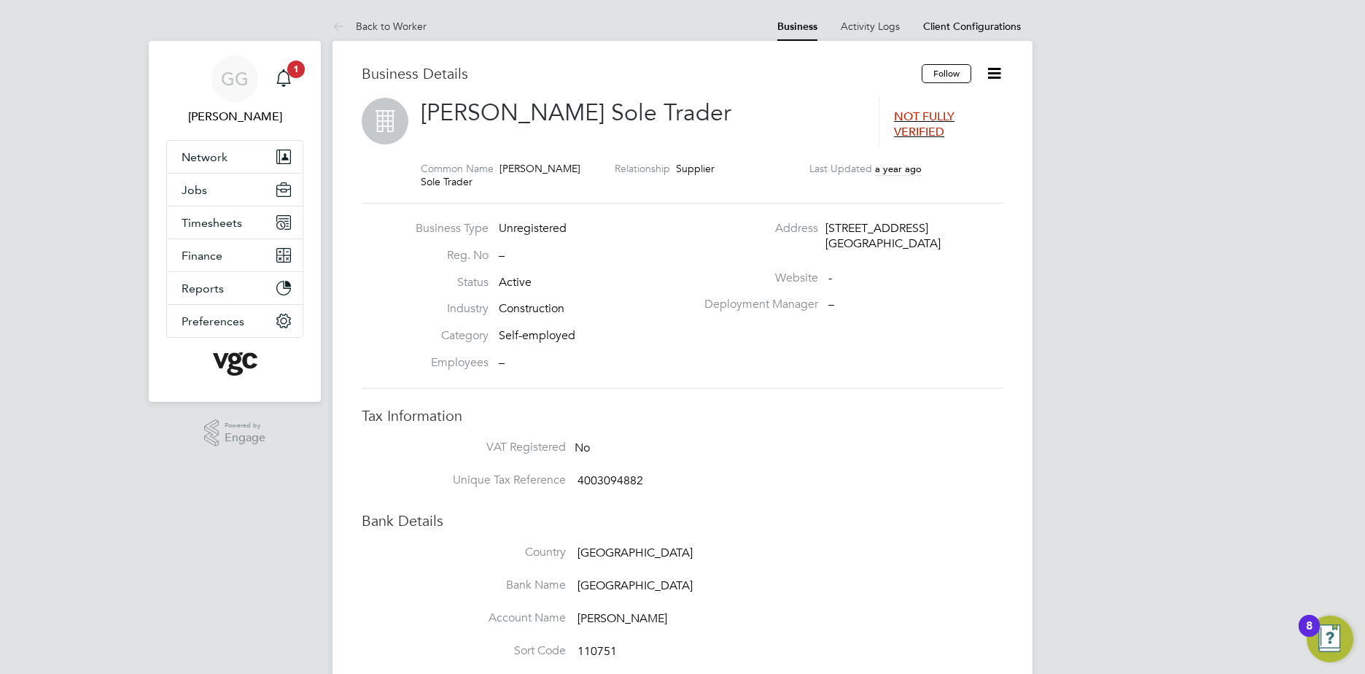
click at [923, 128] on span "NOT FULLY VERIFIED" at bounding box center [924, 124] width 61 height 30
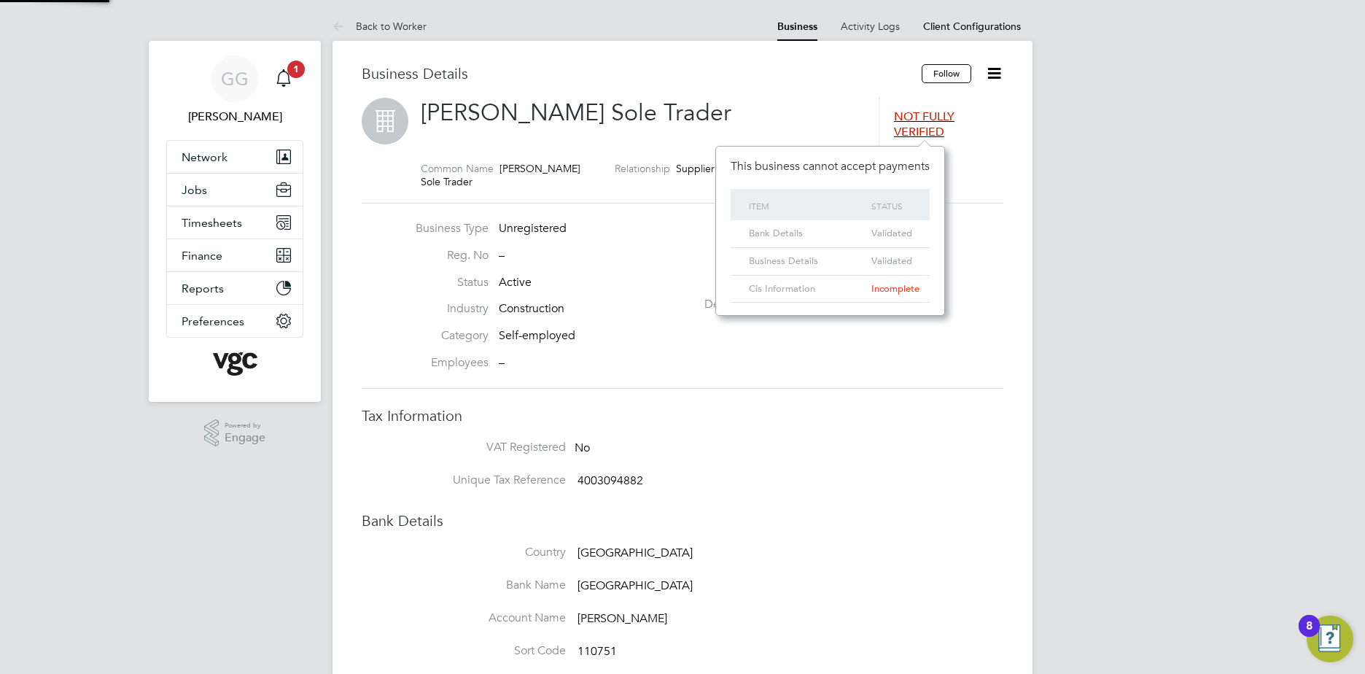
scroll to position [170, 229]
click at [887, 295] on div "Incomplete" at bounding box center [891, 289] width 47 height 27
click at [875, 257] on span "Validated" at bounding box center [892, 261] width 41 height 12
drag, startPoint x: 1027, startPoint y: 220, endPoint x: 966, endPoint y: 222, distance: 61.3
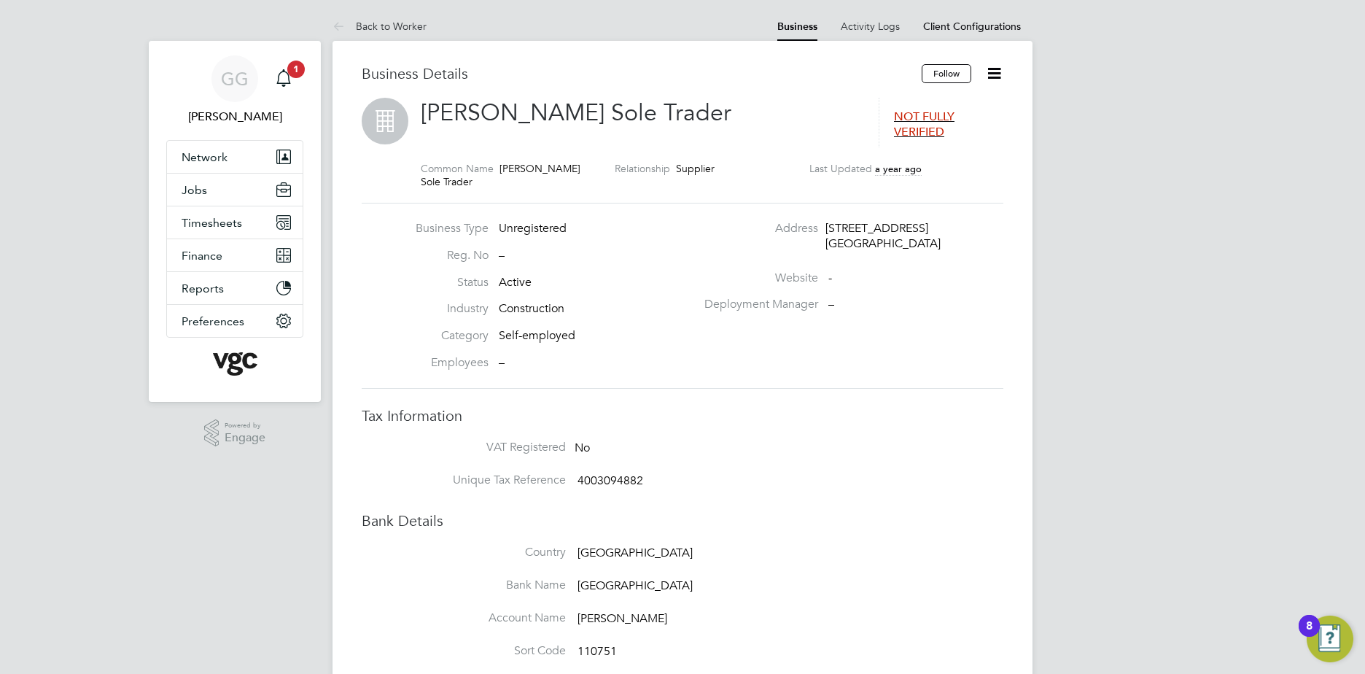
click at [943, 120] on span "NOT FULLY VERIFIED" at bounding box center [924, 124] width 61 height 30
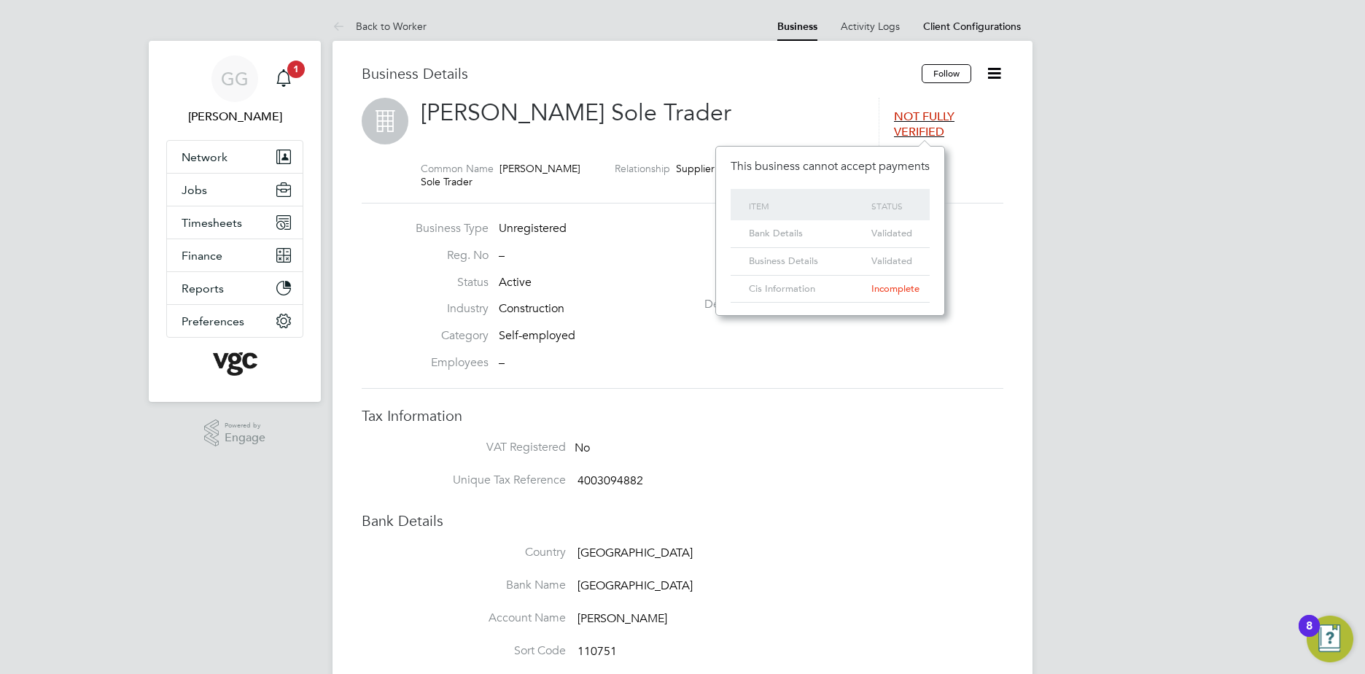
click at [858, 225] on div "Bank Details" at bounding box center [806, 233] width 123 height 27
click at [996, 76] on icon at bounding box center [994, 73] width 18 height 18
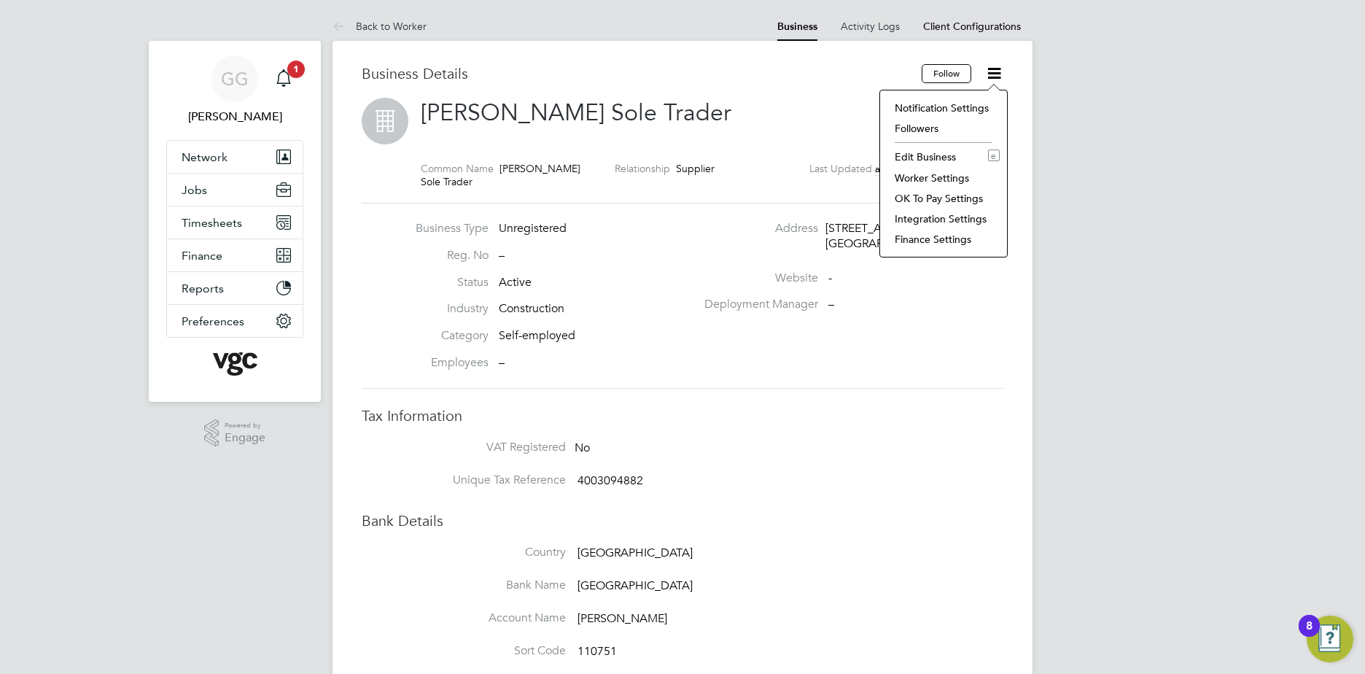
click at [906, 305] on div "Deployment Manager –" at bounding box center [853, 304] width 314 height 15
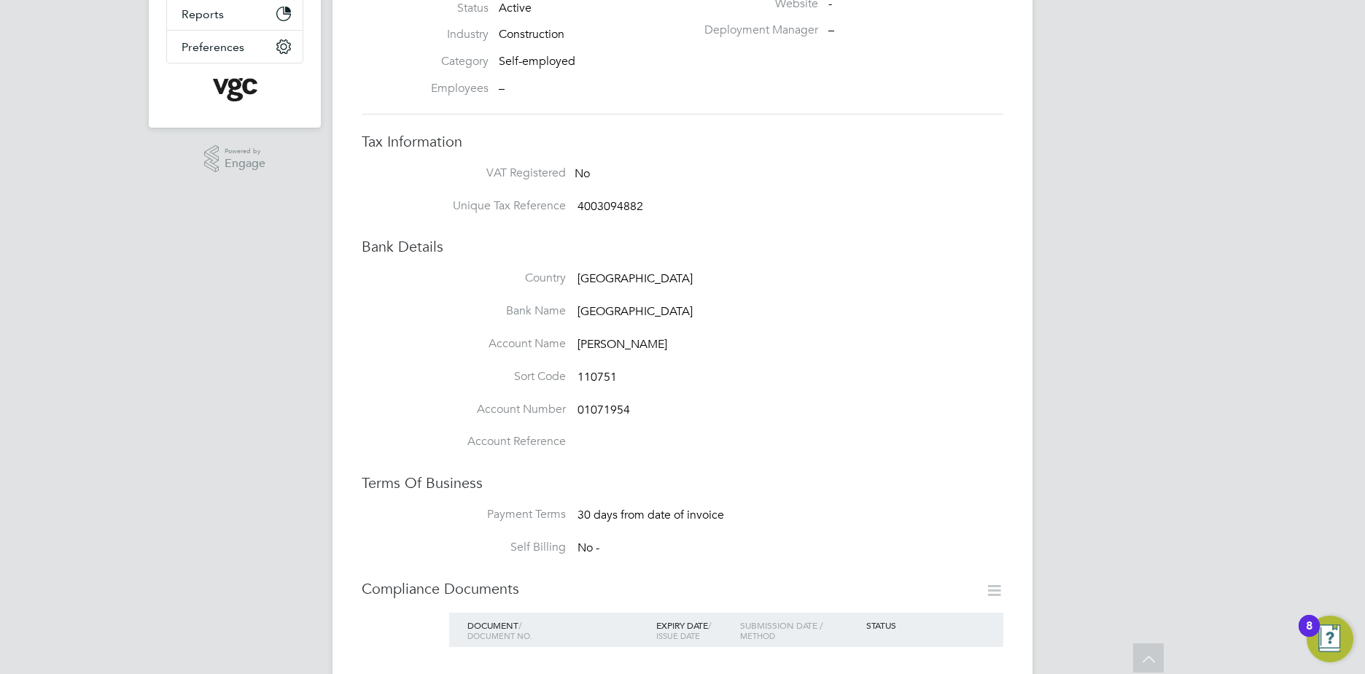
scroll to position [0, 0]
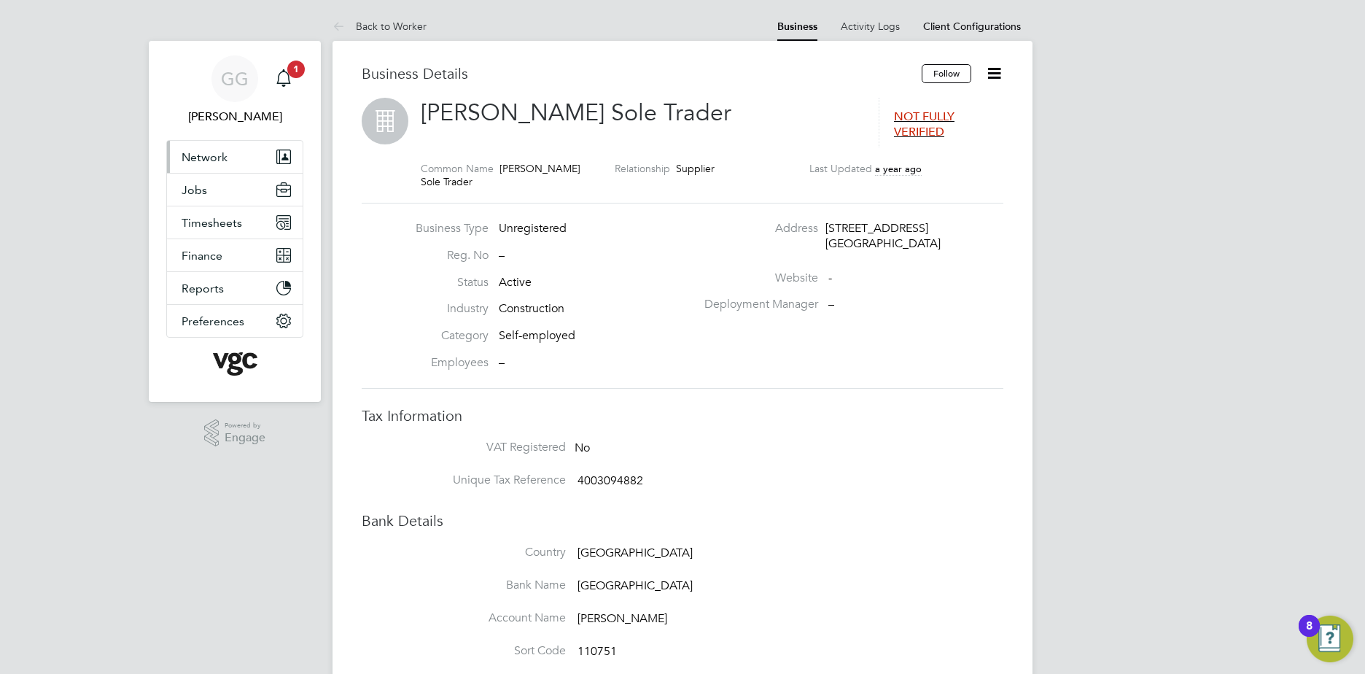
click at [217, 159] on span "Network" at bounding box center [205, 157] width 46 height 14
click at [216, 158] on span "Network" at bounding box center [205, 157] width 46 height 14
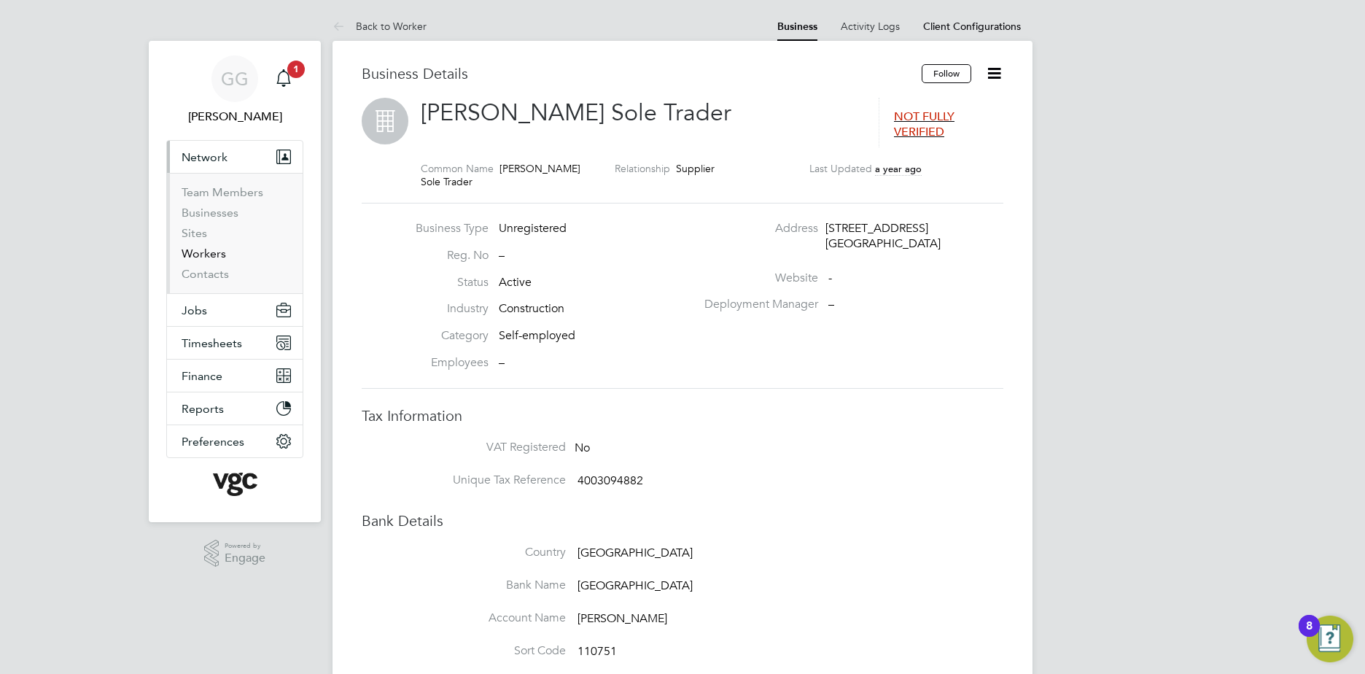
click at [206, 252] on link "Workers" at bounding box center [204, 254] width 44 height 14
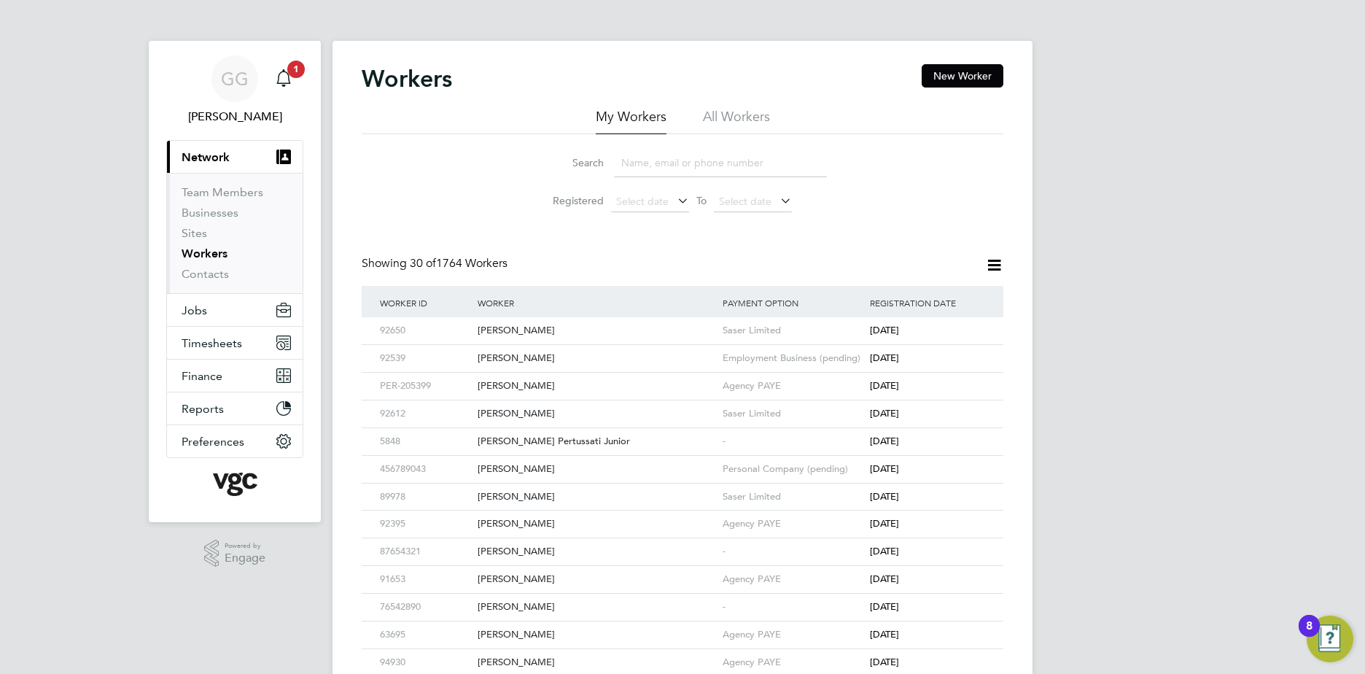
click at [648, 163] on input at bounding box center [720, 163] width 213 height 28
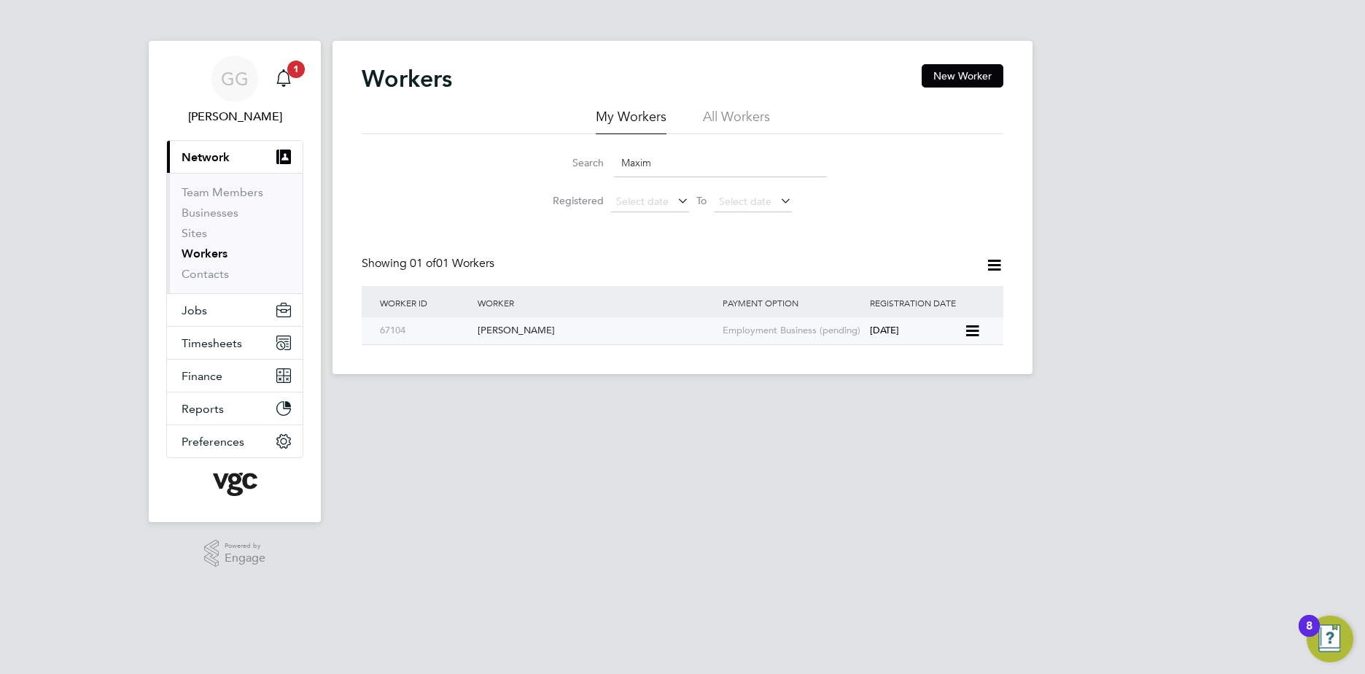
click at [600, 330] on div "Maxim Tacu" at bounding box center [596, 330] width 245 height 27
click at [710, 163] on input "Maxim" at bounding box center [720, 163] width 213 height 28
type input "M"
click at [490, 334] on div "Andrew Phillips" at bounding box center [596, 330] width 245 height 27
click at [549, 333] on div "Andrew Phillips" at bounding box center [596, 330] width 245 height 27
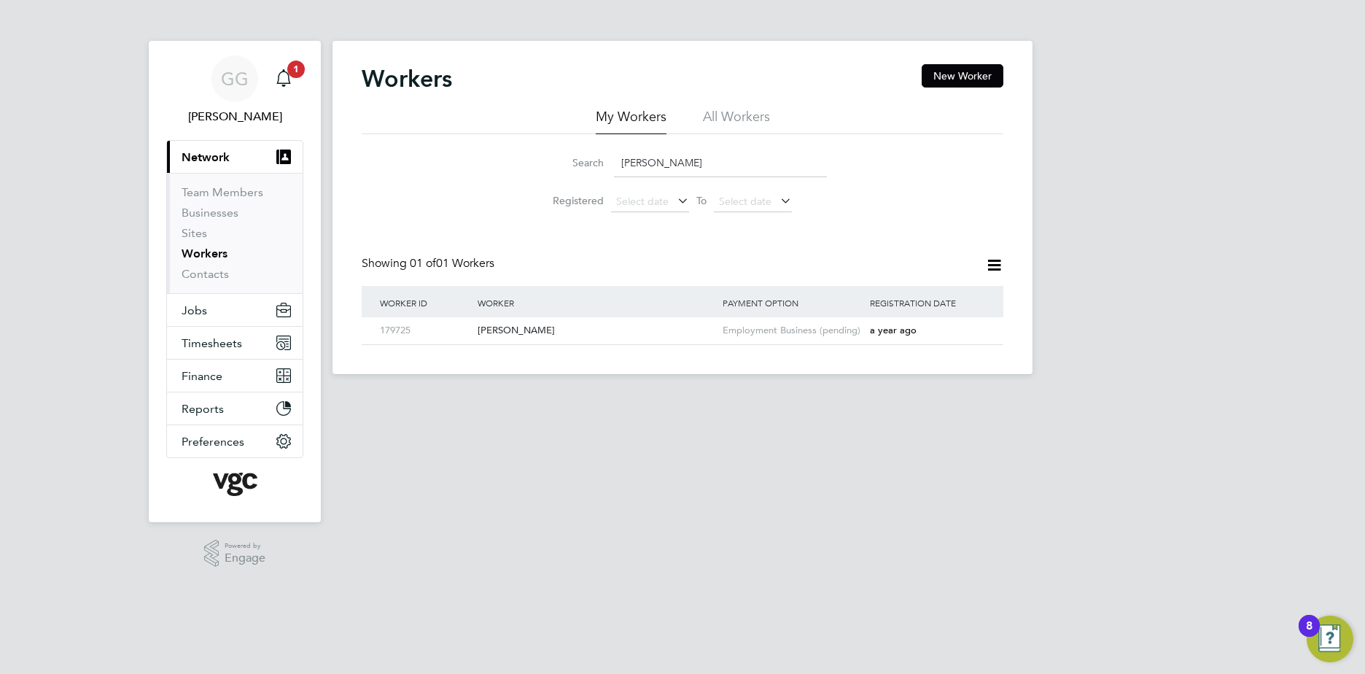
click at [654, 168] on input "Andrew Phi" at bounding box center [720, 163] width 213 height 28
click at [687, 163] on input "Andrew Phi" at bounding box center [720, 163] width 213 height 28
type input "Andrew Phil"
click at [540, 326] on div "Andrew Phillips" at bounding box center [596, 330] width 245 height 27
drag, startPoint x: 680, startPoint y: 155, endPoint x: 503, endPoint y: 168, distance: 177.0
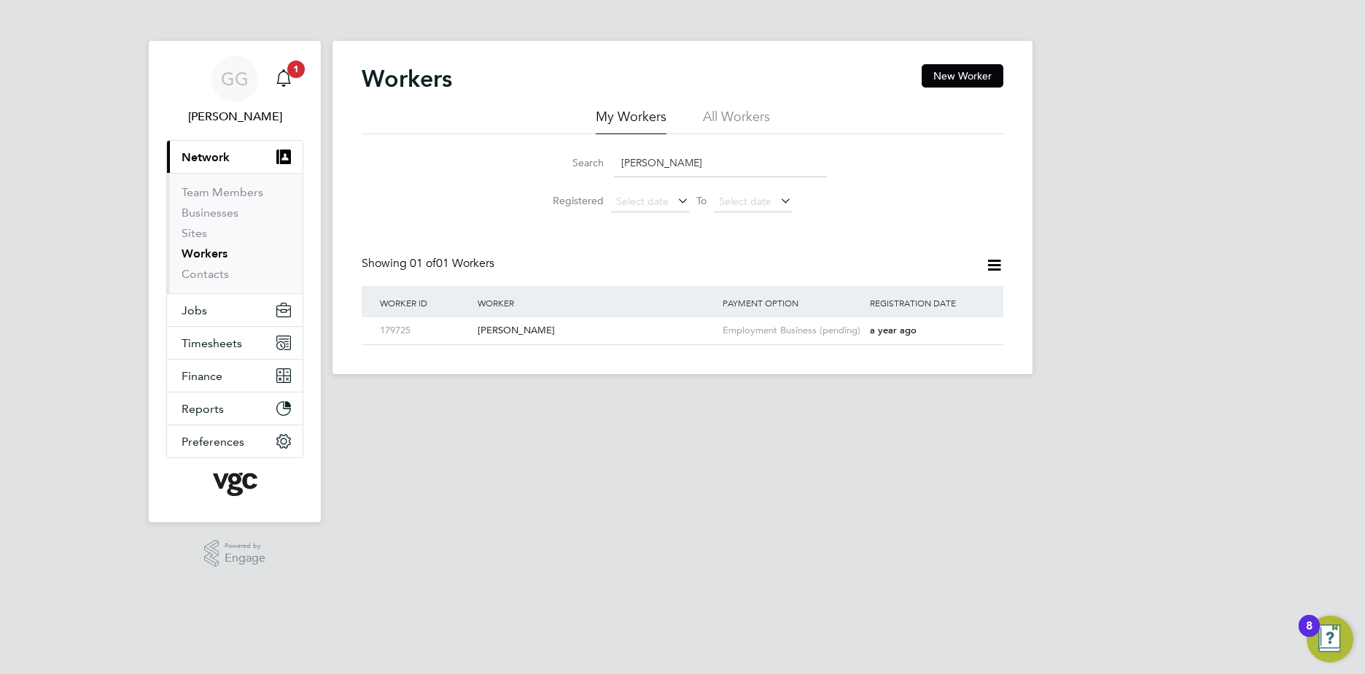
click at [503, 168] on div "Search Andrew Phil Registered Select date To Select date" at bounding box center [683, 176] width 642 height 85
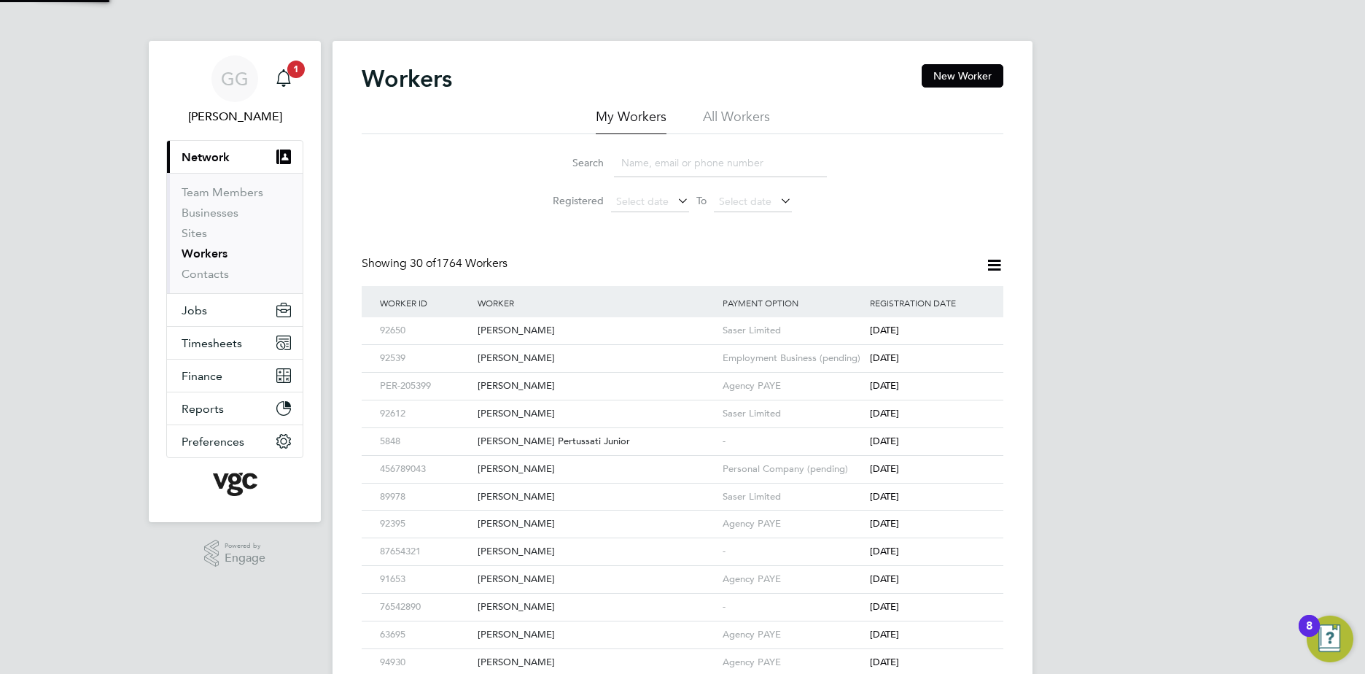
paste input "Carole Cunningham"
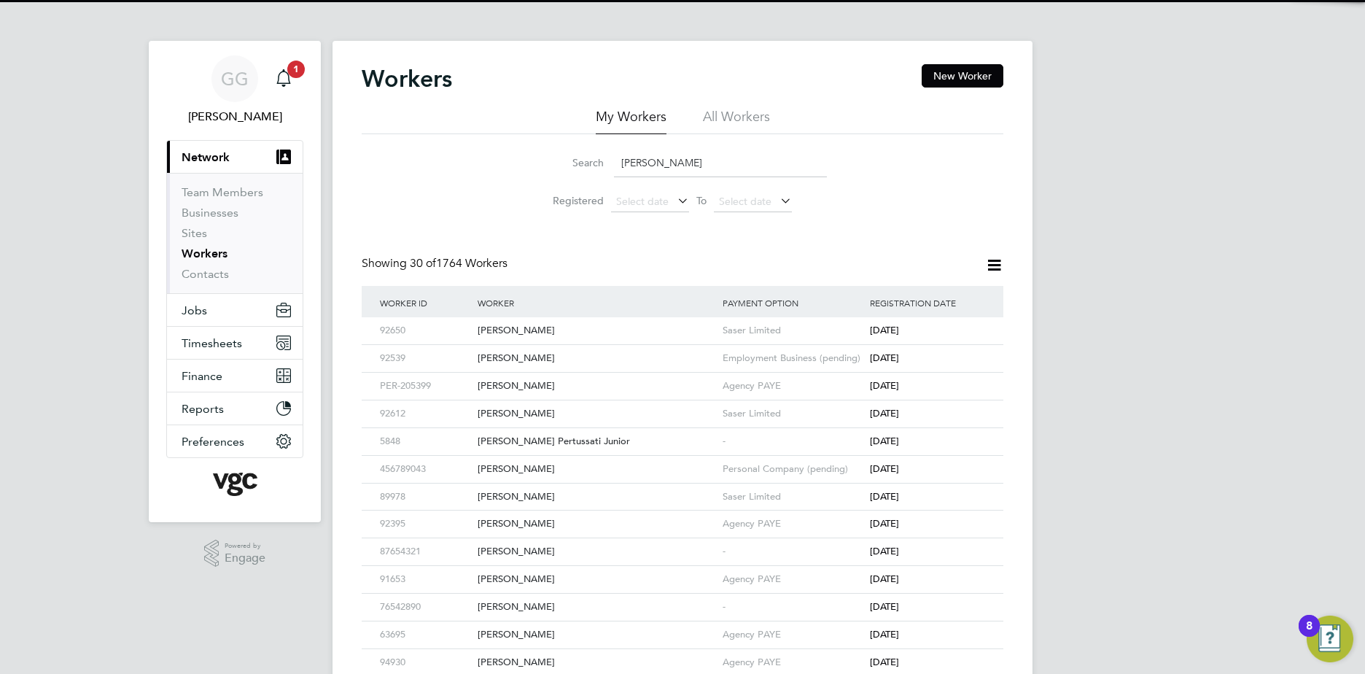
type input "Carole Cunningham"
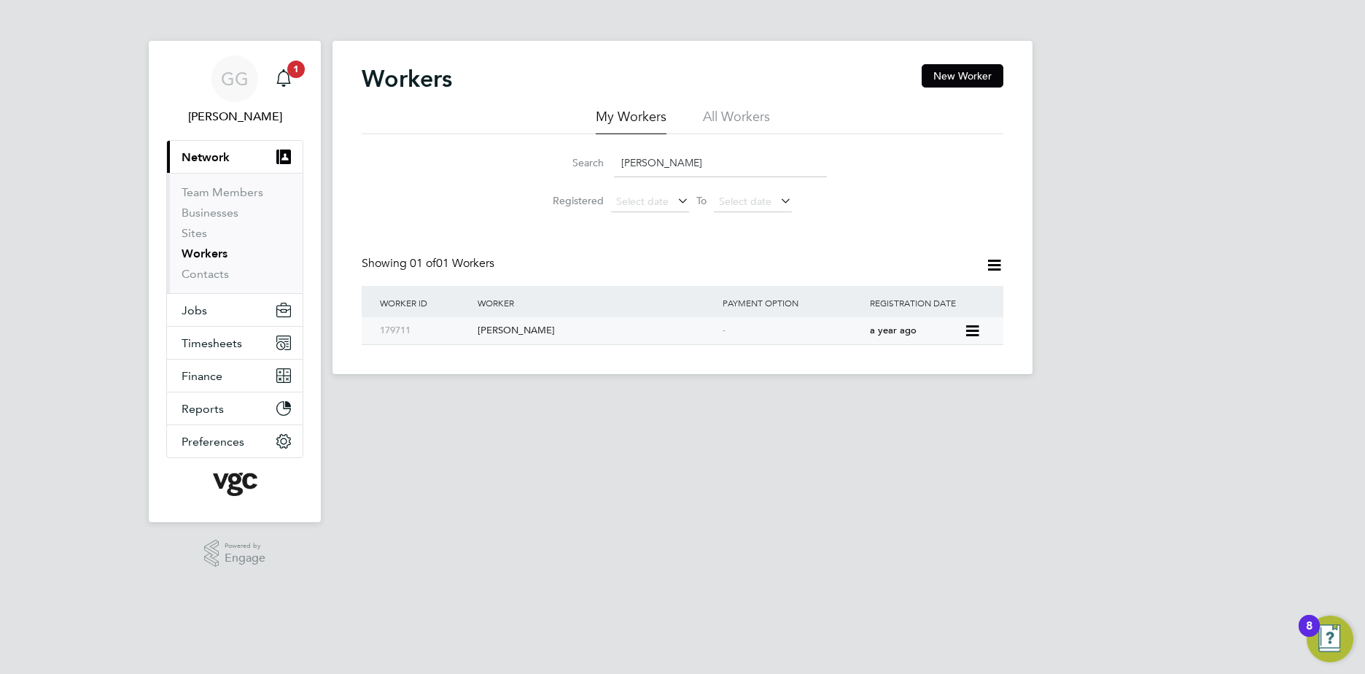
click at [672, 327] on div "Carole Cunningham" at bounding box center [596, 330] width 245 height 27
click at [542, 335] on div "Carole Cunningham" at bounding box center [596, 330] width 245 height 27
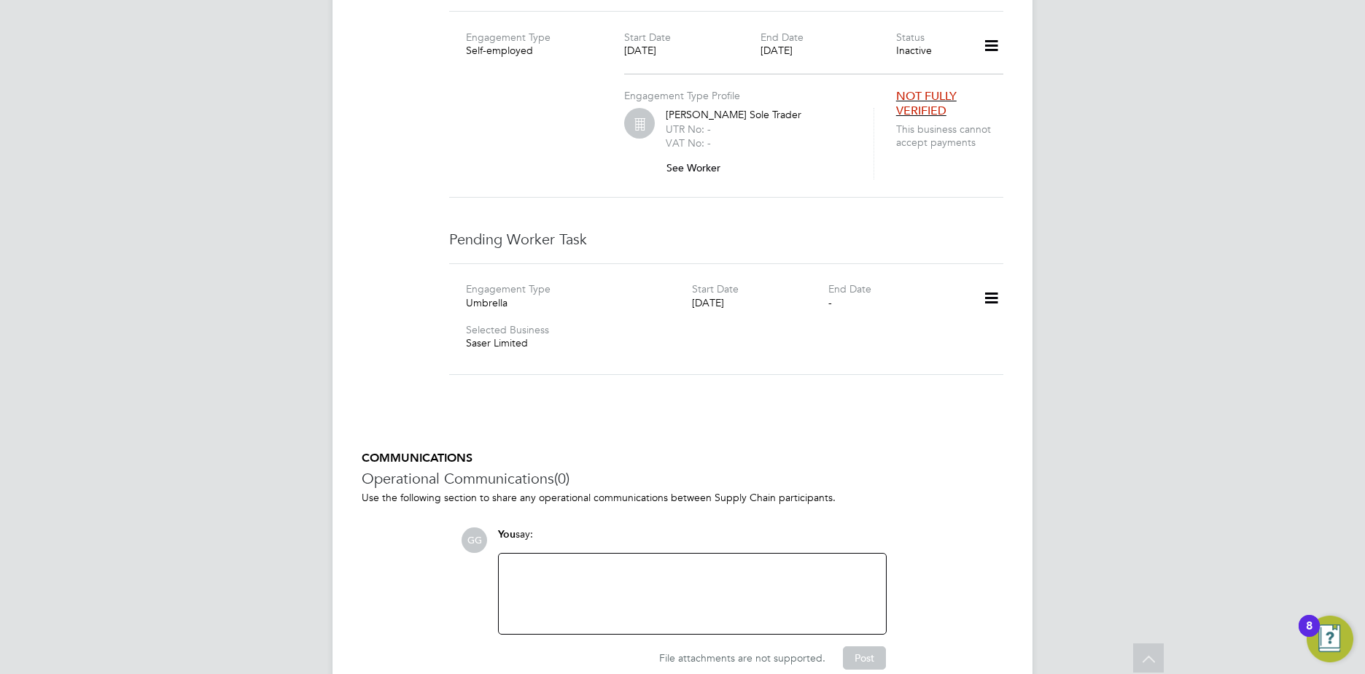
scroll to position [1159, 0]
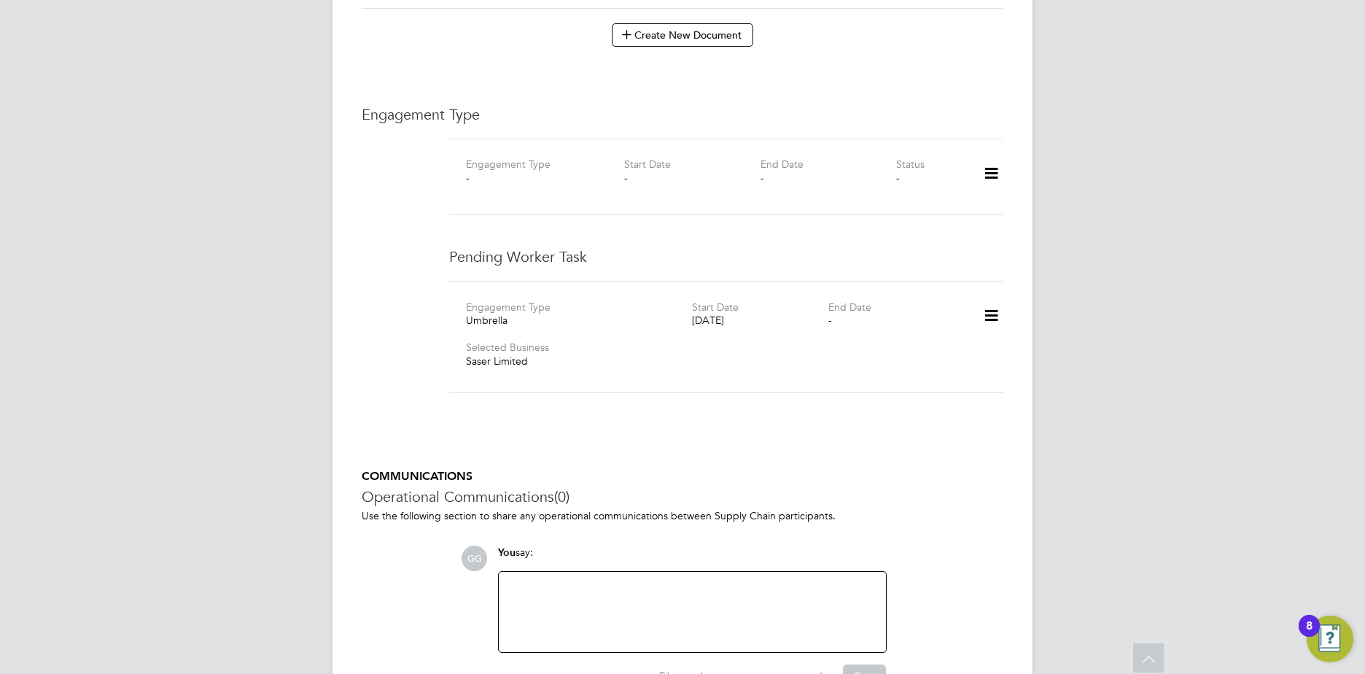
scroll to position [1003, 0]
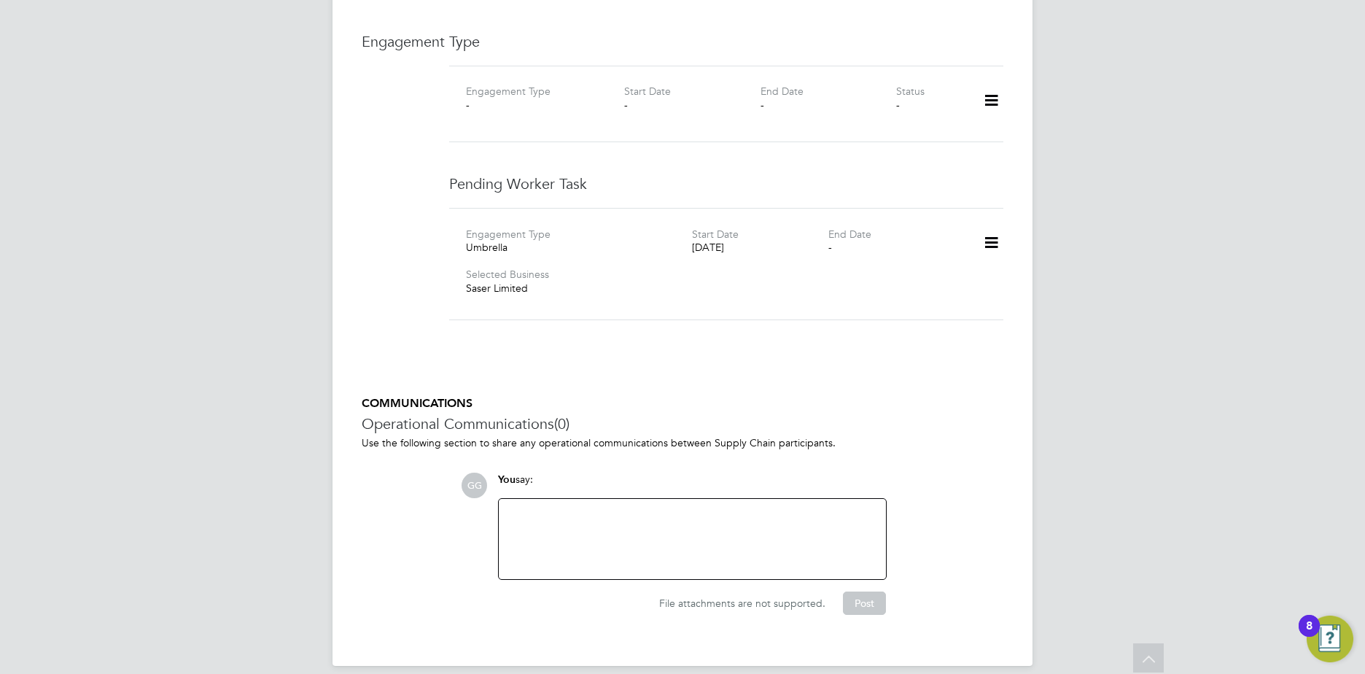
click at [997, 229] on icon at bounding box center [992, 243] width 26 height 34
click at [964, 276] on li "Edit" at bounding box center [969, 270] width 55 height 20
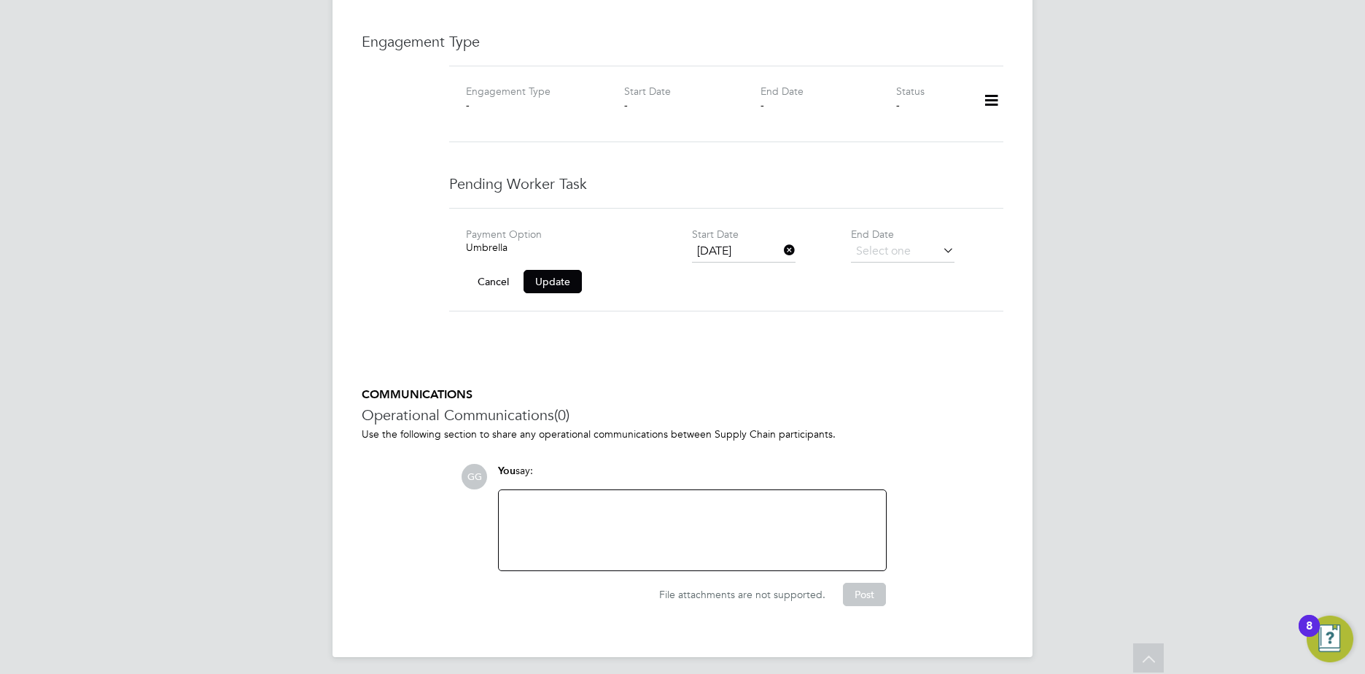
scroll to position [995, 0]
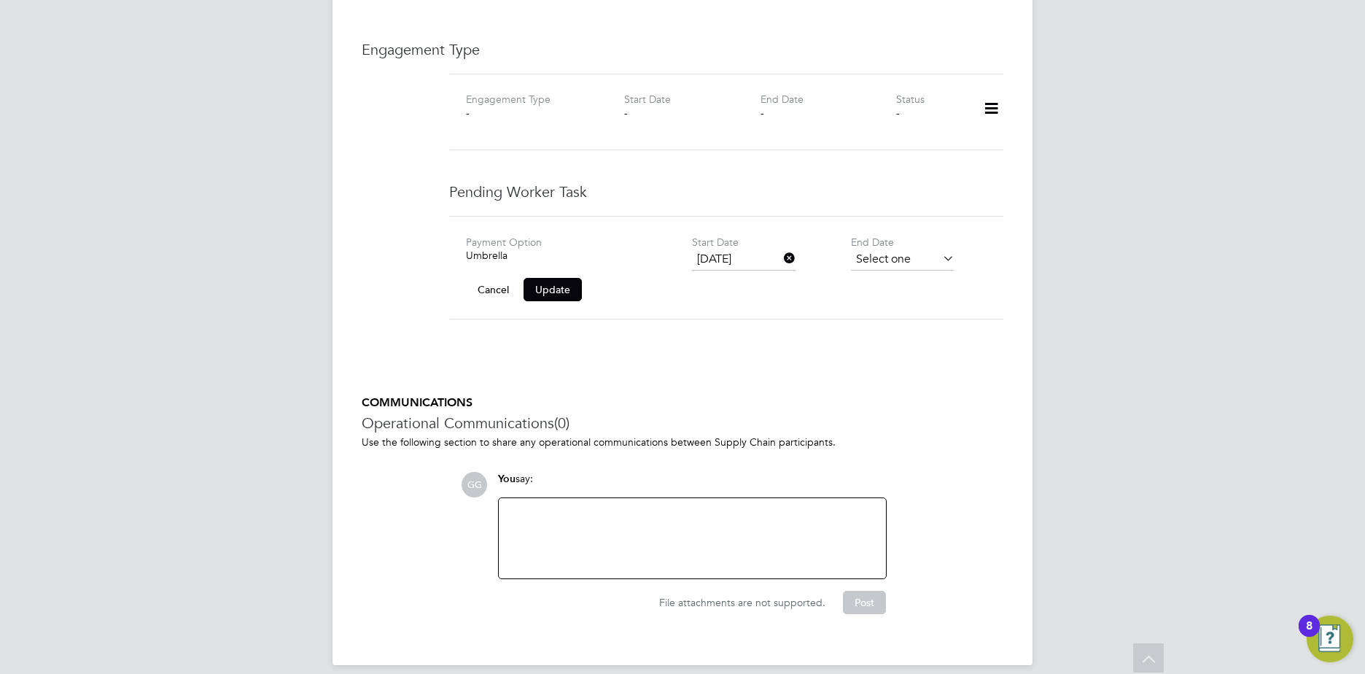
click at [902, 249] on input at bounding box center [903, 260] width 104 height 22
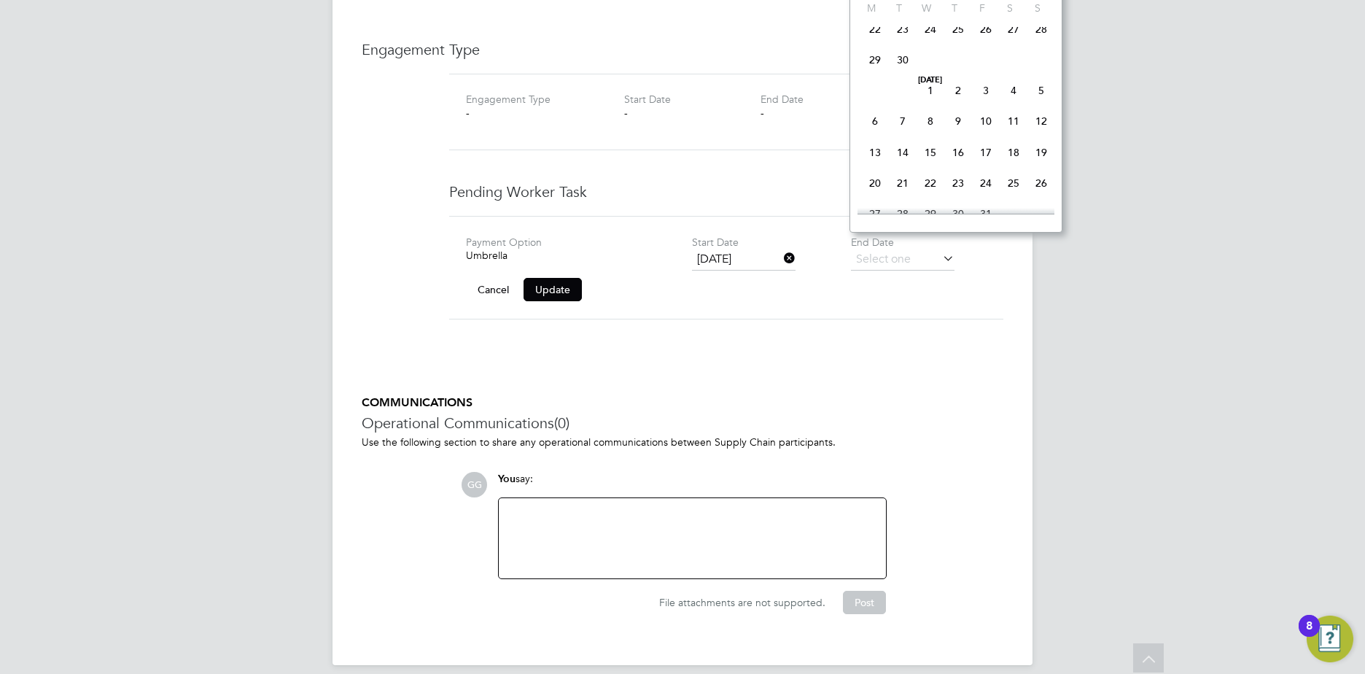
scroll to position [1105, 0]
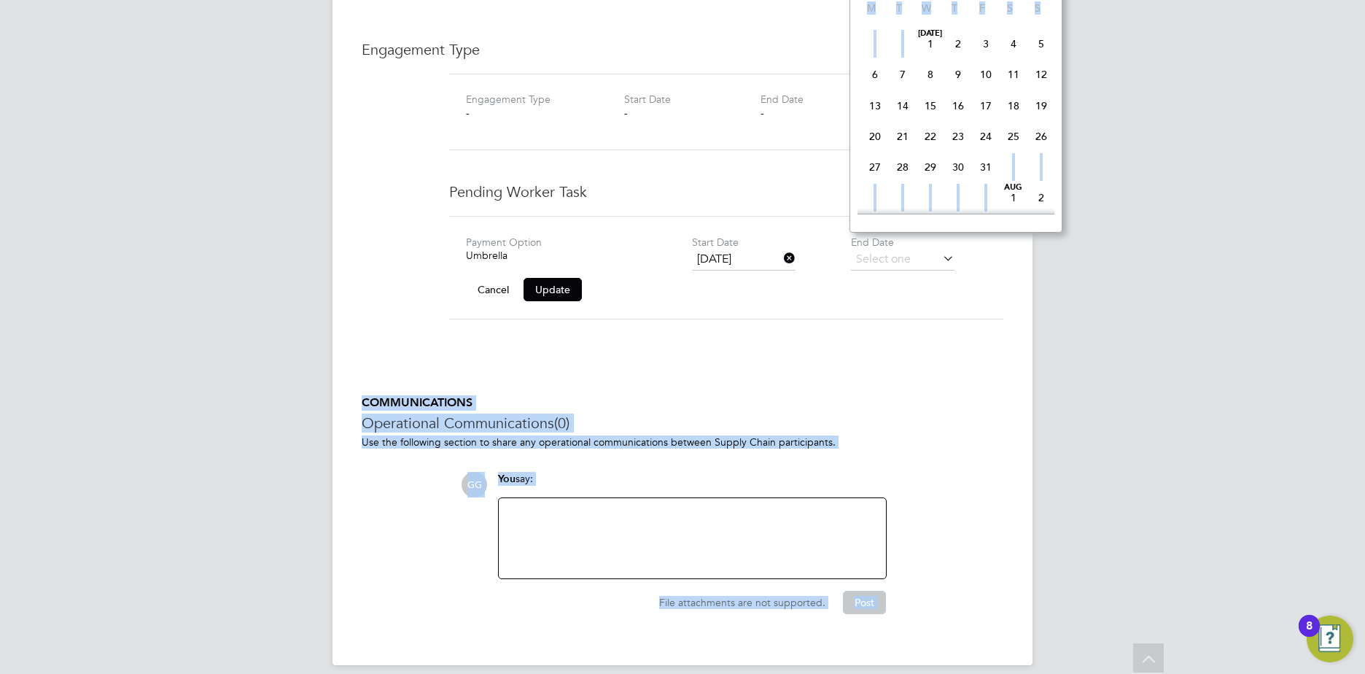
drag, startPoint x: 1021, startPoint y: 280, endPoint x: 1067, endPoint y: 208, distance: 85.6
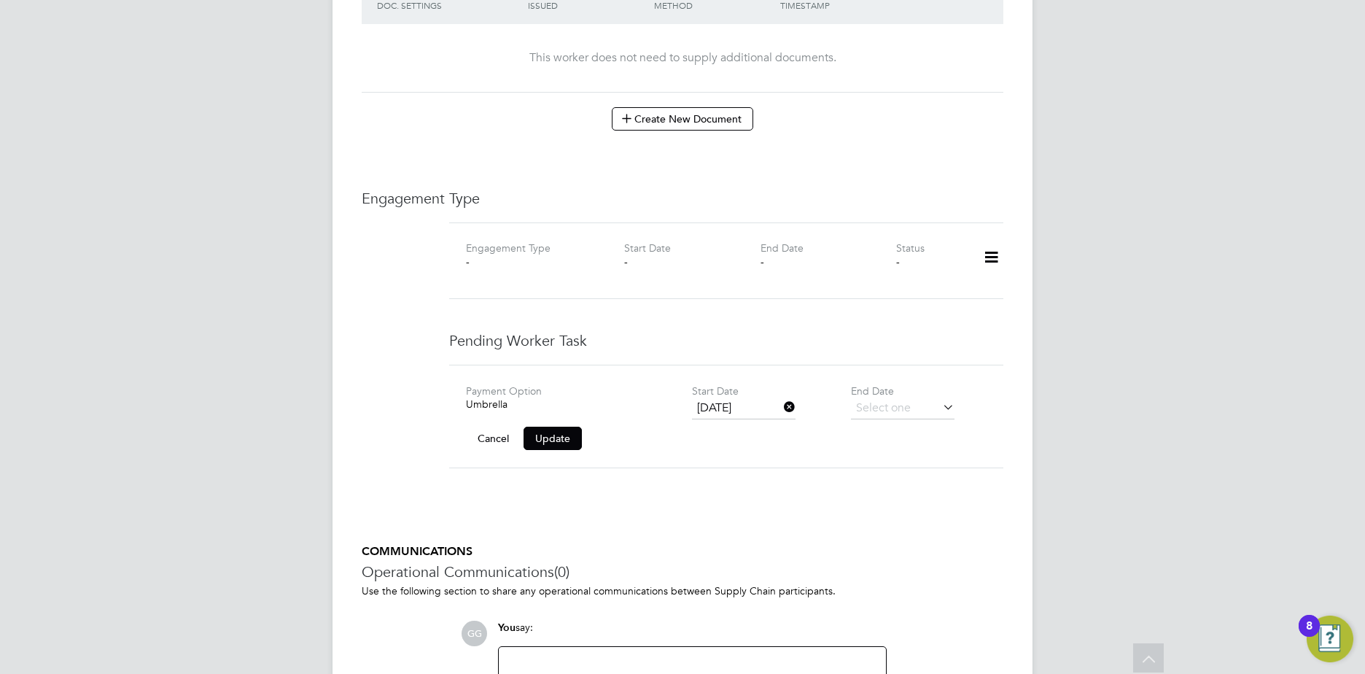
scroll to position [849, 0]
click at [952, 363] on div "Payment Option Umbrella Start Date 31 Mar 2026 End Date Cancel Update" at bounding box center [726, 414] width 554 height 104
click at [933, 395] on input at bounding box center [903, 406] width 104 height 22
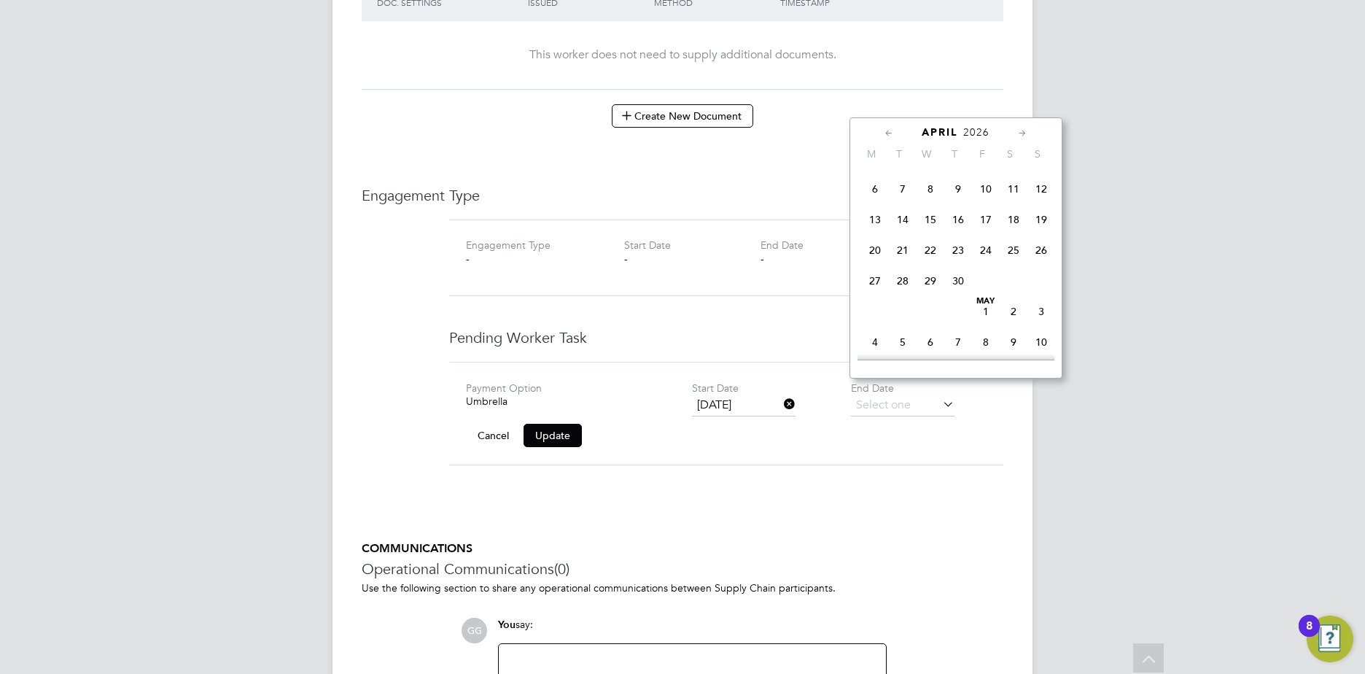
scroll to position [641, 0]
click at [904, 175] on span "31" at bounding box center [903, 161] width 28 height 28
type input "[DATE]"
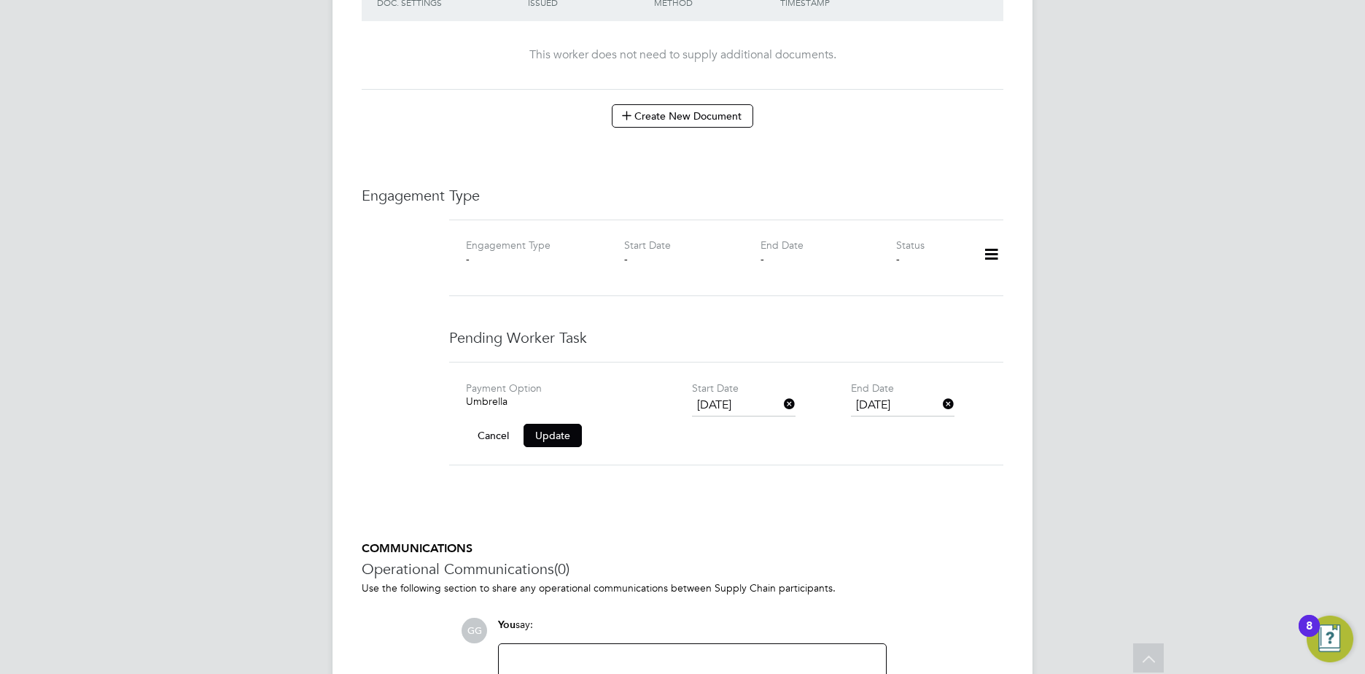
click at [757, 399] on input "[DATE]" at bounding box center [744, 406] width 104 height 22
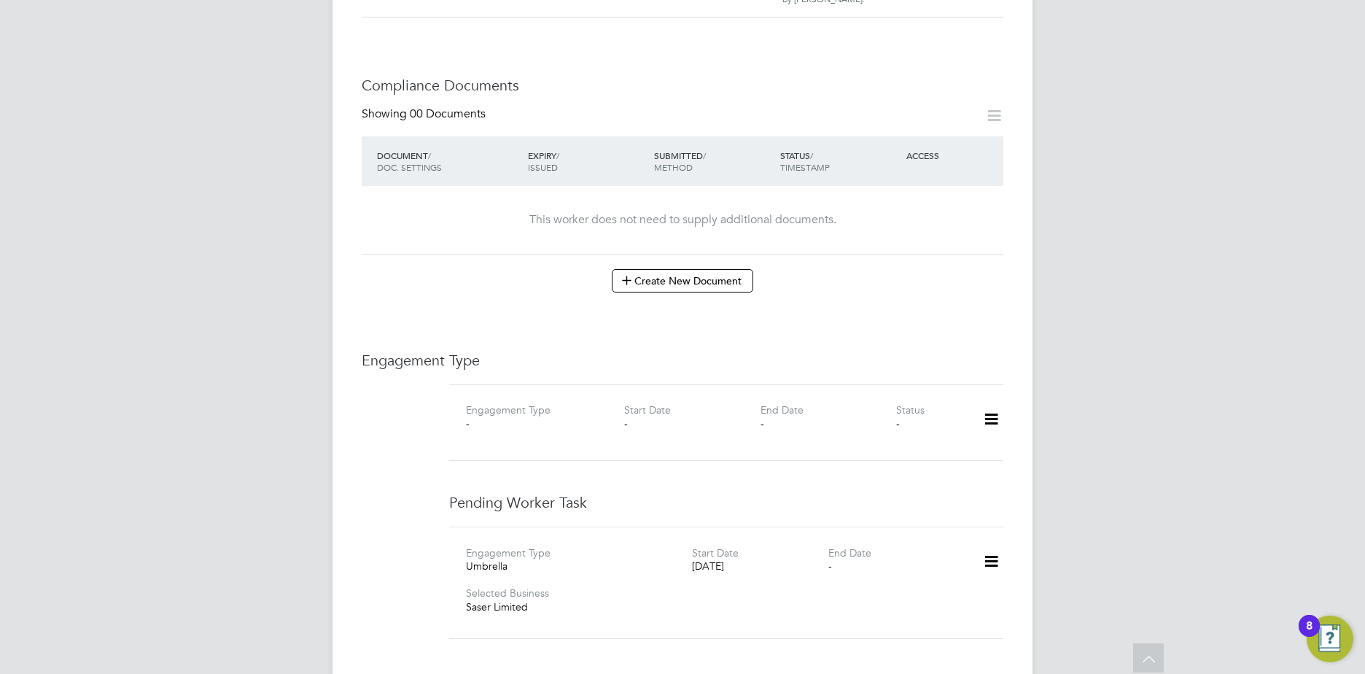
scroll to position [729, 0]
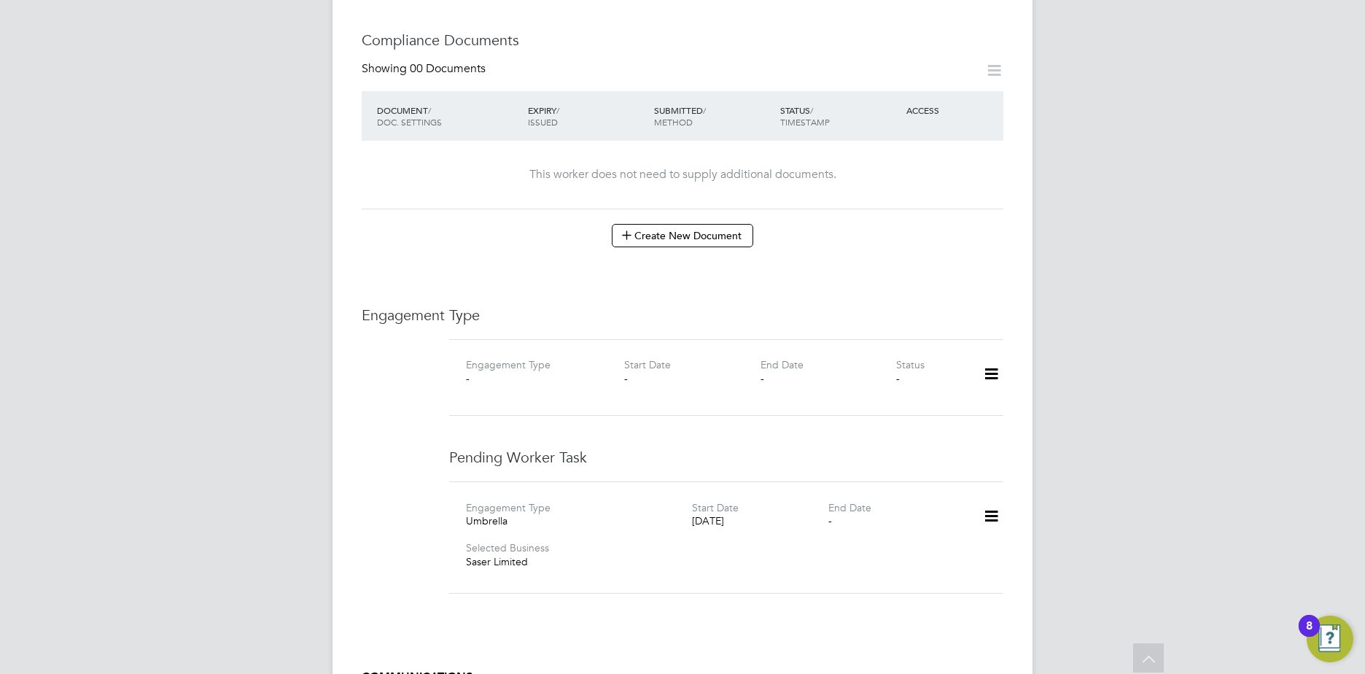
click at [991, 500] on icon at bounding box center [992, 517] width 26 height 34
click at [983, 357] on icon at bounding box center [992, 374] width 26 height 34
click at [893, 416] on li "Add Engagement Type" at bounding box center [917, 422] width 166 height 20
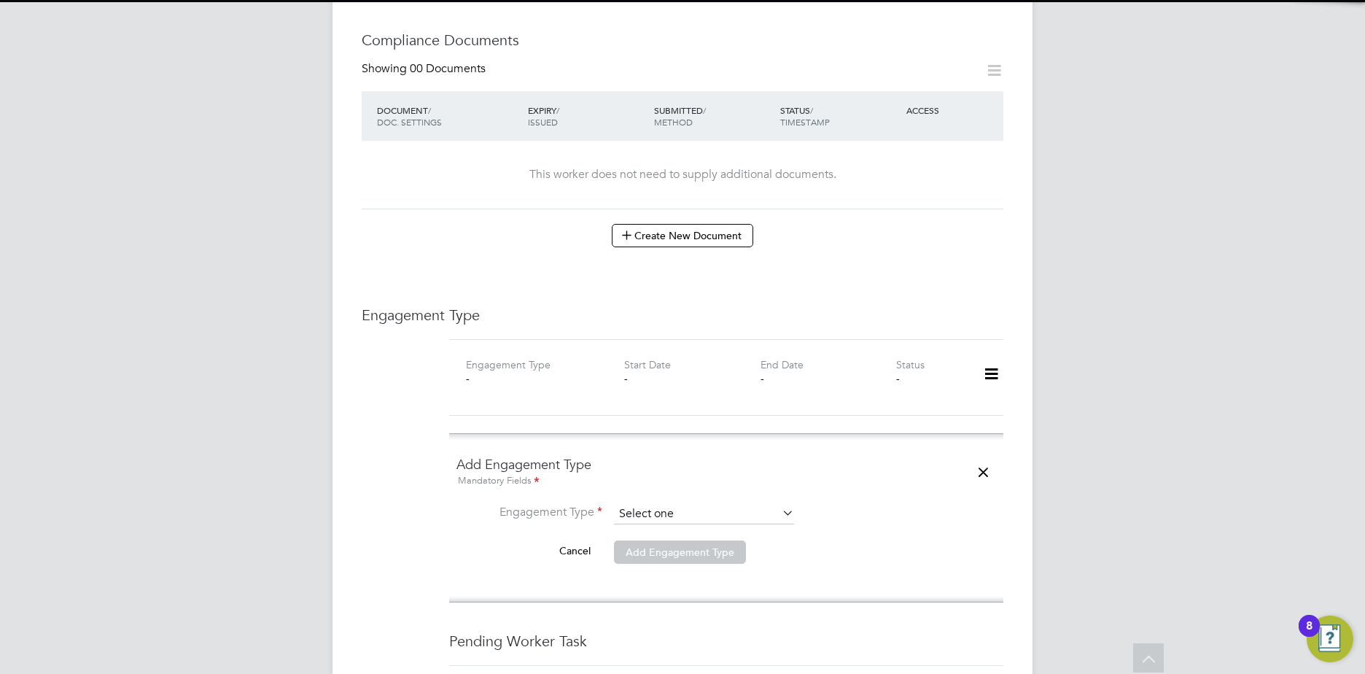
click at [661, 504] on input at bounding box center [704, 514] width 180 height 20
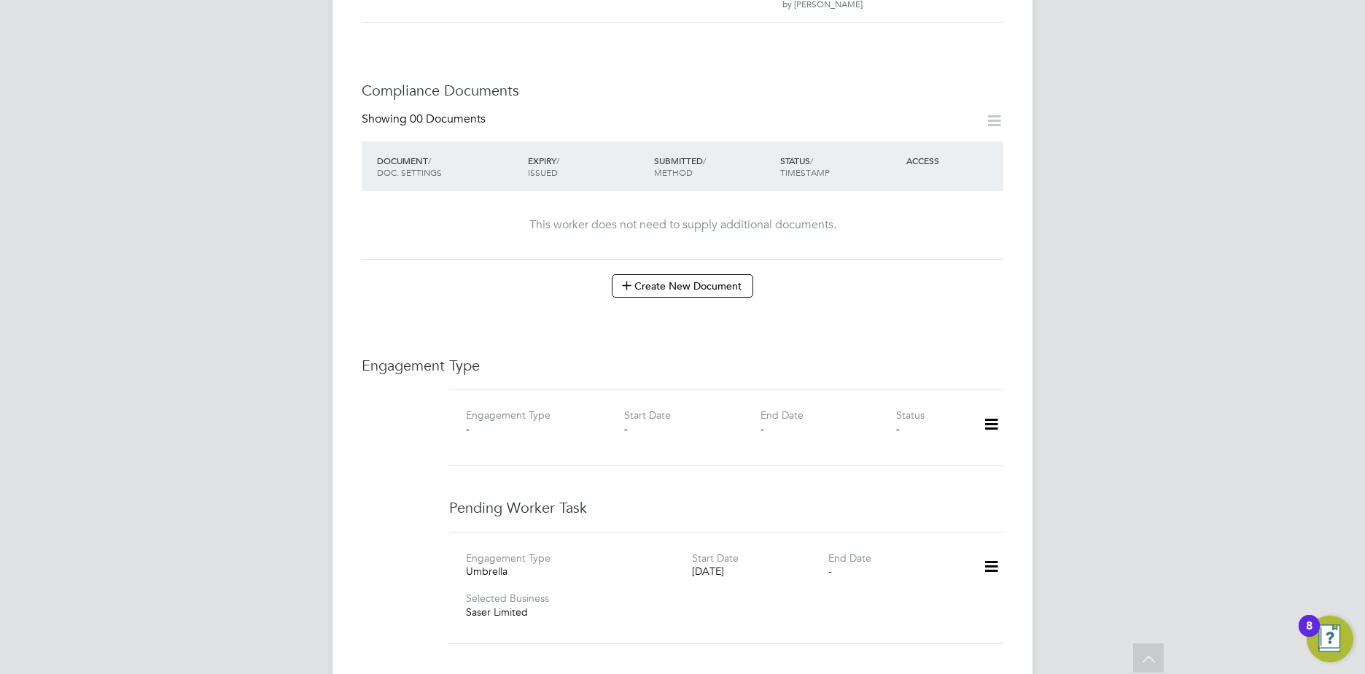
scroll to position [729, 0]
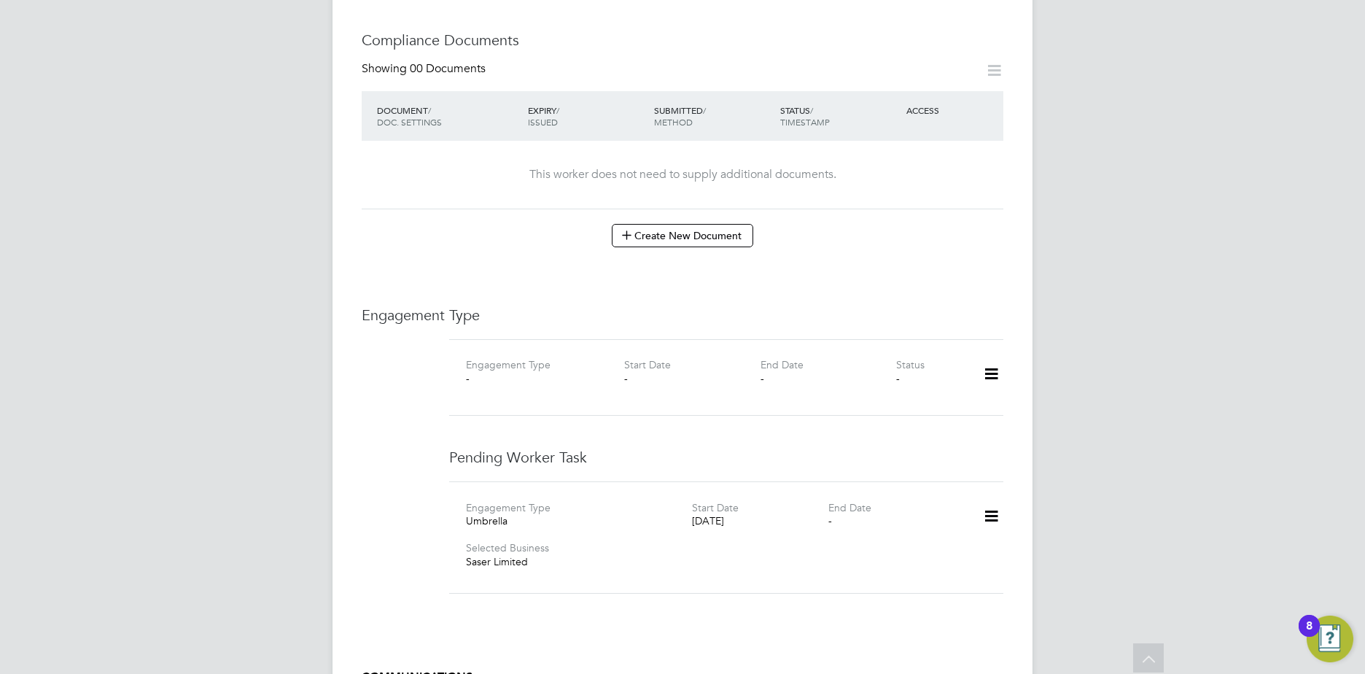
click at [979, 357] on icon at bounding box center [992, 374] width 26 height 34
click at [909, 419] on li "Add Engagement Type" at bounding box center [917, 422] width 166 height 20
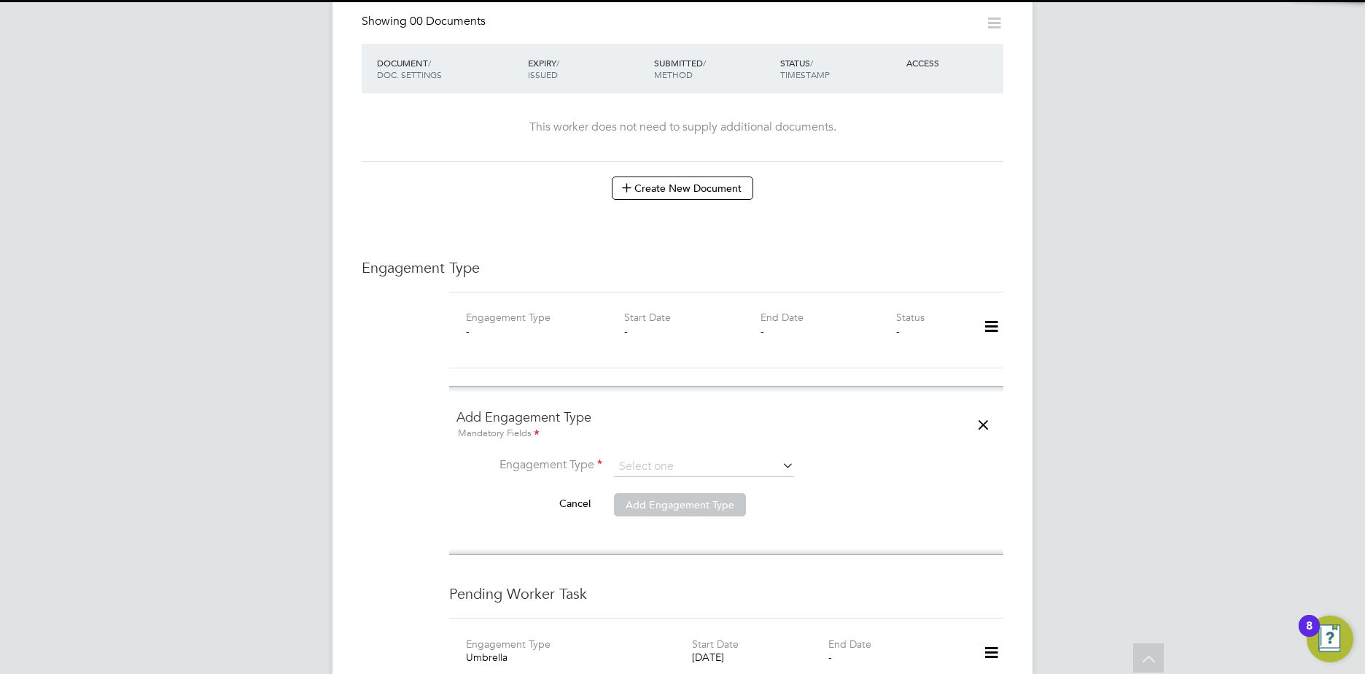
scroll to position [802, 0]
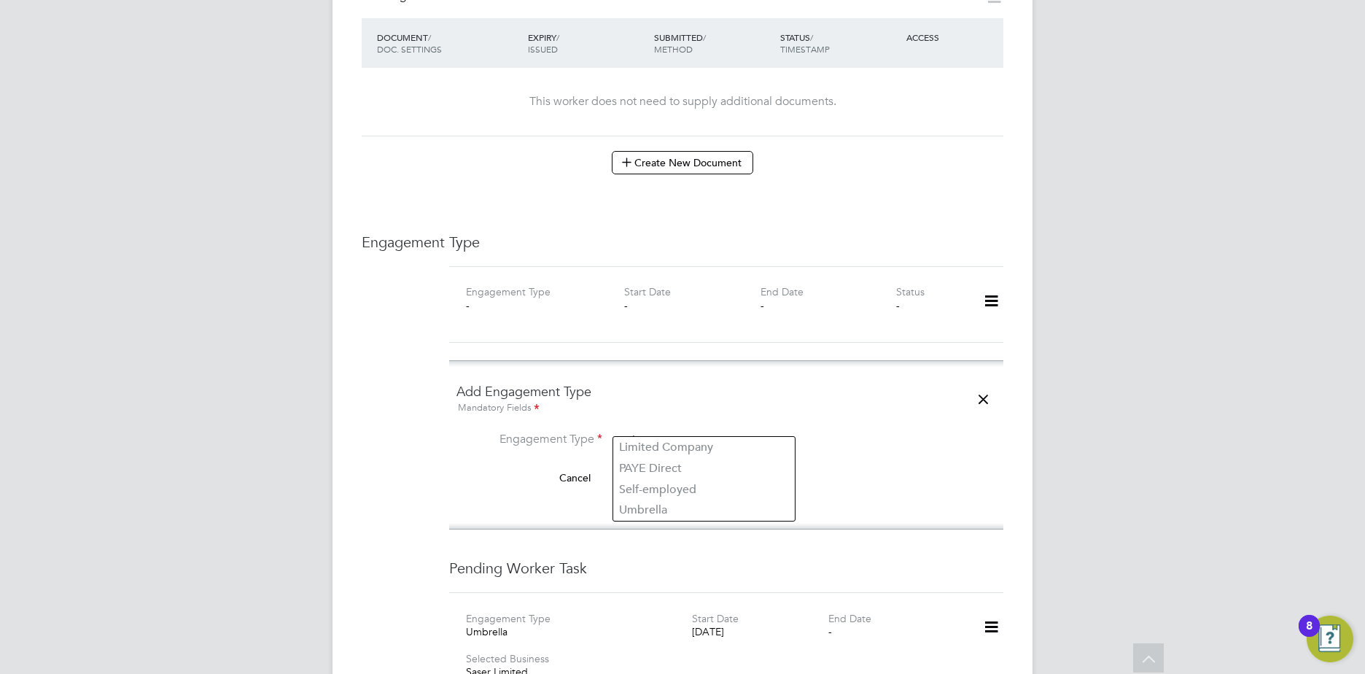
click at [643, 431] on input at bounding box center [704, 441] width 180 height 20
click at [697, 431] on input at bounding box center [704, 441] width 180 height 20
click at [685, 431] on input at bounding box center [704, 441] width 180 height 20
click at [611, 414] on ng-form "Add Engagement Type Mandatory Fields Engagement Type Cancel Add Engagement Type" at bounding box center [727, 445] width 540 height 124
click at [627, 431] on input at bounding box center [704, 441] width 180 height 20
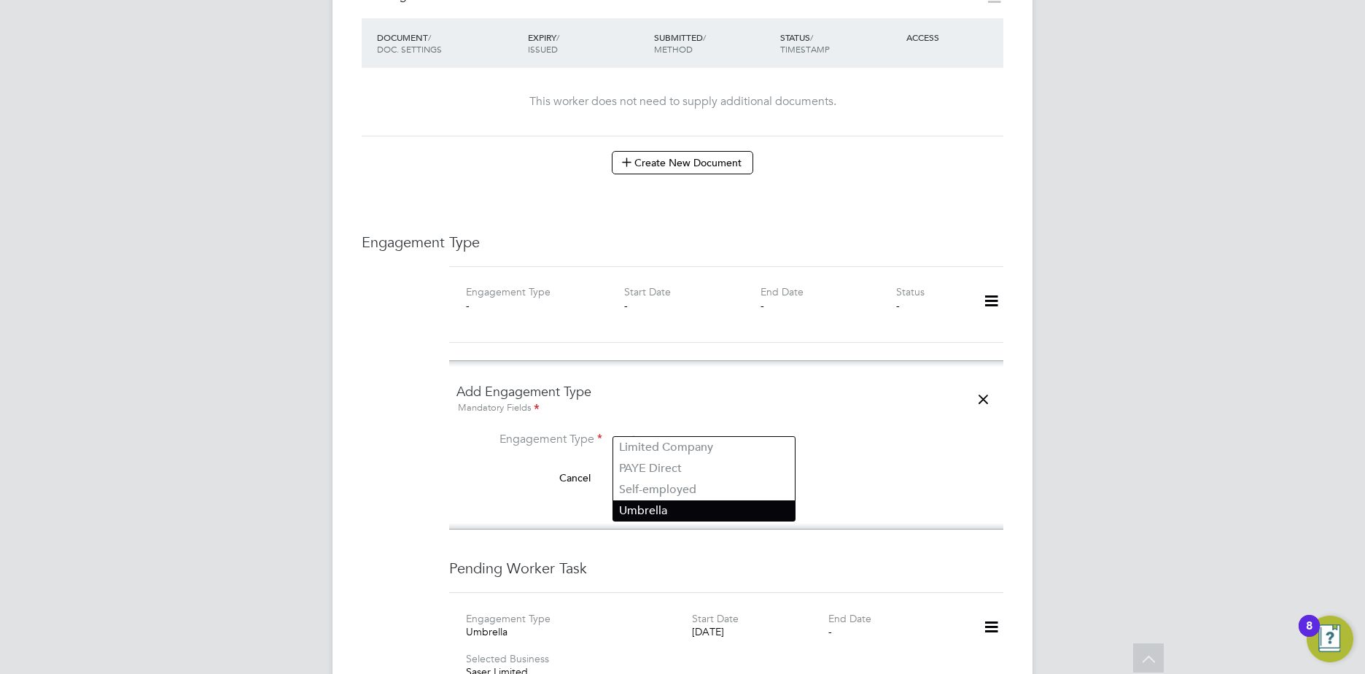
click at [658, 507] on li "Umbrella" at bounding box center [704, 510] width 182 height 21
type input "Umbrella"
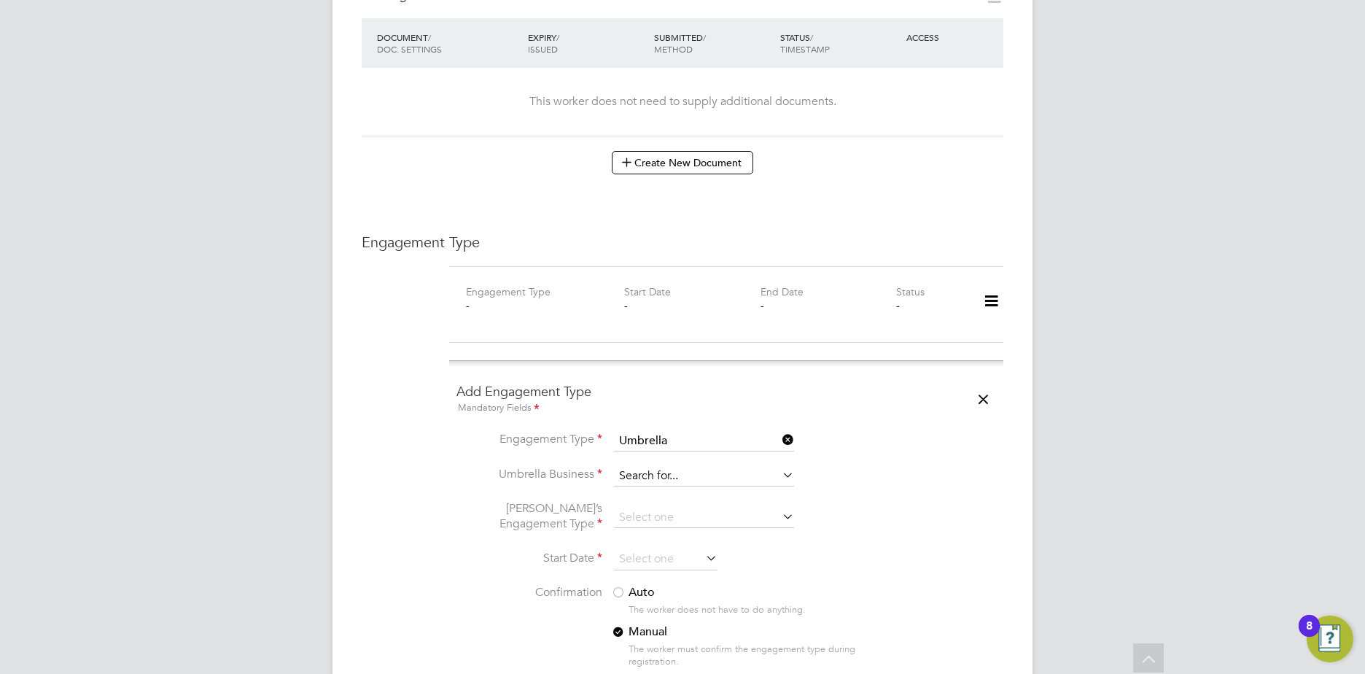
click at [644, 466] on input at bounding box center [704, 476] width 180 height 20
click at [682, 482] on li "Sa pphire DNP Limited" at bounding box center [704, 482] width 182 height 21
type input "Sapphire DNP Limited"
click at [651, 508] on input at bounding box center [704, 518] width 180 height 20
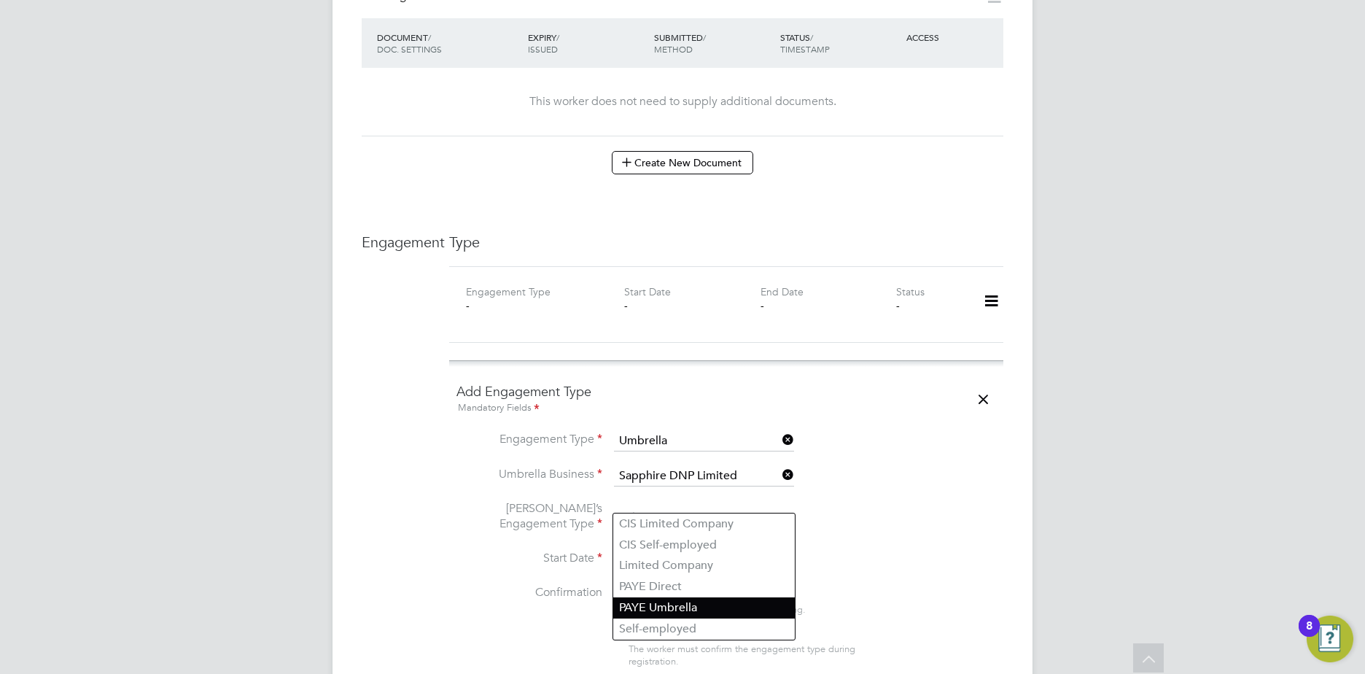
click at [689, 606] on li "PAYE Umbrella" at bounding box center [704, 607] width 182 height 21
type input "PAYE Umbrella"
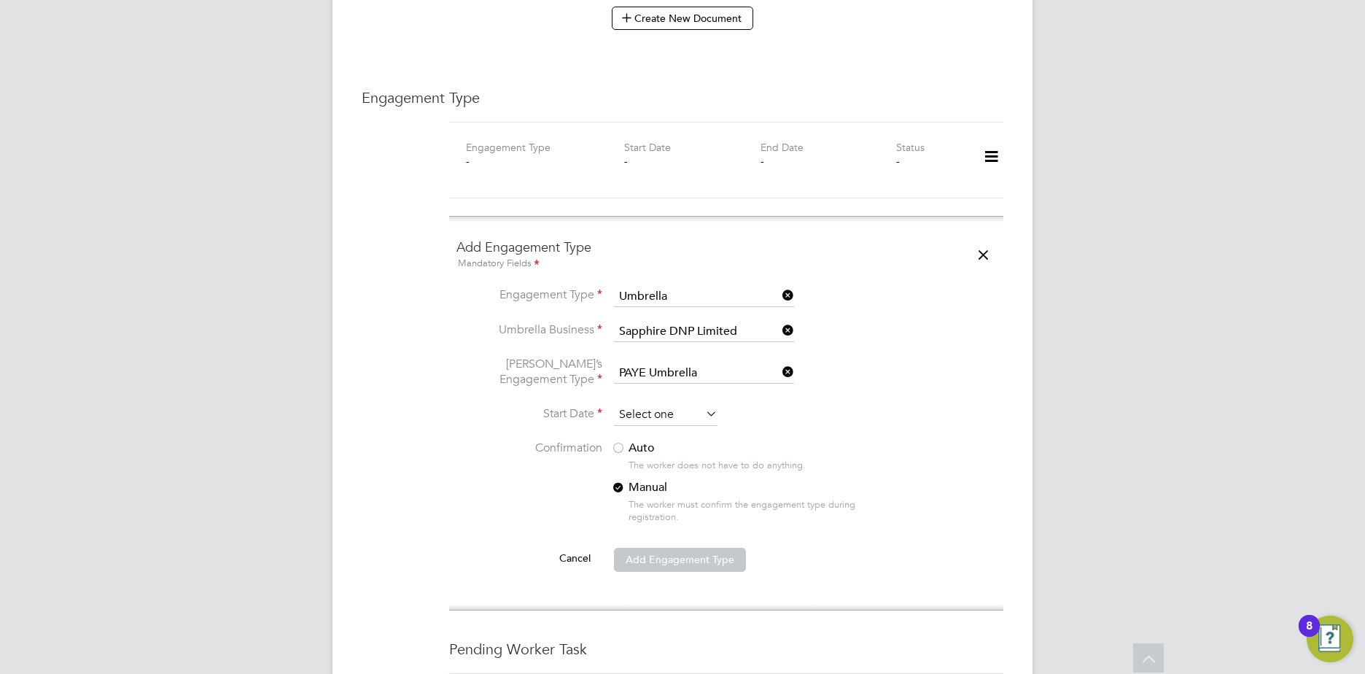
scroll to position [948, 0]
click at [655, 373] on li "Umbrella’s Engagement Type PAYE Umbrella" at bounding box center [727, 379] width 540 height 48
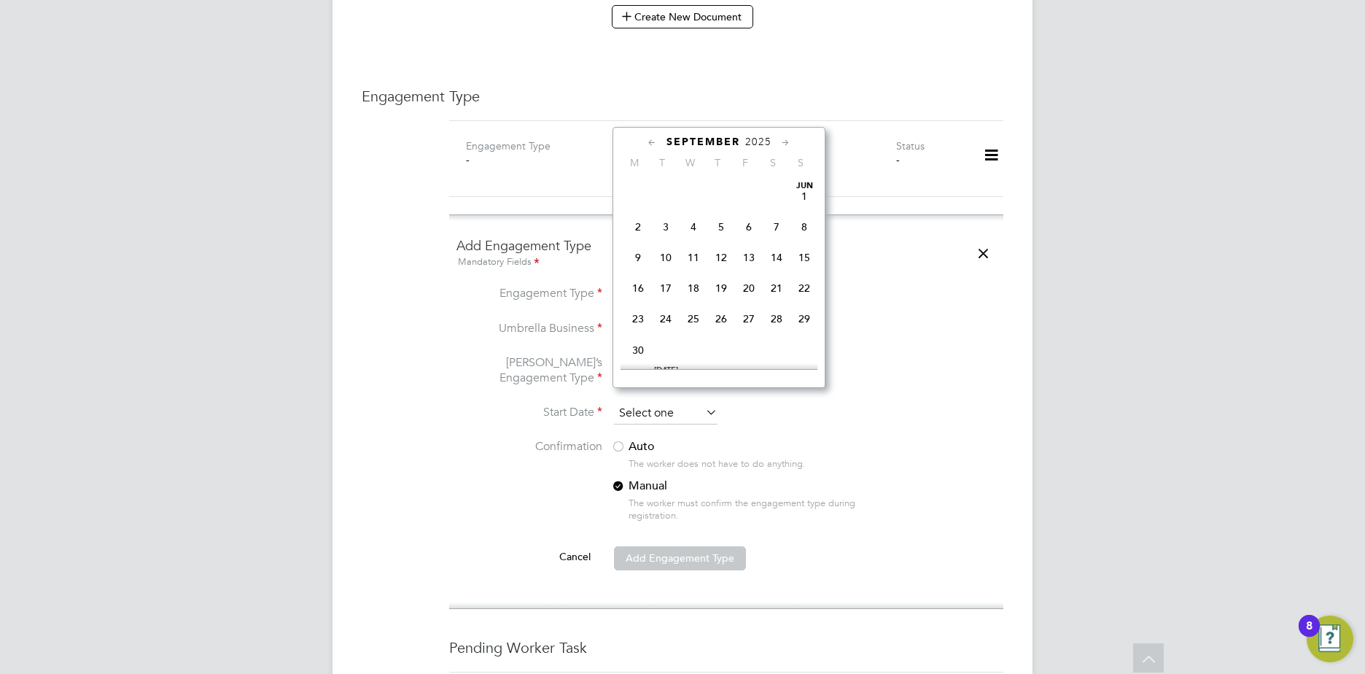
scroll to position [568, 0]
click at [659, 403] on input at bounding box center [666, 414] width 104 height 22
click at [810, 206] on span "7" at bounding box center [805, 201] width 28 height 28
type input "[DATE]"
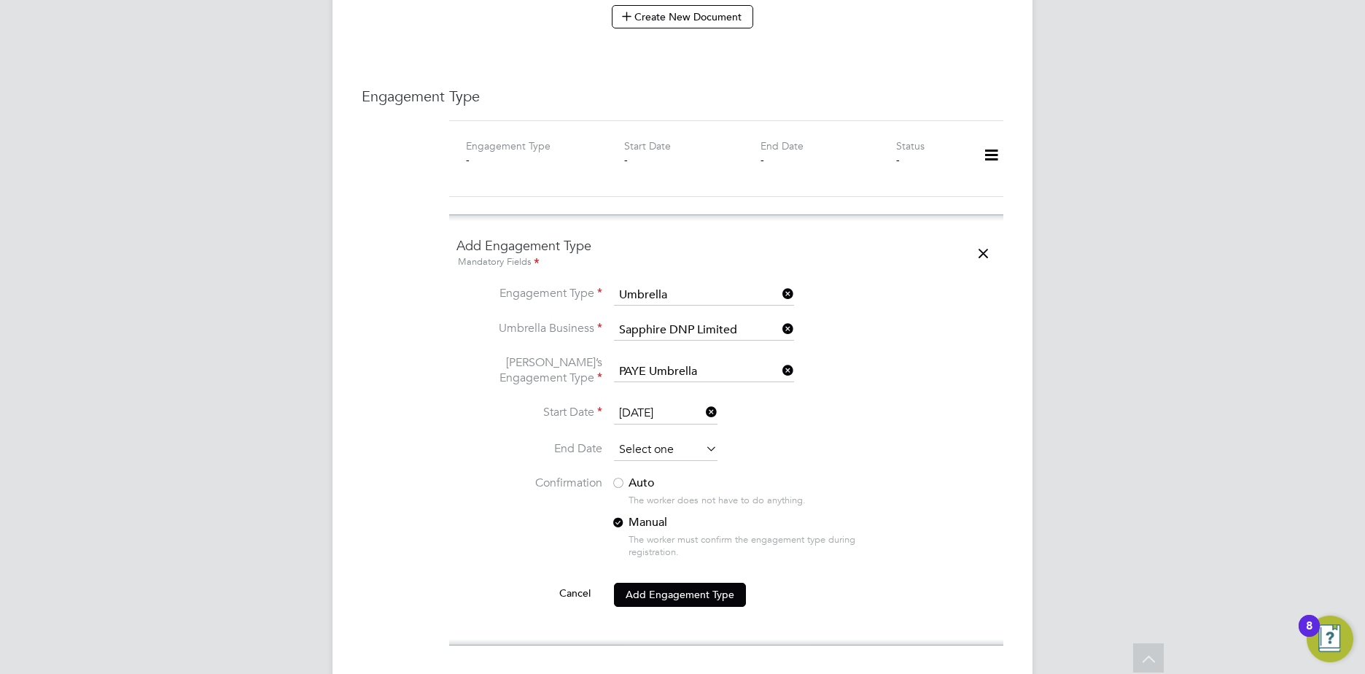
click at [662, 439] on input at bounding box center [666, 450] width 104 height 22
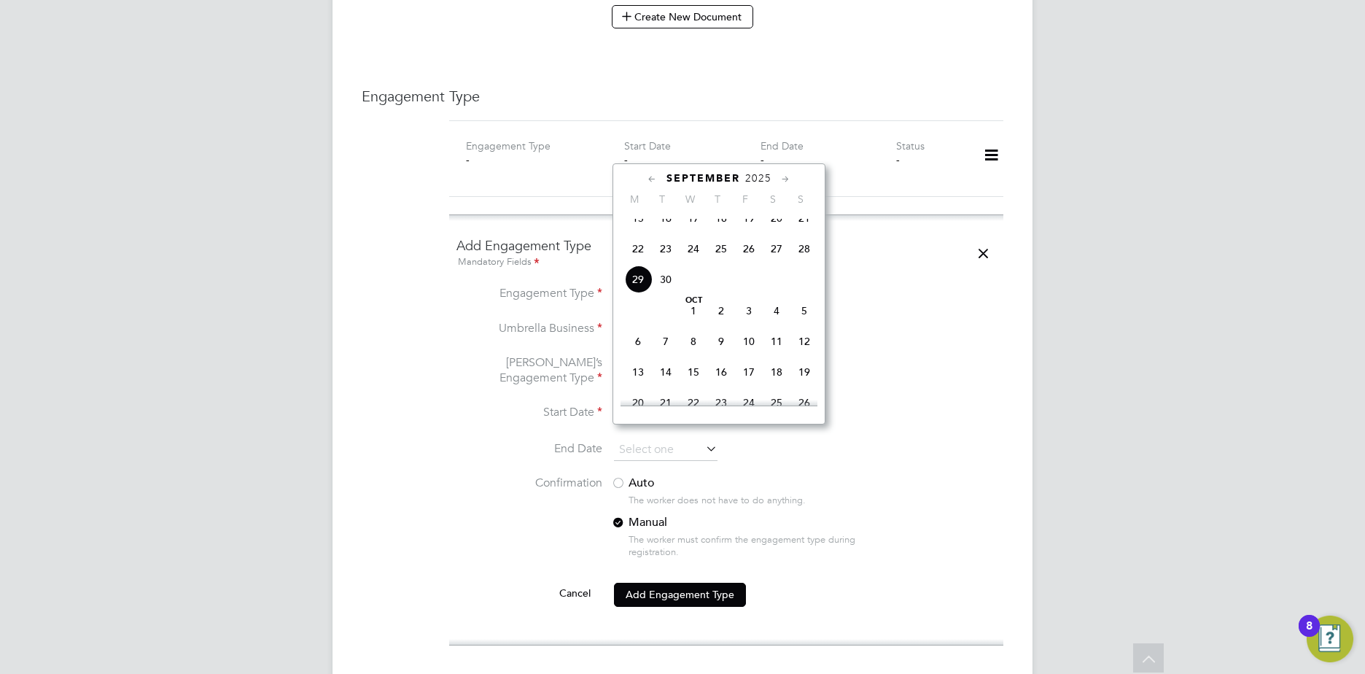
click at [781, 179] on icon at bounding box center [786, 179] width 14 height 16
click at [782, 179] on icon at bounding box center [786, 179] width 14 height 16
click at [783, 177] on icon at bounding box center [786, 179] width 14 height 16
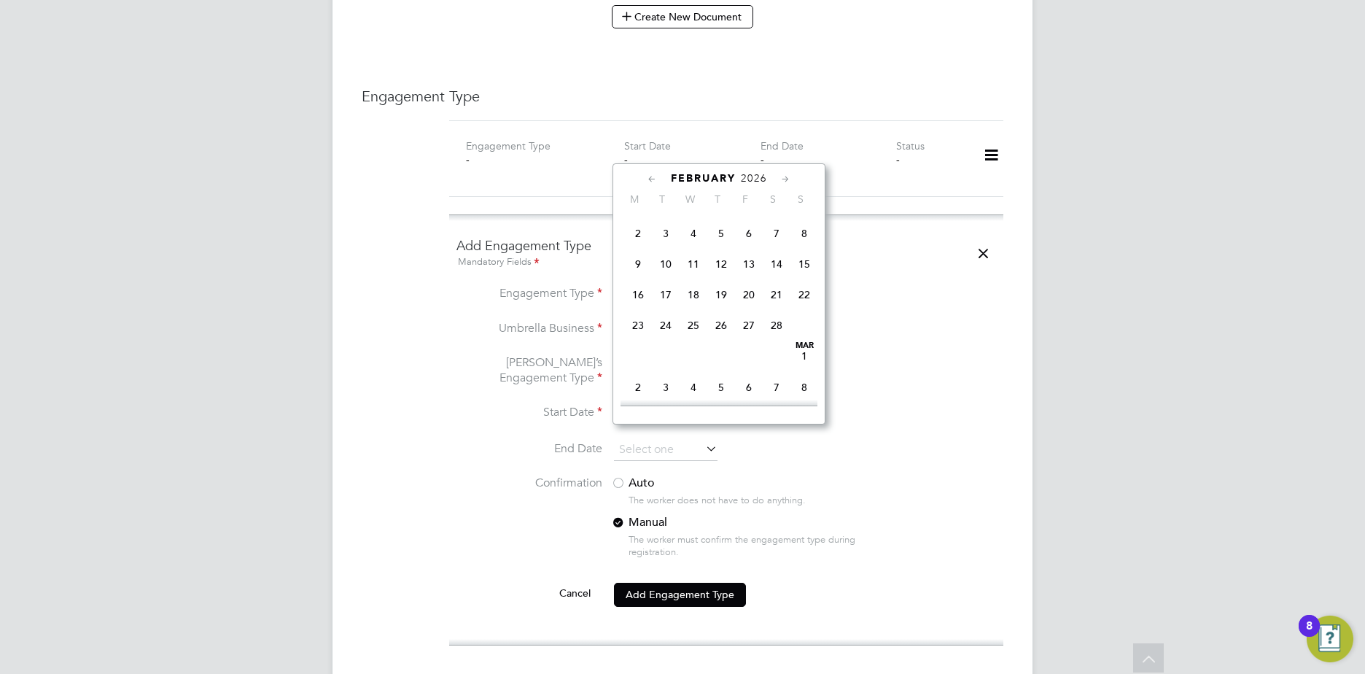
click at [782, 179] on icon at bounding box center [786, 179] width 14 height 16
click at [663, 366] on span "31" at bounding box center [666, 352] width 28 height 28
type input "[DATE]"
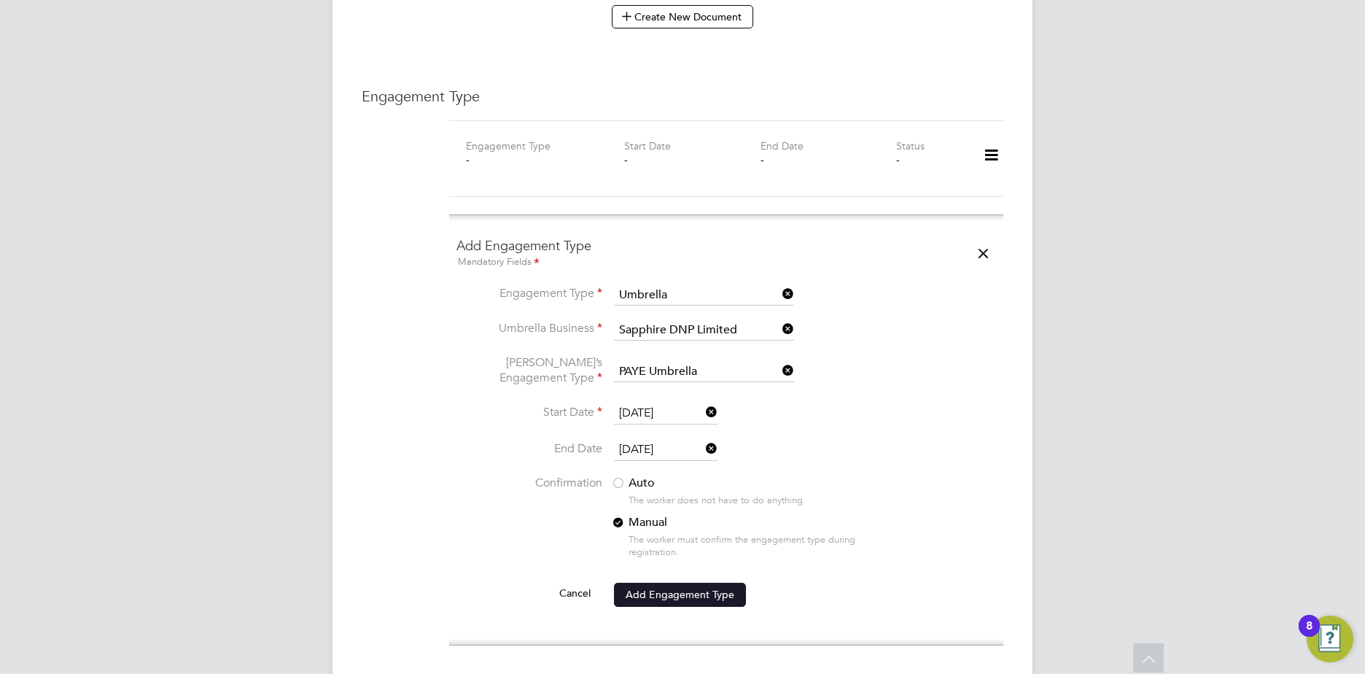
click at [680, 583] on button "Add Engagement Type" at bounding box center [680, 594] width 132 height 23
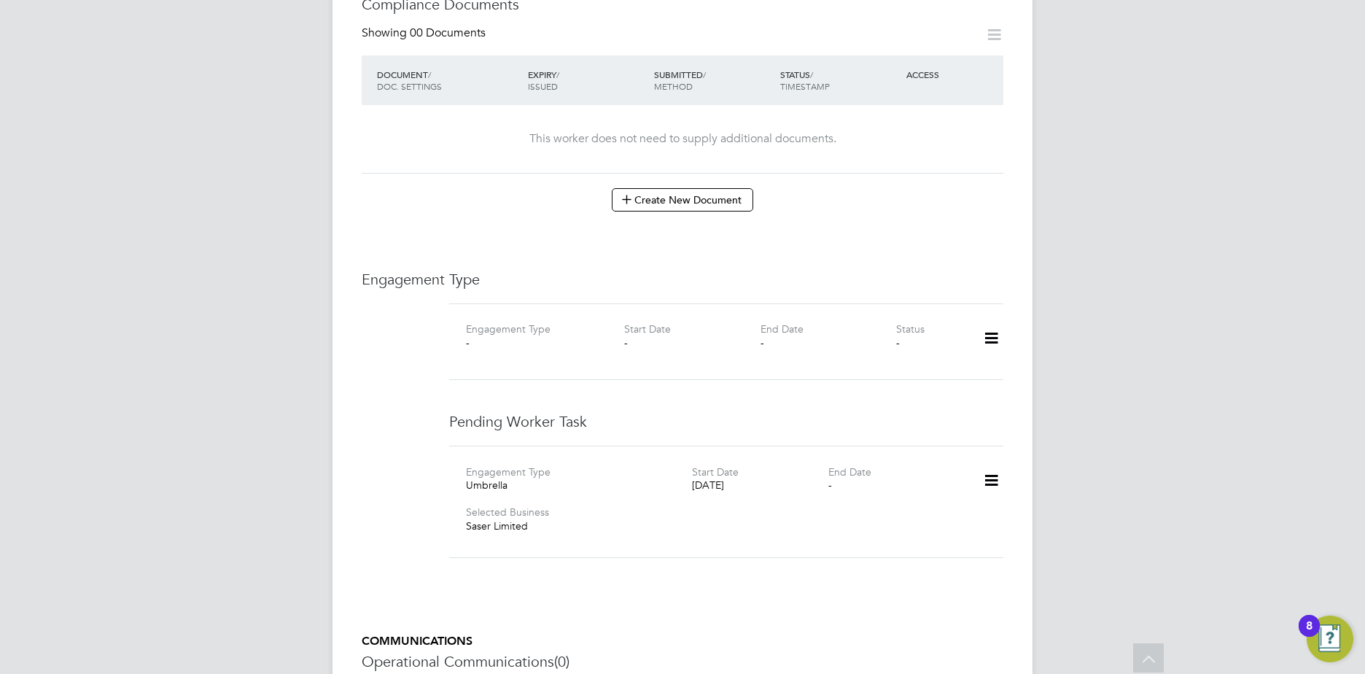
scroll to position [492, 0]
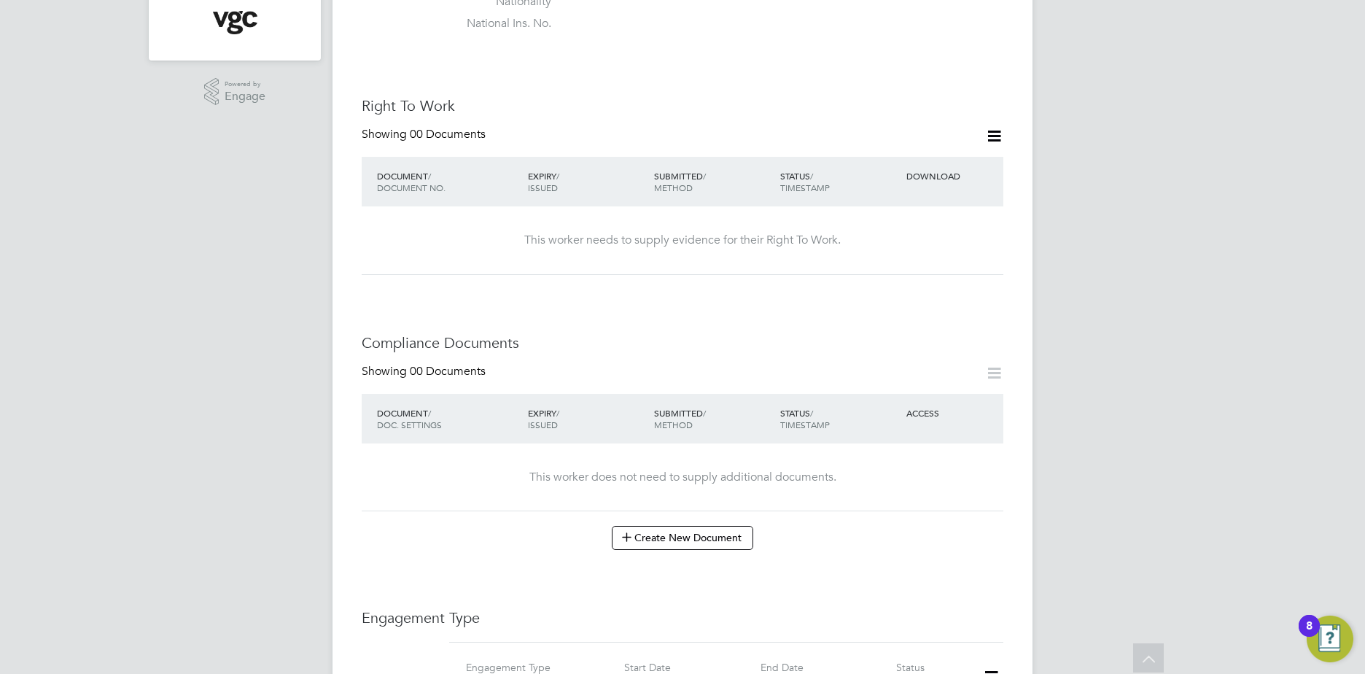
scroll to position [511, 0]
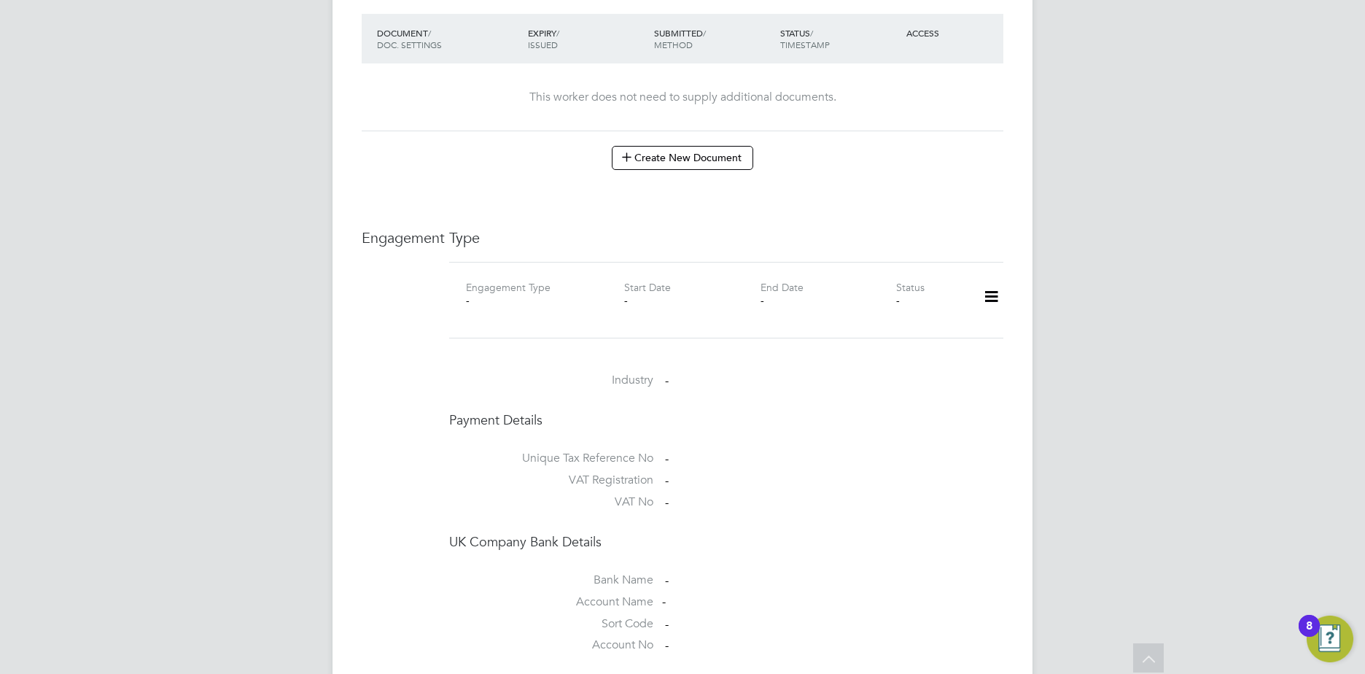
scroll to position [875, 0]
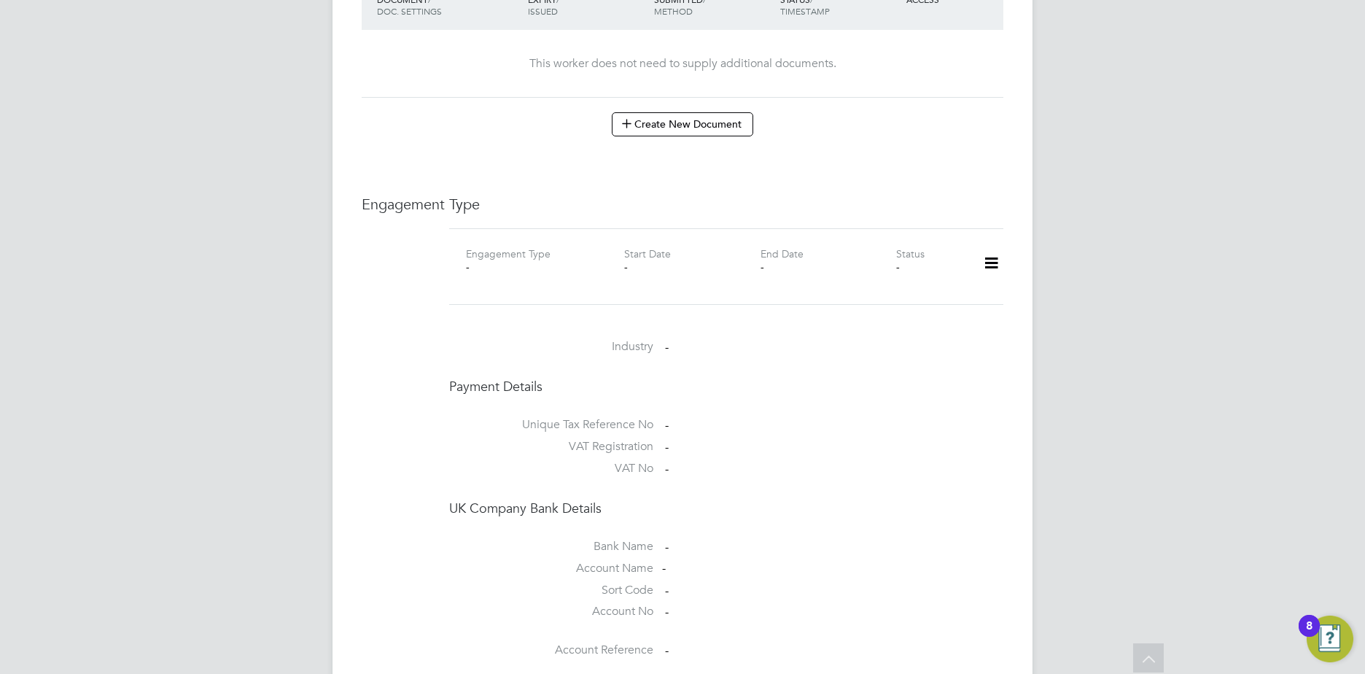
click at [988, 247] on icon at bounding box center [992, 264] width 26 height 34
click at [896, 282] on li "Add Engagement Type" at bounding box center [917, 281] width 166 height 20
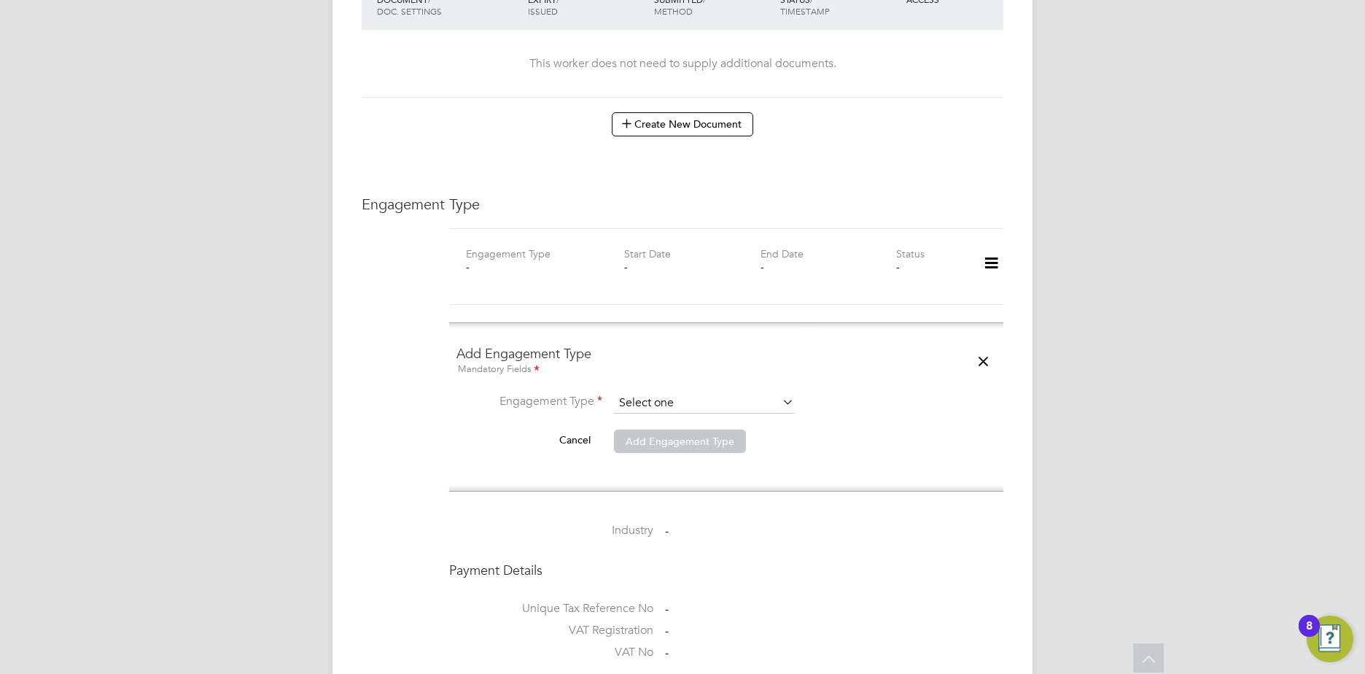
click at [668, 393] on input at bounding box center [704, 403] width 180 height 20
click at [674, 433] on li "Umbrella" at bounding box center [704, 442] width 182 height 21
type input "Umbrella"
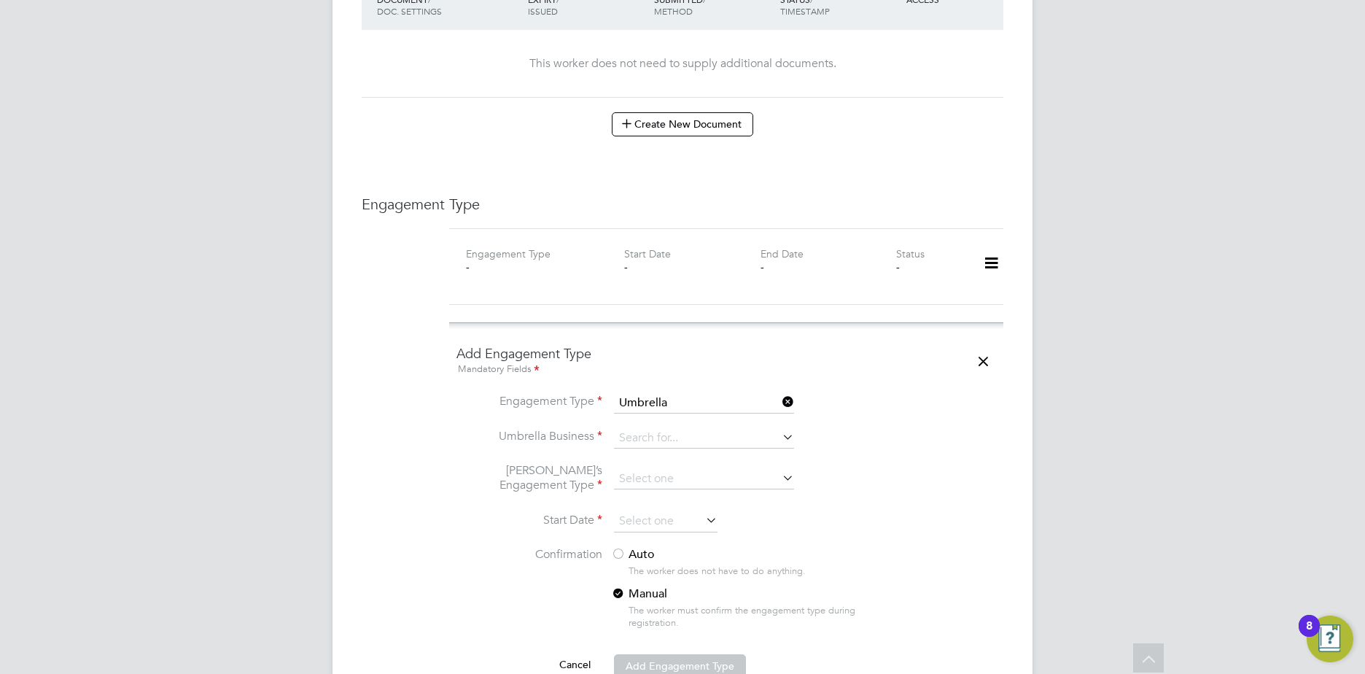
click at [662, 428] on li "Umbrella Business" at bounding box center [727, 445] width 540 height 35
click at [663, 428] on input at bounding box center [704, 438] width 180 height 20
click at [667, 414] on li "Sa pphire DNP Limited" at bounding box center [704, 413] width 182 height 21
type input "Sapphire DNP Limited"
click at [643, 469] on input at bounding box center [704, 479] width 180 height 20
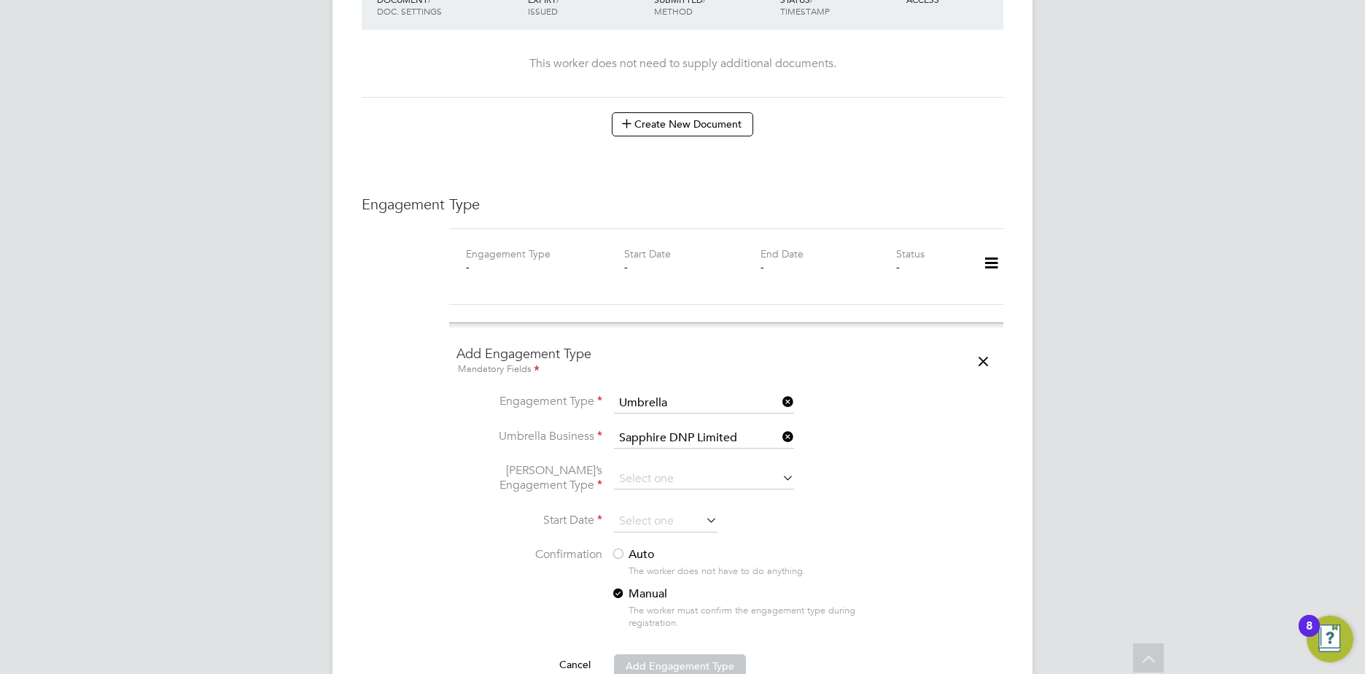
click at [654, 546] on li "PAYE Umbrella" at bounding box center [704, 539] width 182 height 21
type input "PAYE Umbrella"
click at [643, 511] on input at bounding box center [666, 522] width 104 height 22
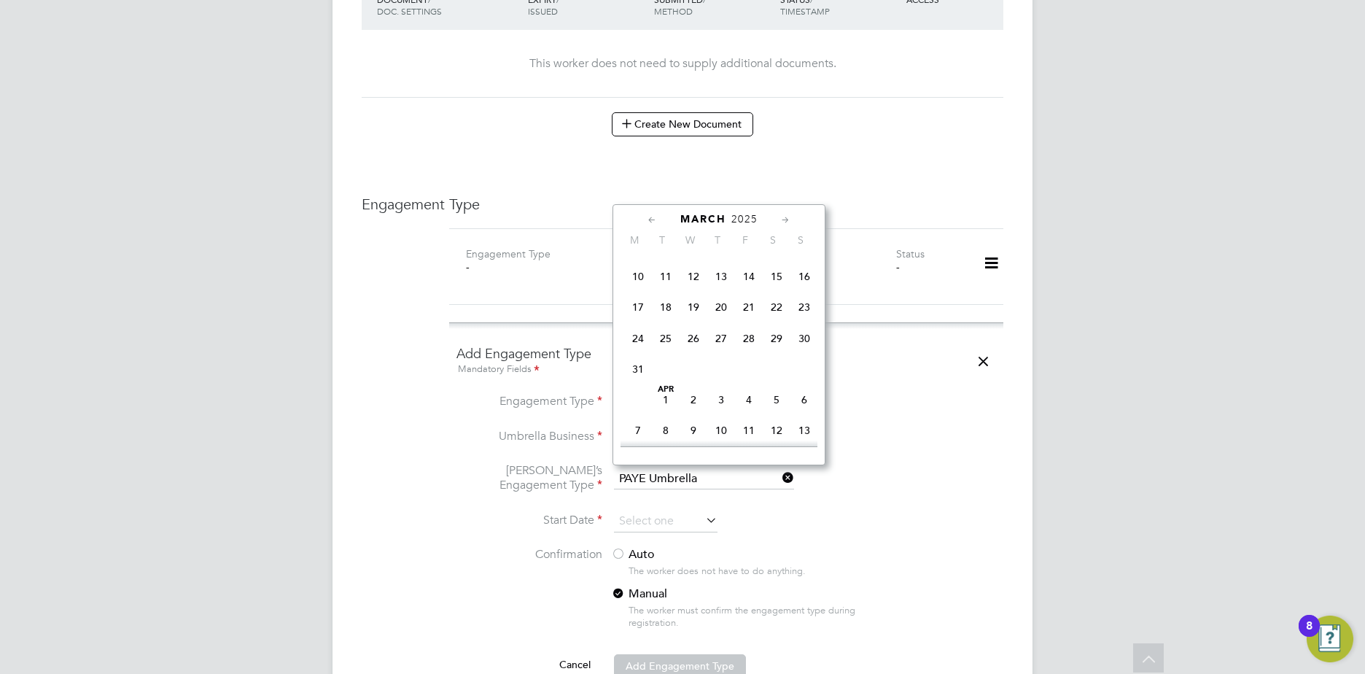
scroll to position [358, 0]
click at [640, 284] on span "7" at bounding box center [638, 285] width 28 height 28
type input "07 Apr 2025"
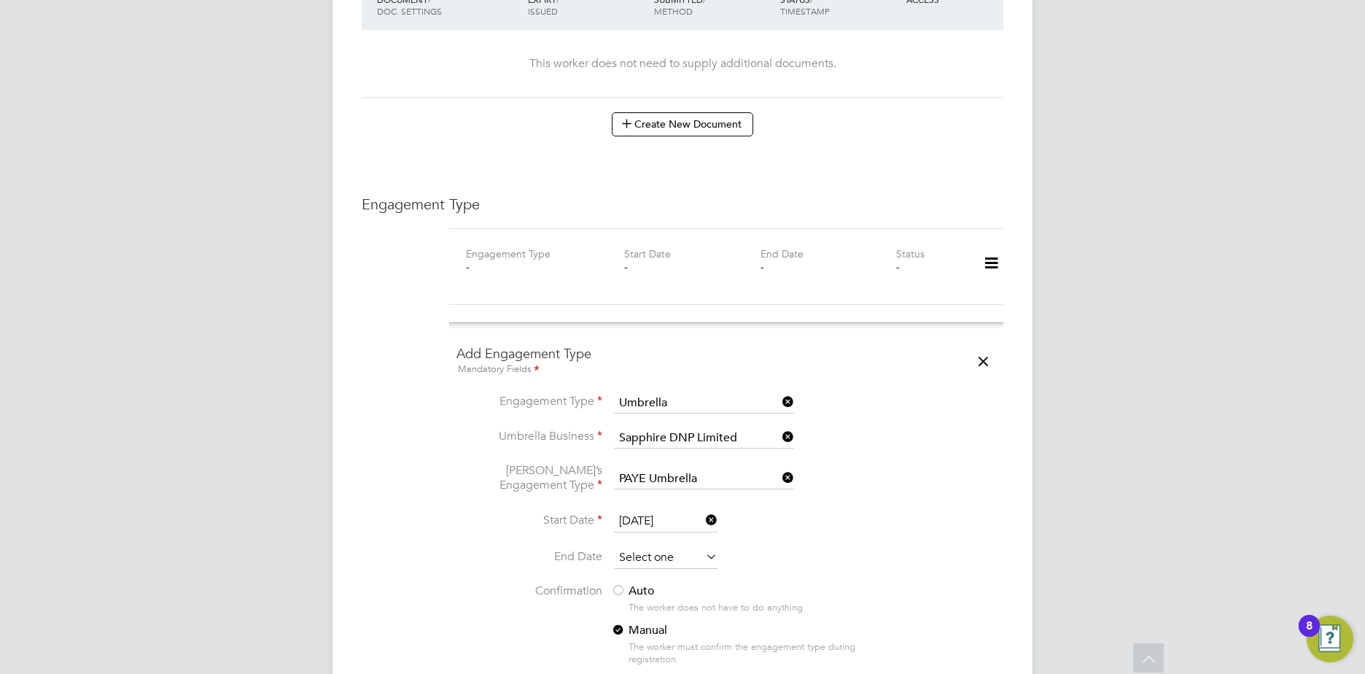
click at [654, 547] on input at bounding box center [666, 558] width 104 height 22
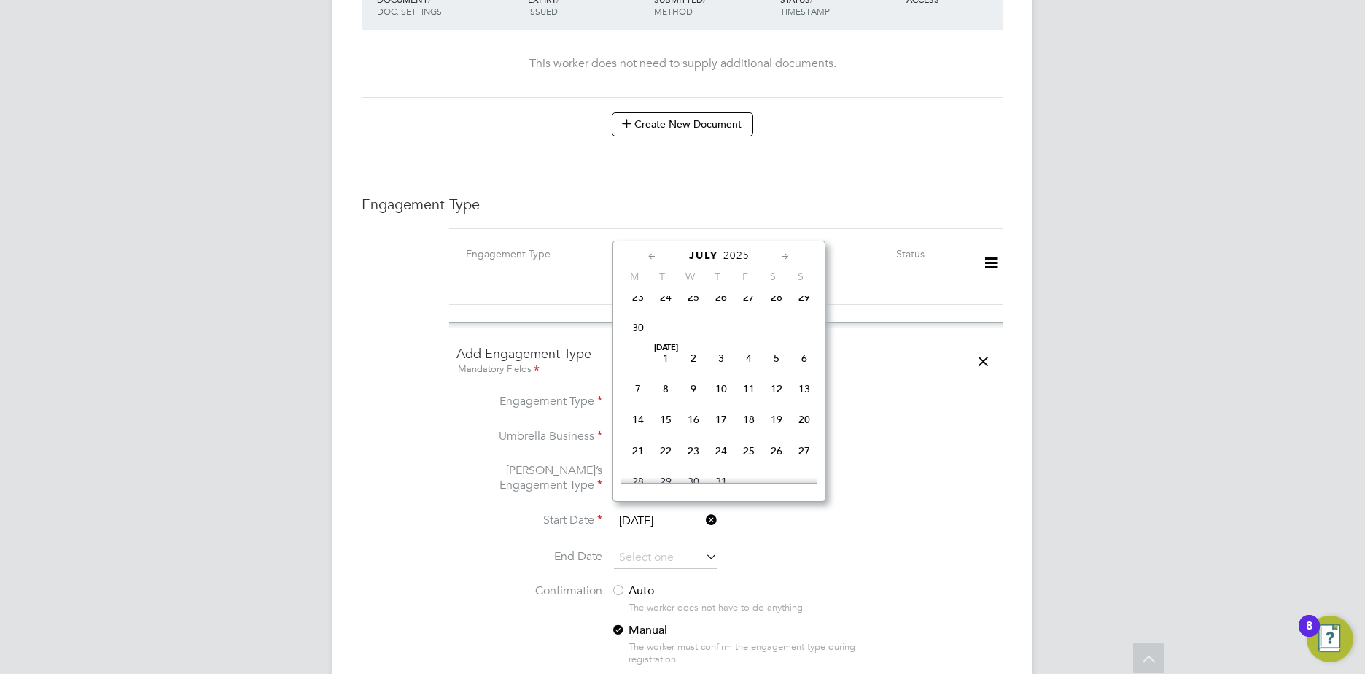
scroll to position [288, 0]
click at [752, 395] on span "11" at bounding box center [749, 391] width 28 height 28
type input "11 Jul 2025"
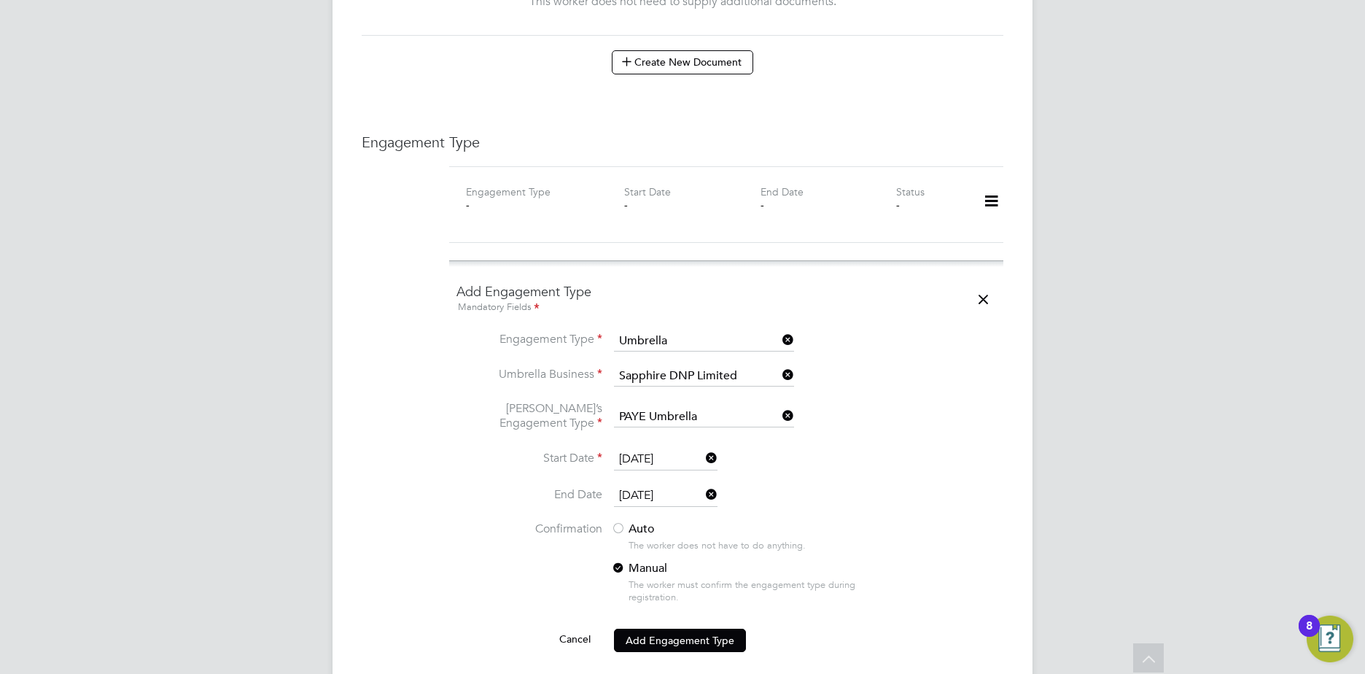
scroll to position [1094, 0]
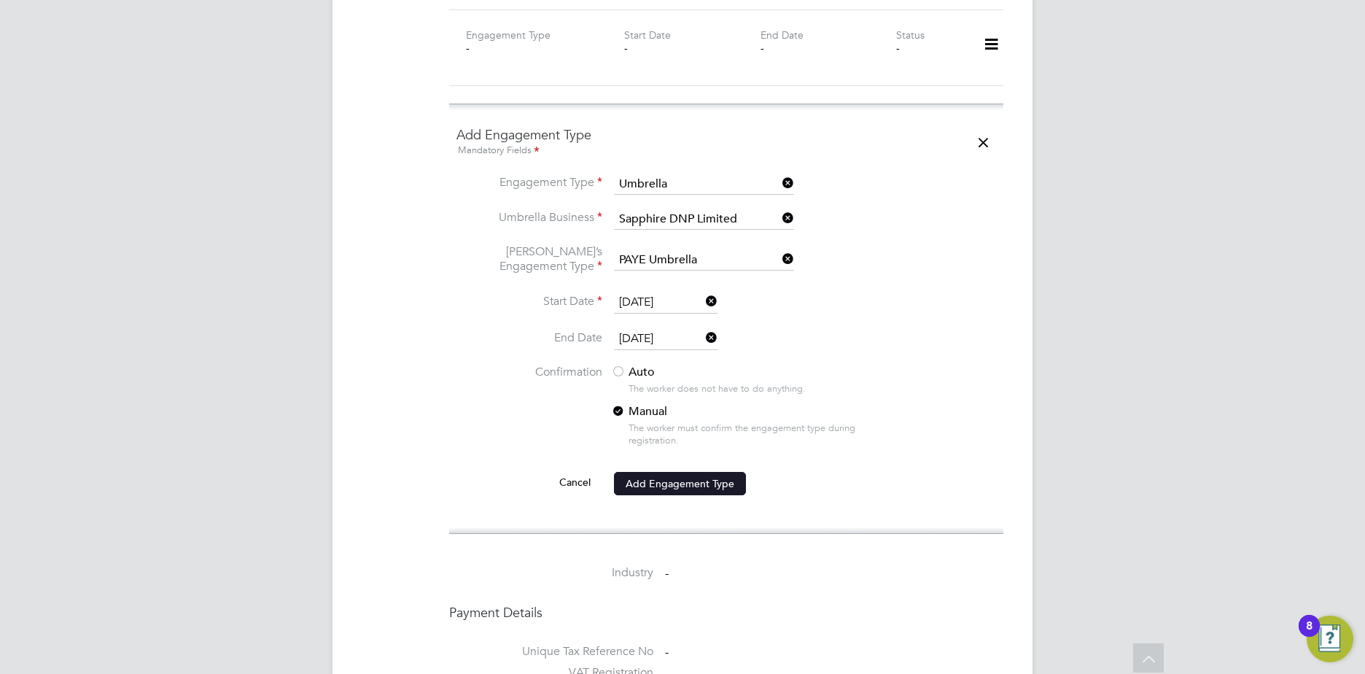
click at [699, 472] on button "Add Engagement Type" at bounding box center [680, 483] width 132 height 23
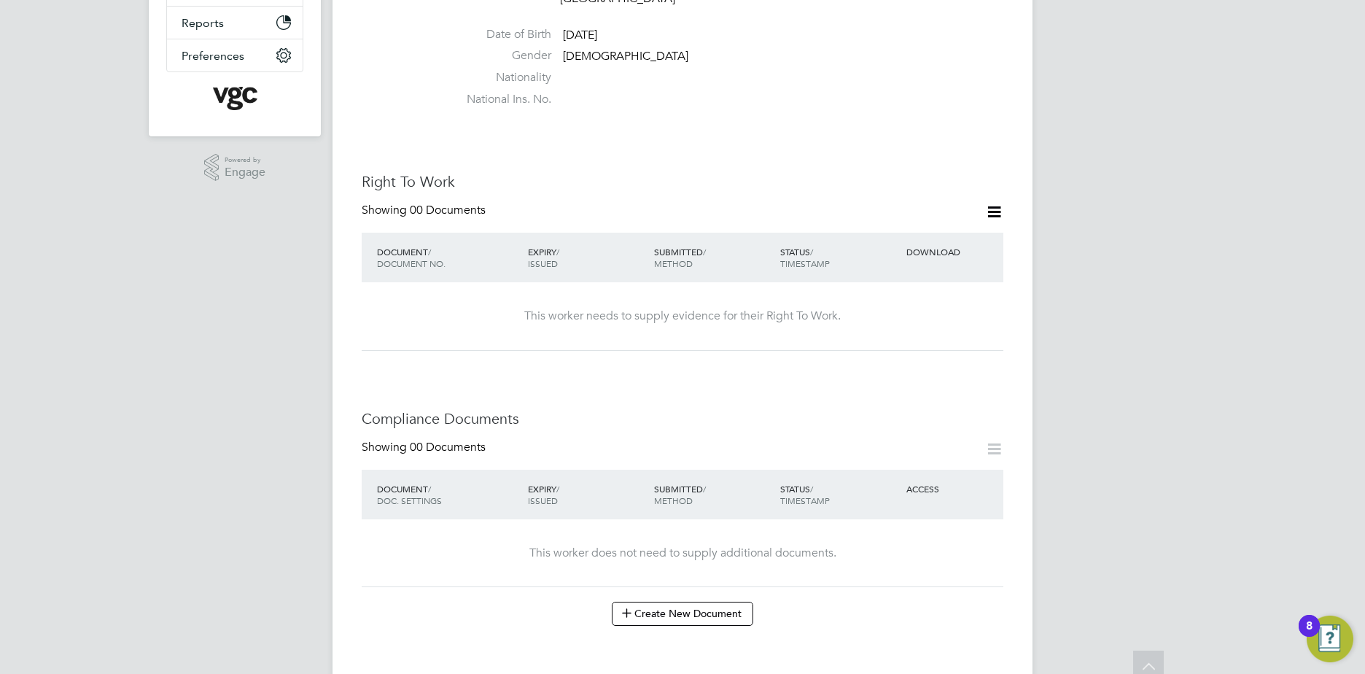
scroll to position [0, 0]
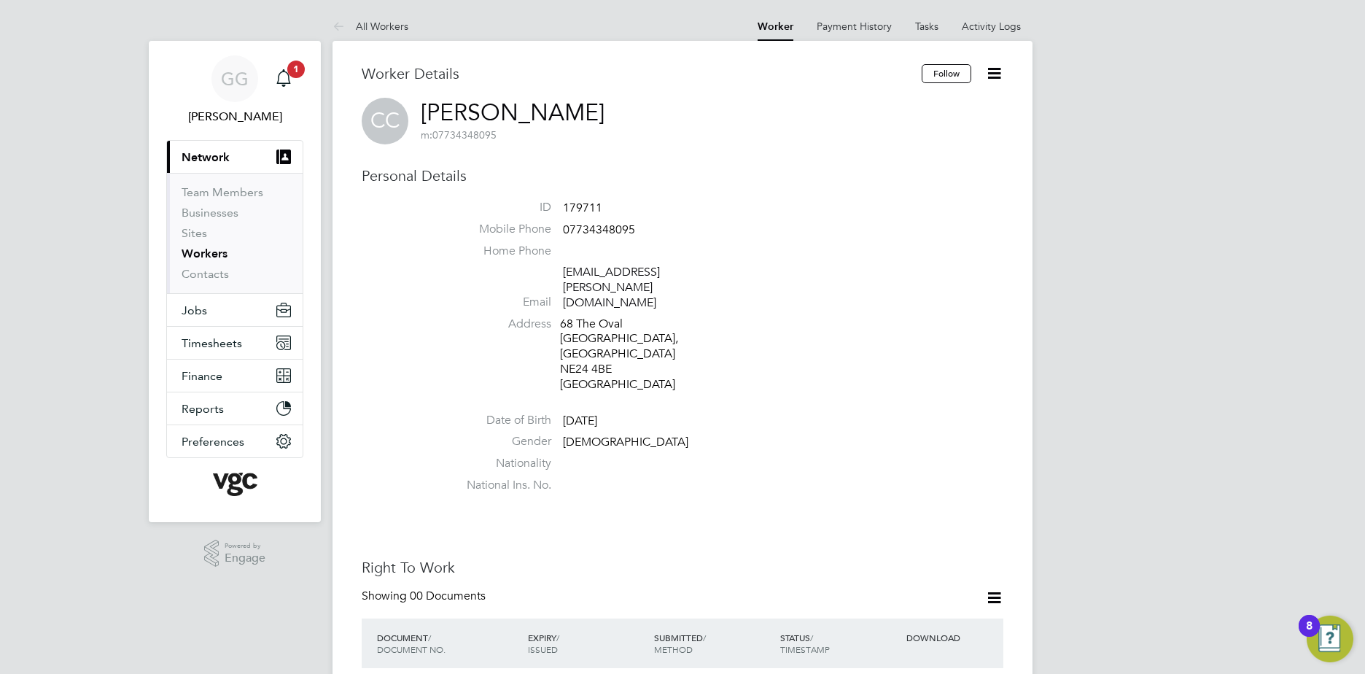
click at [206, 258] on link "Workers" at bounding box center [205, 254] width 46 height 14
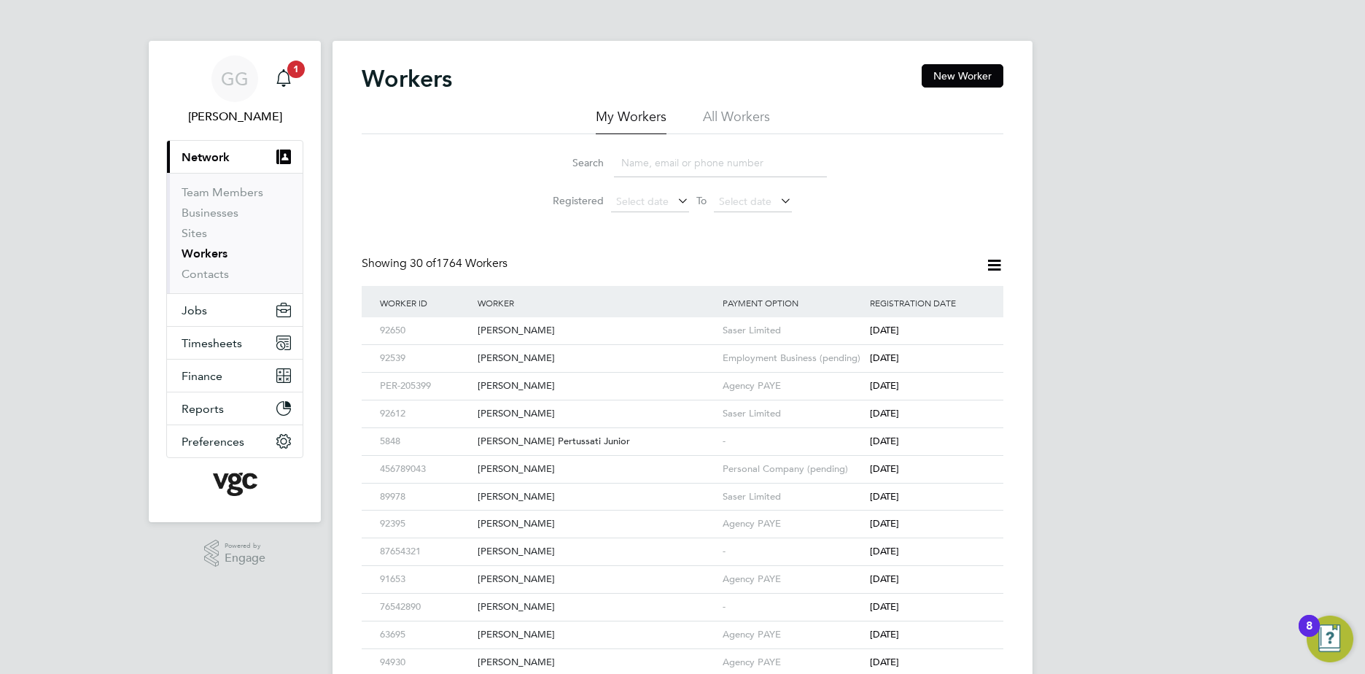
click at [624, 158] on input at bounding box center [720, 163] width 213 height 28
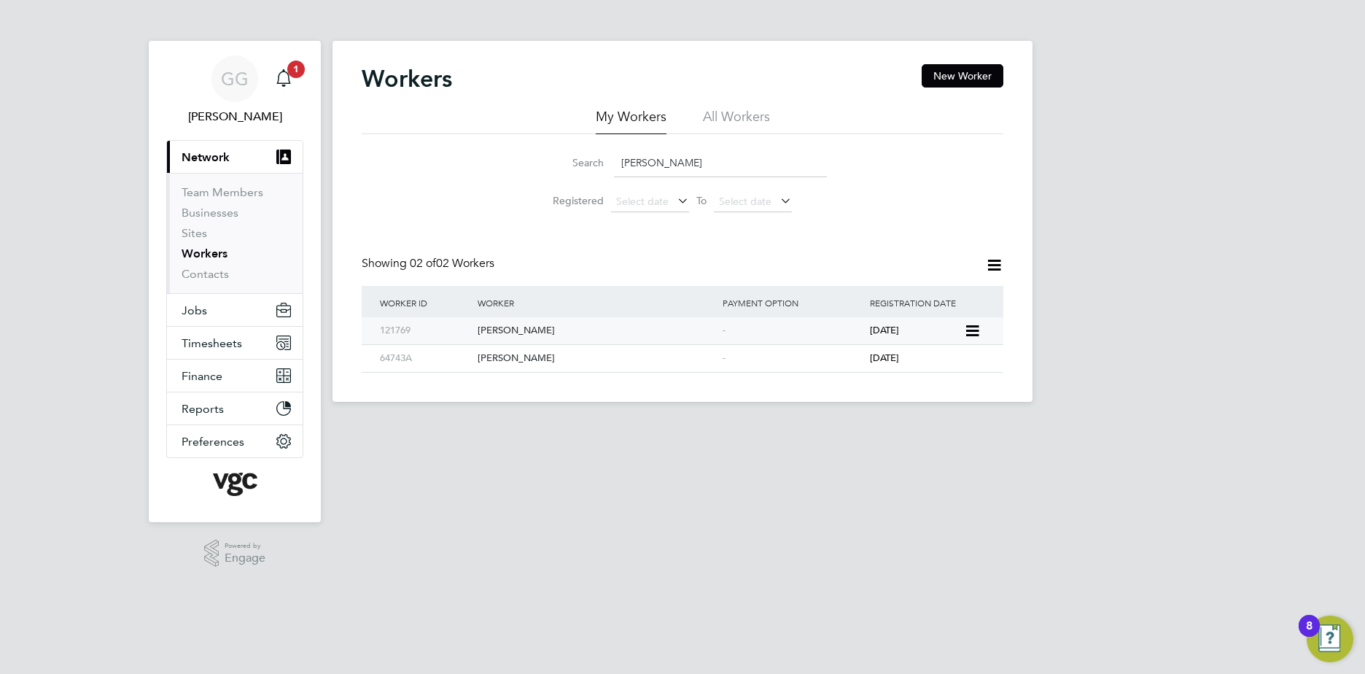
type input "Gregor"
click at [543, 340] on div "[PERSON_NAME]" at bounding box center [596, 330] width 245 height 27
click at [689, 163] on input "Gregor" at bounding box center [720, 163] width 213 height 28
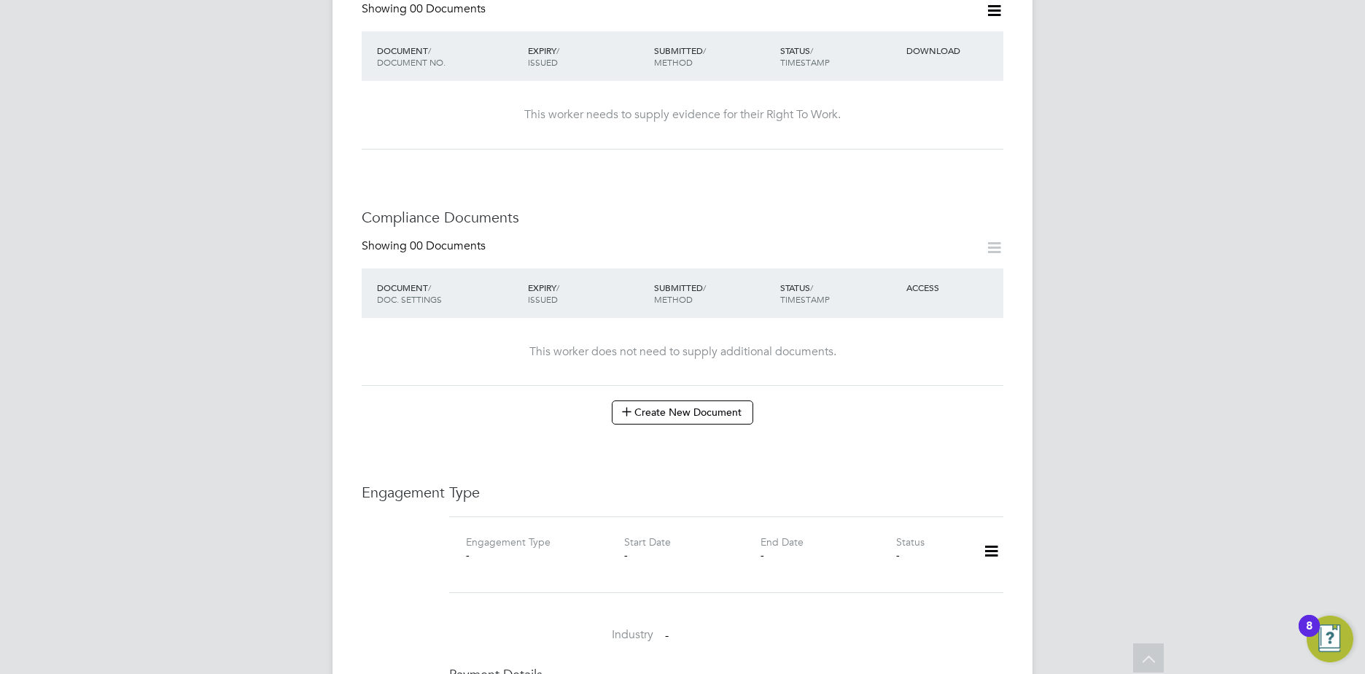
scroll to position [656, 0]
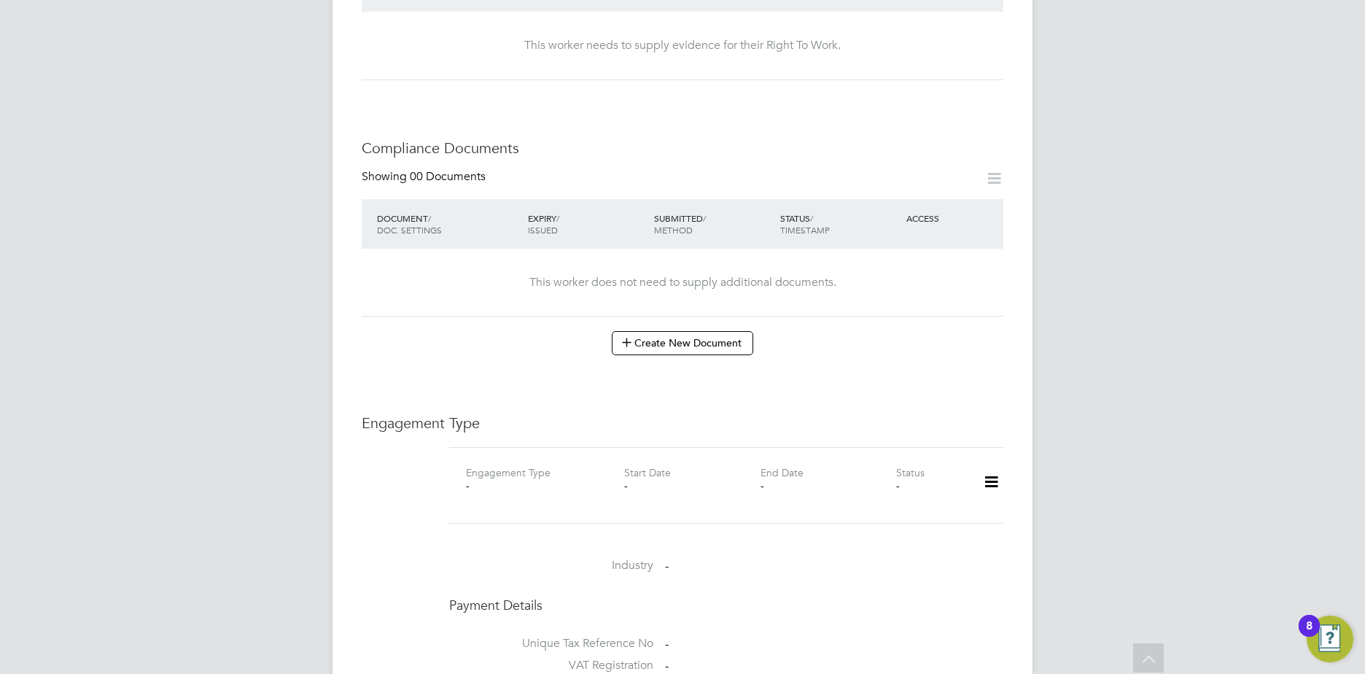
click at [624, 205] on div "EXPIRY / ISSUED" at bounding box center [587, 224] width 126 height 38
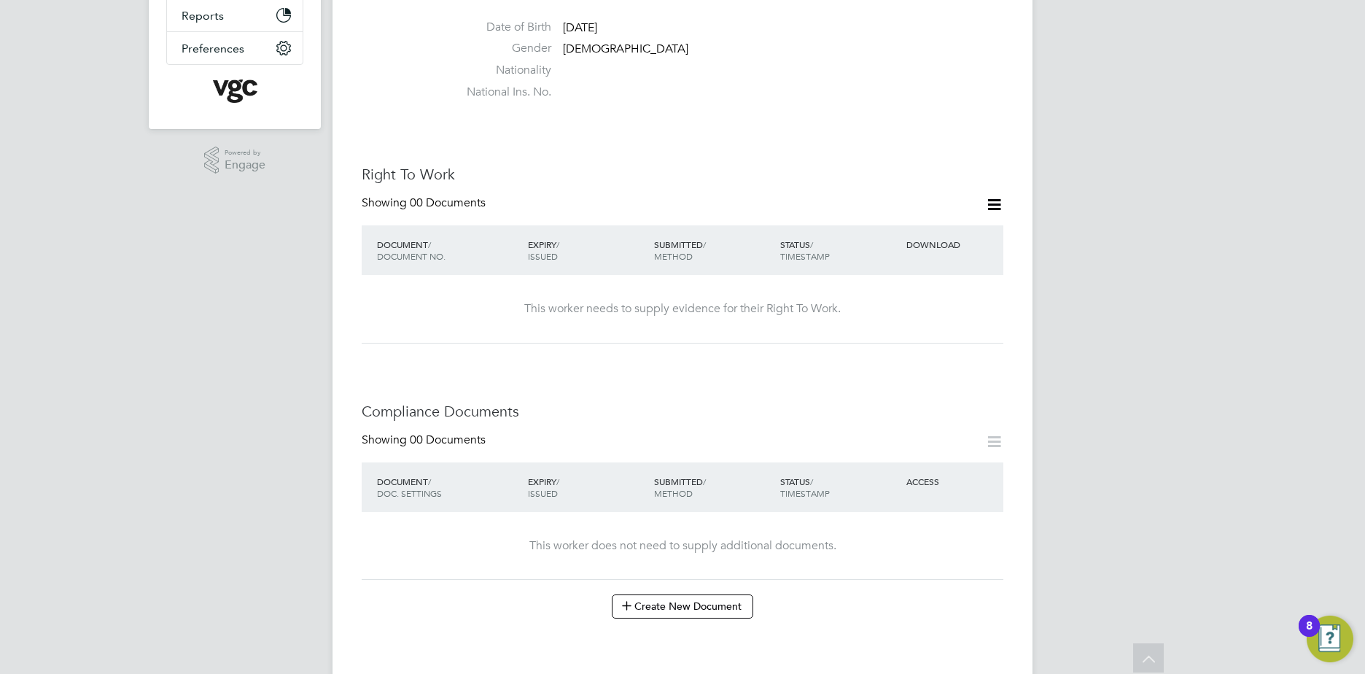
scroll to position [365, 0]
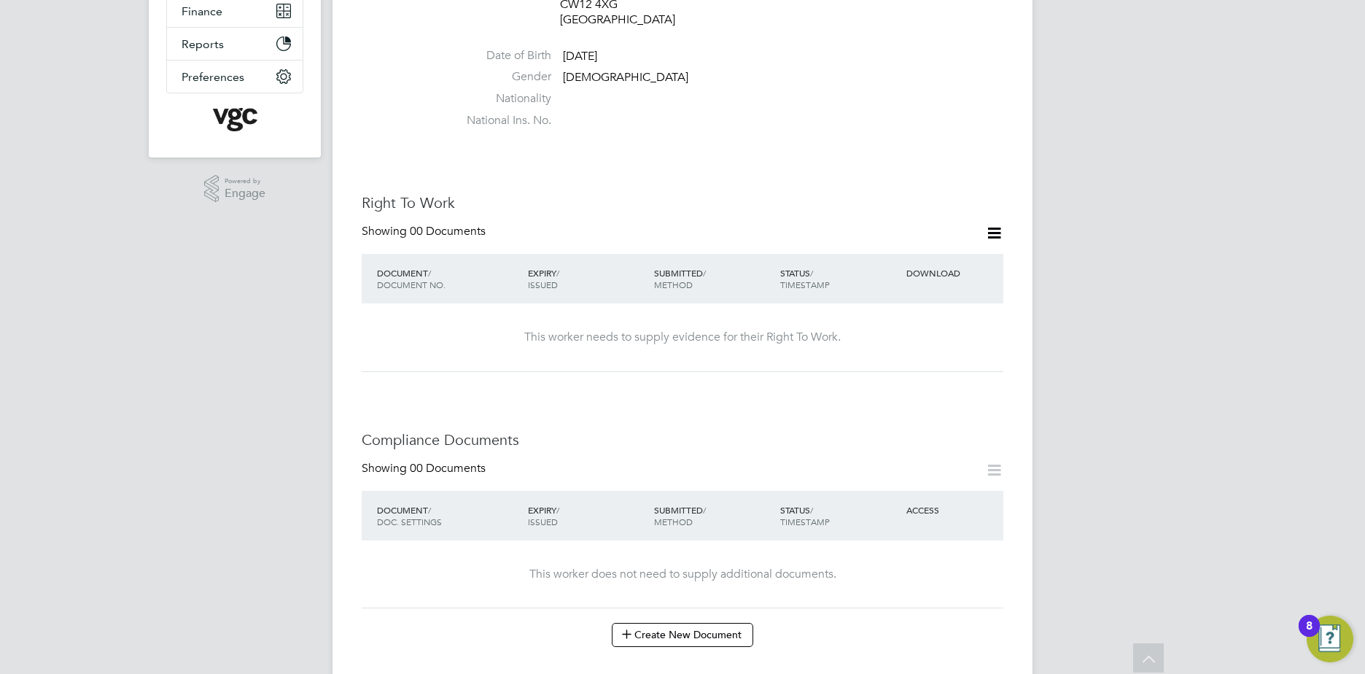
click at [509, 260] on div "DOCUMENT / DOCUMENT NO." at bounding box center [448, 279] width 151 height 38
click at [863, 260] on div "STATUS / TIMESTAMP" at bounding box center [840, 279] width 126 height 38
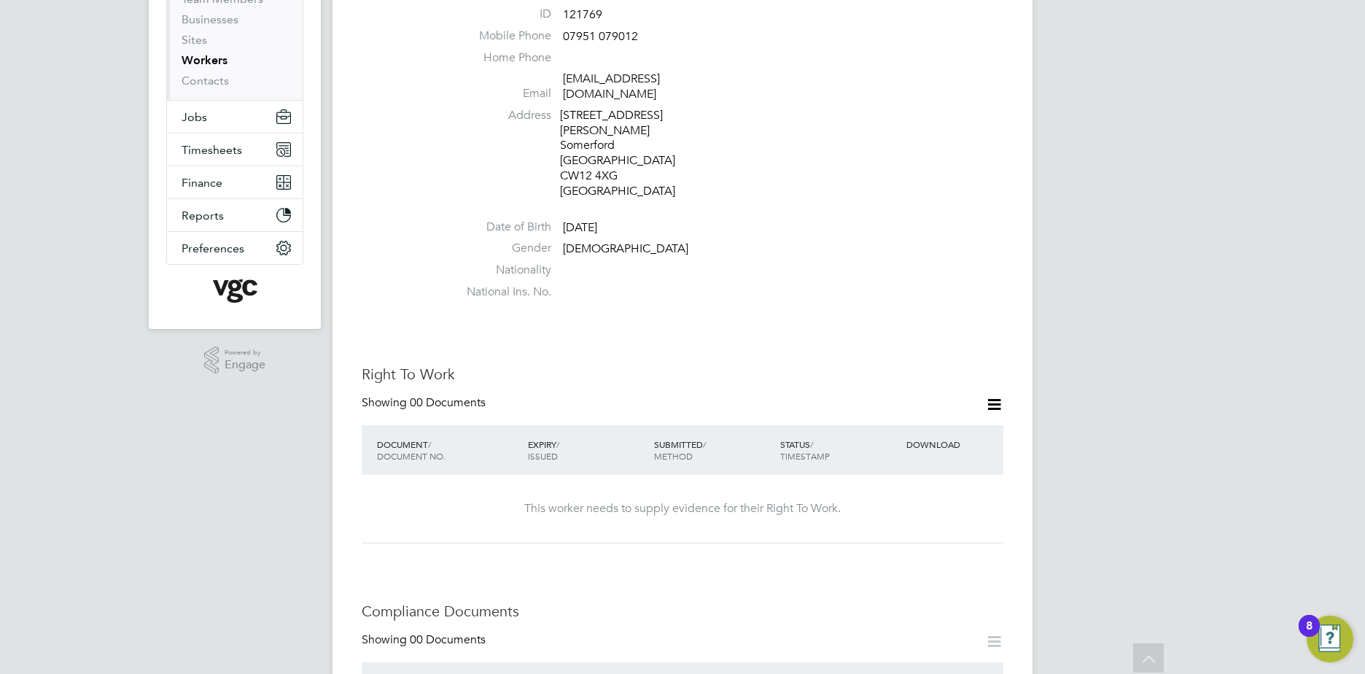
scroll to position [219, 0]
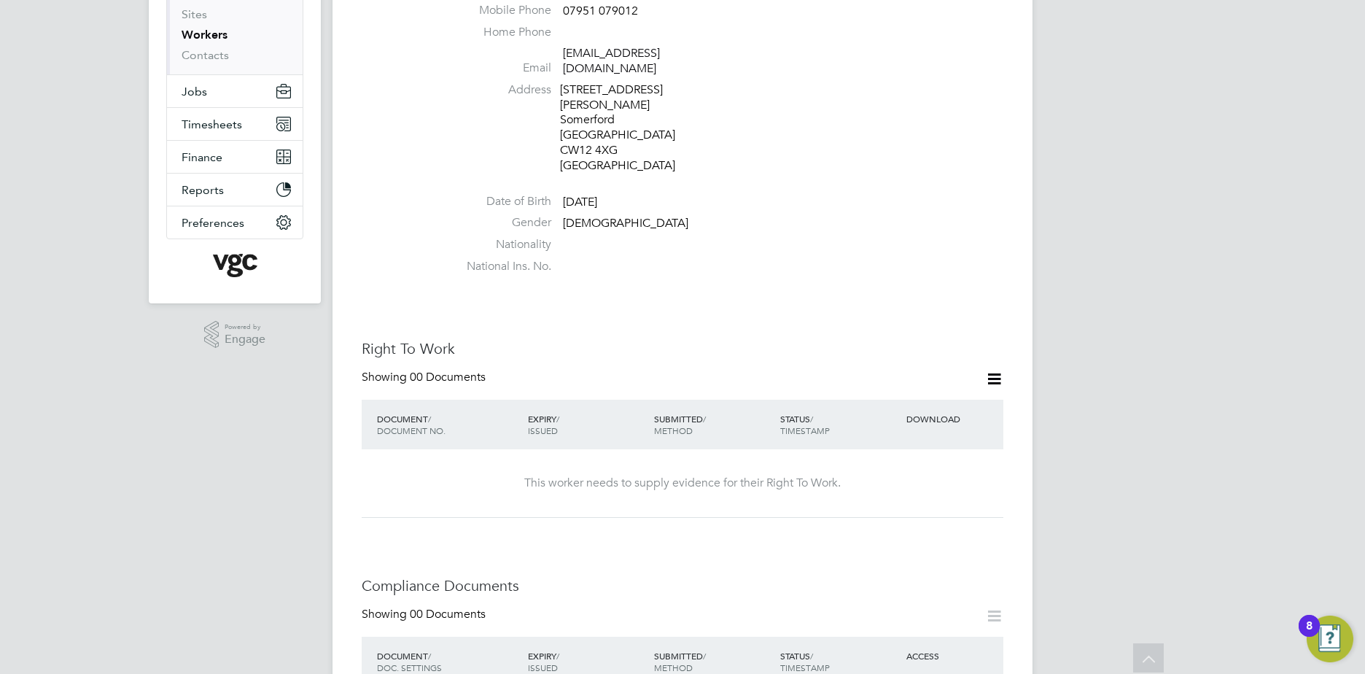
click at [985, 370] on icon at bounding box center [994, 379] width 18 height 18
click at [712, 406] on div "SUBMITTED / METHOD" at bounding box center [714, 425] width 126 height 38
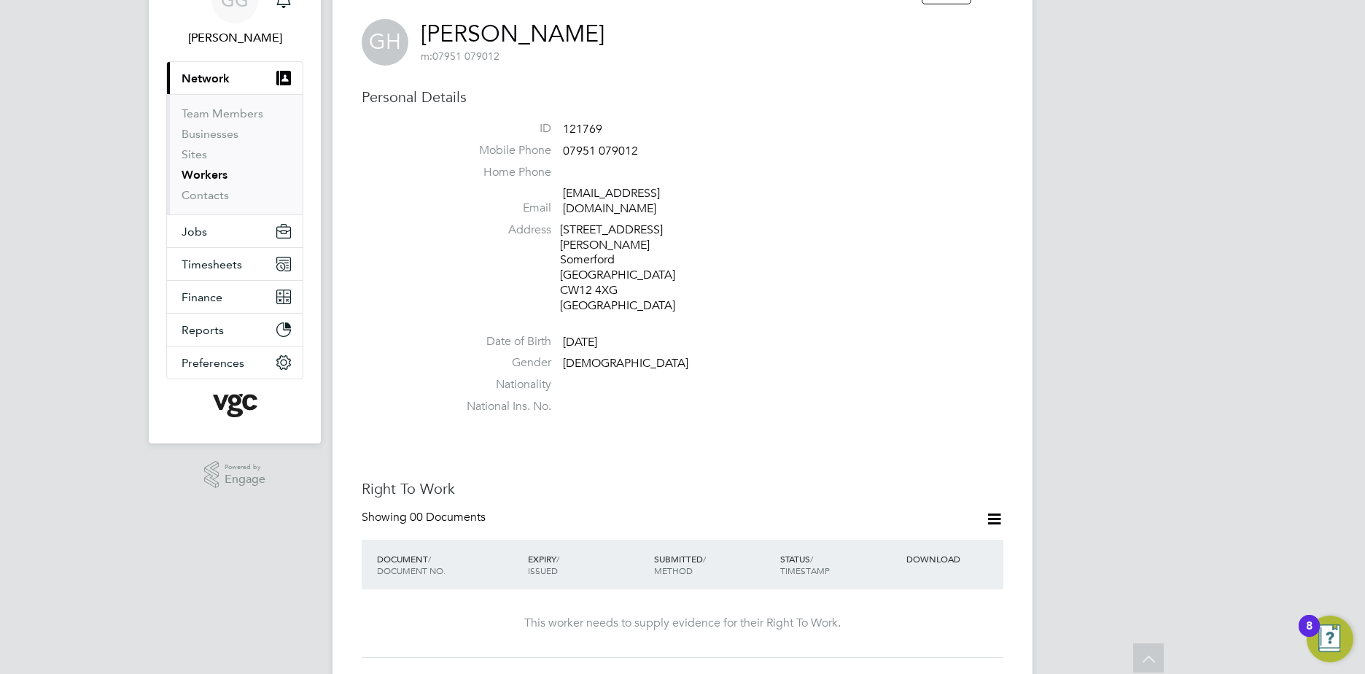
scroll to position [0, 0]
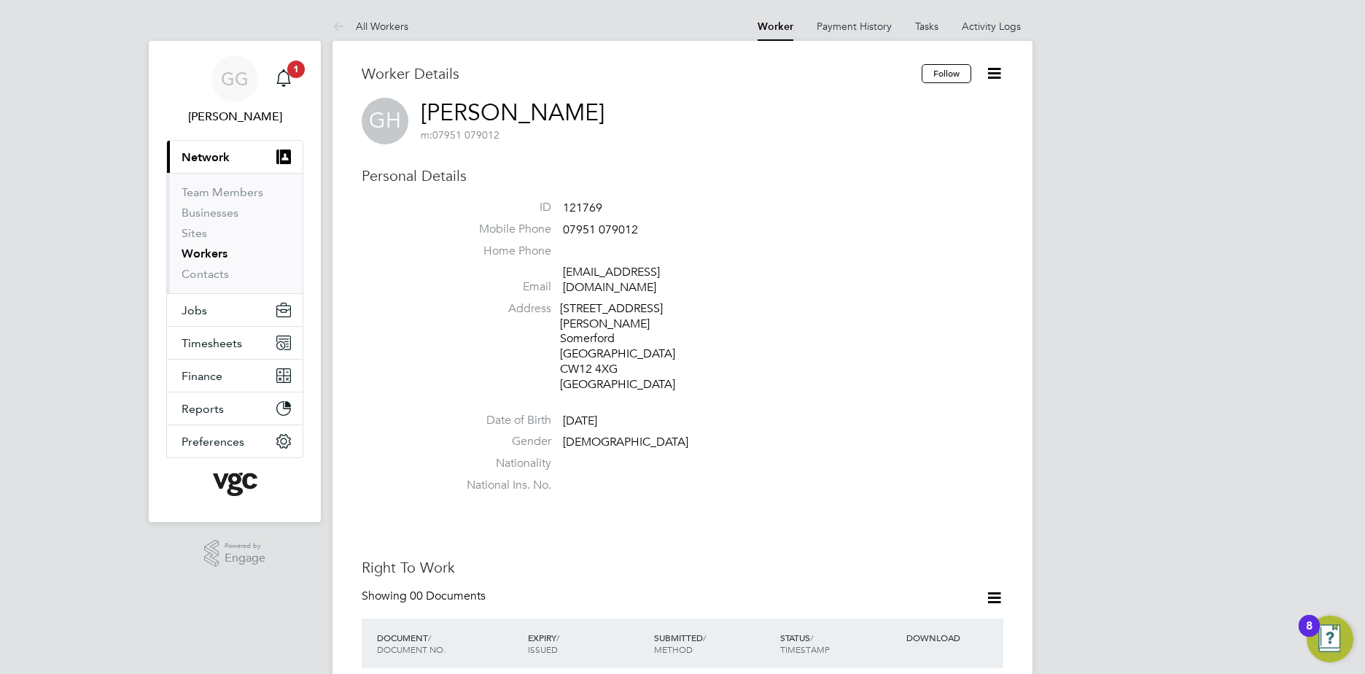
click at [999, 65] on icon at bounding box center [994, 73] width 18 height 18
drag, startPoint x: 729, startPoint y: 174, endPoint x: 715, endPoint y: 184, distance: 17.4
click at [729, 175] on h3 "Personal Details" at bounding box center [683, 175] width 642 height 19
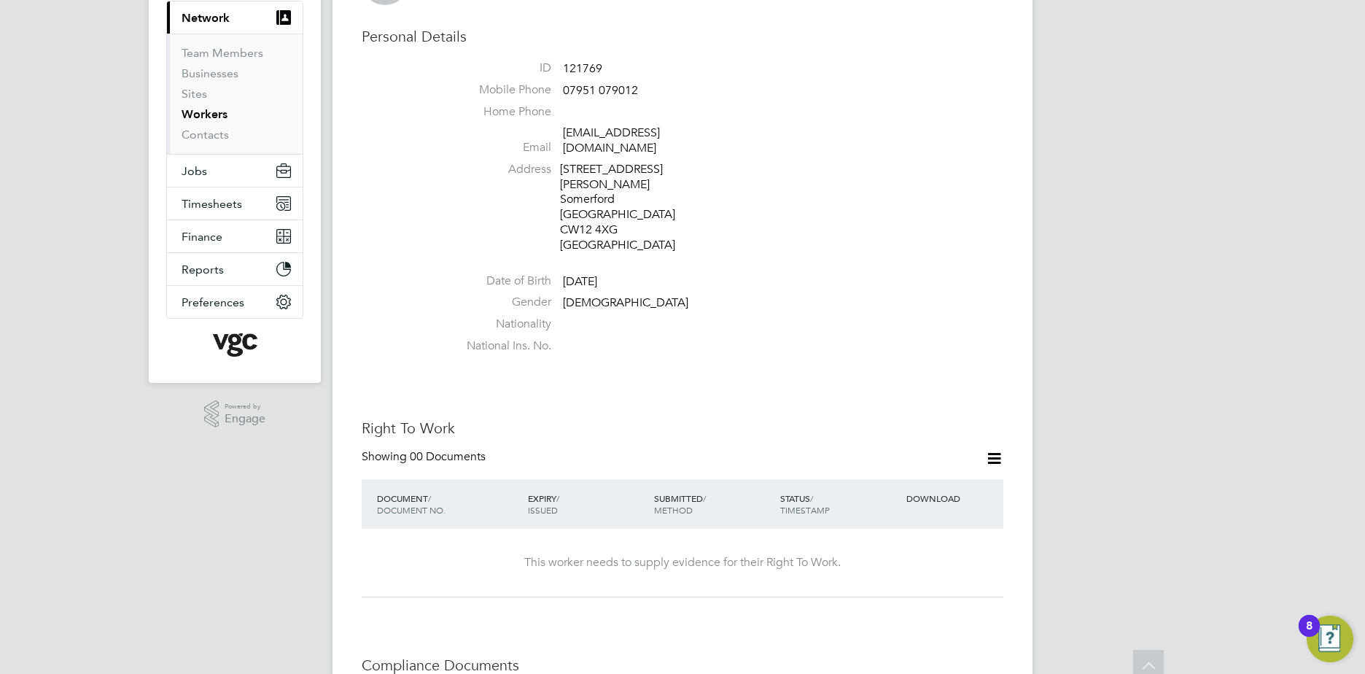
scroll to position [146, 0]
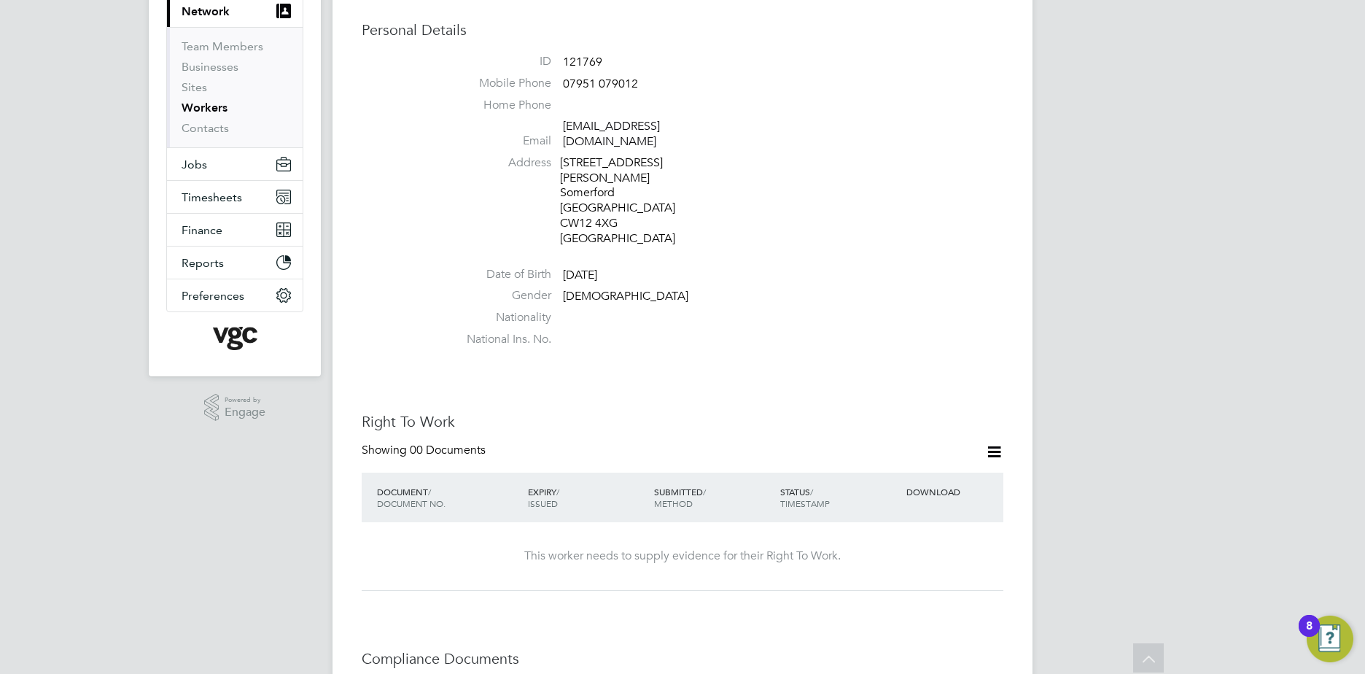
click at [987, 443] on icon at bounding box center [994, 452] width 18 height 18
click at [904, 457] on li "Add Right To Work Document" at bounding box center [914, 456] width 176 height 20
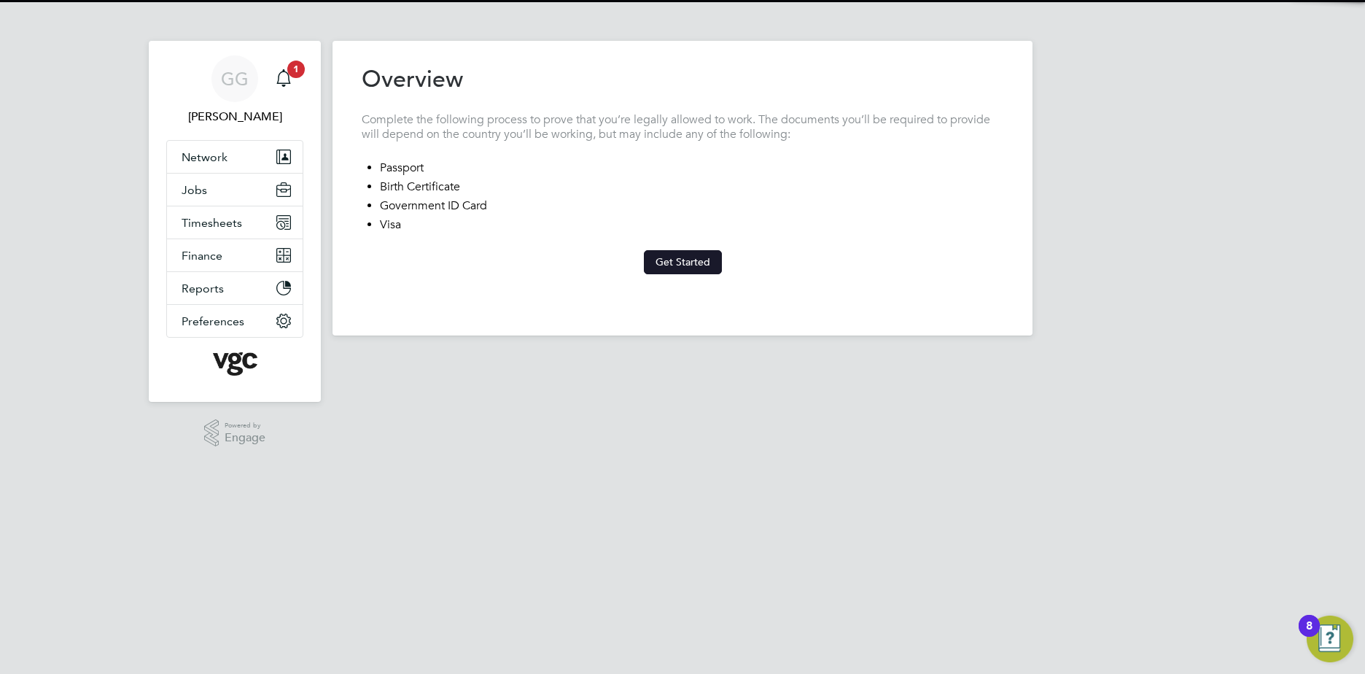
click at [681, 271] on button "Get Started" at bounding box center [683, 261] width 78 height 23
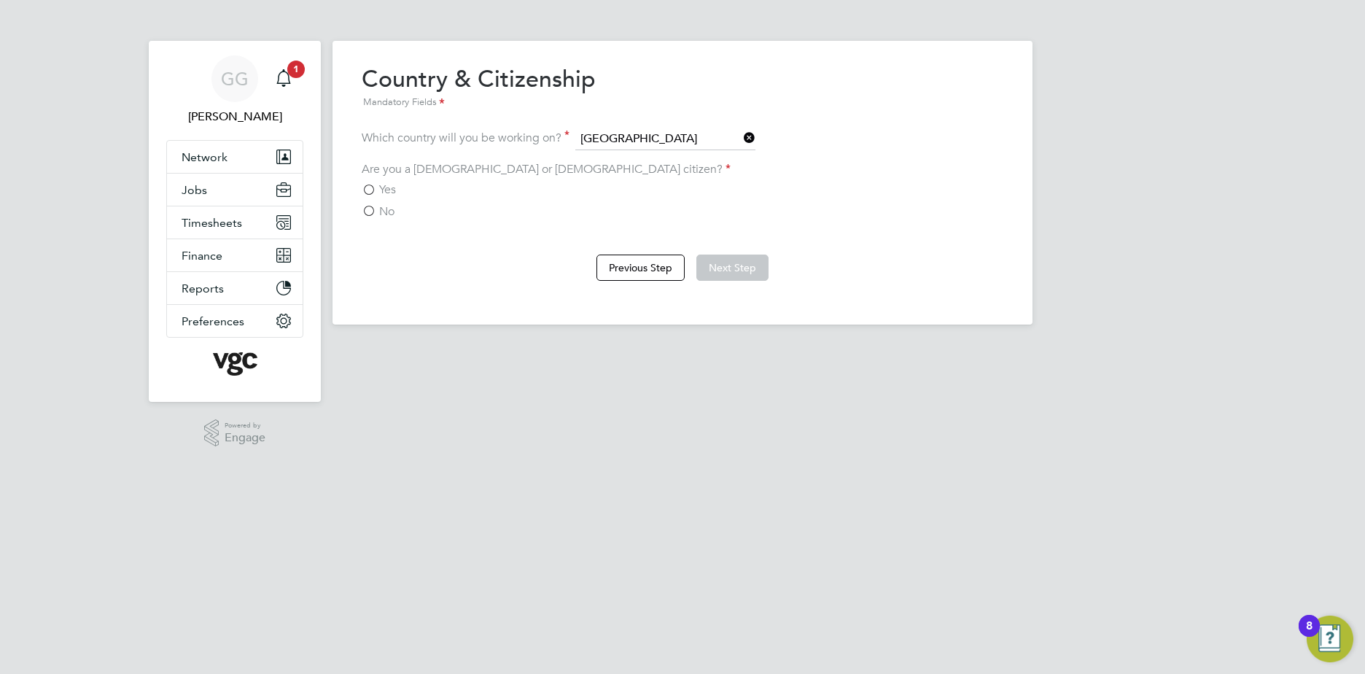
click at [373, 191] on label "Yes" at bounding box center [379, 189] width 34 height 15
click at [0, 0] on input "Yes" at bounding box center [0, 0] width 0 height 0
click at [704, 266] on button "Next Step" at bounding box center [733, 268] width 72 height 26
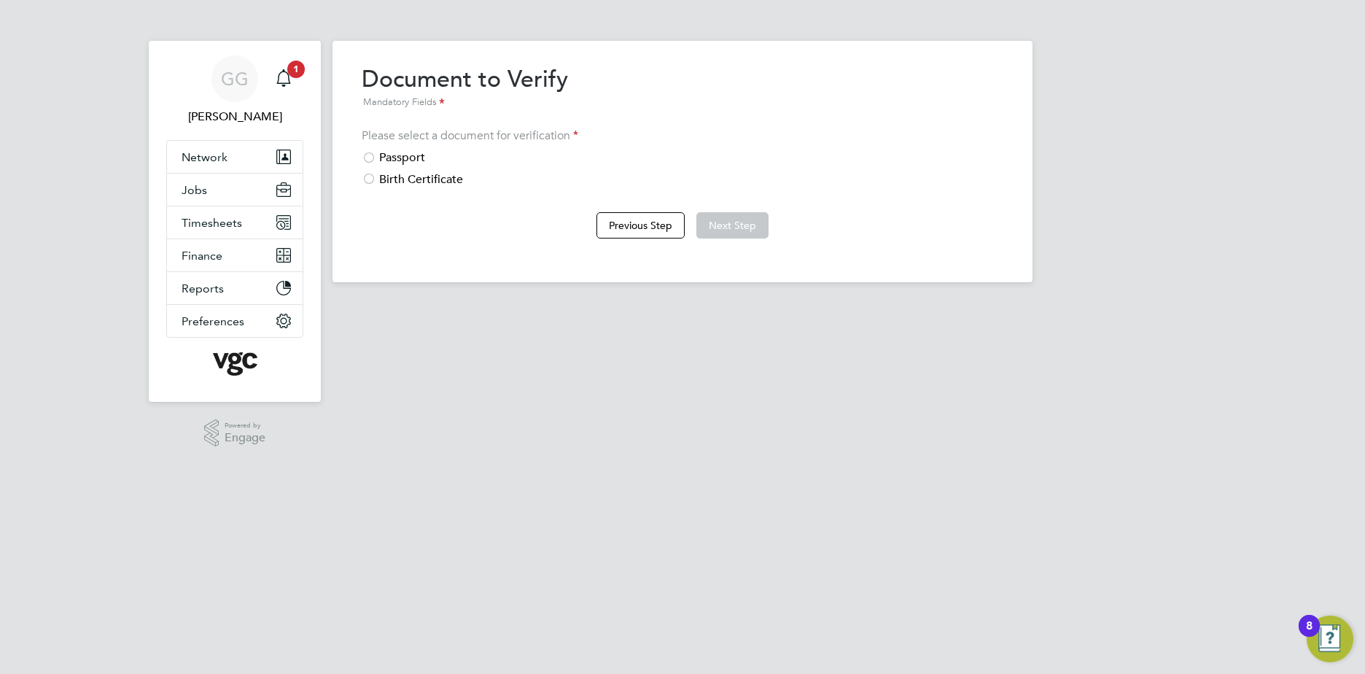
click at [399, 157] on div "Passport" at bounding box center [683, 157] width 642 height 15
click at [721, 217] on button "Next Step" at bounding box center [733, 225] width 72 height 26
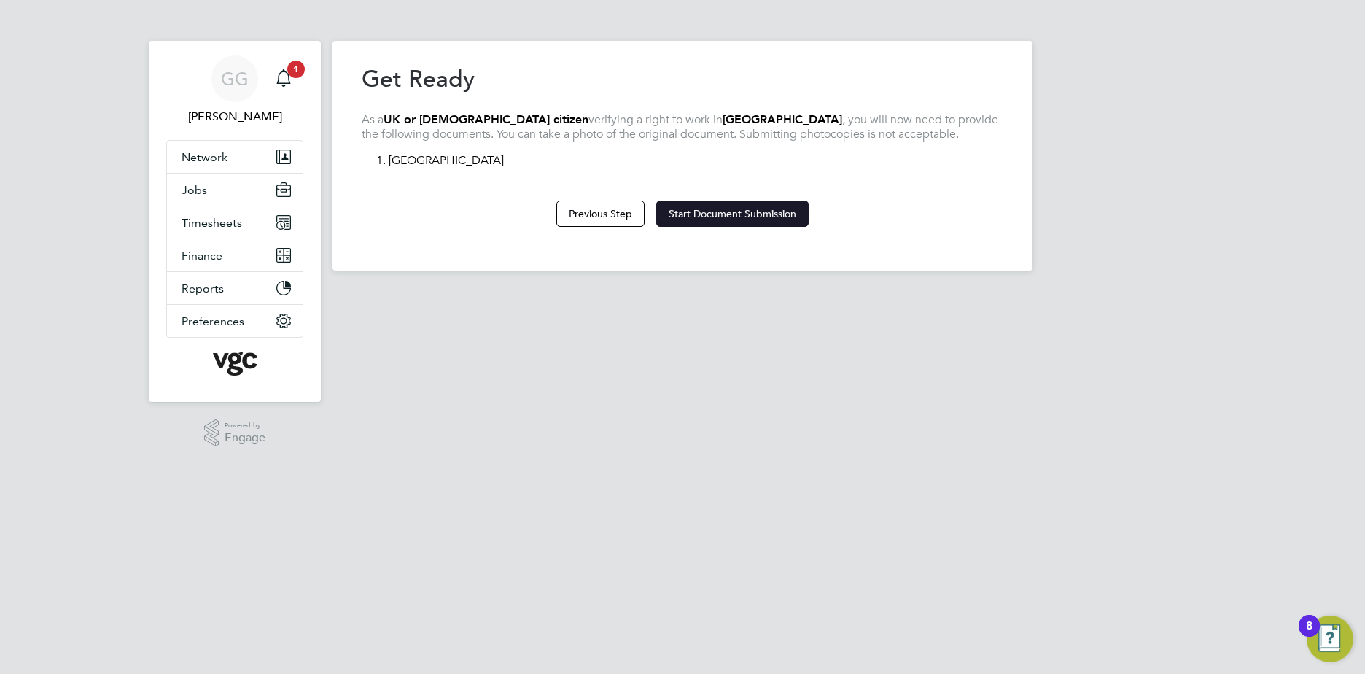
click at [732, 219] on button "Start Document Submission" at bounding box center [732, 214] width 152 height 26
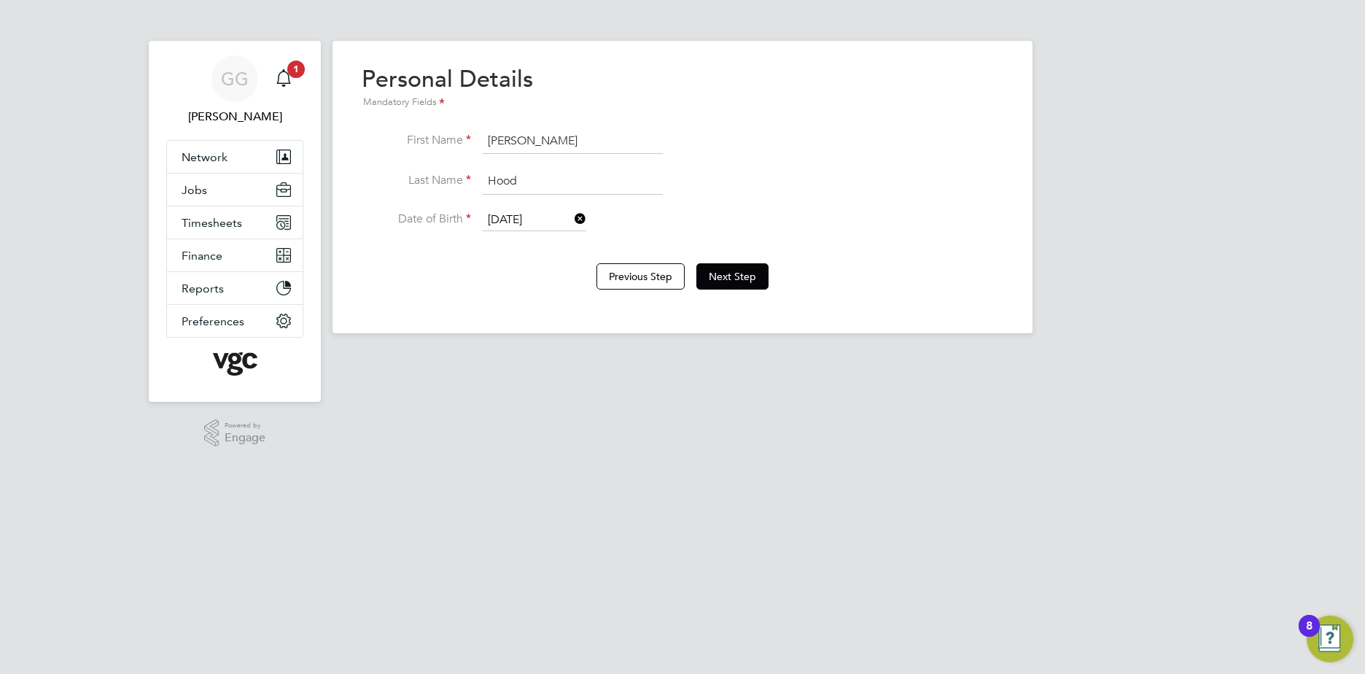
click at [740, 263] on div "Previous Step Next Step" at bounding box center [683, 275] width 642 height 58
click at [741, 278] on button "Next Step" at bounding box center [733, 276] width 72 height 26
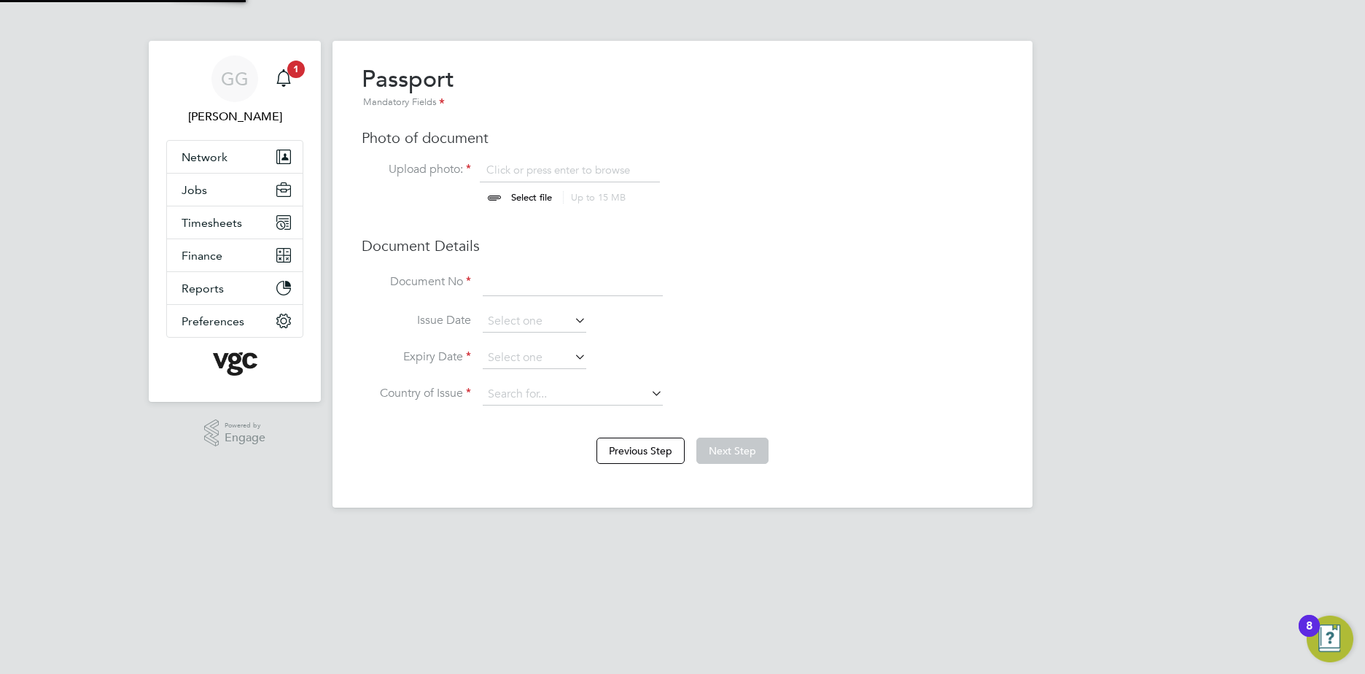
scroll to position [20, 181]
click at [549, 179] on input "file" at bounding box center [545, 185] width 229 height 44
type input "C:\fakepath\[PERSON_NAME] - Stamped Passport.pdf"
click at [492, 296] on input at bounding box center [573, 283] width 180 height 26
click at [540, 268] on div "Passport Mandatory Fields Photo of document Upload photo: [PERSON_NAME] - Stamp…" at bounding box center [683, 242] width 642 height 356
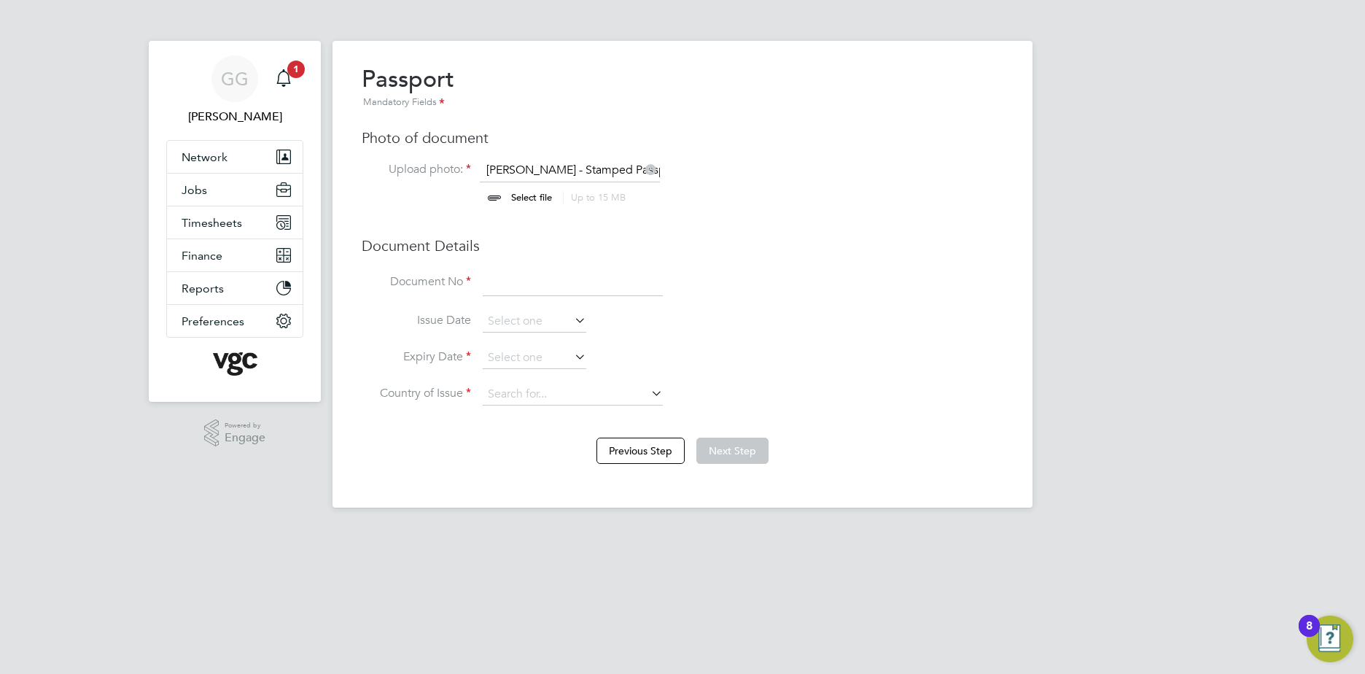
click at [543, 280] on input at bounding box center [573, 283] width 180 height 26
type input "1"
paste input "120208046"
type input "120208046"
click at [530, 322] on input at bounding box center [535, 322] width 104 height 22
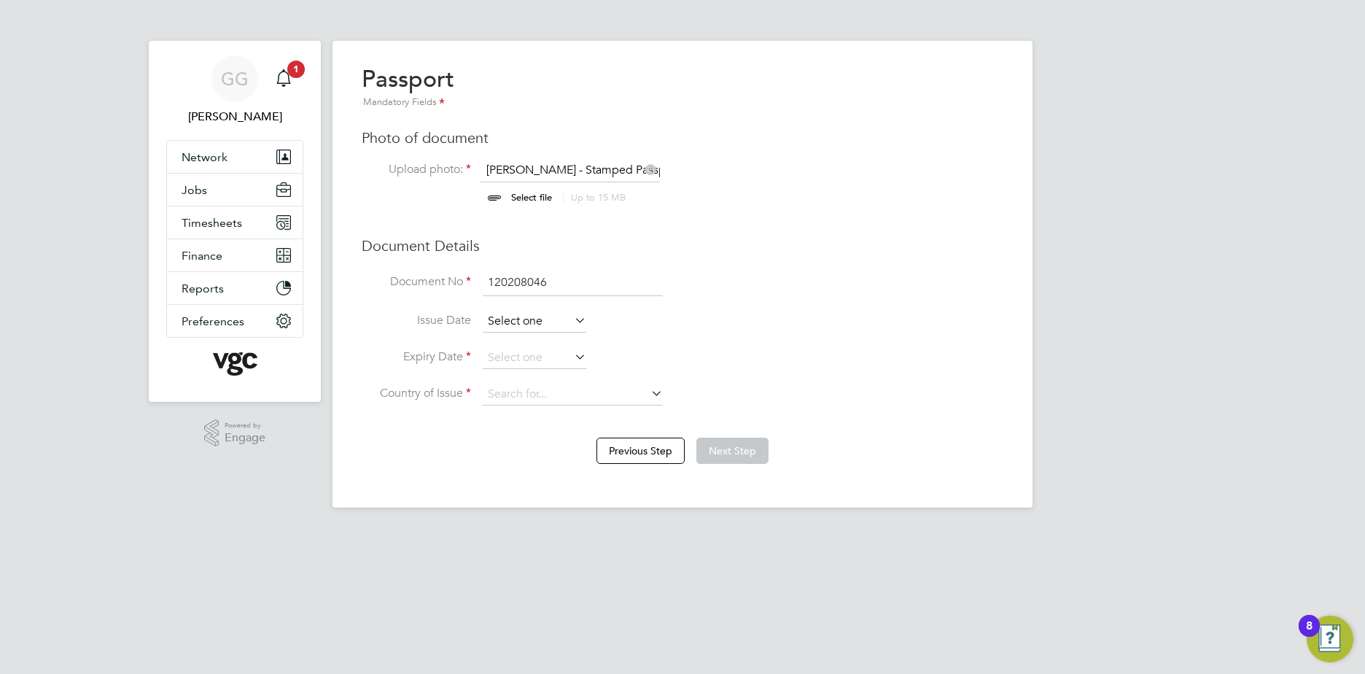
scroll to position [568, 0]
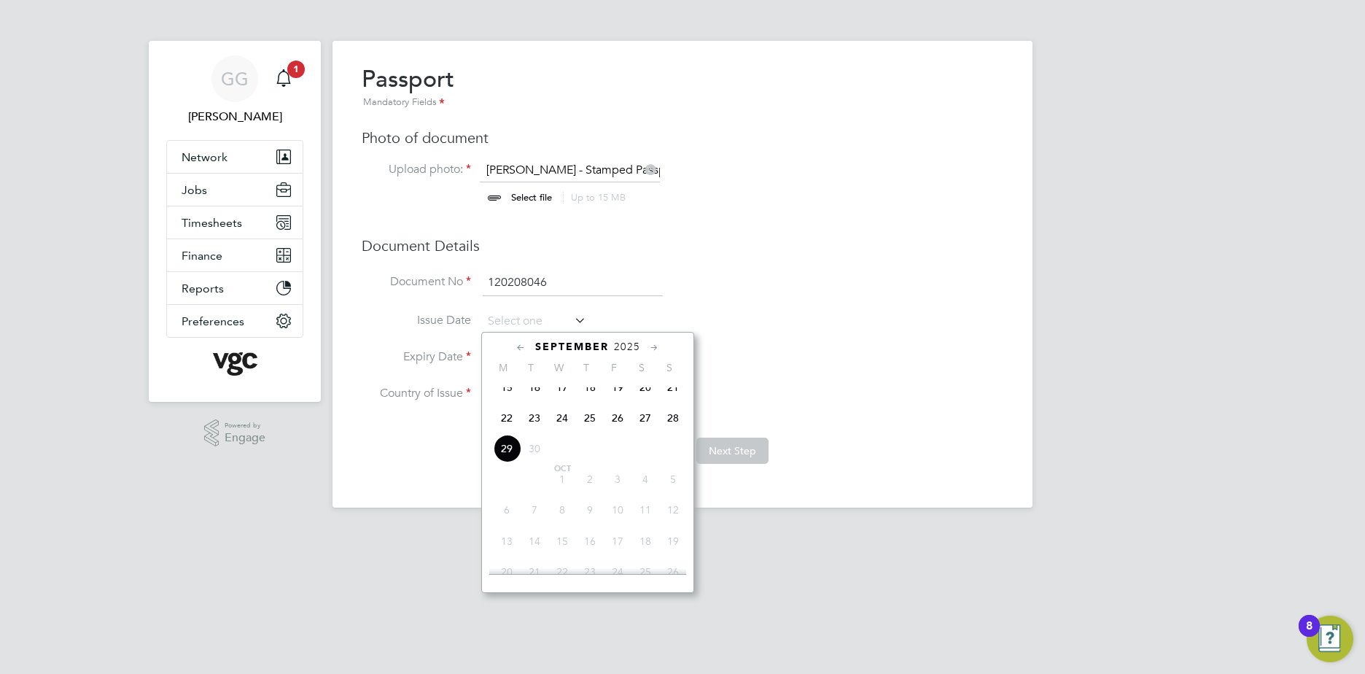
click at [432, 346] on li "Issue Date" at bounding box center [683, 329] width 642 height 36
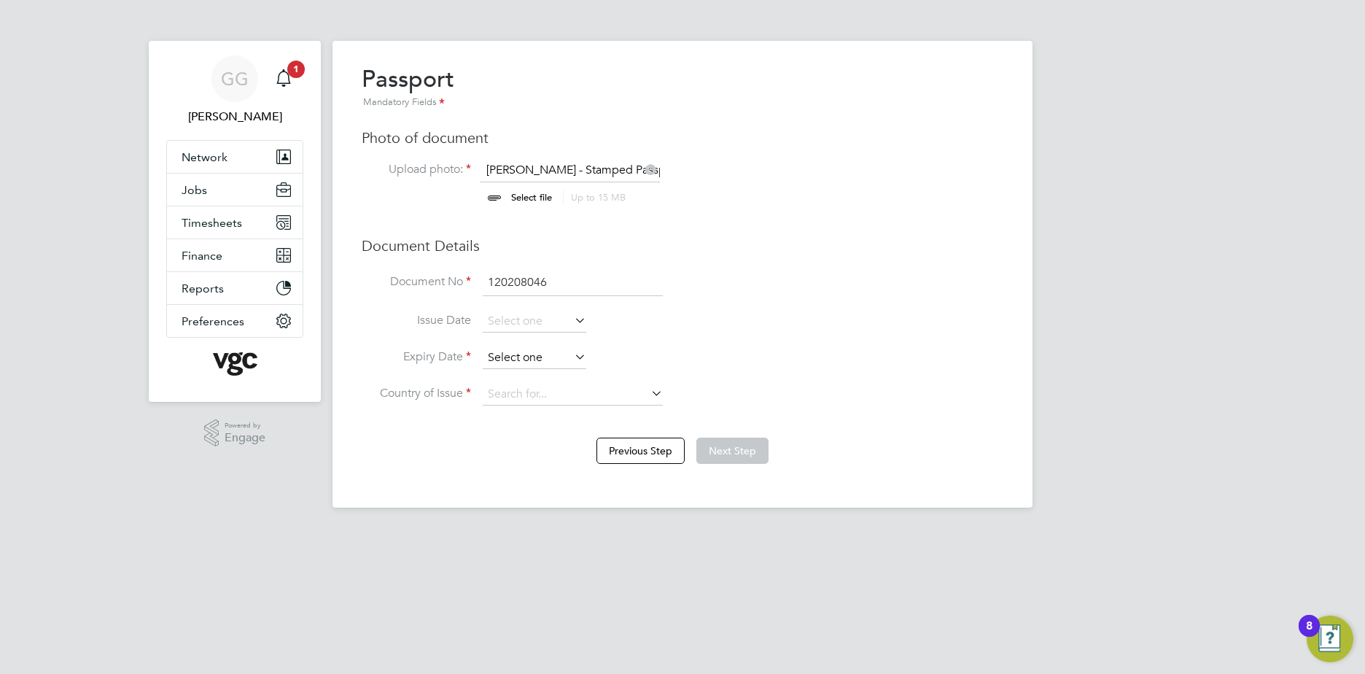
click at [506, 357] on input at bounding box center [535, 358] width 104 height 22
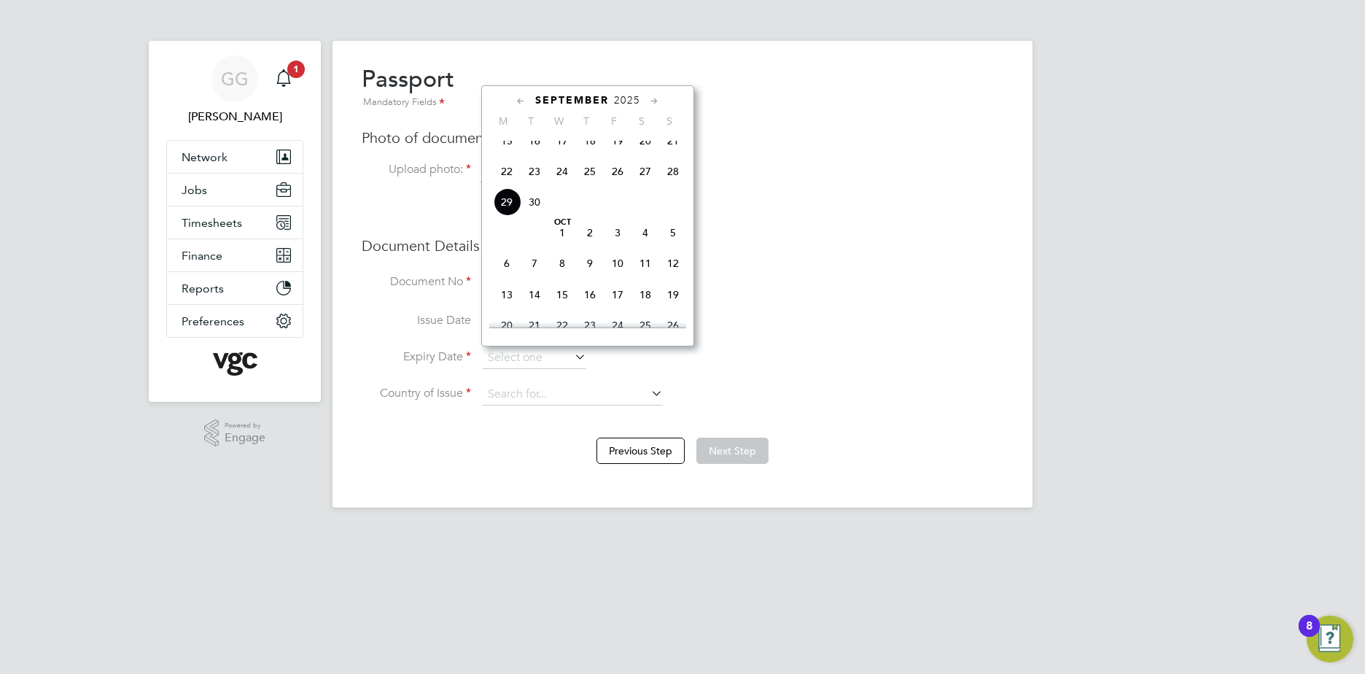
click at [629, 98] on span "2025" at bounding box center [627, 100] width 26 height 12
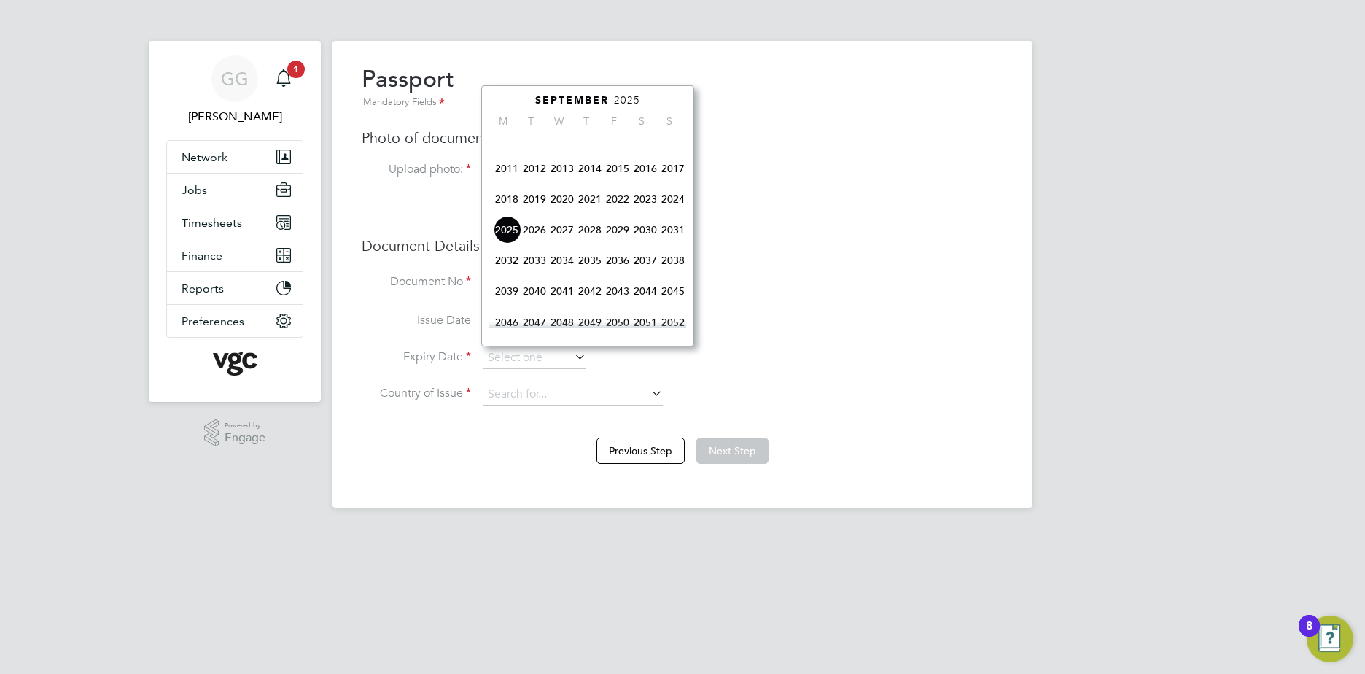
click at [644, 236] on span "2030" at bounding box center [646, 230] width 28 height 28
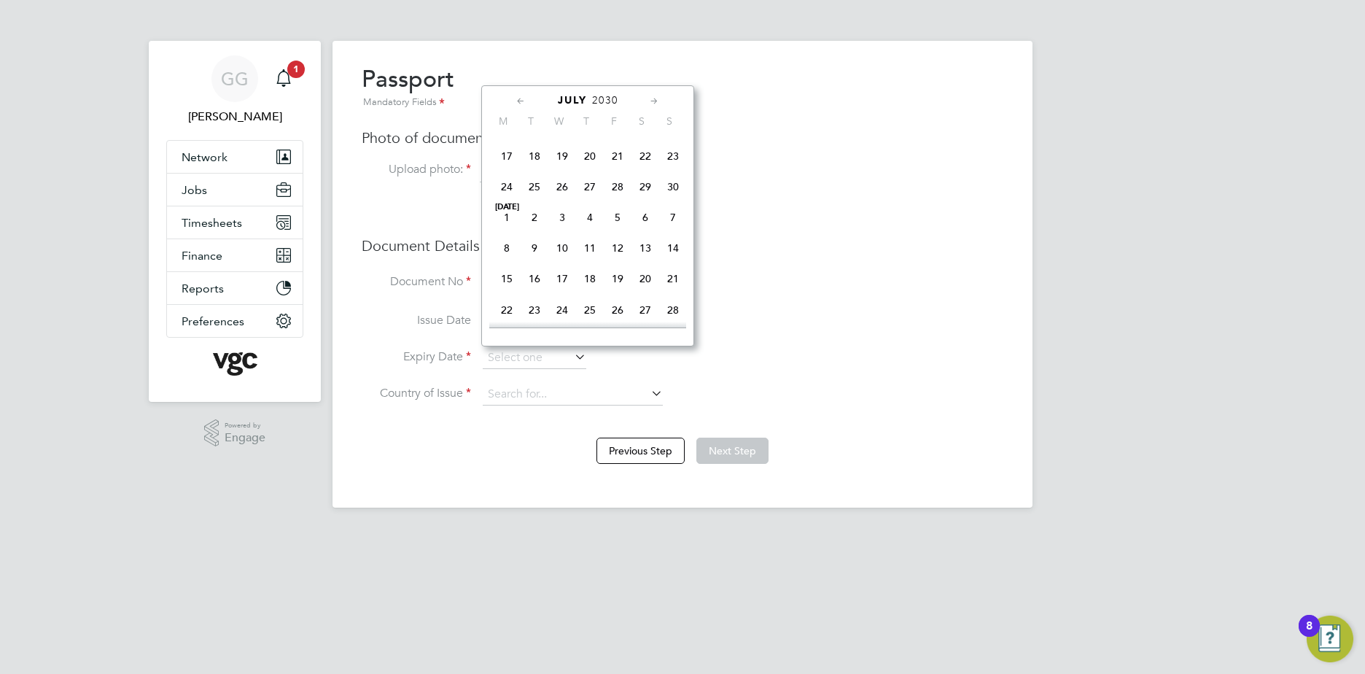
scroll to position [325, 0]
click at [616, 142] on span "5" at bounding box center [618, 137] width 28 height 28
type input "[DATE]"
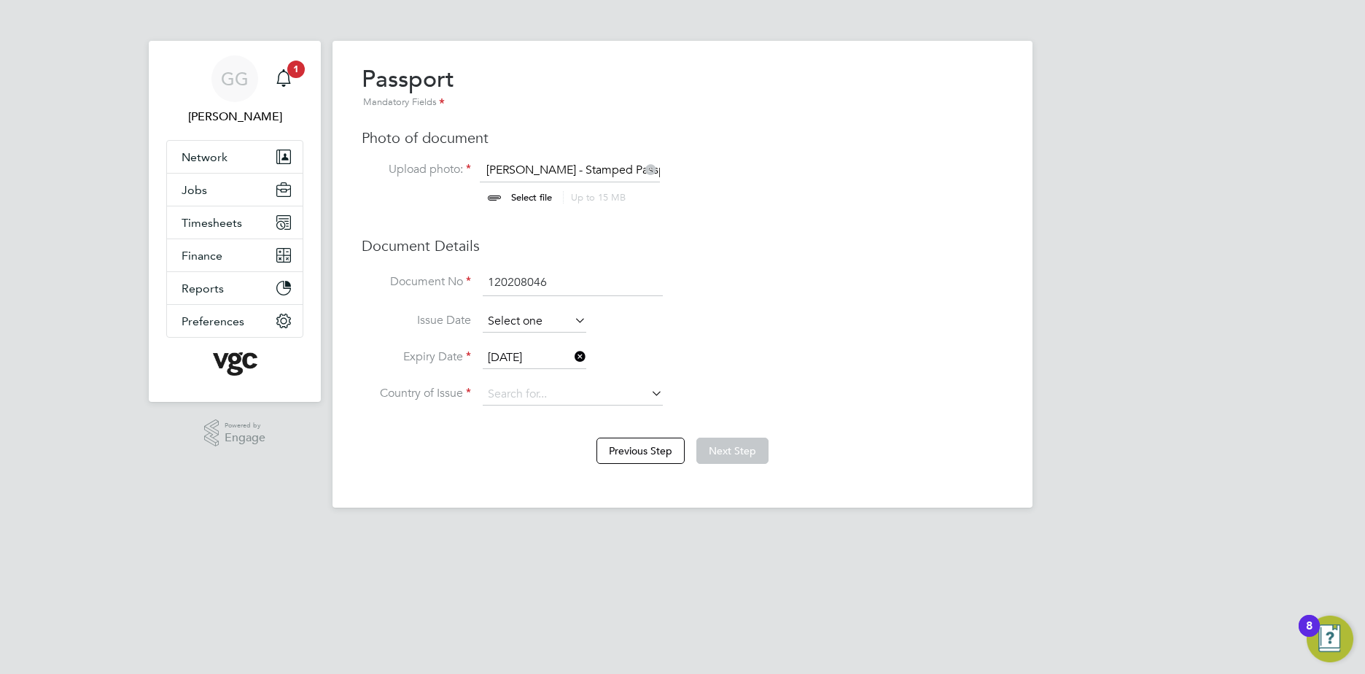
click at [533, 319] on input at bounding box center [535, 322] width 104 height 22
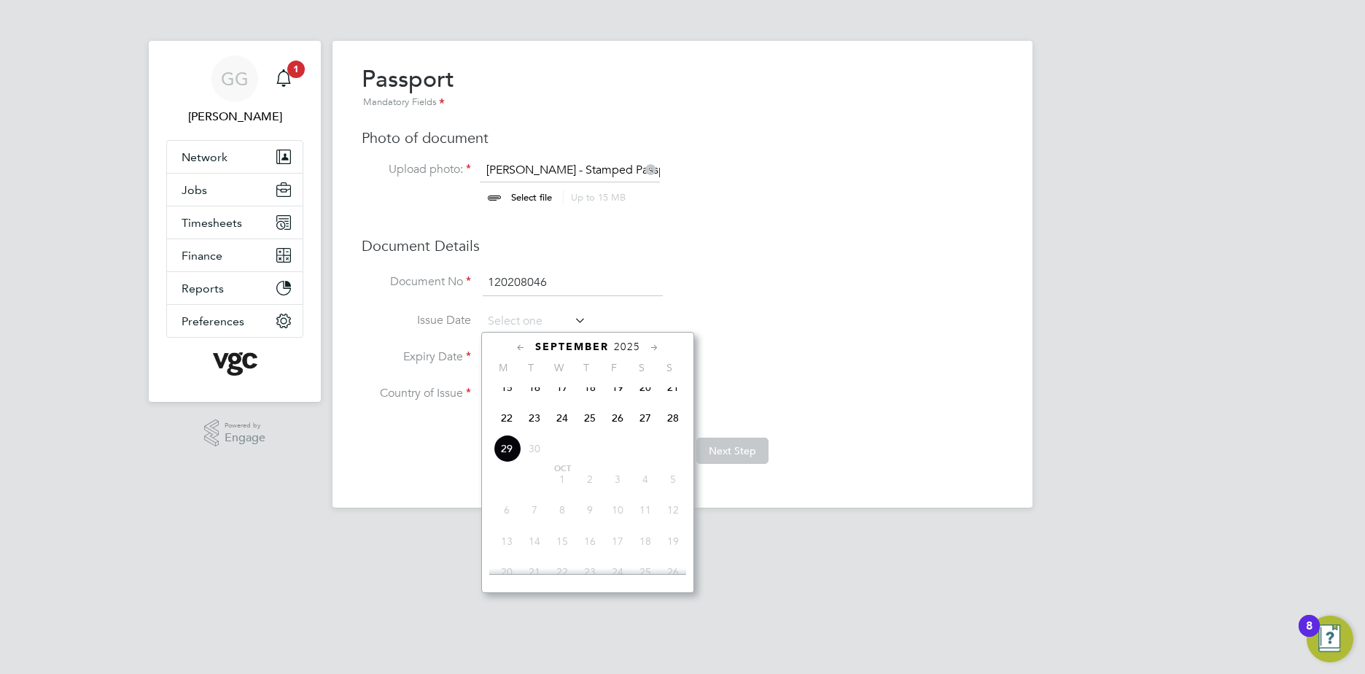
click at [627, 345] on span "2025" at bounding box center [627, 347] width 26 height 12
click at [575, 456] on span "2020" at bounding box center [563, 446] width 28 height 28
click at [670, 461] on span "5" at bounding box center [673, 457] width 28 height 28
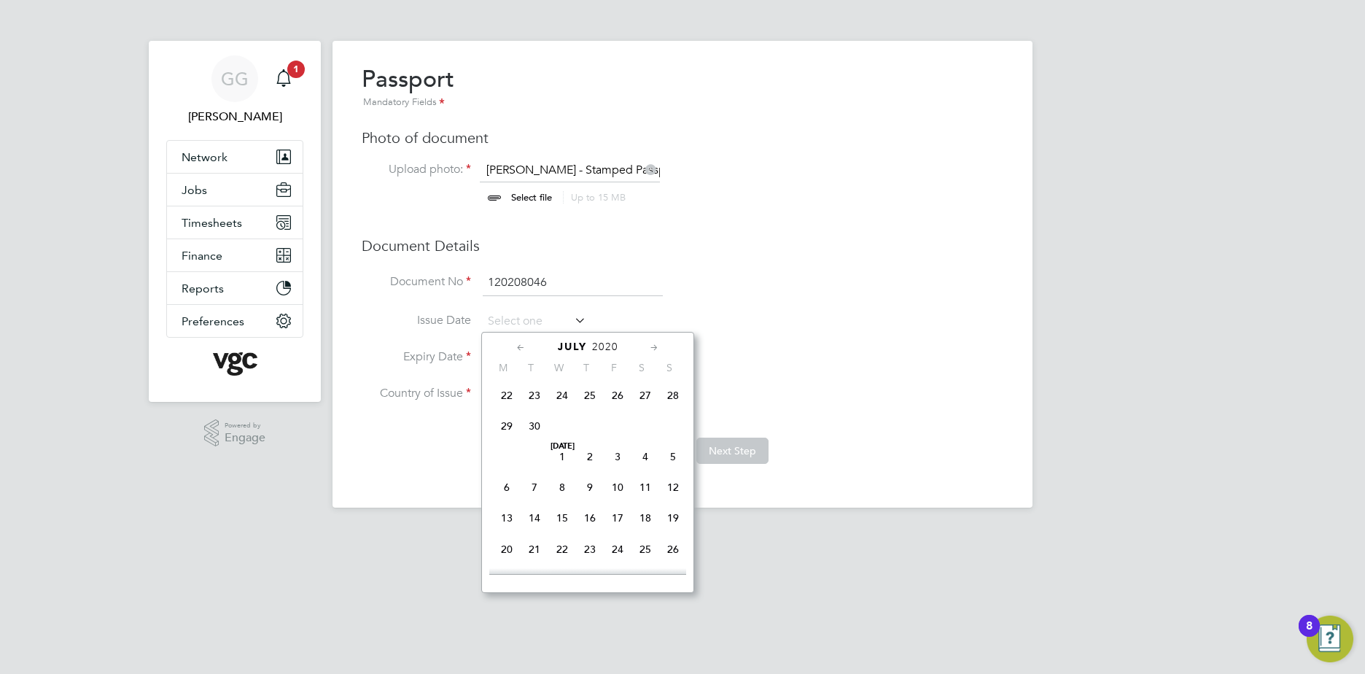
type input "[DATE]"
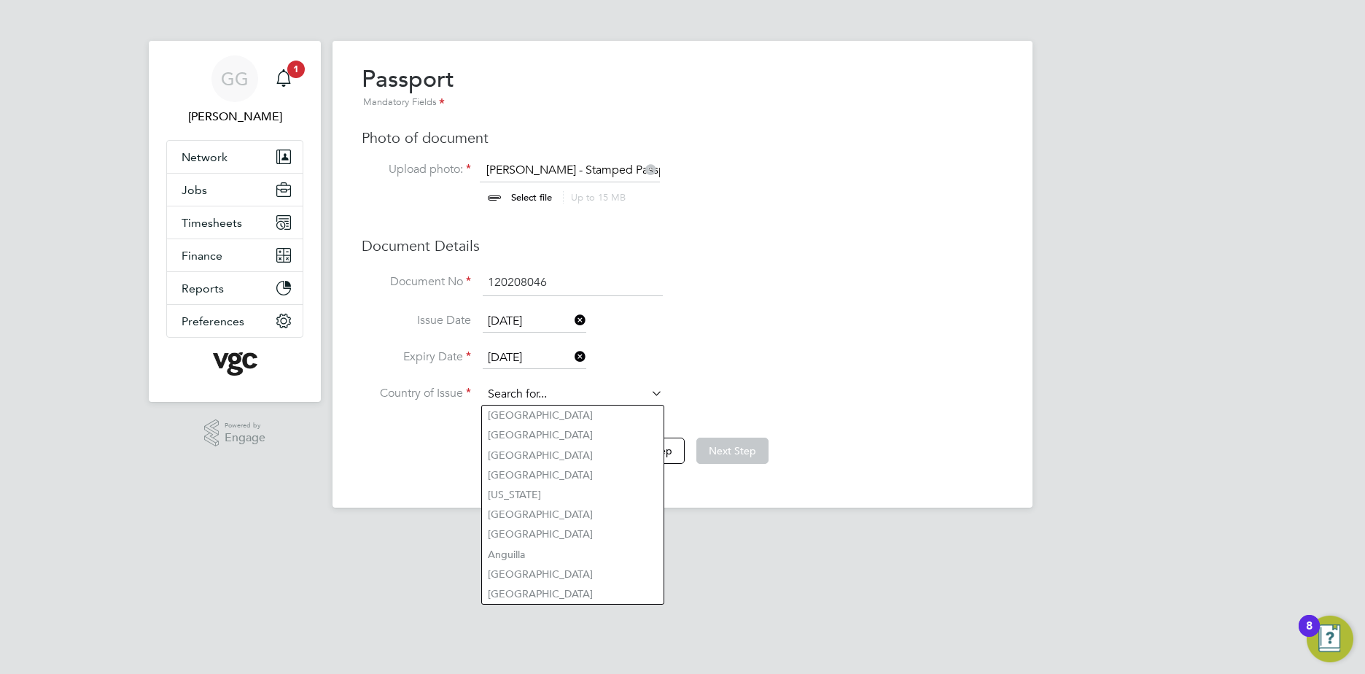
click at [522, 399] on input at bounding box center [573, 395] width 180 height 22
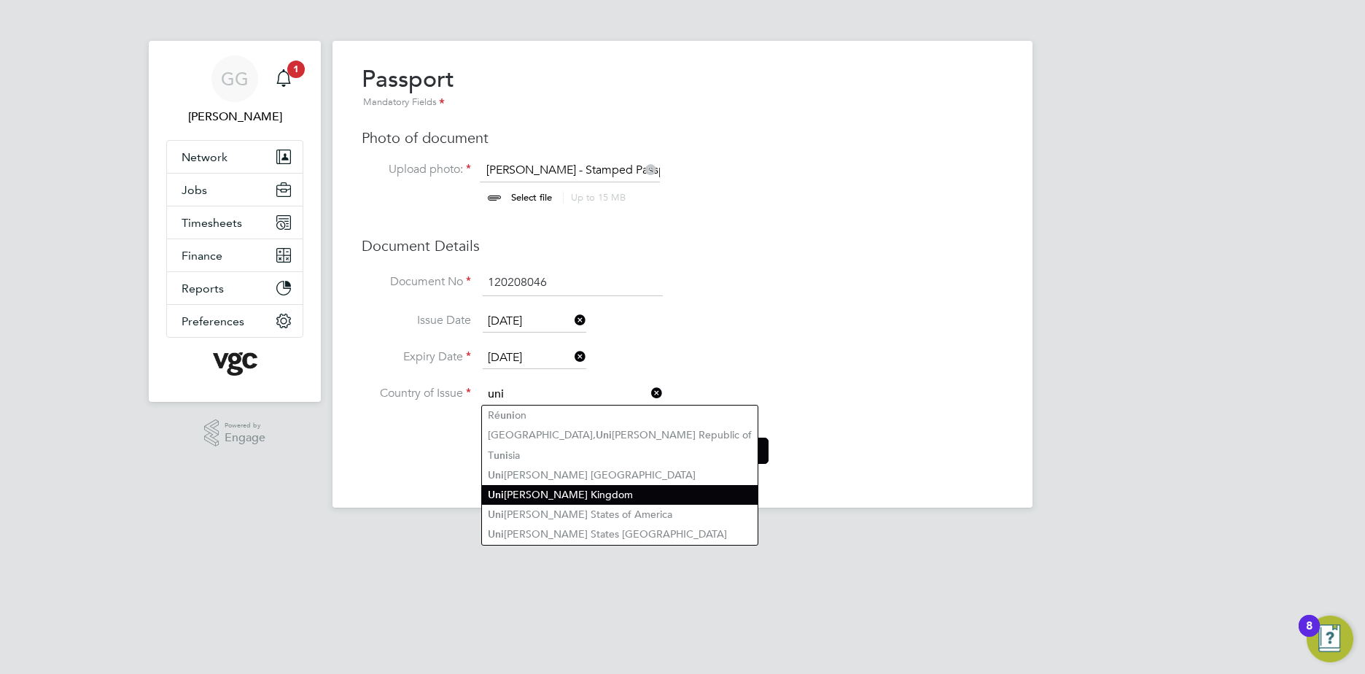
click at [559, 485] on li "Uni [PERSON_NAME] Kingdom" at bounding box center [620, 495] width 276 height 20
type input "[GEOGRAPHIC_DATA]"
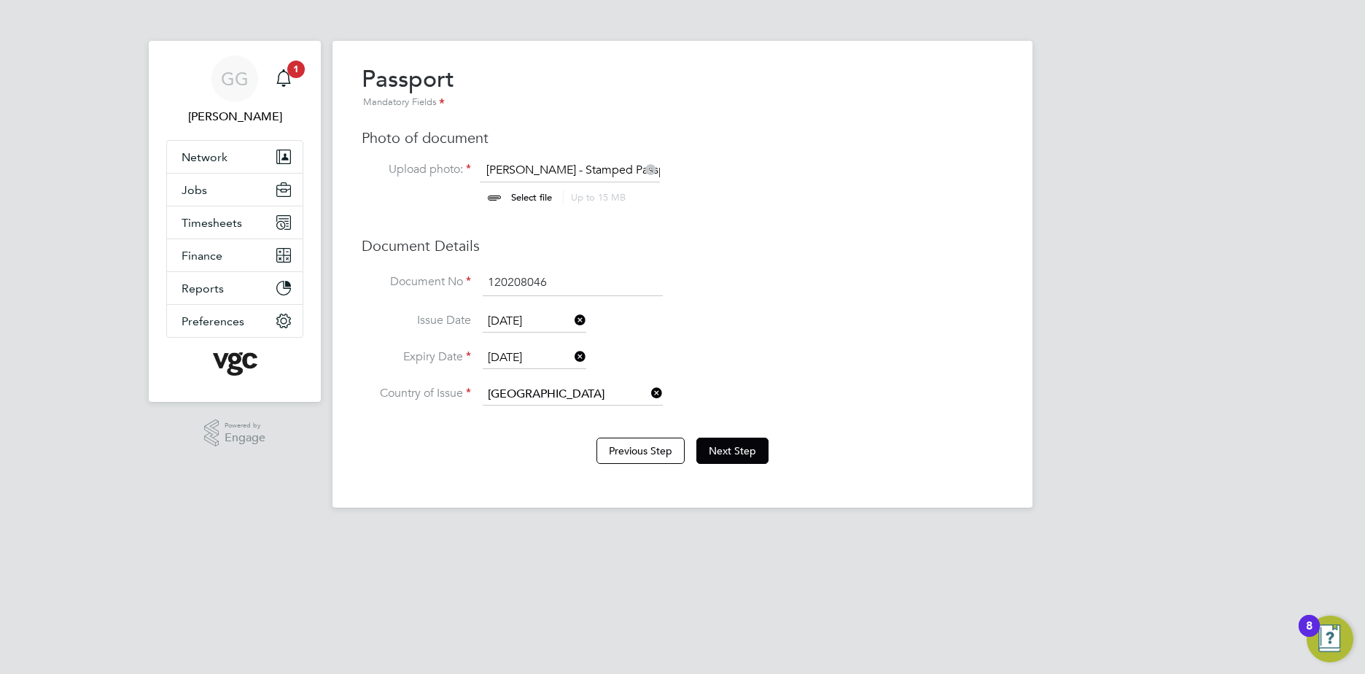
click at [694, 445] on div "Previous Step Next Step" at bounding box center [683, 449] width 642 height 58
click at [721, 449] on button "Next Step" at bounding box center [733, 451] width 72 height 26
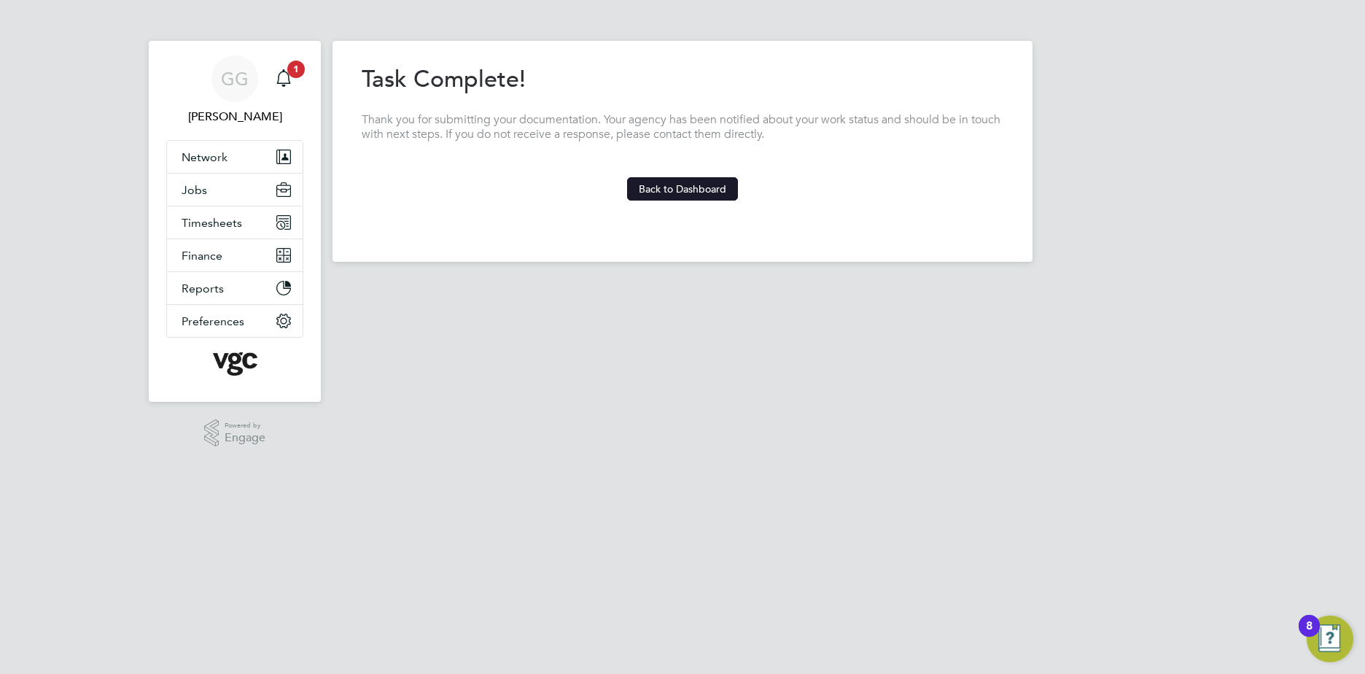
click at [677, 186] on button "Back to Dashboard" at bounding box center [682, 188] width 111 height 23
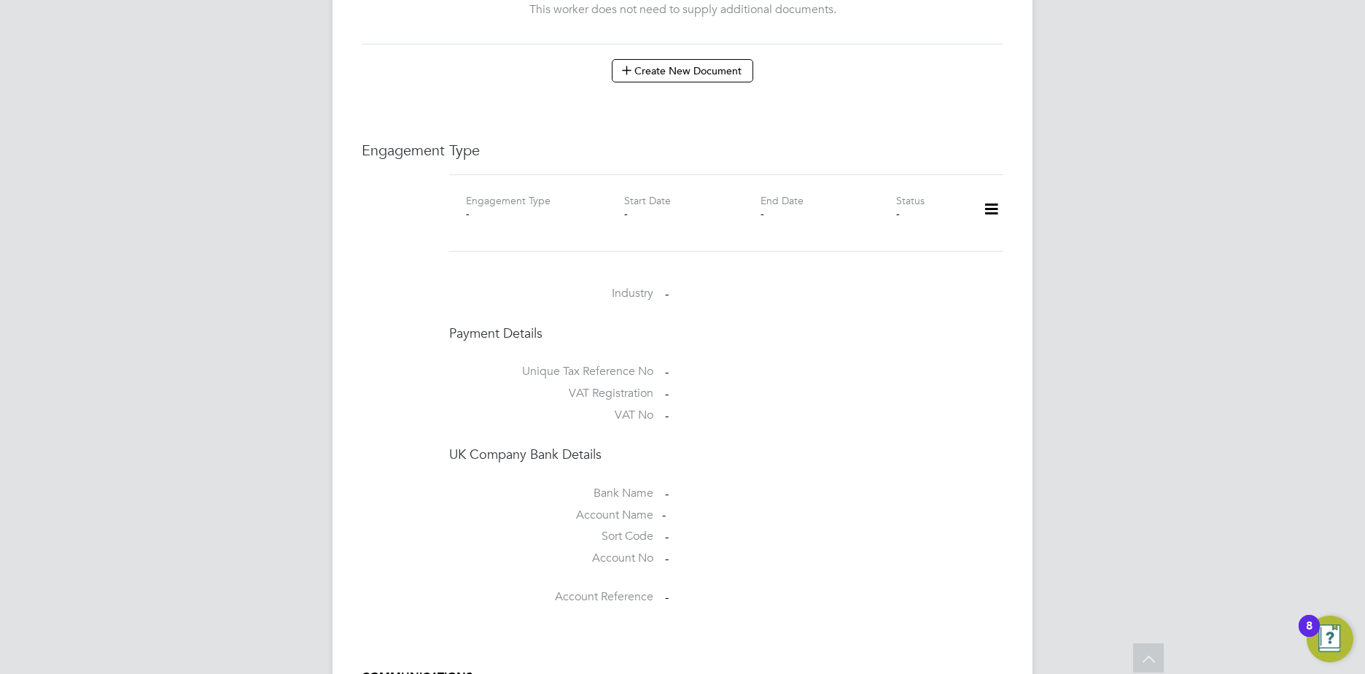
scroll to position [673, 0]
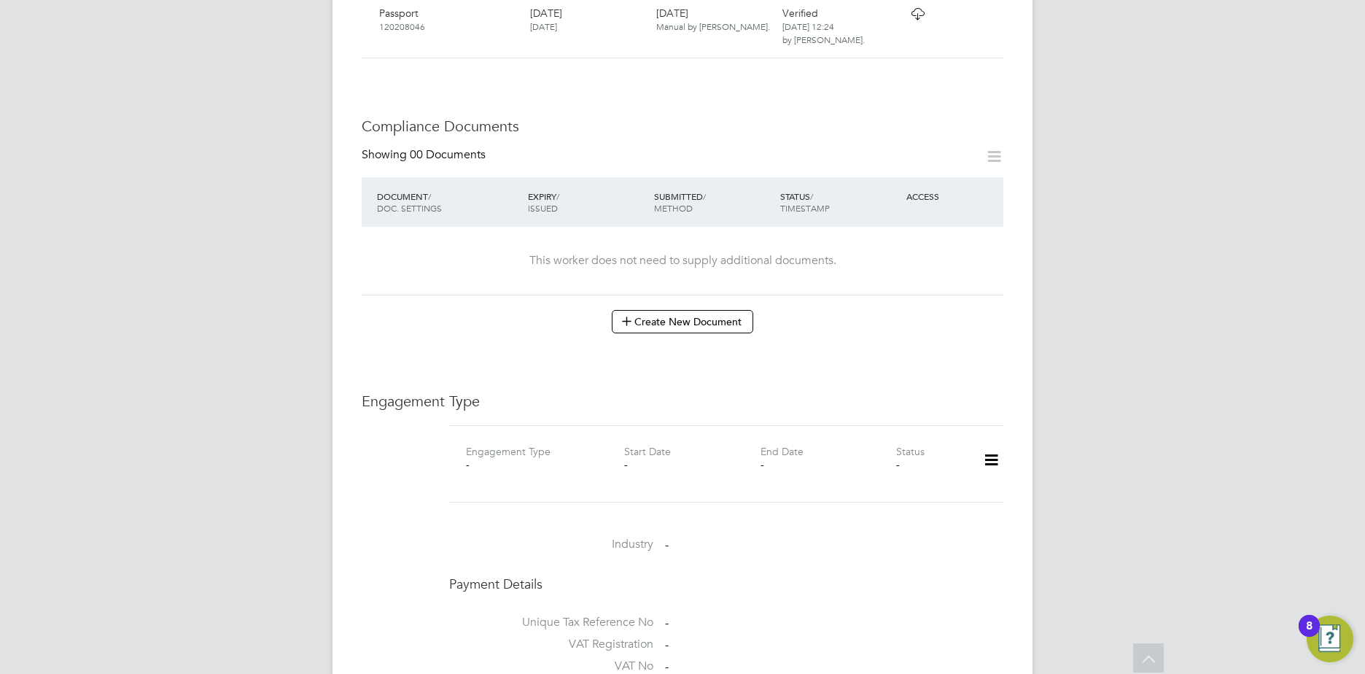
click at [995, 443] on icon at bounding box center [992, 460] width 26 height 34
click at [880, 490] on li "Add Engagement Type" at bounding box center [917, 494] width 166 height 20
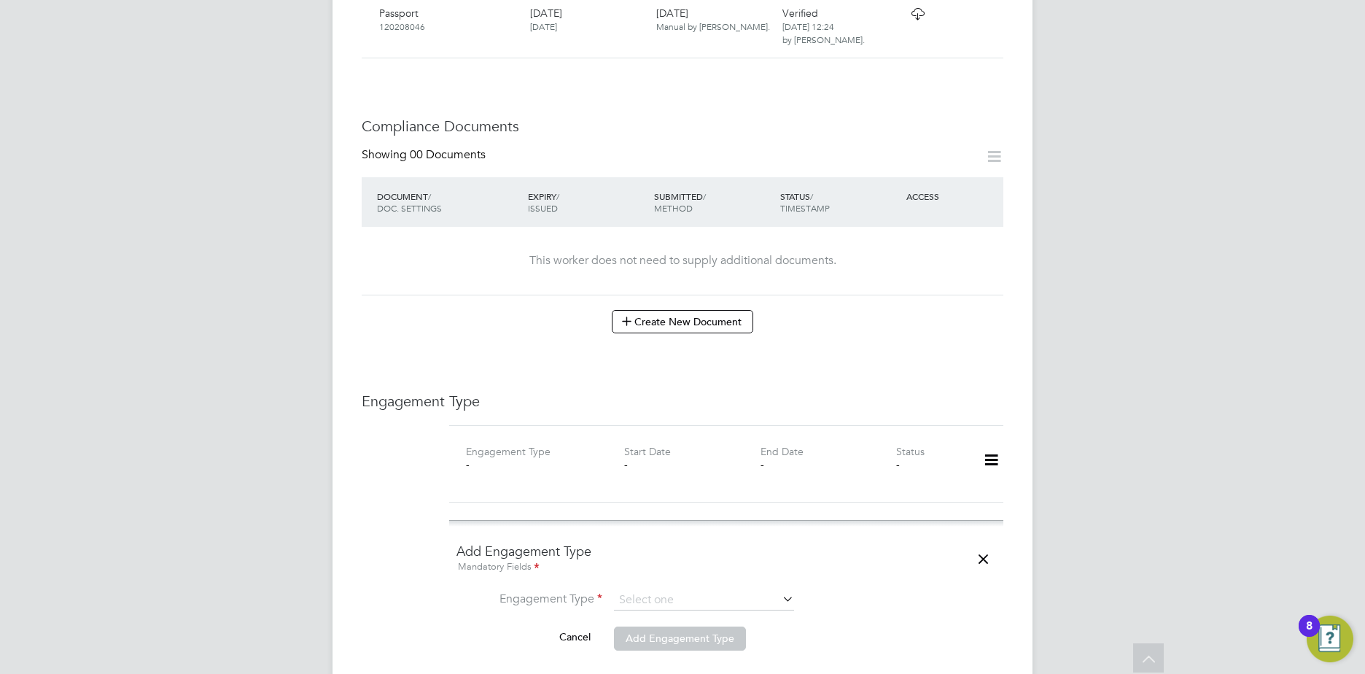
drag, startPoint x: 651, startPoint y: 588, endPoint x: 649, endPoint y: 568, distance: 19.7
click at [651, 590] on li "Engagement Type" at bounding box center [727, 607] width 540 height 35
click at [649, 590] on input at bounding box center [704, 600] width 180 height 20
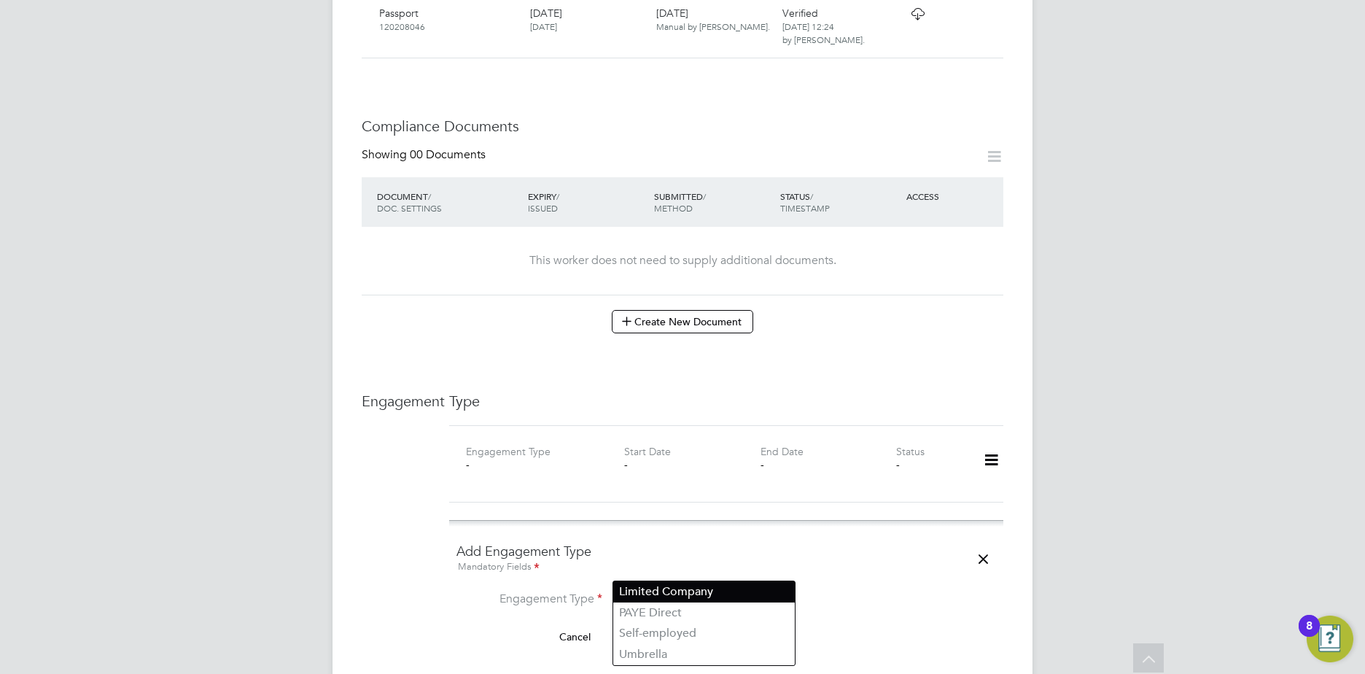
click at [701, 589] on li "Limited Company" at bounding box center [704, 591] width 182 height 21
type input "Limited Company"
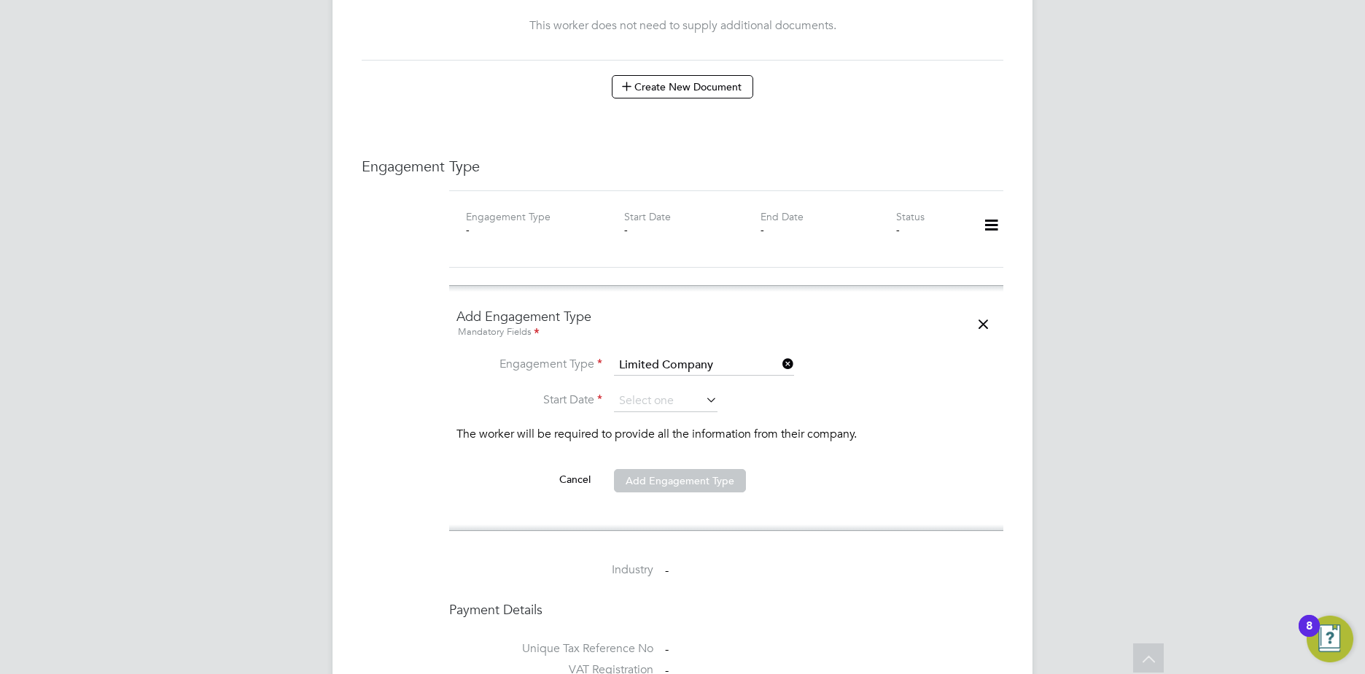
scroll to position [965, 0]
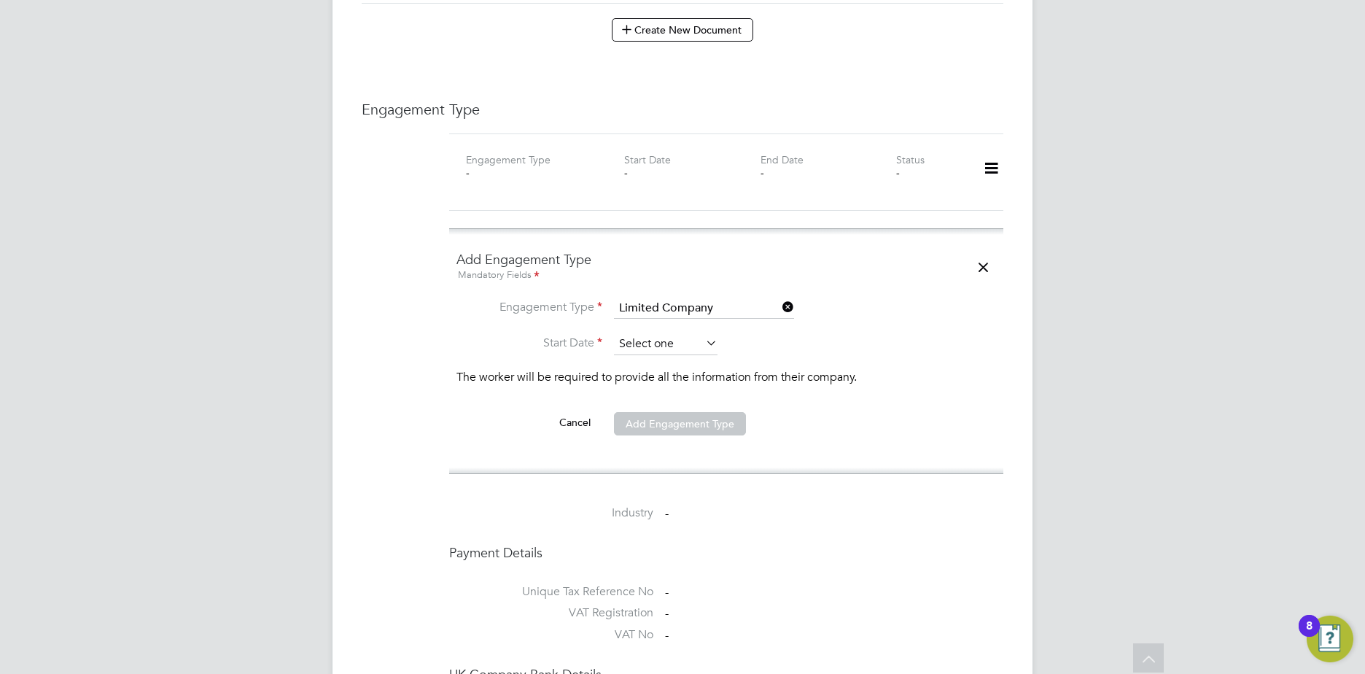
click at [651, 333] on input at bounding box center [666, 344] width 104 height 22
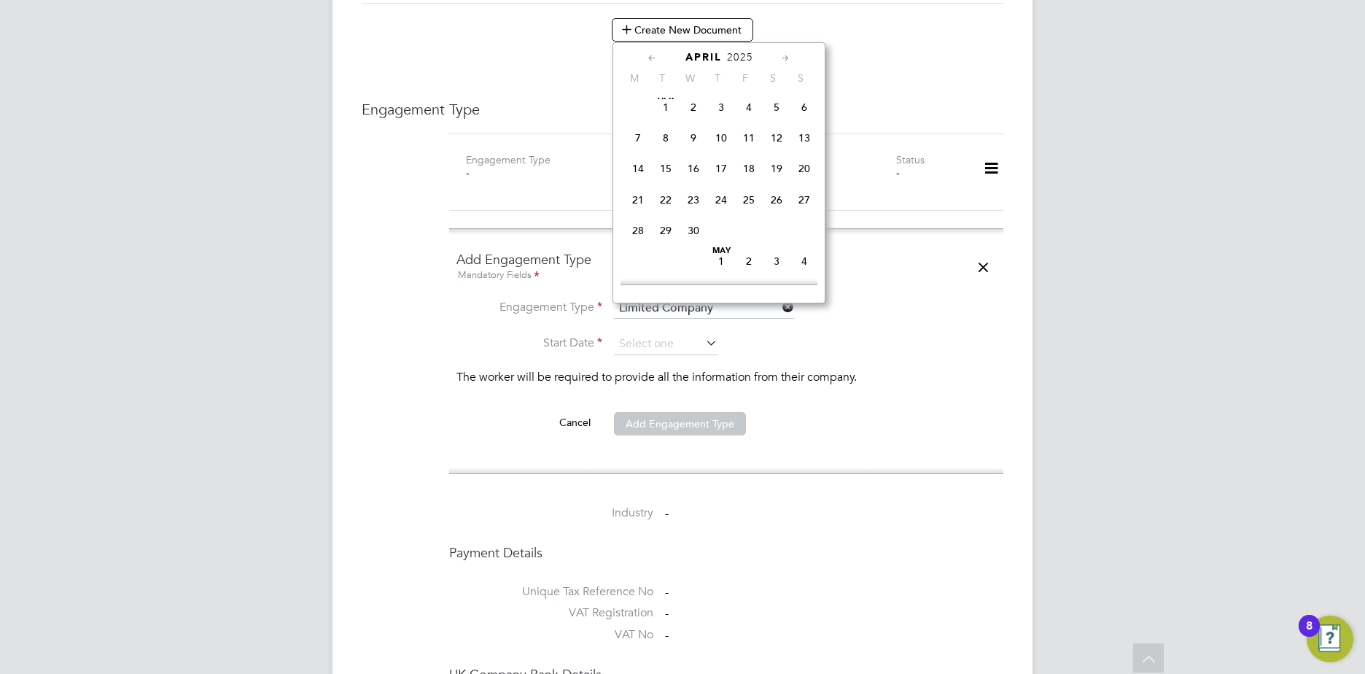
scroll to position [297, 0]
click at [804, 160] on span "6" at bounding box center [805, 153] width 28 height 28
type input "[DATE]"
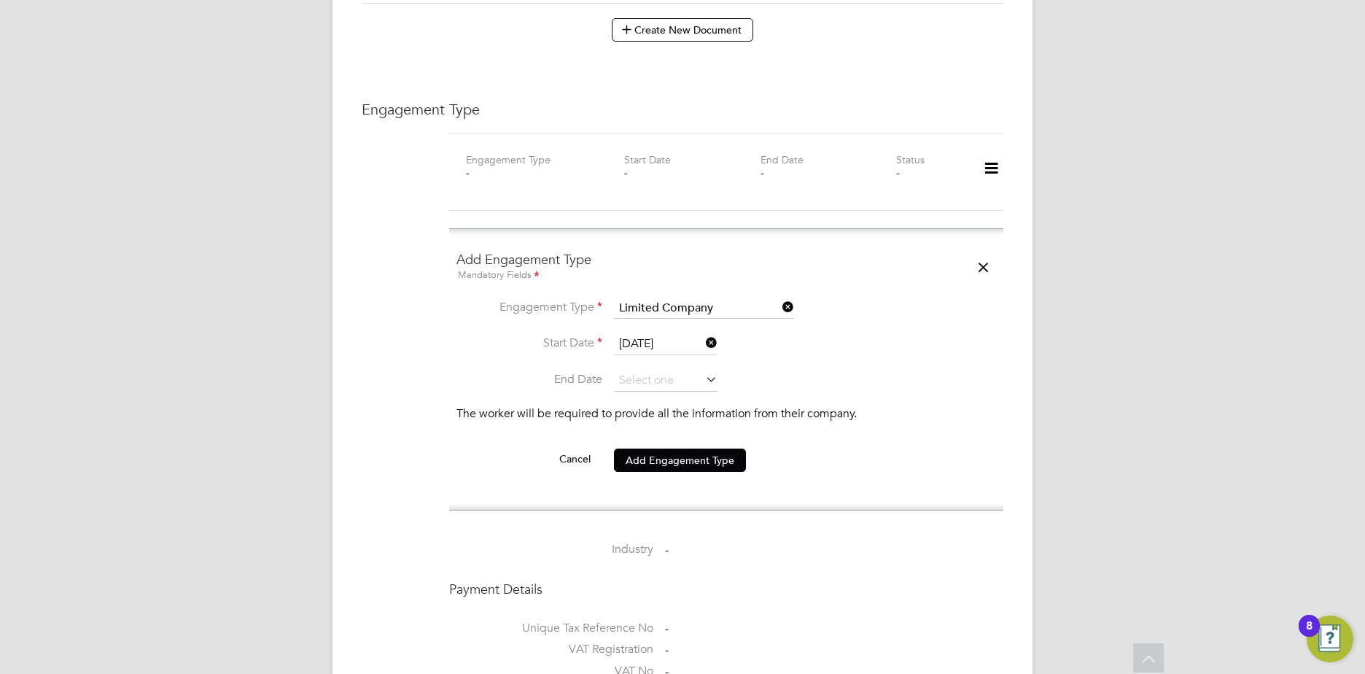
click at [657, 370] on li "End Date" at bounding box center [727, 388] width 540 height 36
click at [661, 370] on input at bounding box center [666, 381] width 104 height 22
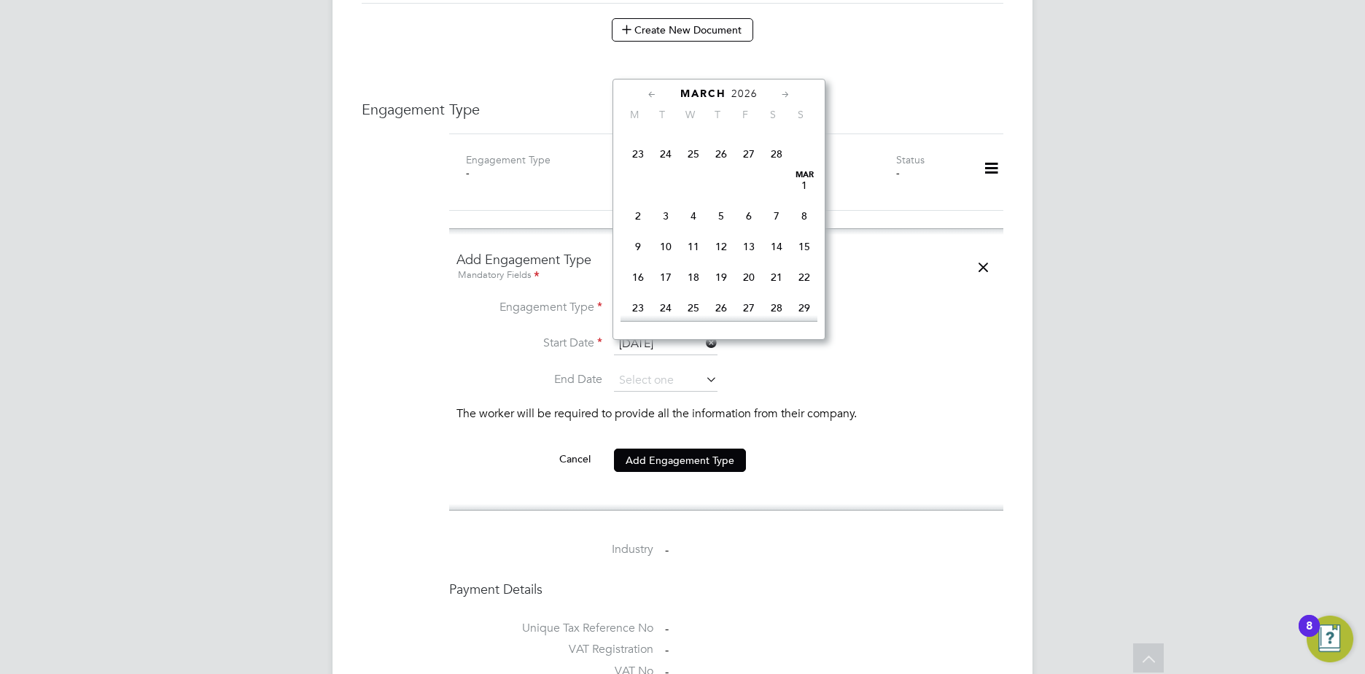
scroll to position [1452, 0]
click at [667, 279] on span "31" at bounding box center [666, 266] width 28 height 28
type input "[DATE]"
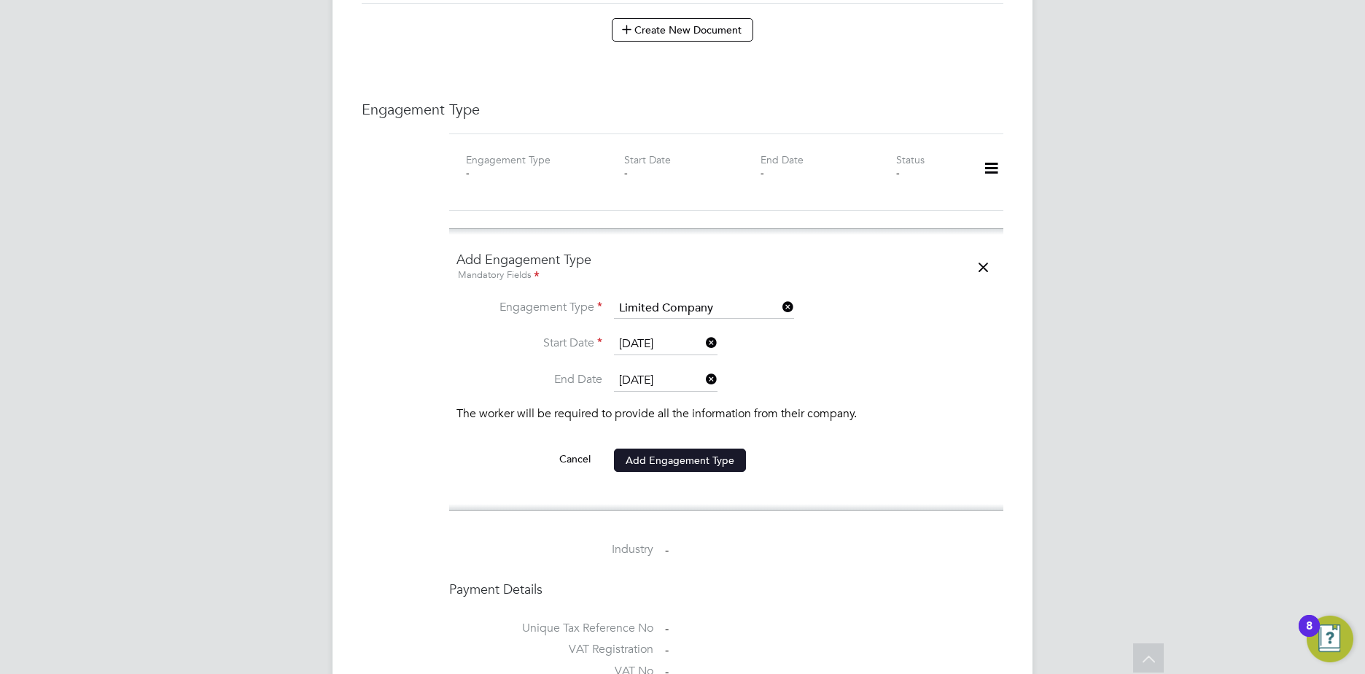
click at [669, 449] on button "Add Engagement Type" at bounding box center [680, 460] width 132 height 23
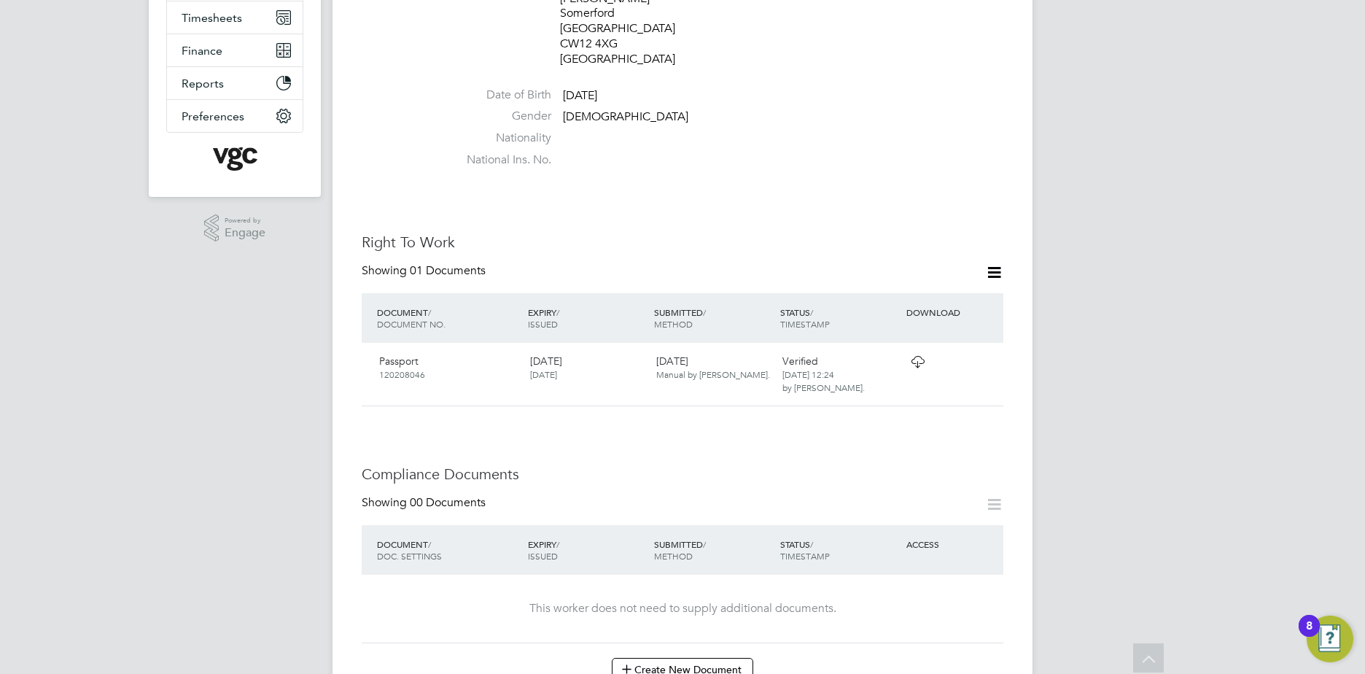
scroll to position [105, 0]
